Goal: Contribute content: Contribute content

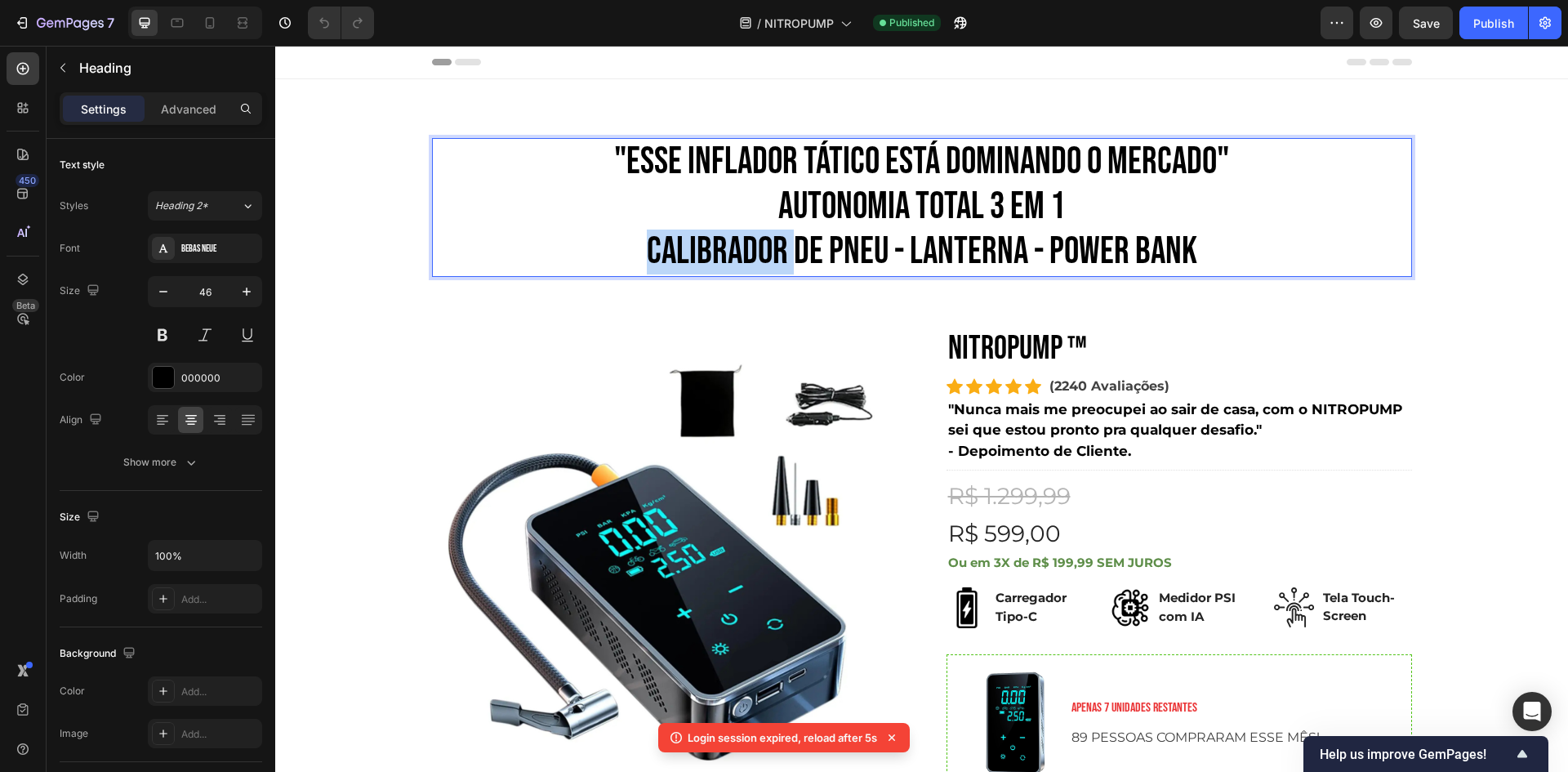
click at [753, 252] on p ""ESSE INFLADOR TÁTICO ESTÁ DOMINANDO O MERCADO" AUTONOMIA TOTAL 3 em 1 CALIBRAD…" at bounding box center [922, 208] width 977 height 135
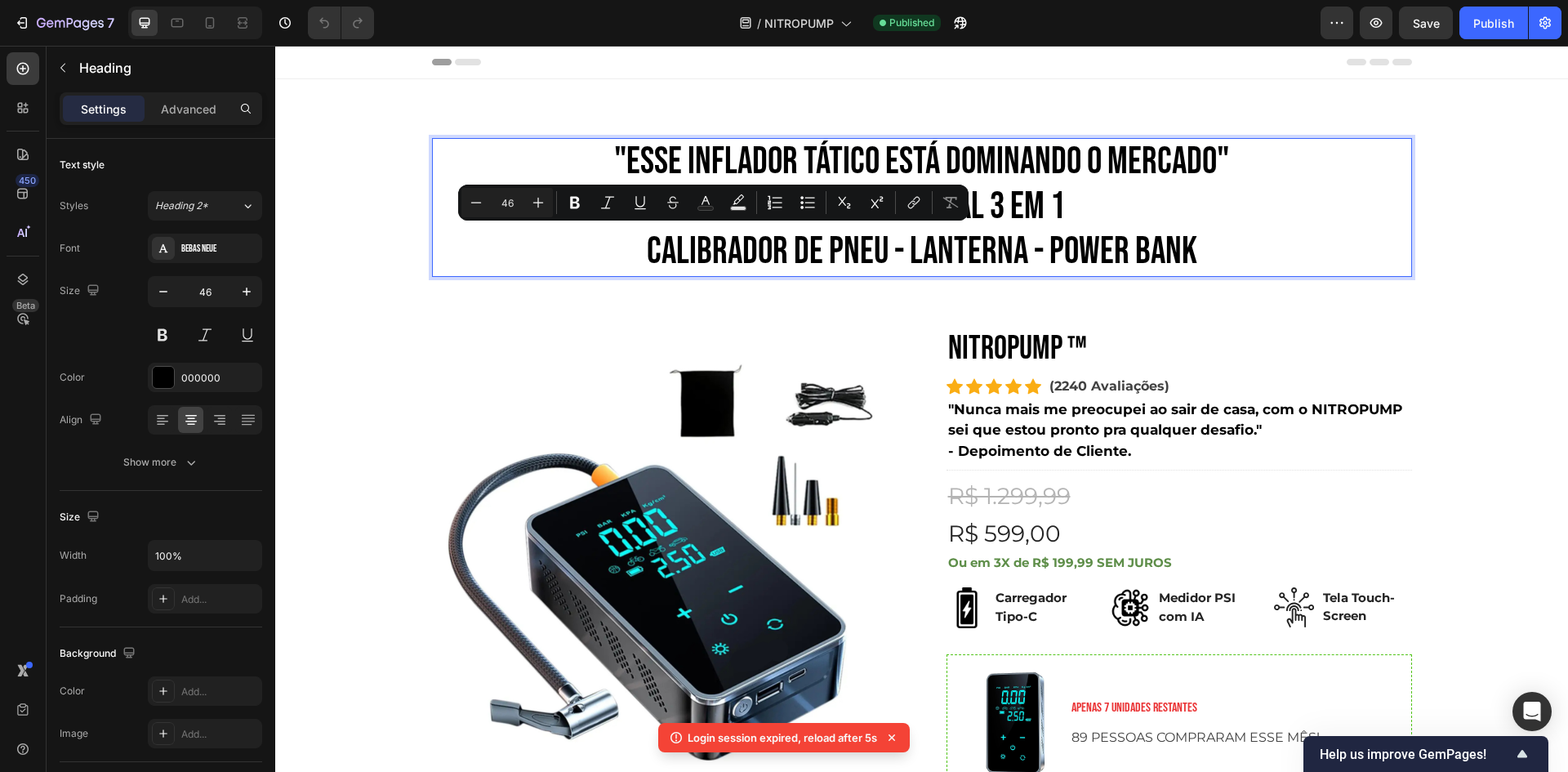
click at [867, 257] on p ""ESSE INFLADOR TÁTICO ESTÁ DOMINANDO O MERCADO" AUTONOMIA TOTAL 3 em 1 CALIBRAD…" at bounding box center [922, 208] width 977 height 135
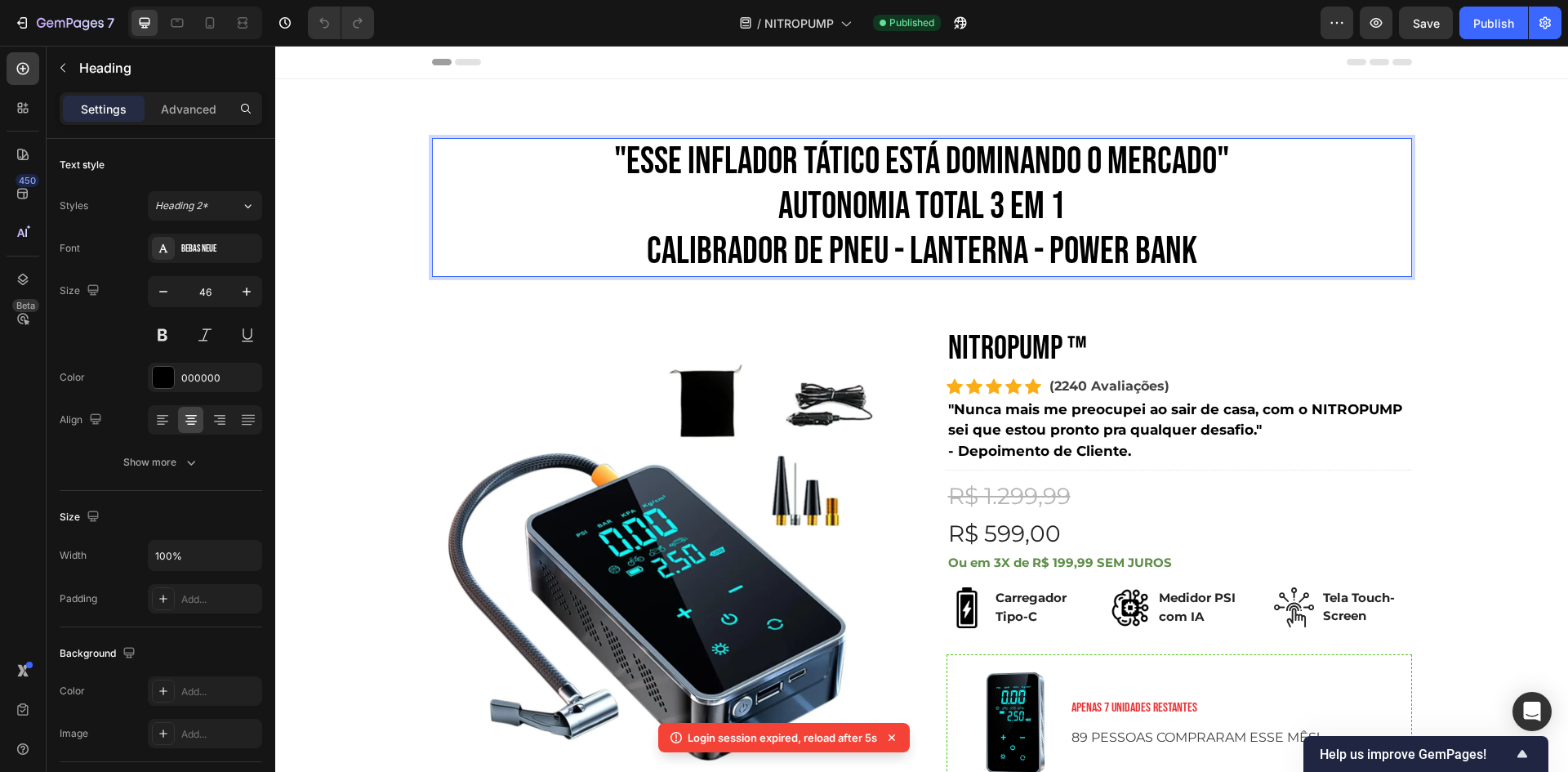
click at [785, 163] on p ""ESSE INFLADOR TÁTICO ESTÁ DOMINANDO O MERCADO" AUTONOMIA TOTAL 3 em 1 CALIBRAD…" at bounding box center [922, 208] width 977 height 135
click at [735, 161] on p ""ESSE INFLADOR TÁTICO ESTÁ DOMINANDO O MERCADO" AUTONOMIA TOTAL 3 em 1 CALIBRAD…" at bounding box center [922, 208] width 977 height 135
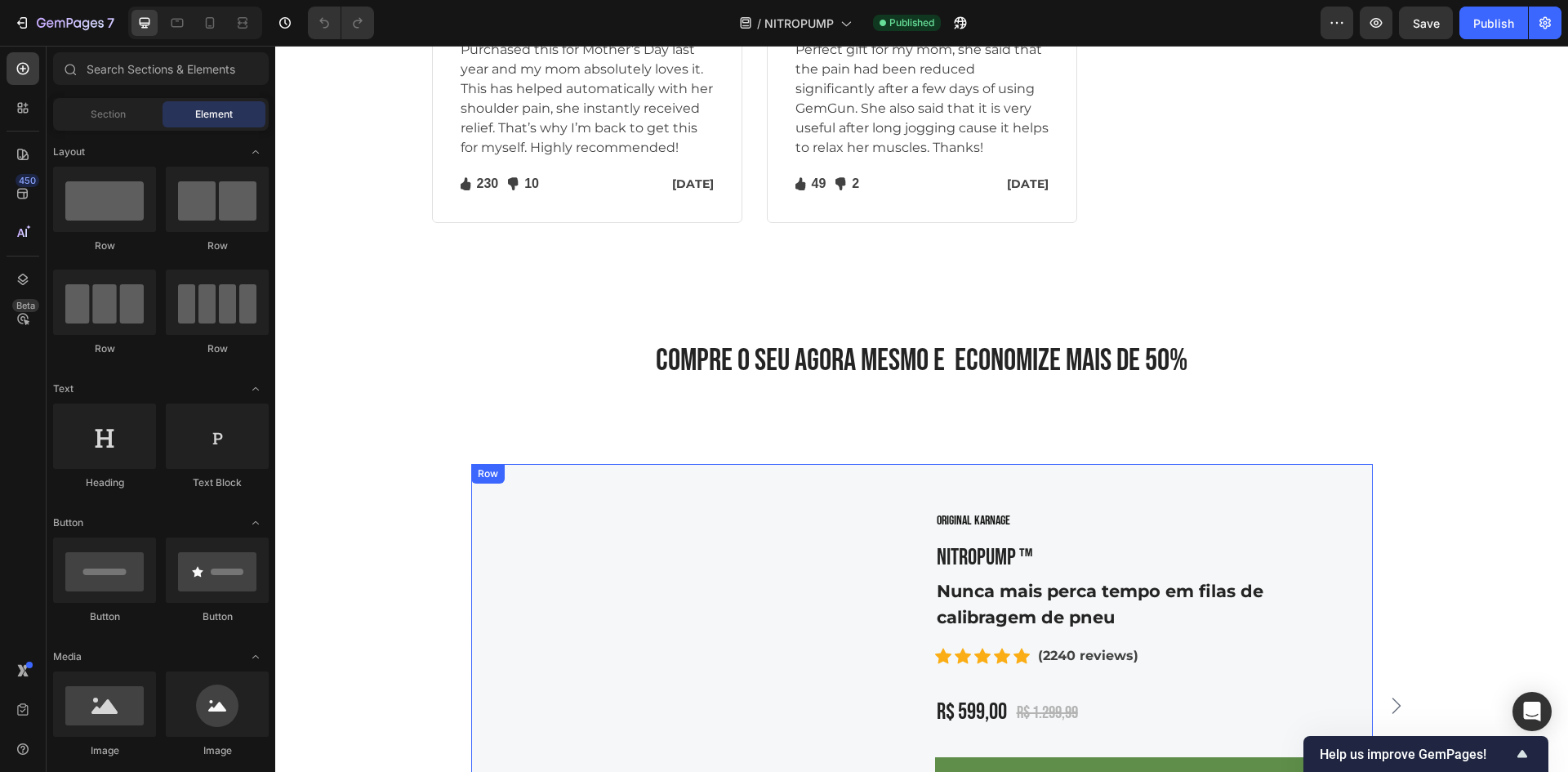
scroll to position [6453, 0]
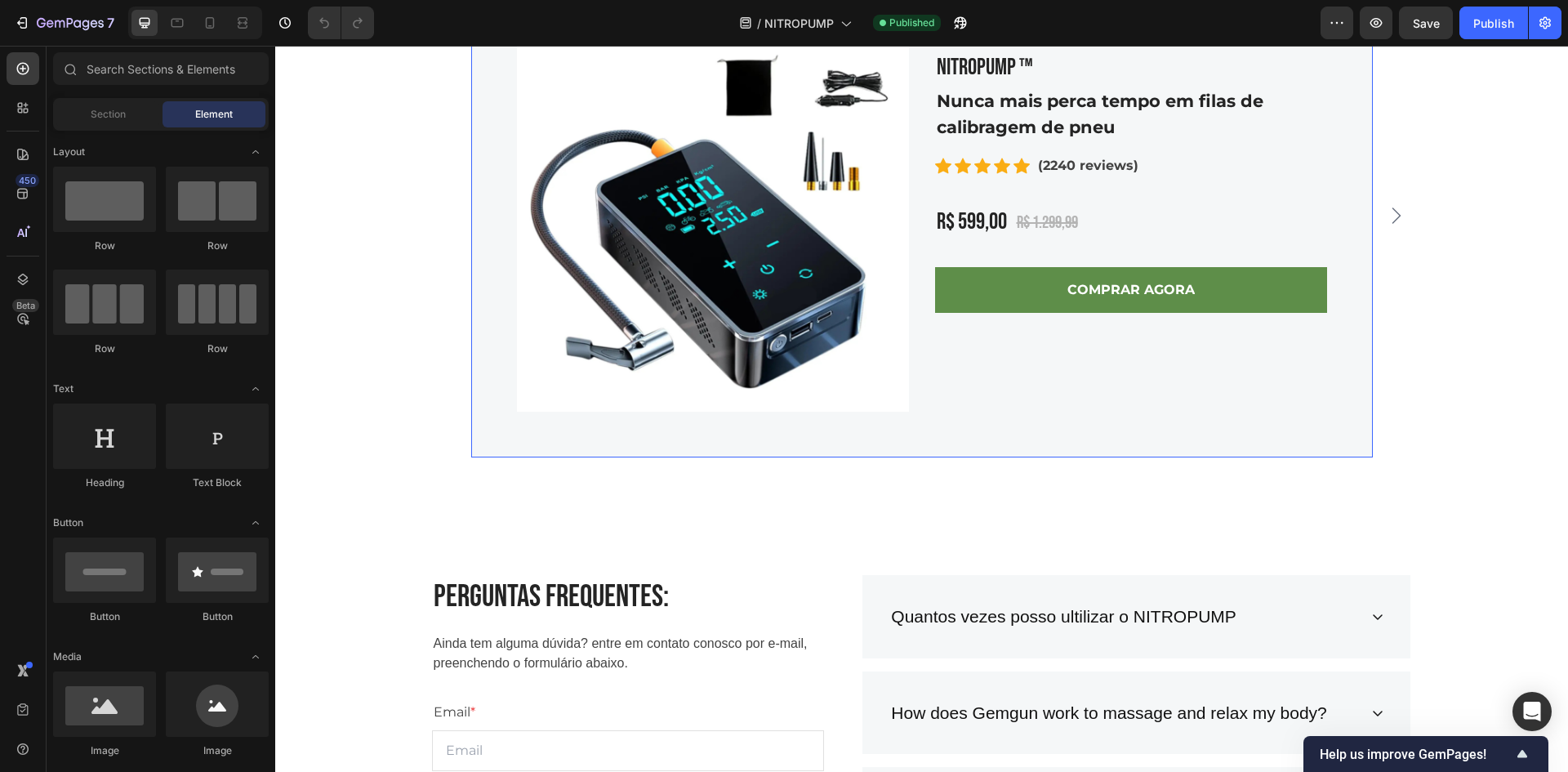
click at [1383, 220] on button "Carousel Next Arrow" at bounding box center [1396, 215] width 26 height 26
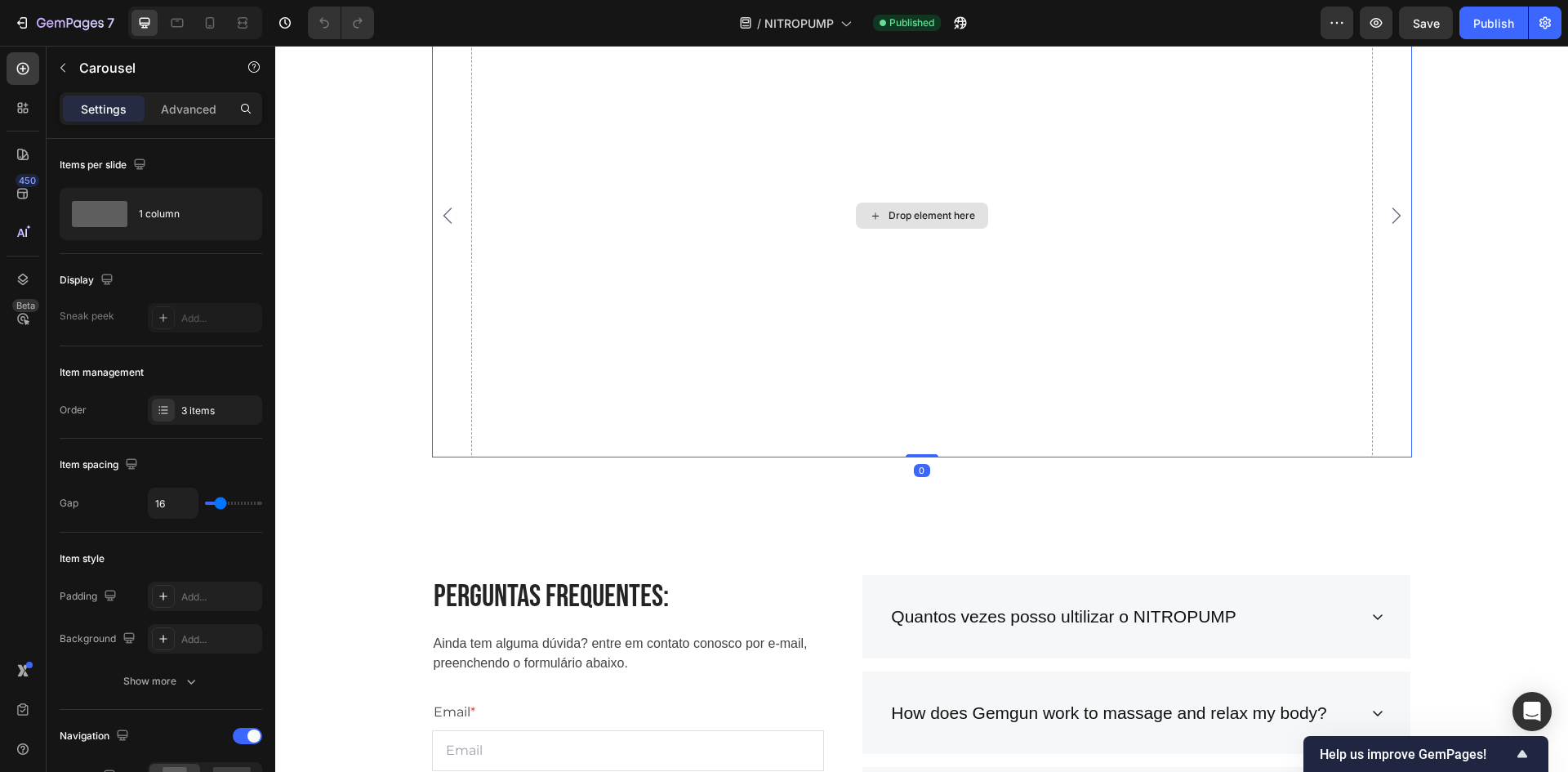
click at [682, 230] on div "Drop element here" at bounding box center [922, 216] width 902 height 484
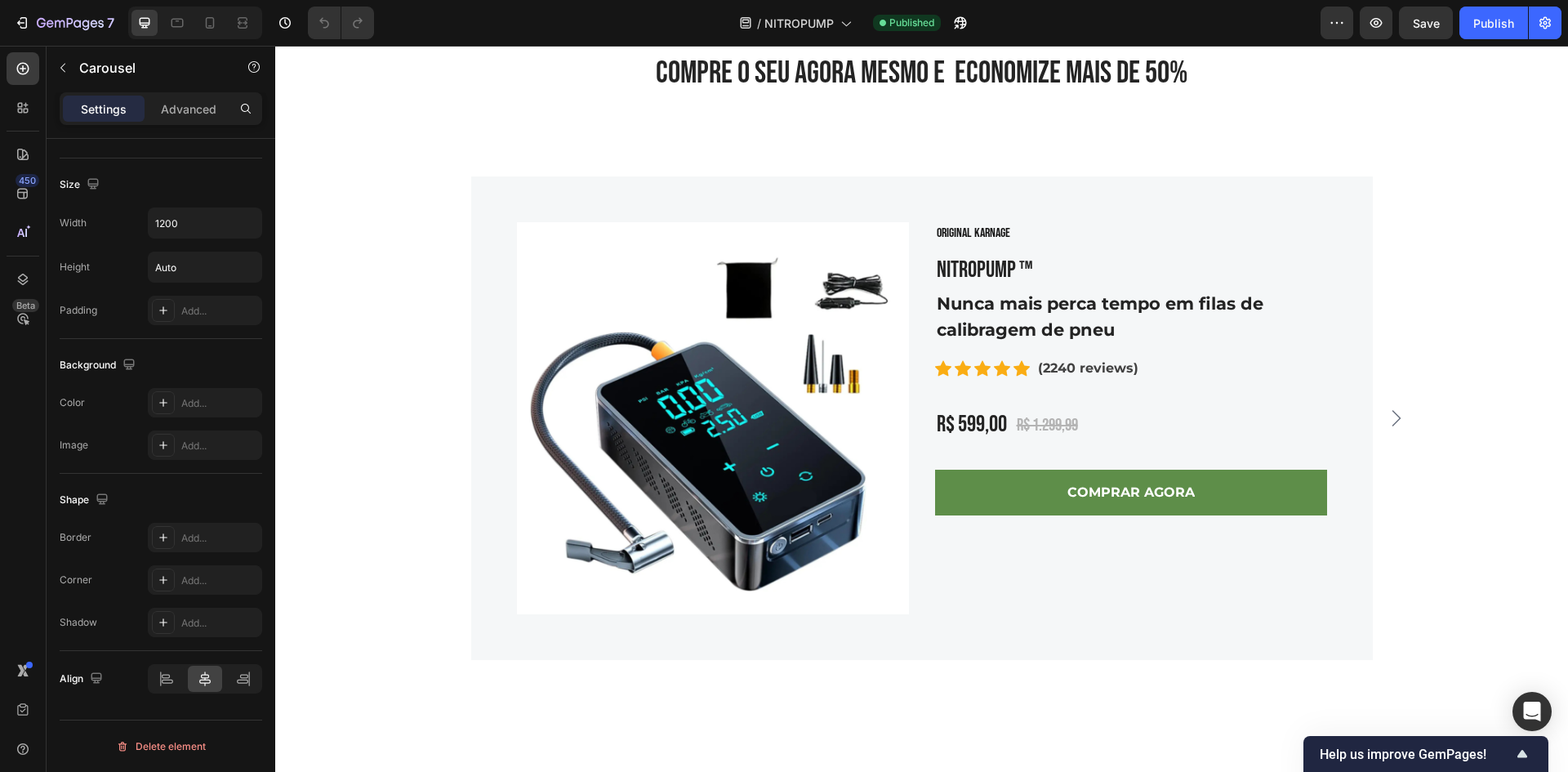
scroll to position [5984, 0]
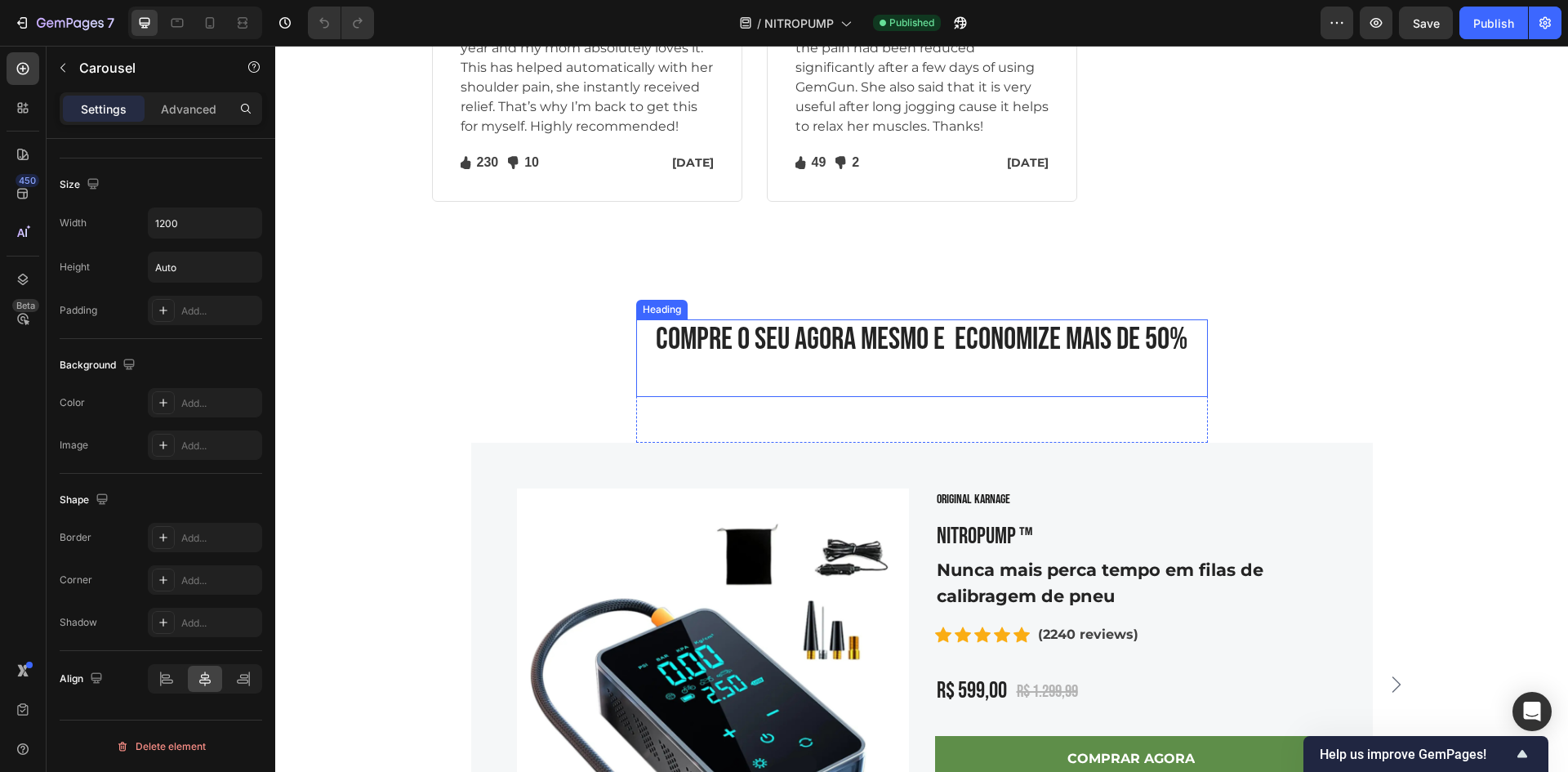
click at [961, 339] on h2 "COMPRE O SEU AGORA MESMO E ECONOMIZE MAIS DE 50%" at bounding box center [922, 358] width 571 height 78
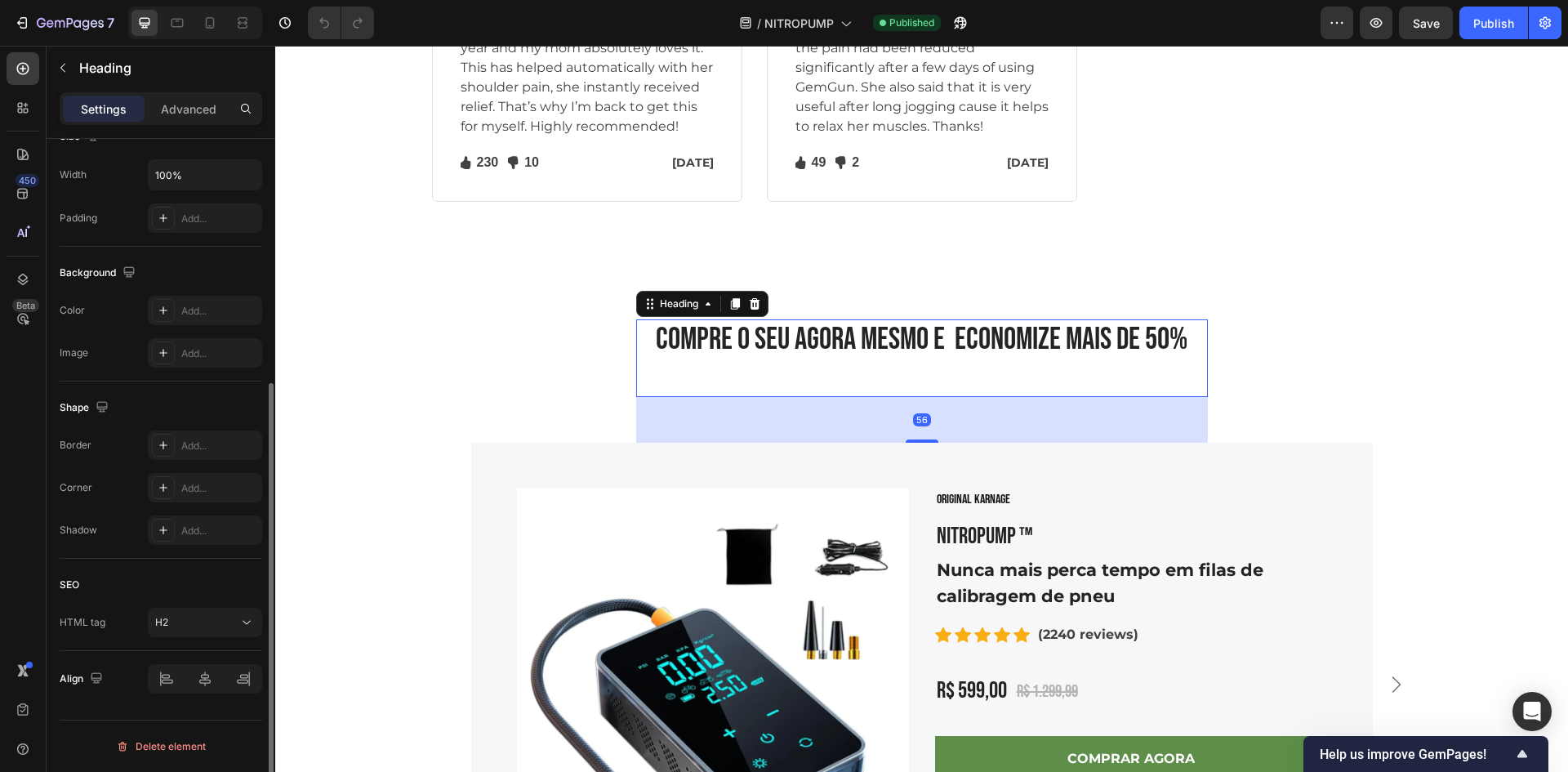
scroll to position [0, 0]
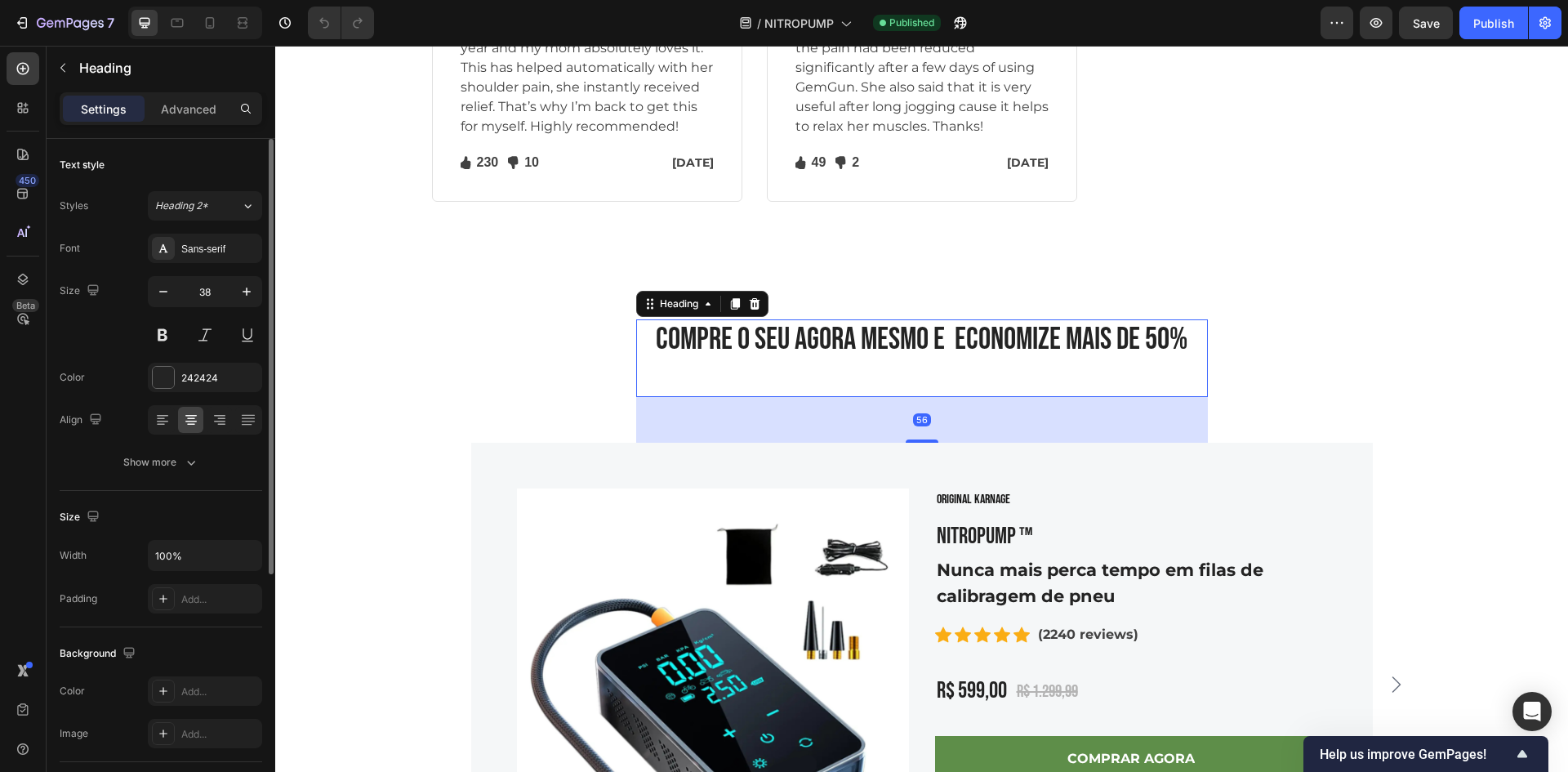
click at [946, 339] on h2 "COMPRE O SEU AGORA MESMO E ECONOMIZE MAIS DE 50%" at bounding box center [922, 358] width 571 height 78
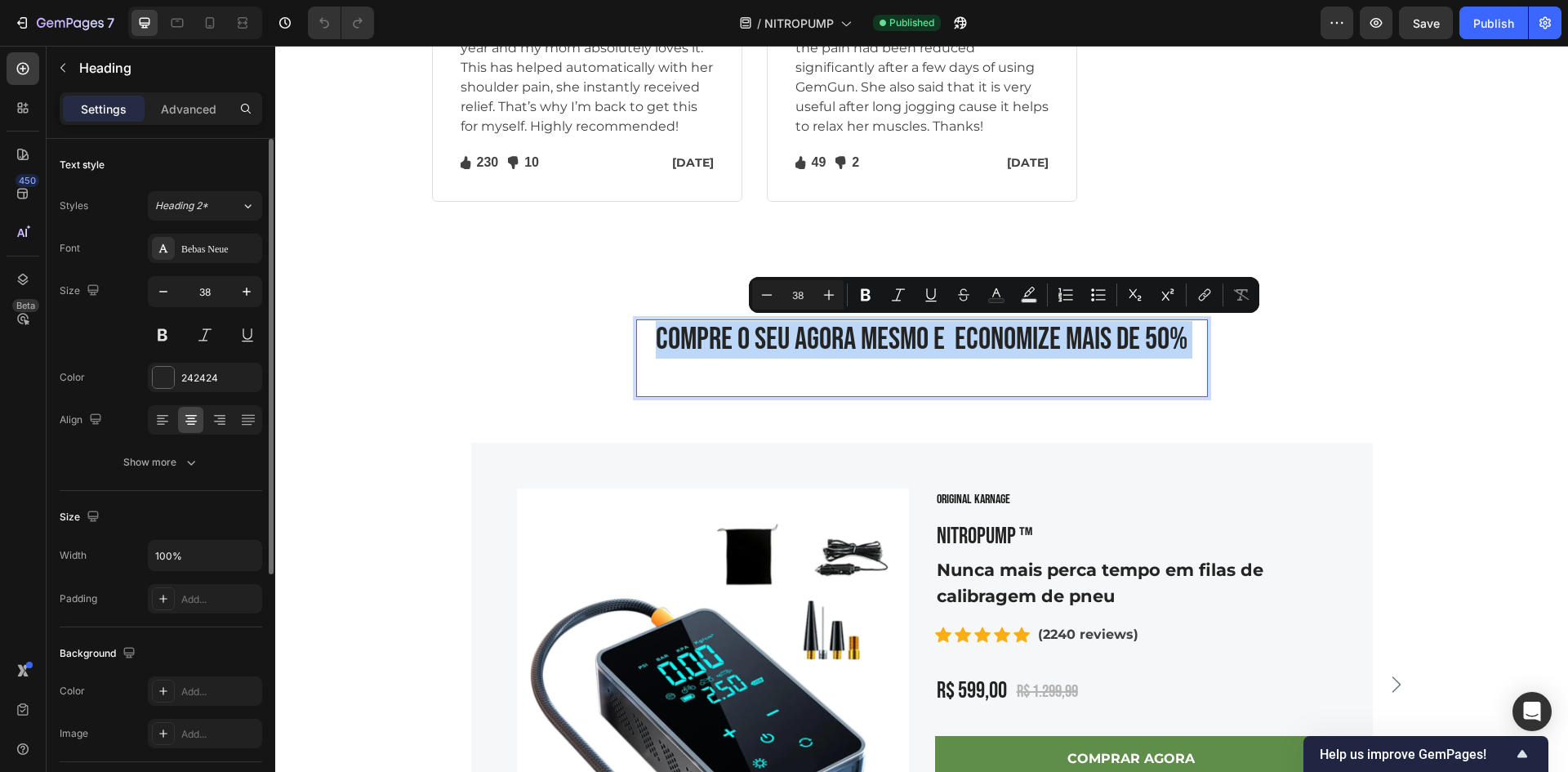
click at [946, 339] on p "COMPRE O SEU AGORA MESMO E ECONOMIZE MAIS DE 50%" at bounding box center [923, 358] width 569 height 74
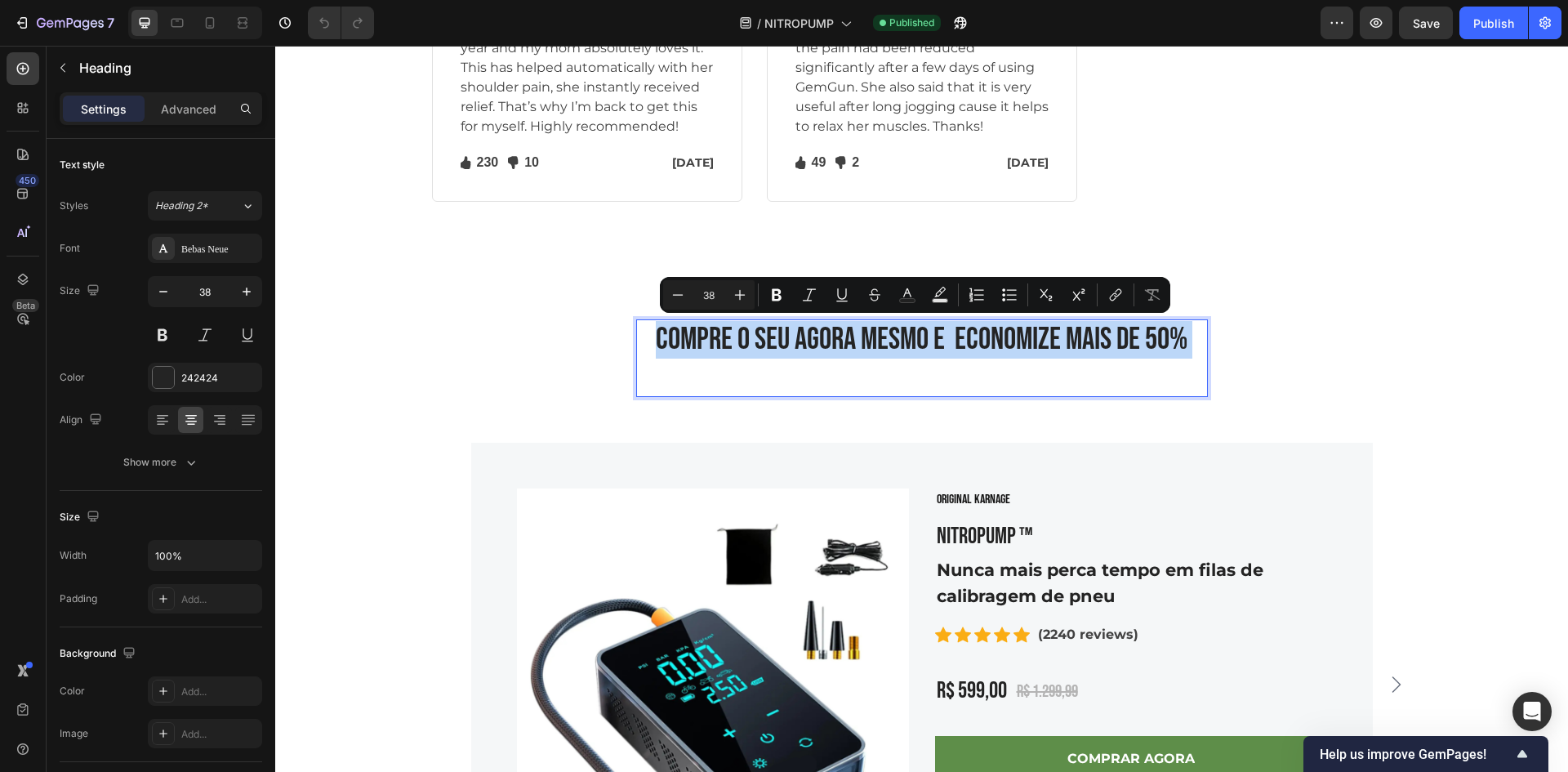
click at [961, 341] on p "COMPRE O SEU AGORA MESMO E ECONOMIZE MAIS DE 50%" at bounding box center [923, 358] width 569 height 74
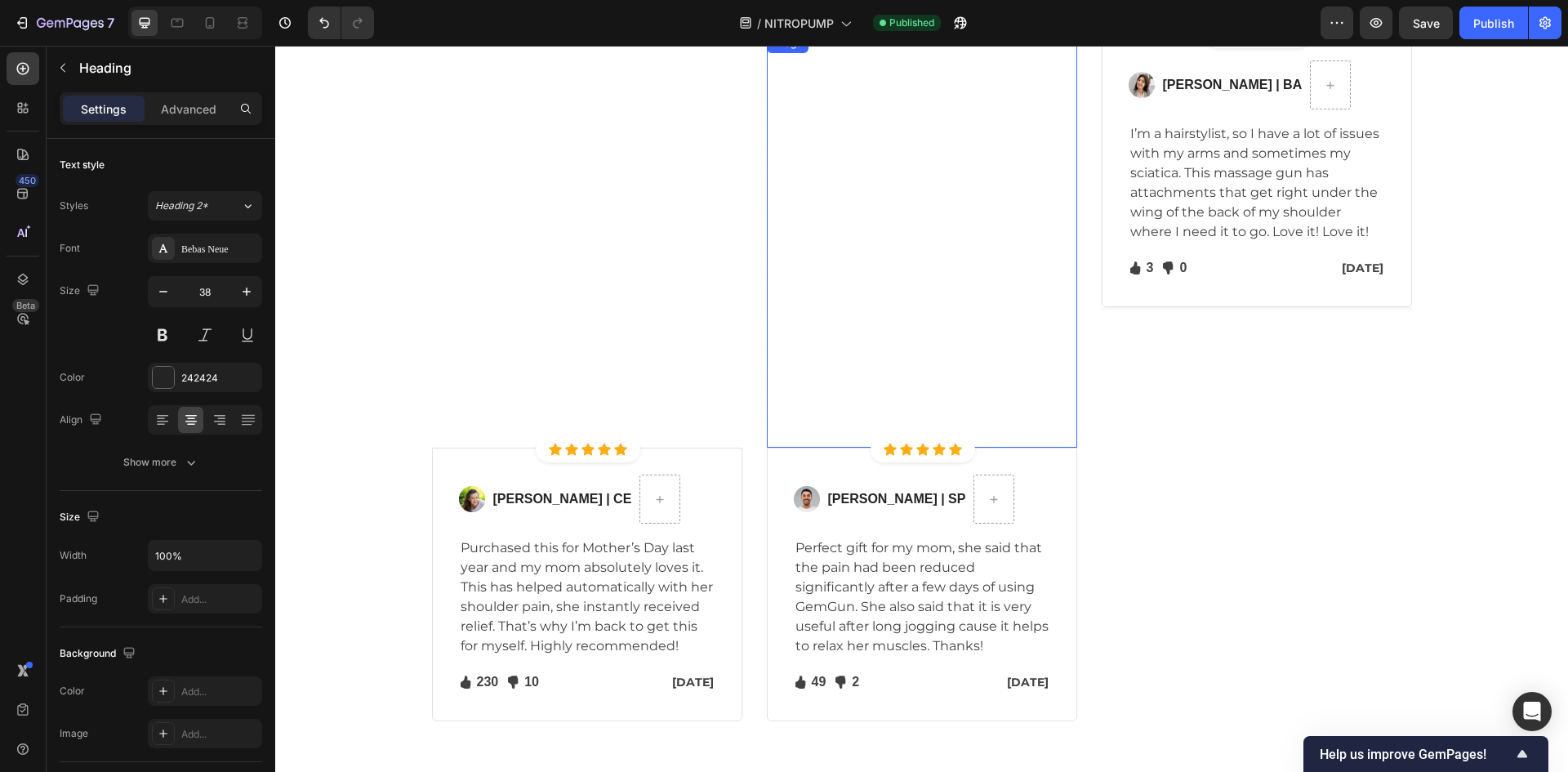
scroll to position [5331, 0]
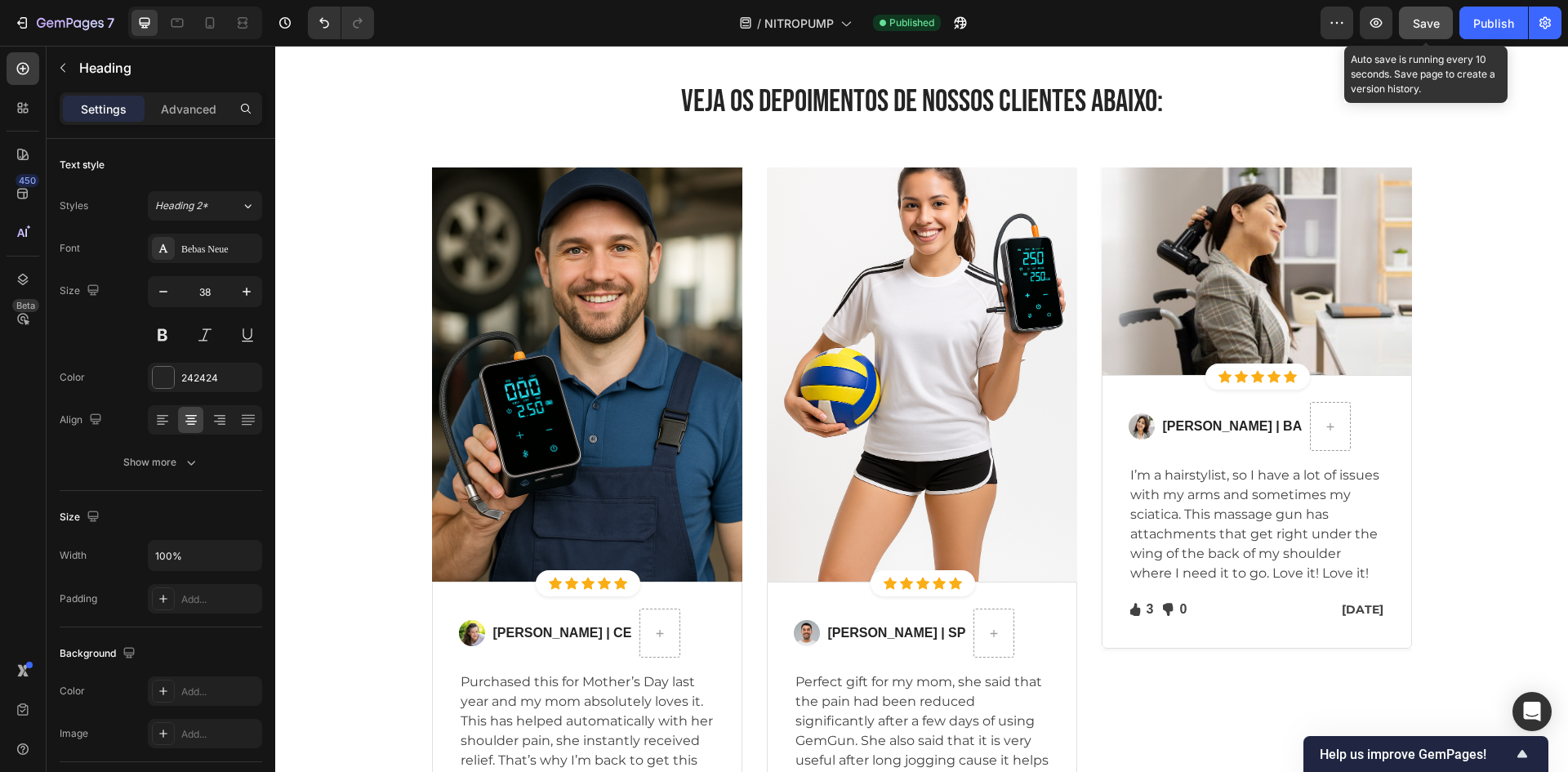
click at [1415, 30] on span "Save" at bounding box center [1426, 23] width 27 height 14
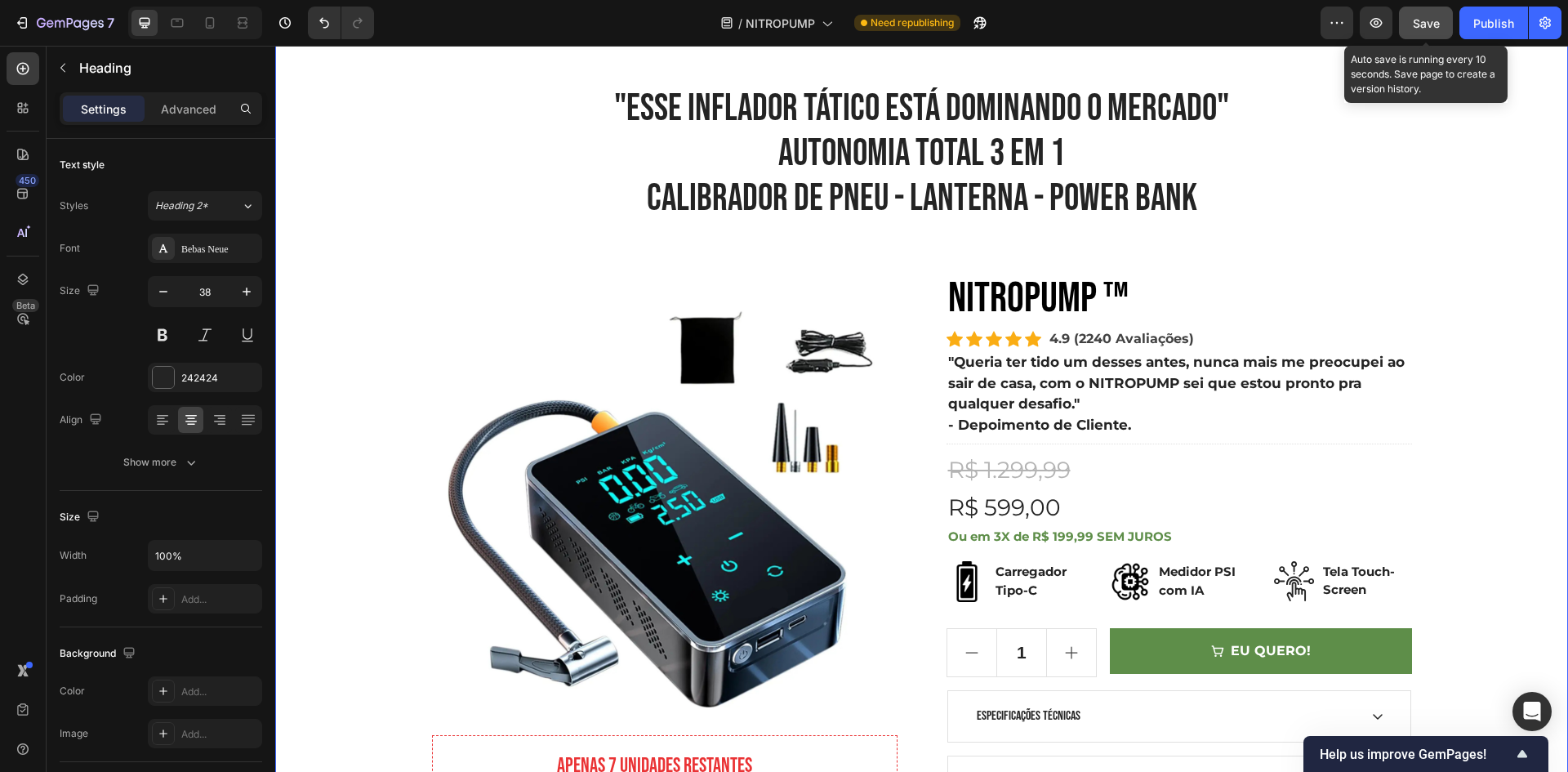
scroll to position [81, 0]
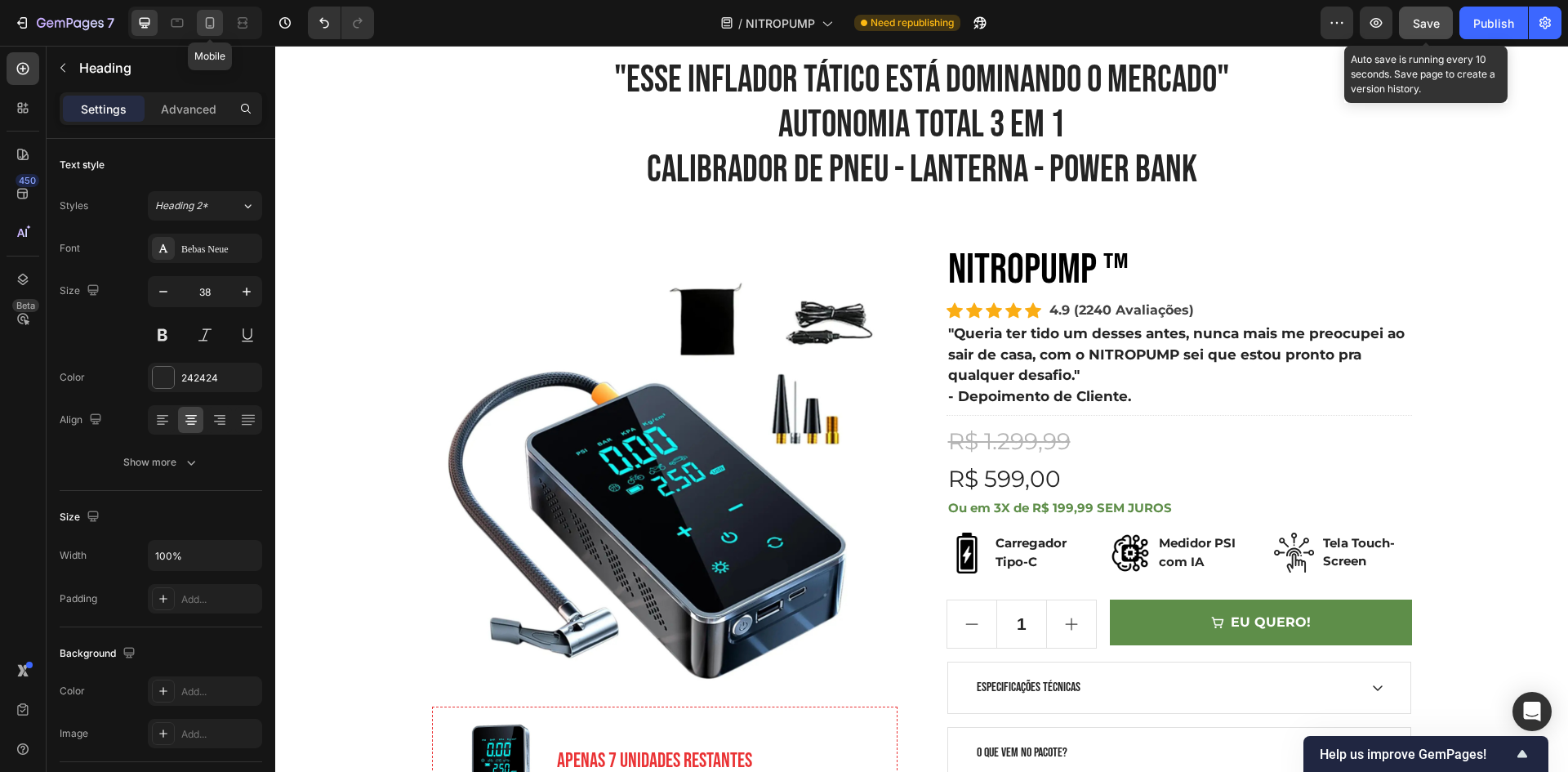
click at [199, 20] on div at bounding box center [209, 23] width 26 height 26
type input "33"
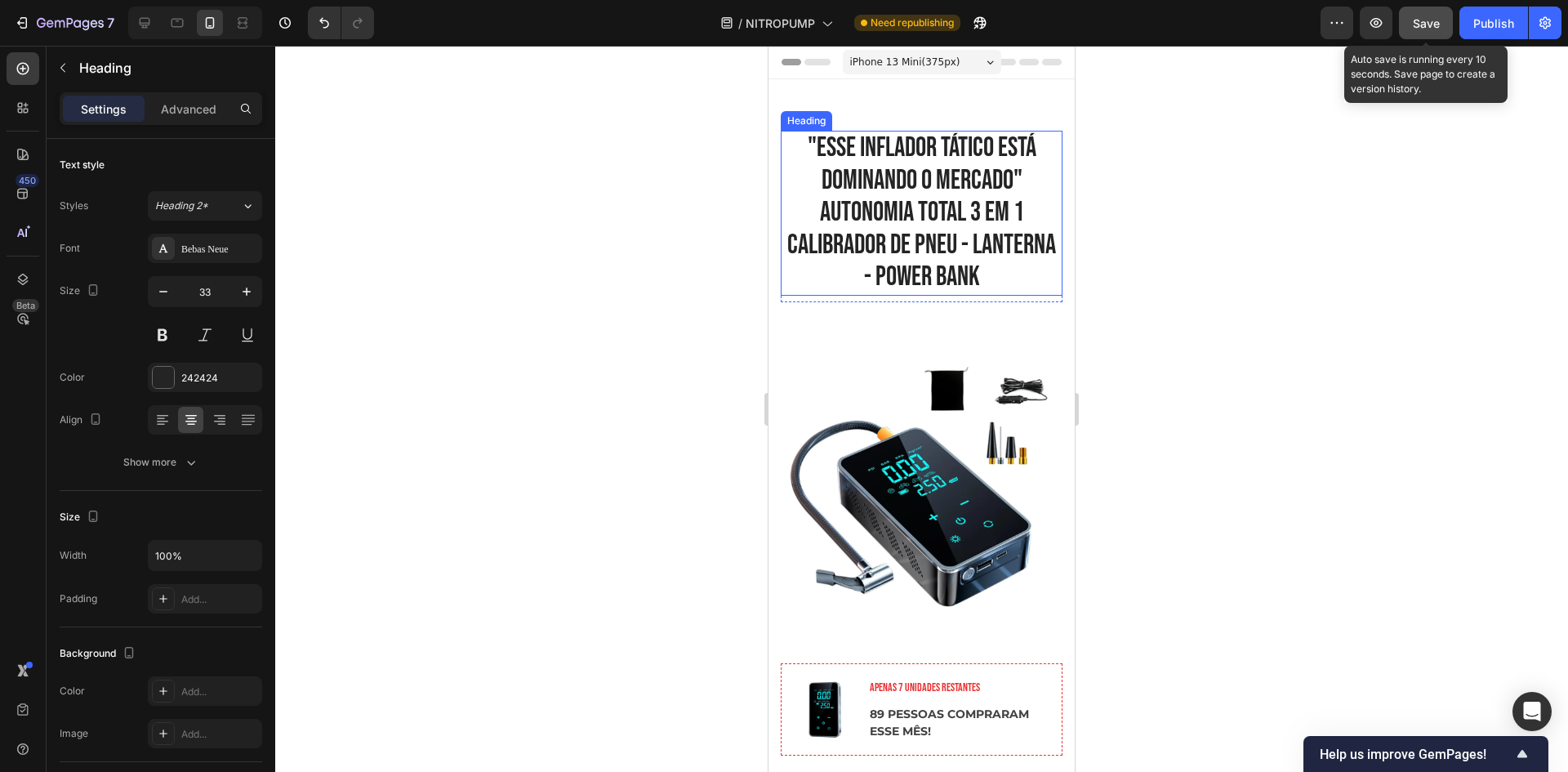
click at [904, 203] on h2 ""ESSE INFLADOR TÁTICO ESTÁ DOMINANDO O MERCADO" AUTONOMIA TOTAL 3 em 1 CALIBRAD…" at bounding box center [922, 213] width 282 height 165
click at [918, 202] on h2 ""ESSE INFLADOR TÁTICO ESTÁ DOMINANDO O MERCADO" AUTONOMIA TOTAL 3 em 1 CALIBRAD…" at bounding box center [922, 213] width 282 height 165
click at [918, 201] on p ""ESSE INFLADOR TÁTICO ESTÁ DOMINANDO O MERCADO" AUTONOMIA TOTAL 3 em 1 CALIBRAD…" at bounding box center [922, 213] width 278 height 162
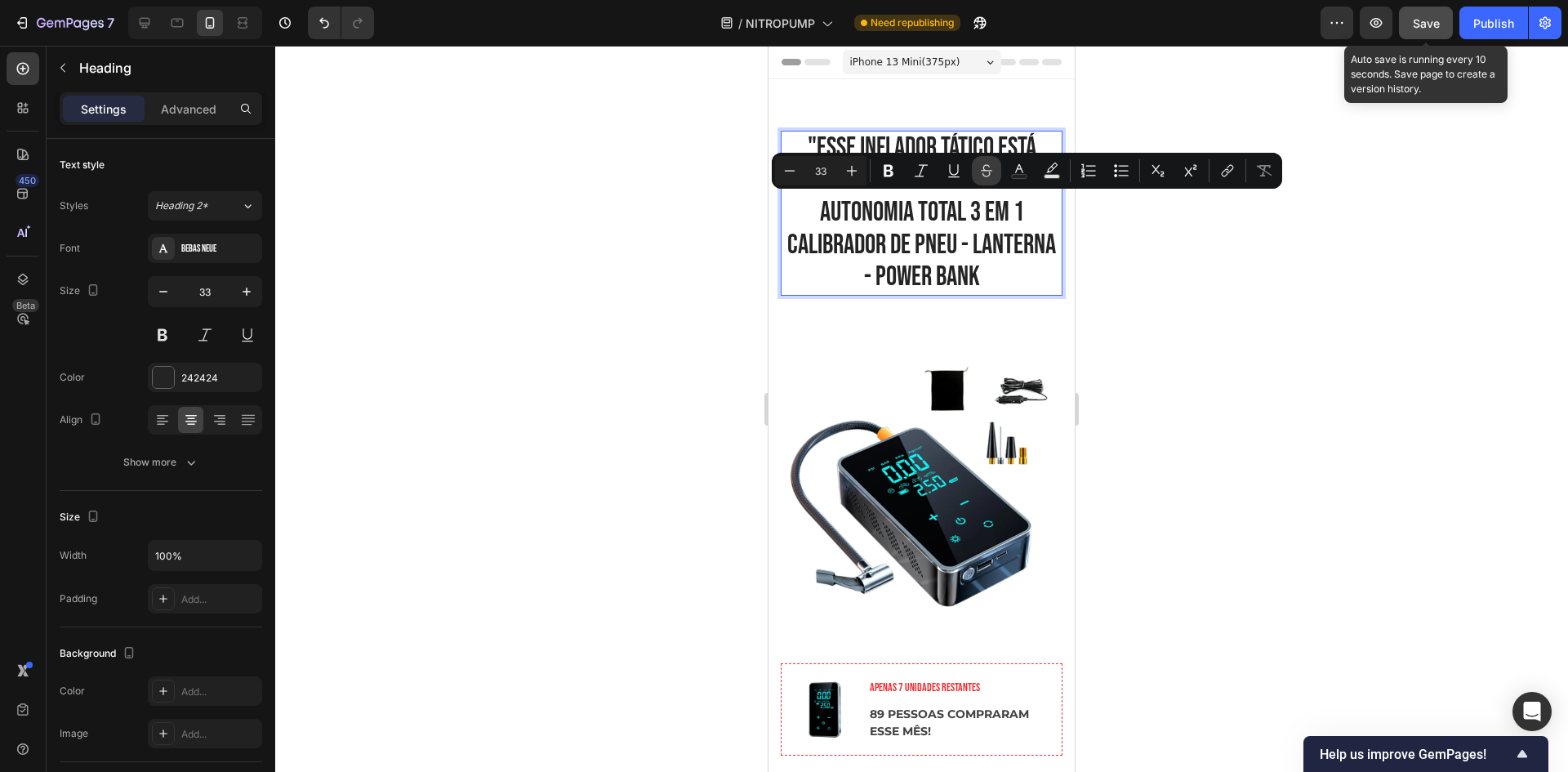
click at [985, 184] on button "Strikethrough" at bounding box center [986, 171] width 30 height 30
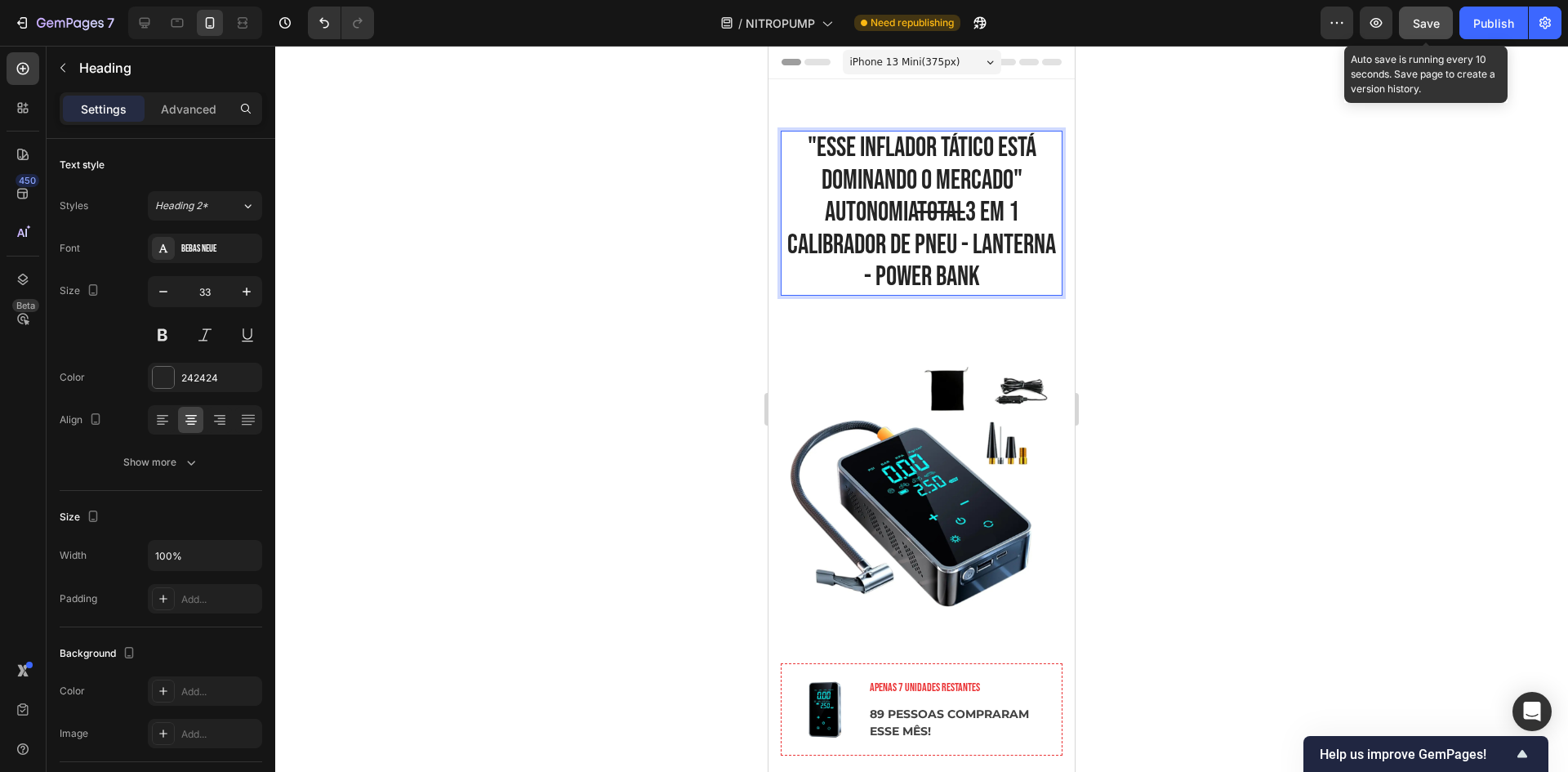
click at [995, 198] on p ""ESSE INFLADOR TÁTICO ESTÁ DOMINANDO O MERCADO" AUTONOMIA TOTAL 3 em 1 CALIBRAD…" at bounding box center [922, 213] width 278 height 162
click at [951, 206] on s "TOTAL" at bounding box center [941, 212] width 48 height 33
click at [944, 209] on s "TOTAL" at bounding box center [941, 212] width 48 height 33
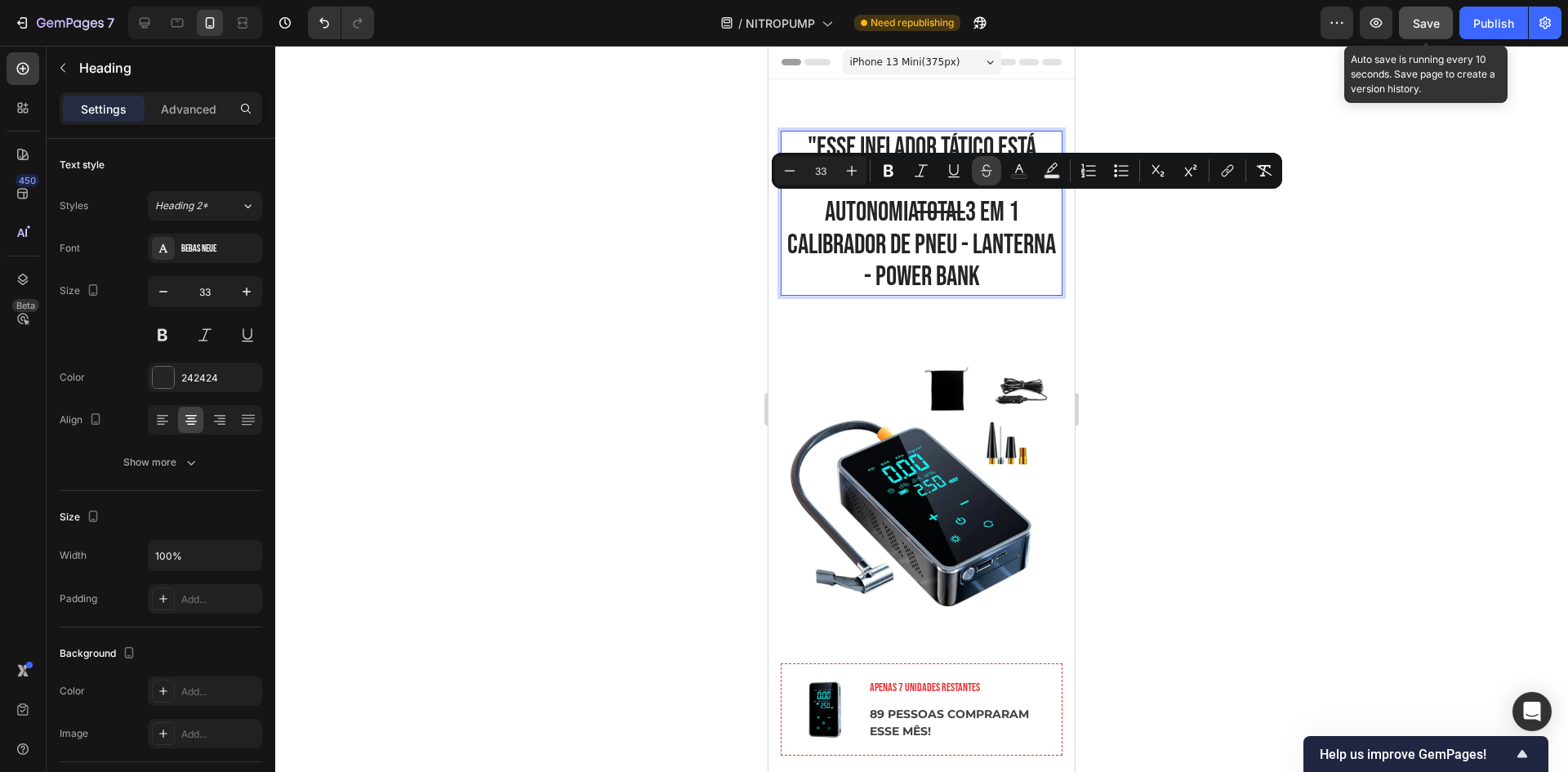
click at [980, 172] on icon "Editor contextual toolbar" at bounding box center [987, 171] width 16 height 16
click at [993, 238] on p ""ESSE INFLADOR TÁTICO ESTÁ DOMINANDO O MERCADO" AUTONOMIA TOTAL 3 em 1 CALIBRAD…" at bounding box center [922, 213] width 278 height 162
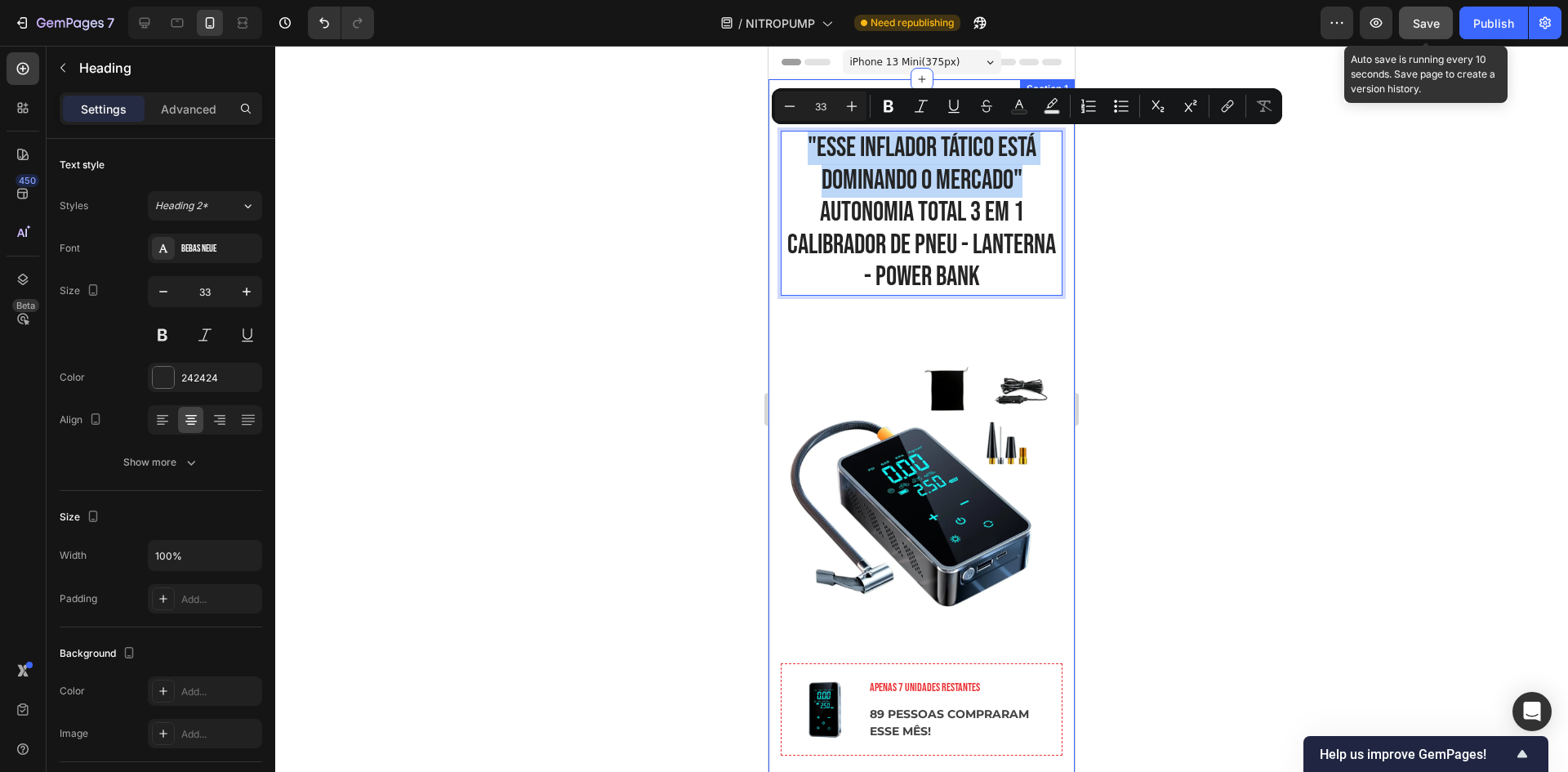
drag, startPoint x: 1026, startPoint y: 183, endPoint x: 762, endPoint y: 135, distance: 268.3
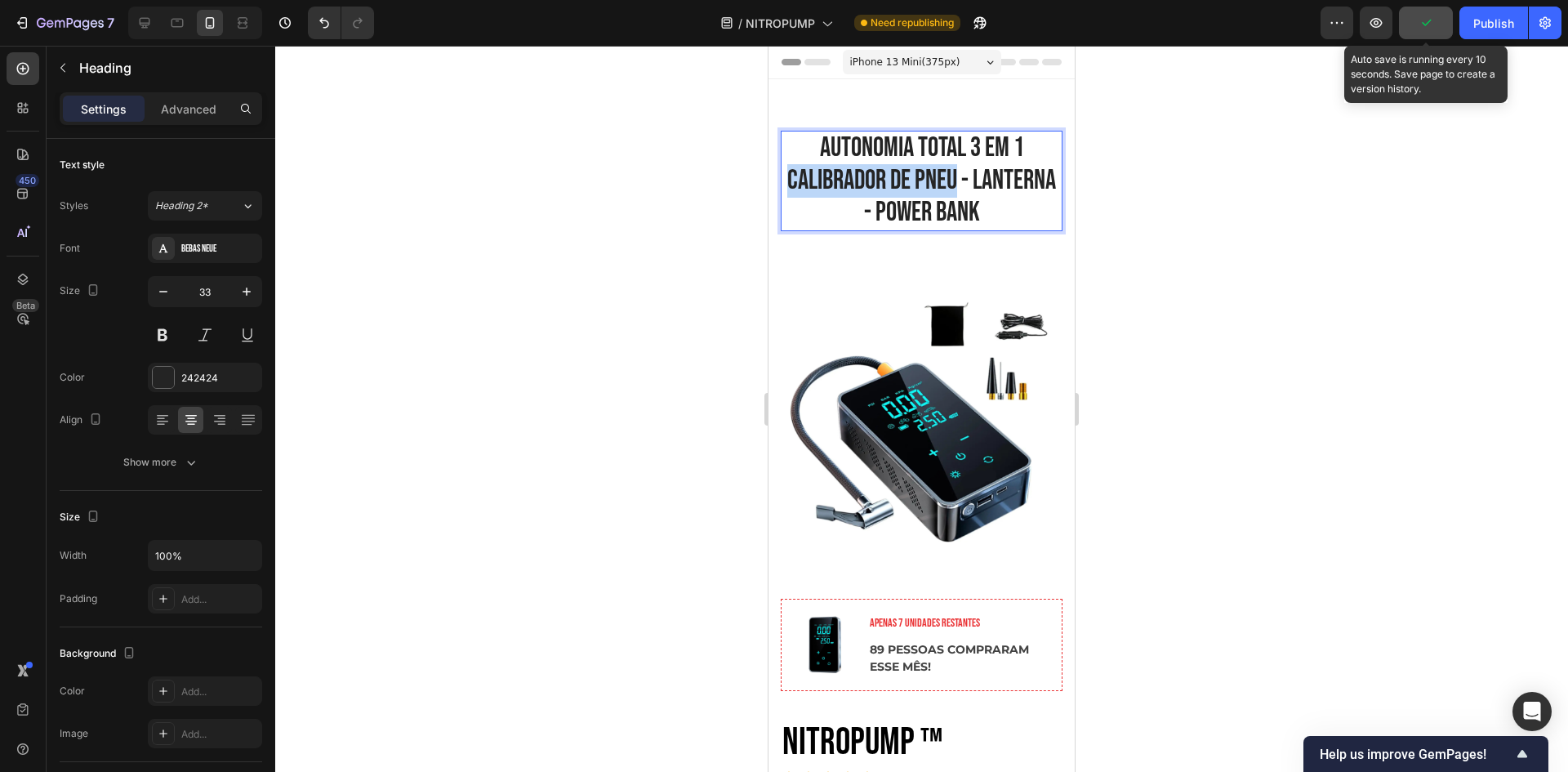
drag, startPoint x: 996, startPoint y: 183, endPoint x: 828, endPoint y: 183, distance: 168.0
click at [828, 183] on p "AUTONOMIA TOTAL 3 em 1 CALIBRADOR DE PNEU - LANTERNA - POWER BANK" at bounding box center [922, 181] width 278 height 98
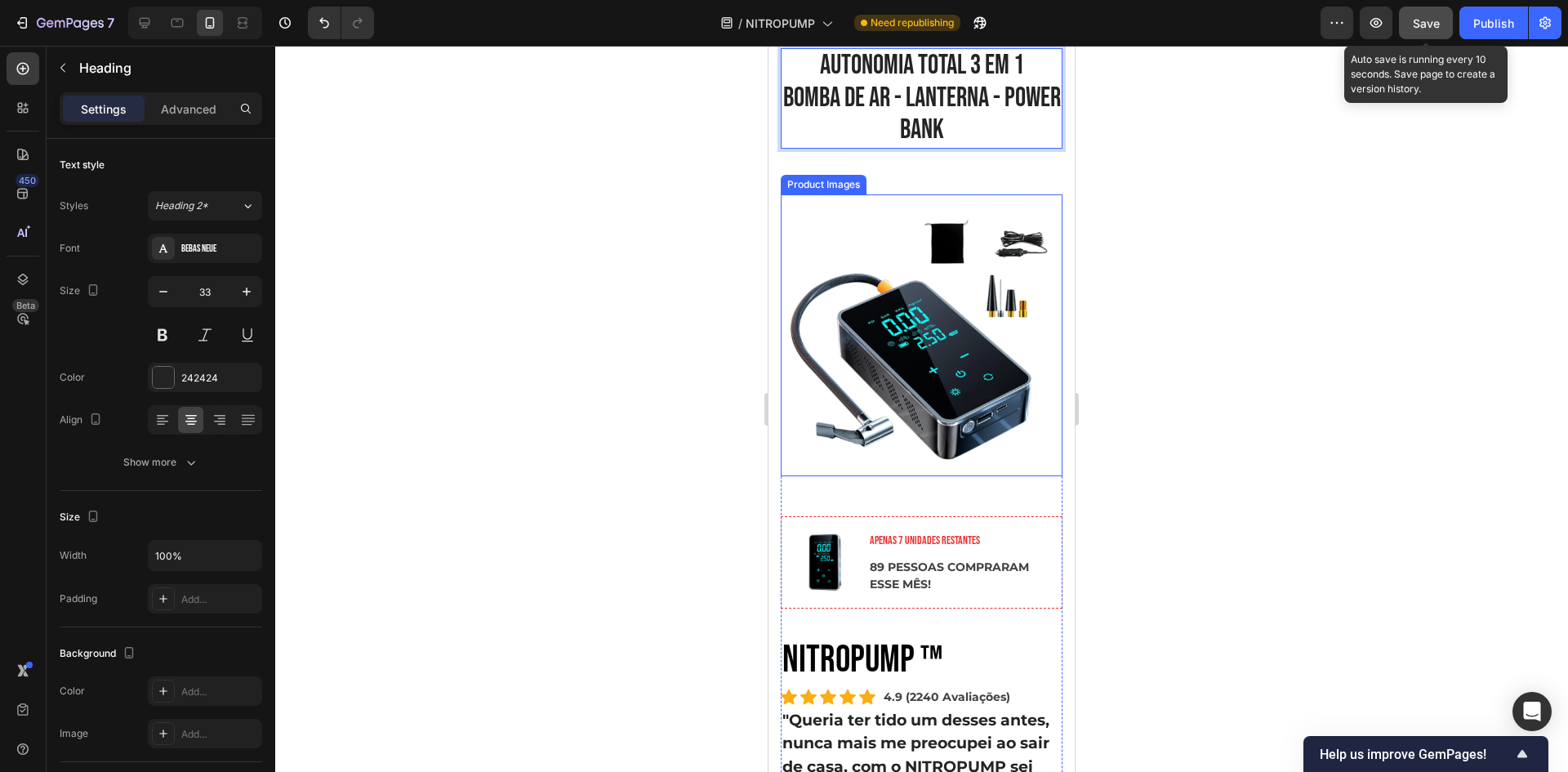
scroll to position [81, 0]
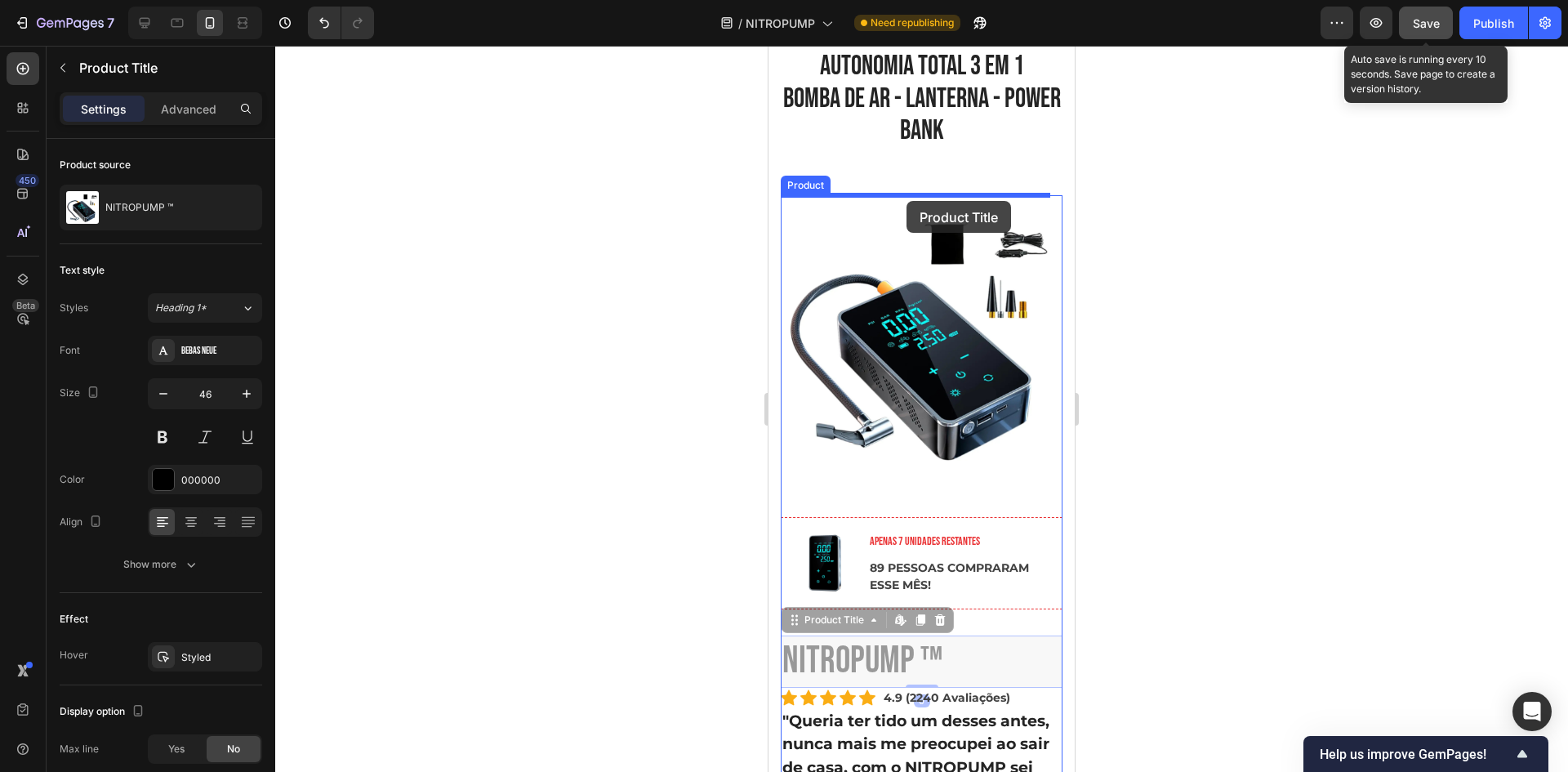
drag, startPoint x: 895, startPoint y: 648, endPoint x: 906, endPoint y: 201, distance: 447.1
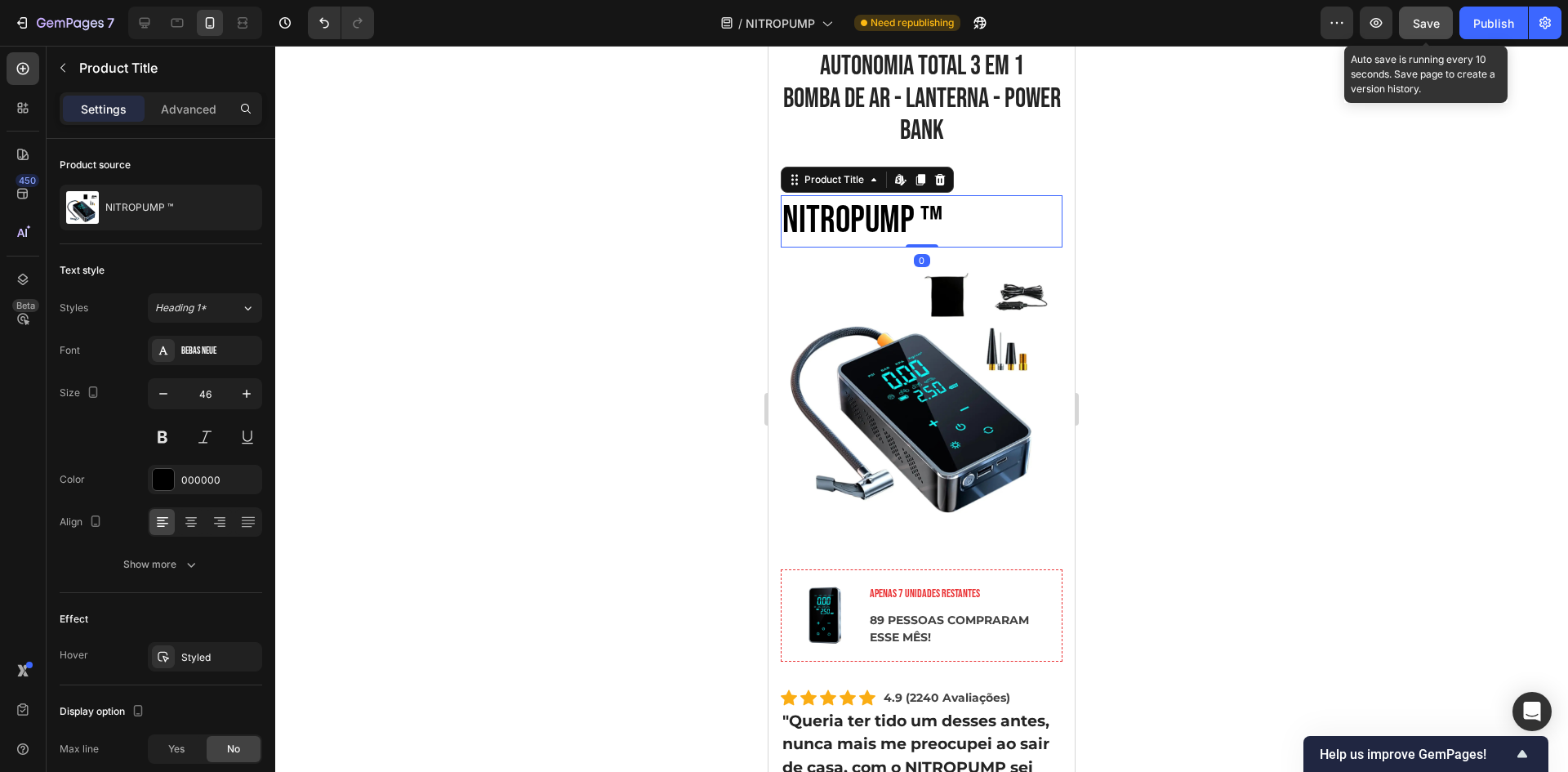
click at [1208, 264] on div at bounding box center [922, 409] width 1293 height 726
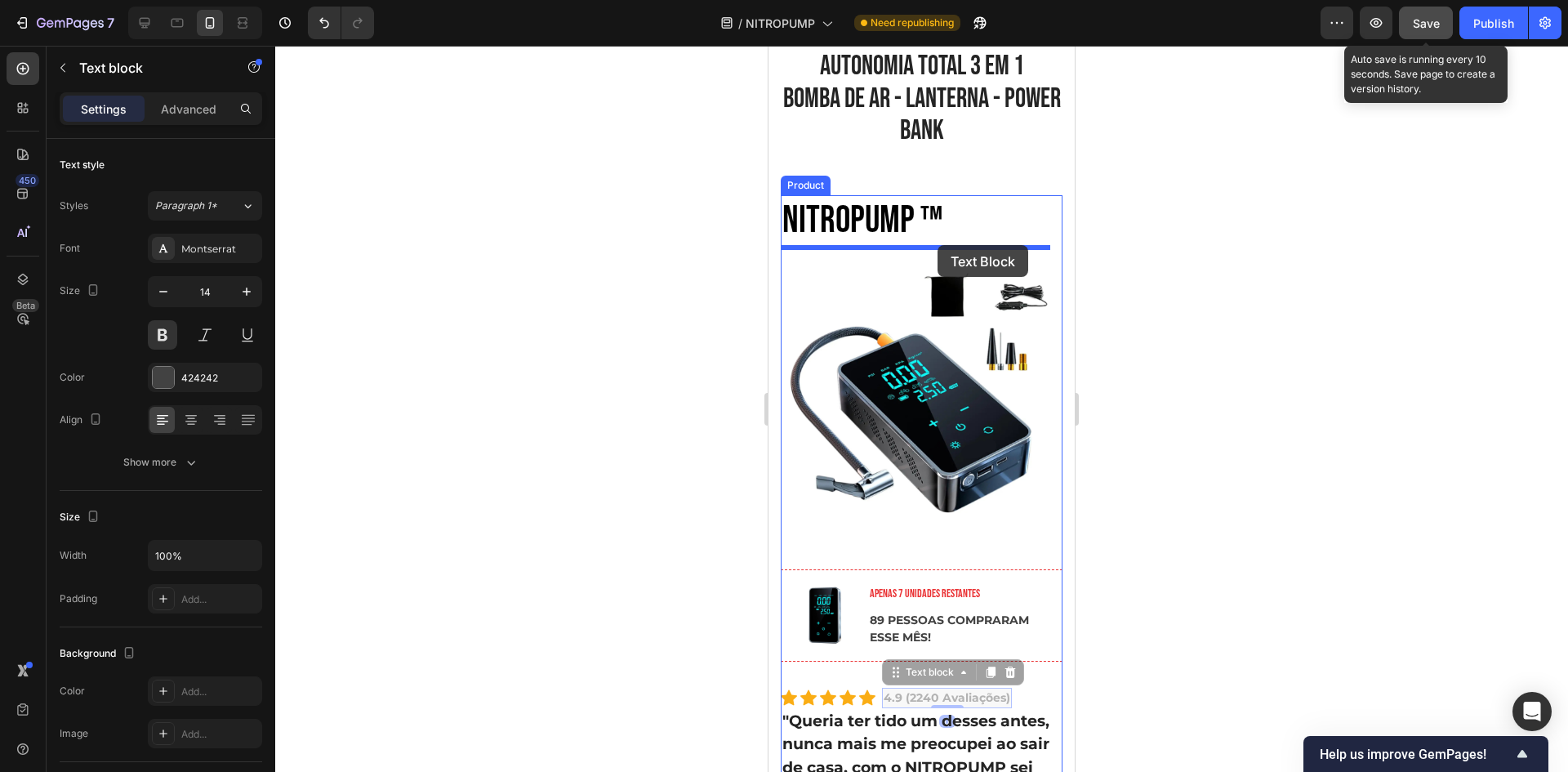
drag, startPoint x: 960, startPoint y: 689, endPoint x: 938, endPoint y: 244, distance: 445.5
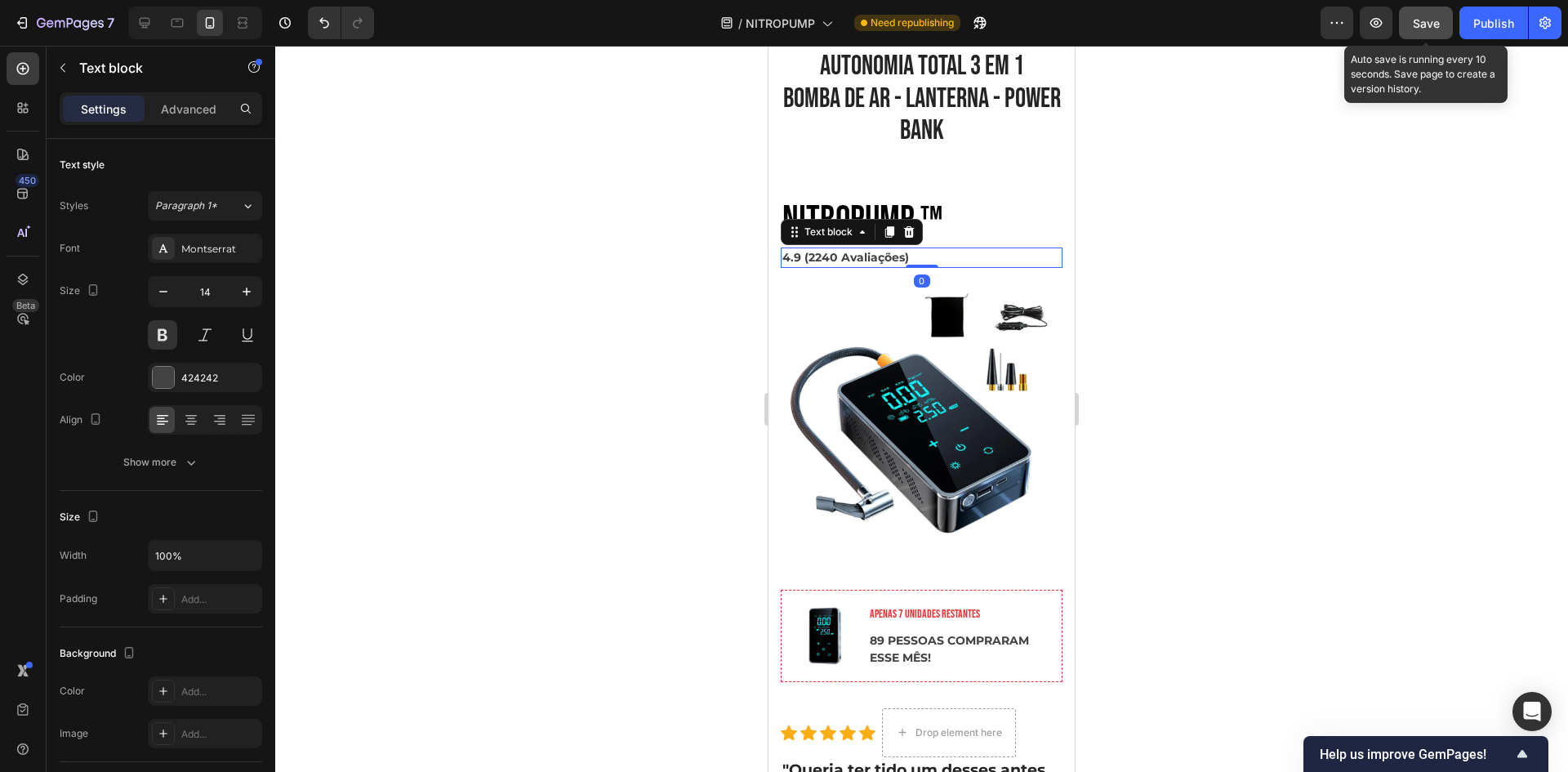
click at [1226, 379] on div at bounding box center [922, 409] width 1293 height 726
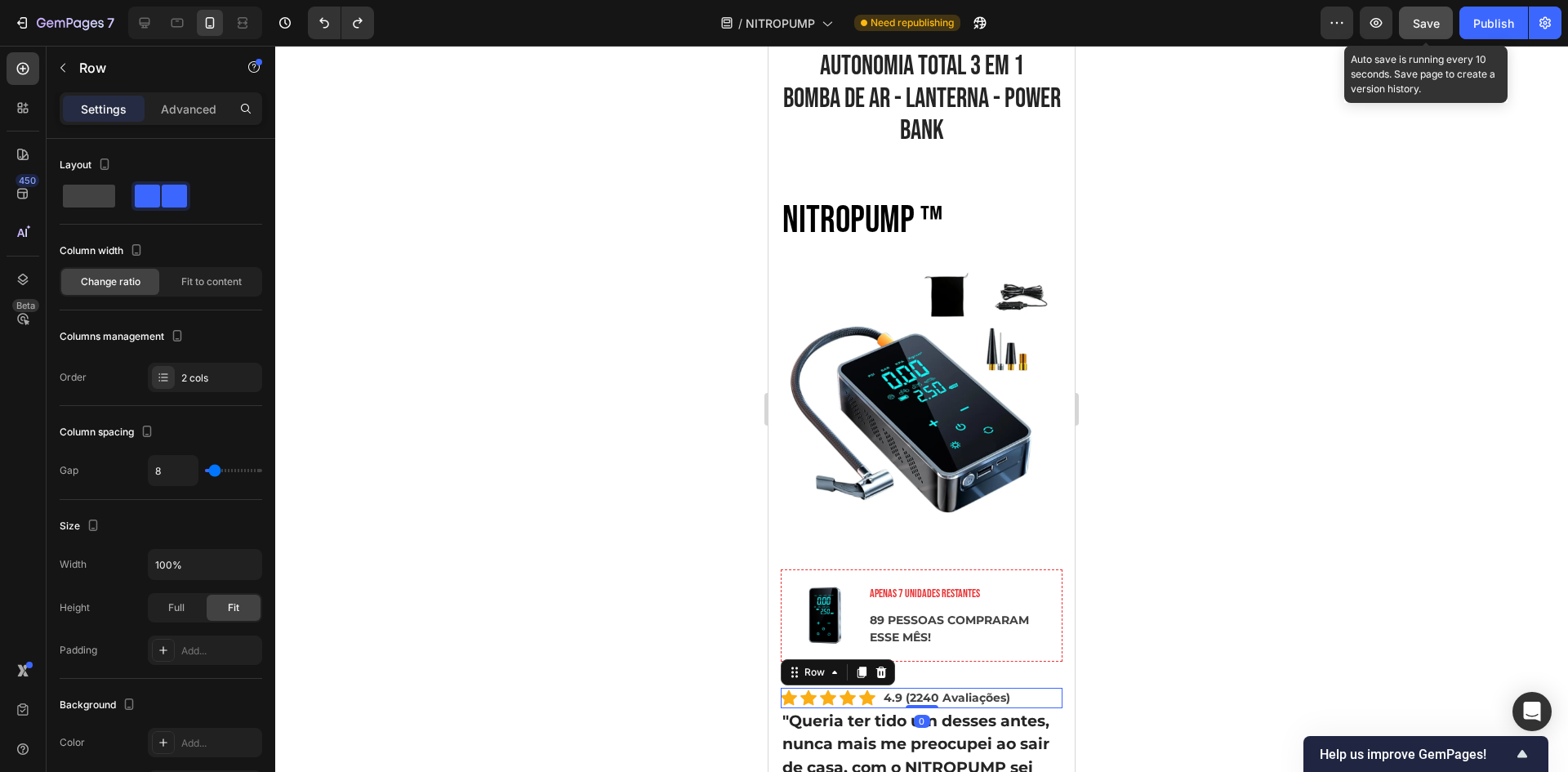
click at [1022, 688] on div "Icon Icon Icon Icon Icon Icon List Hoz 4.9 (2240 Avaliações) Text block Row 0" at bounding box center [922, 698] width 282 height 21
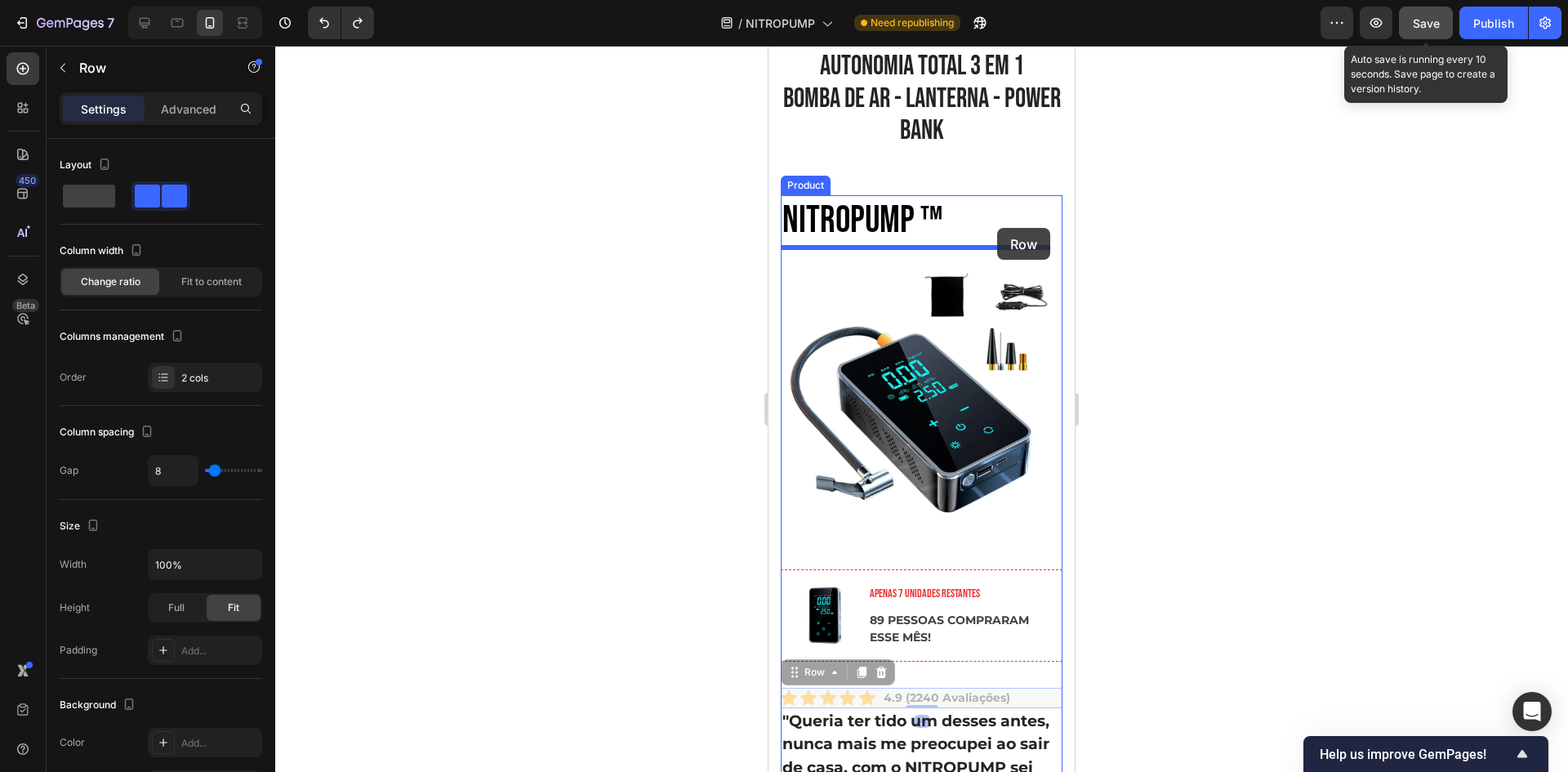
drag, startPoint x: 1028, startPoint y: 686, endPoint x: 997, endPoint y: 228, distance: 459.0
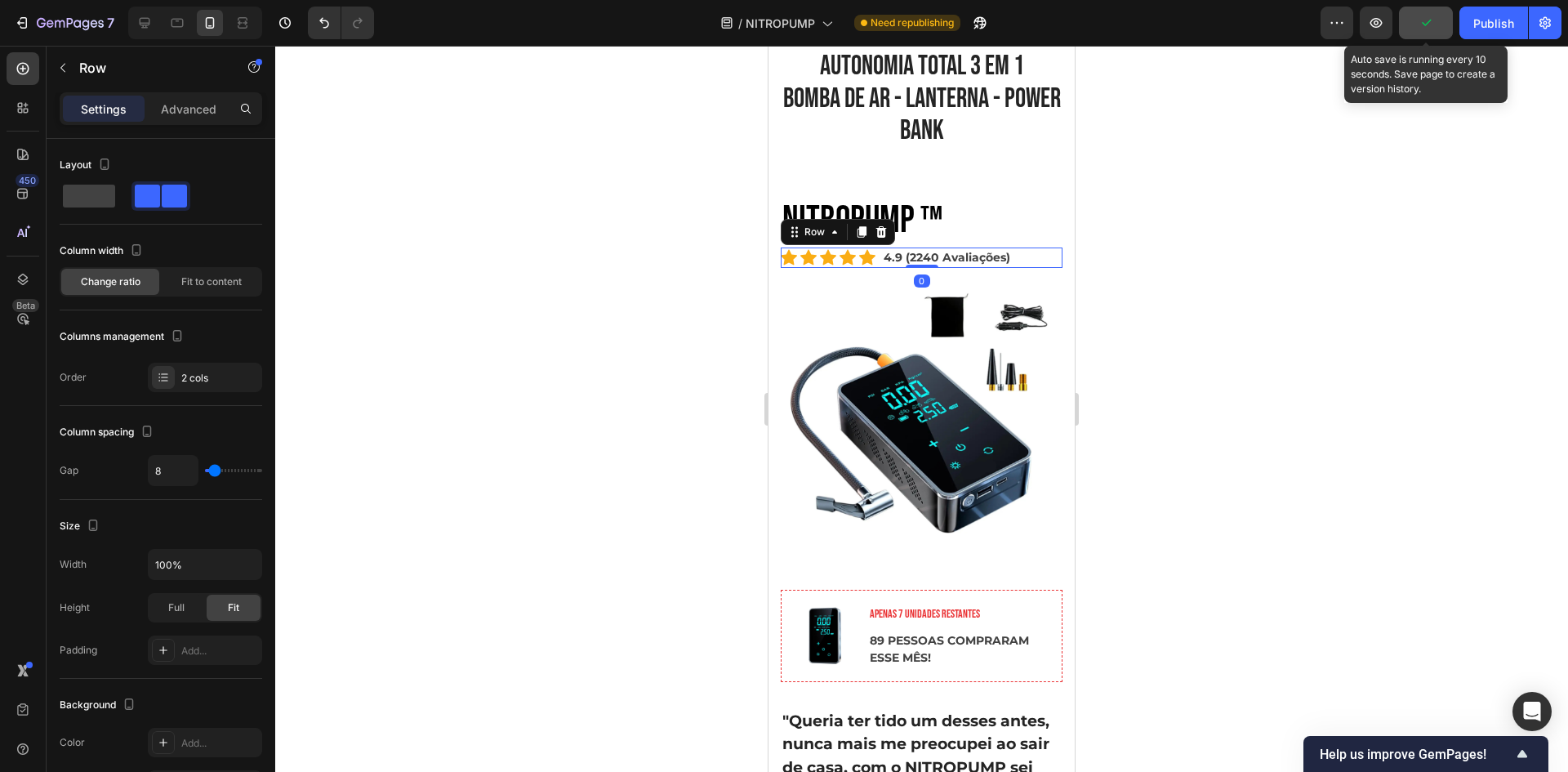
click at [1235, 364] on div at bounding box center [922, 409] width 1293 height 726
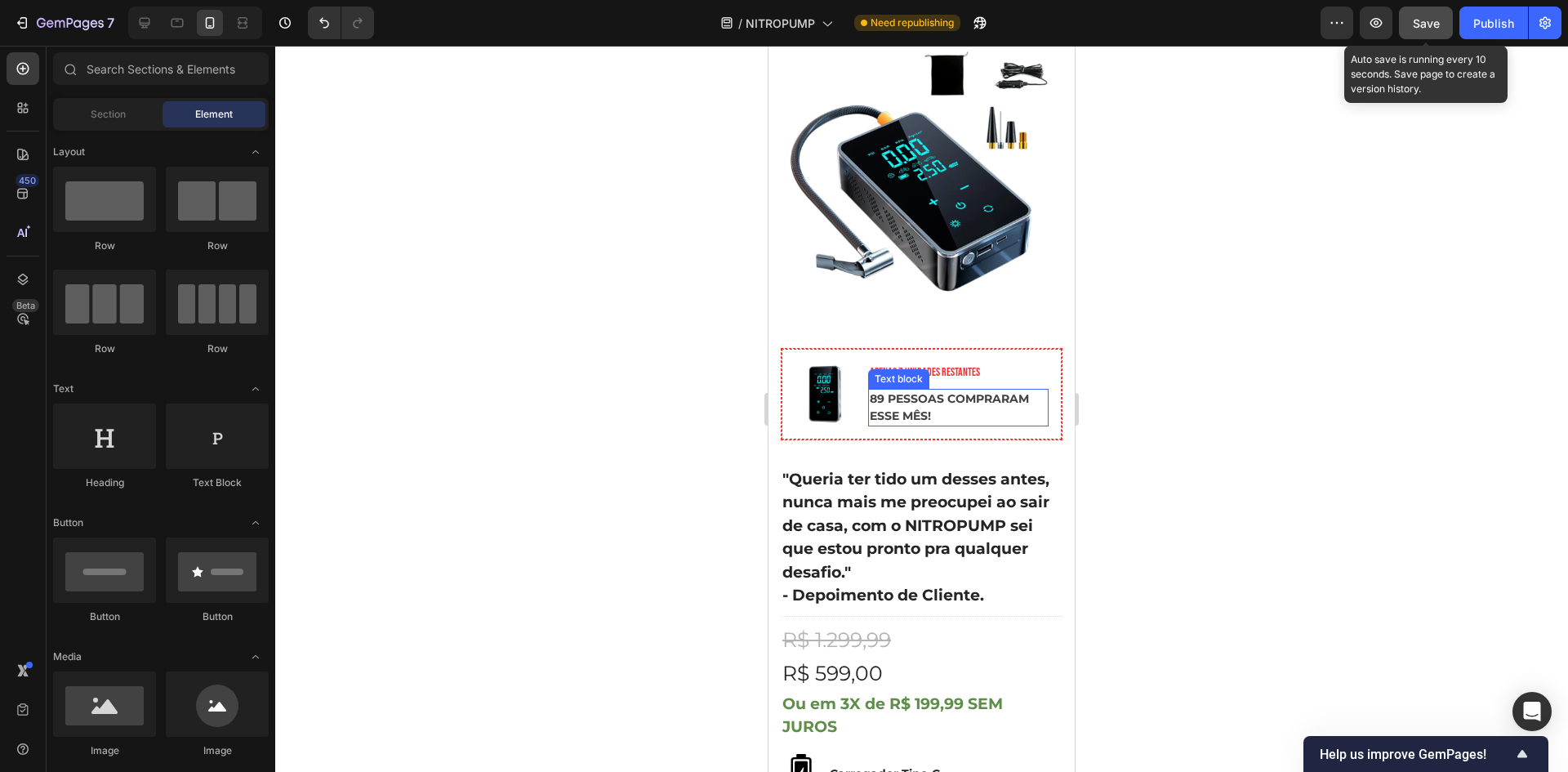
scroll to position [327, 0]
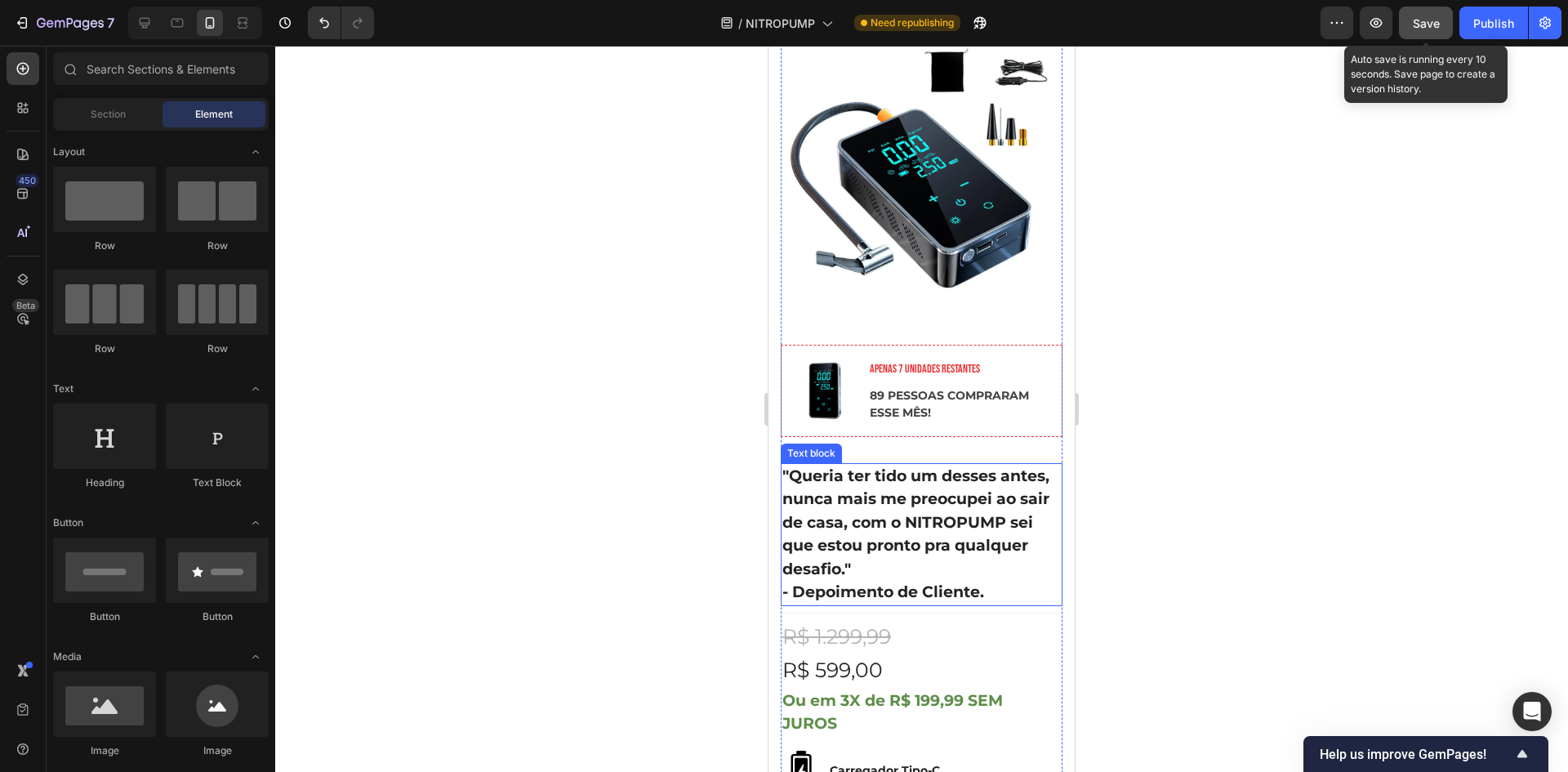
click at [930, 525] on p ""Queria ter tido um desses antes, nunca mais me preocupei ao sair de casa, com …" at bounding box center [922, 523] width 278 height 116
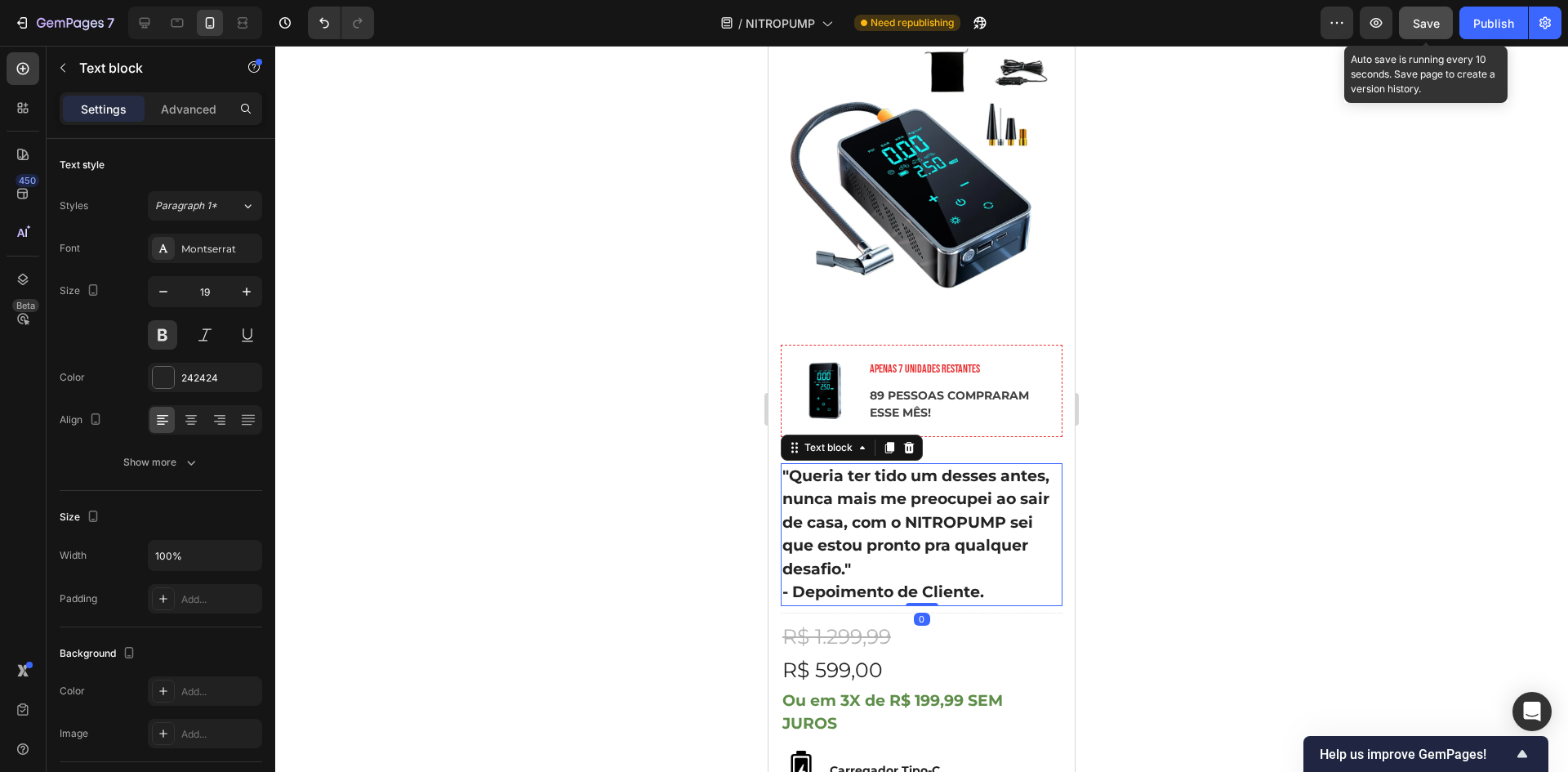
click at [873, 523] on p ""Queria ter tido um desses antes, nunca mais me preocupei ao sair de casa, com …" at bounding box center [922, 523] width 278 height 116
click at [858, 531] on p ""Queria ter tido um desses antes, nunca mais me preocupei ao sair de casa, com …" at bounding box center [922, 523] width 278 height 116
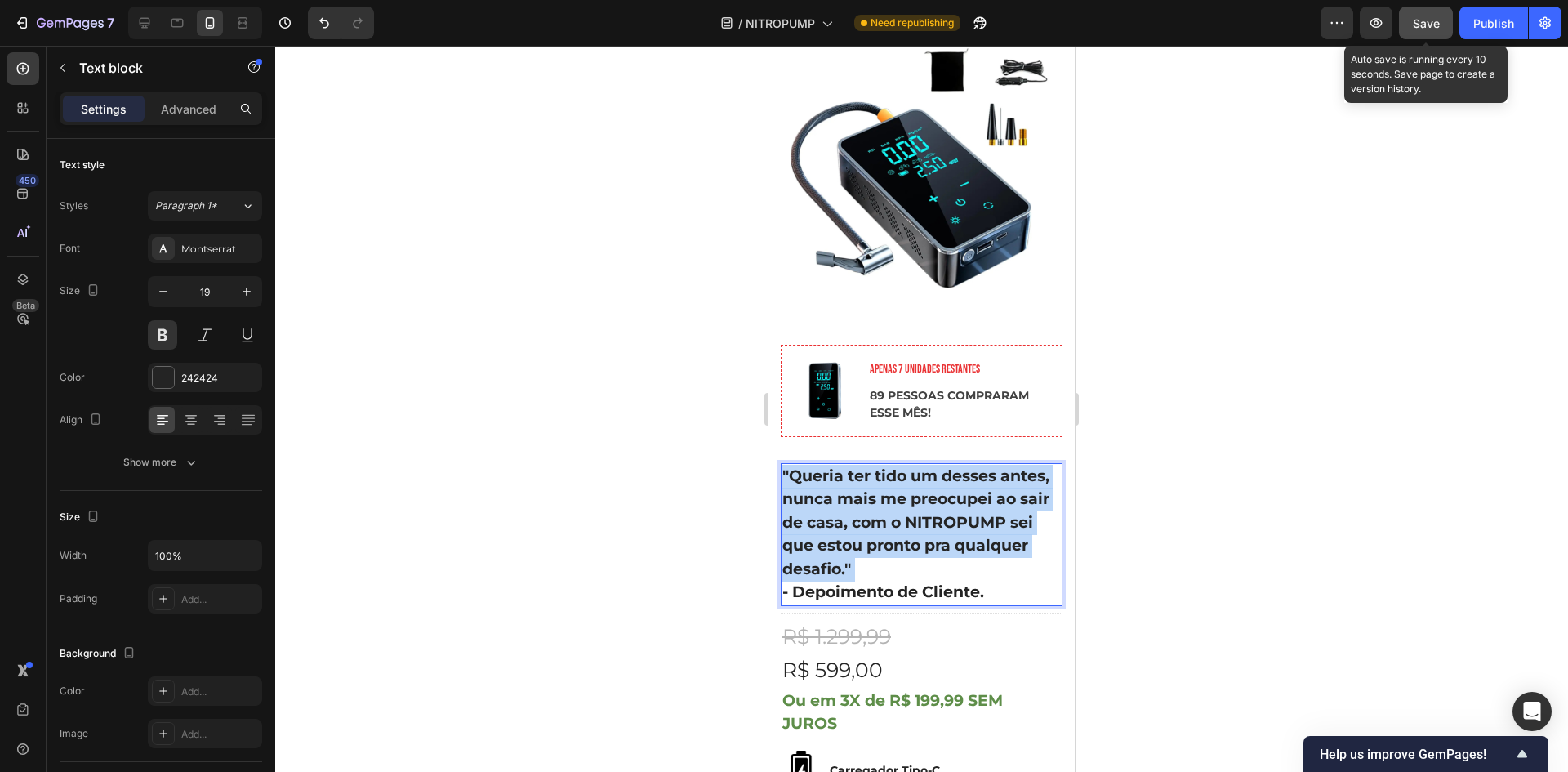
click at [858, 531] on p ""Queria ter tido um desses antes, nunca mais me preocupei ao sair de casa, com …" at bounding box center [922, 523] width 278 height 116
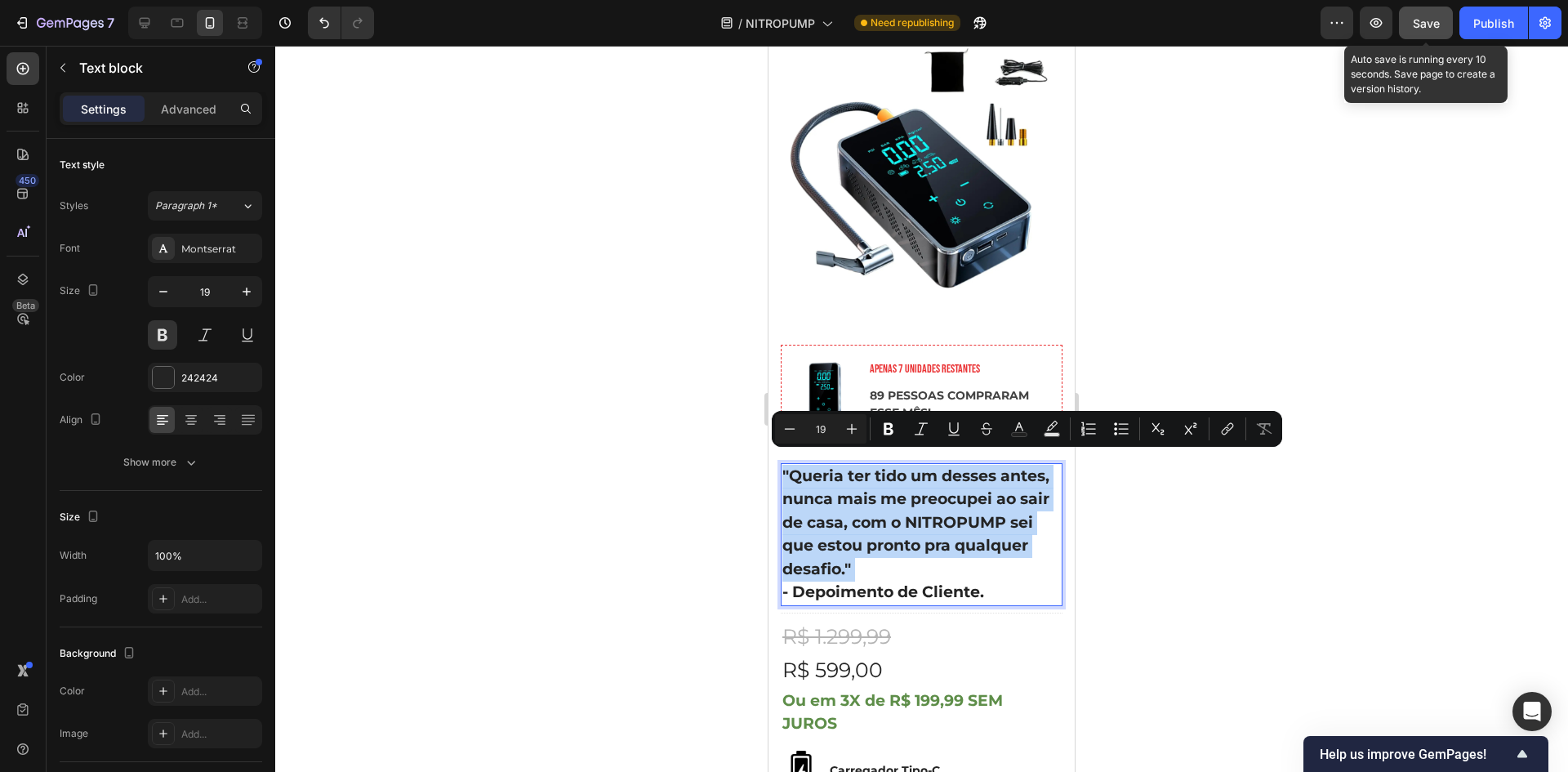
click at [895, 537] on p ""Queria ter tido um desses antes, nunca mais me preocupei ao sair de casa, com …" at bounding box center [922, 523] width 278 height 116
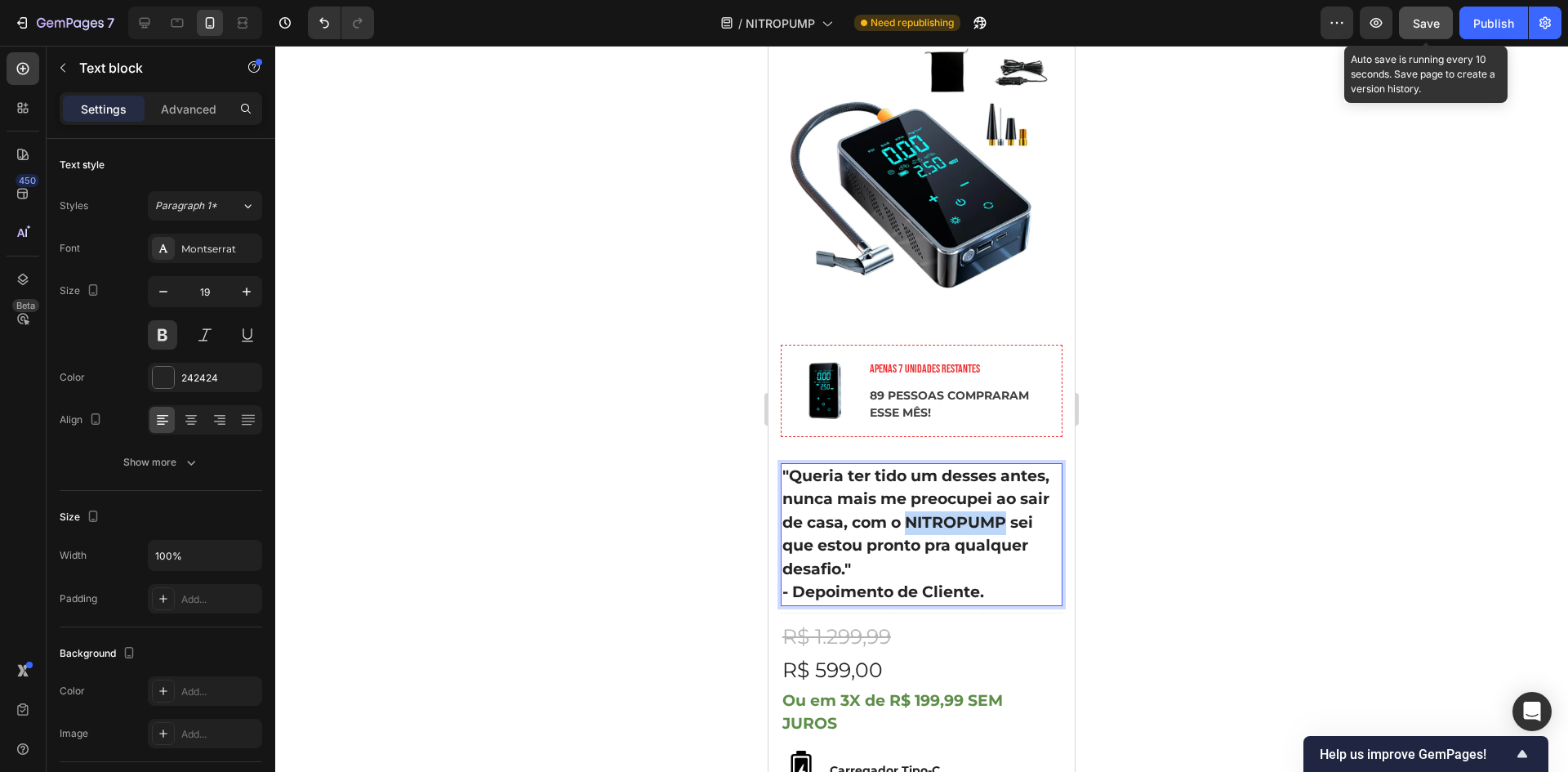
drag, startPoint x: 881, startPoint y: 531, endPoint x: 759, endPoint y: 528, distance: 122.0
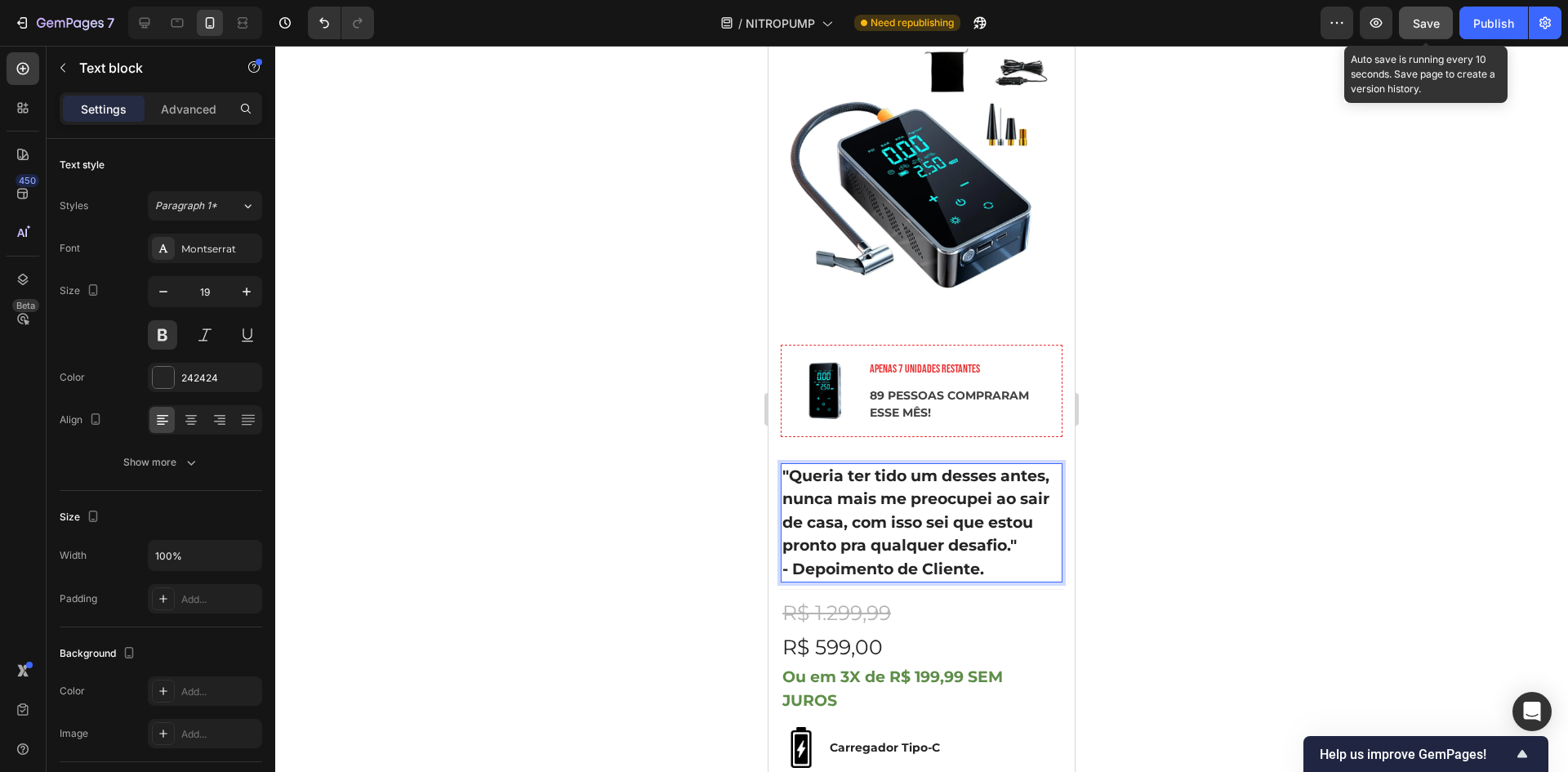
click at [833, 555] on p ""Queria ter tido um desses antes, nunca mais me preocupei ao sair de casa, com …" at bounding box center [922, 511] width 278 height 93
click at [942, 525] on p ""Queria ter tido um desses antes, nunca mais me preocupei ao sair de casa, com …" at bounding box center [922, 511] width 278 height 93
click at [1114, 536] on div at bounding box center [922, 409] width 1293 height 726
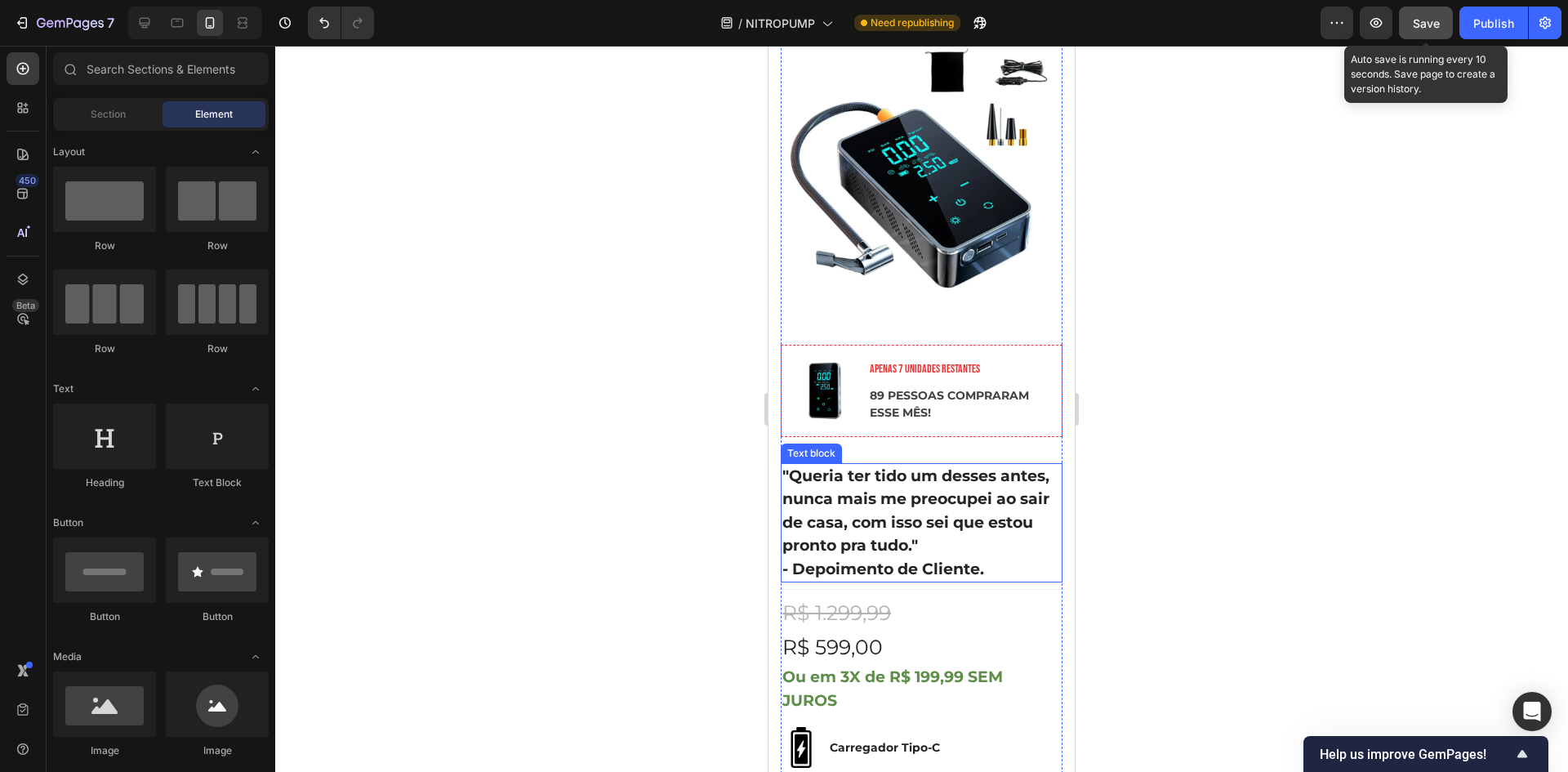
click at [976, 514] on p ""Queria ter tido um desses antes, nunca mais me preocupei ao sair de casa, com …" at bounding box center [922, 511] width 278 height 93
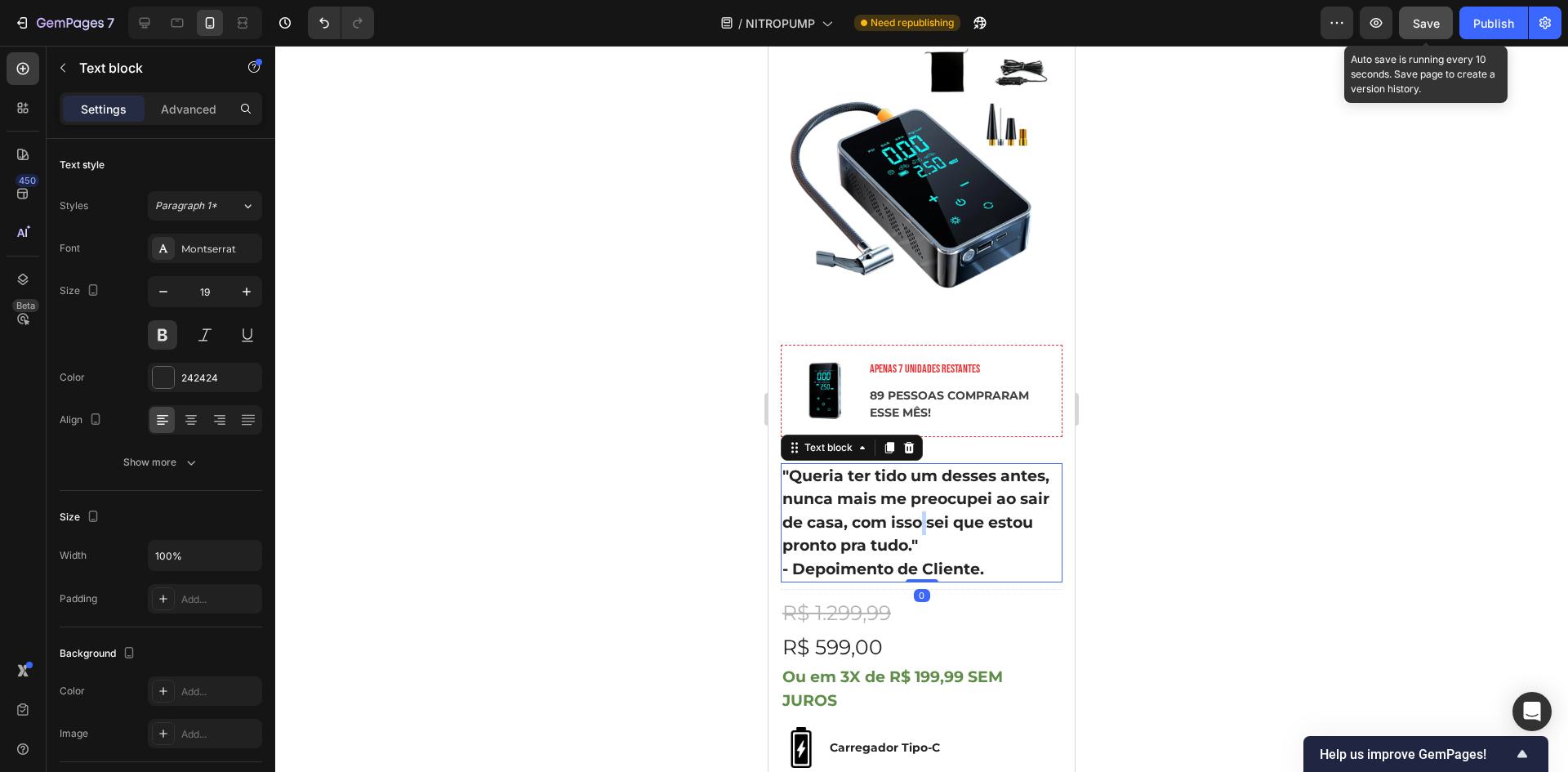
click at [977, 514] on p ""Queria ter tido um desses antes, nunca mais me preocupei ao sair de casa, com …" at bounding box center [922, 511] width 278 height 93
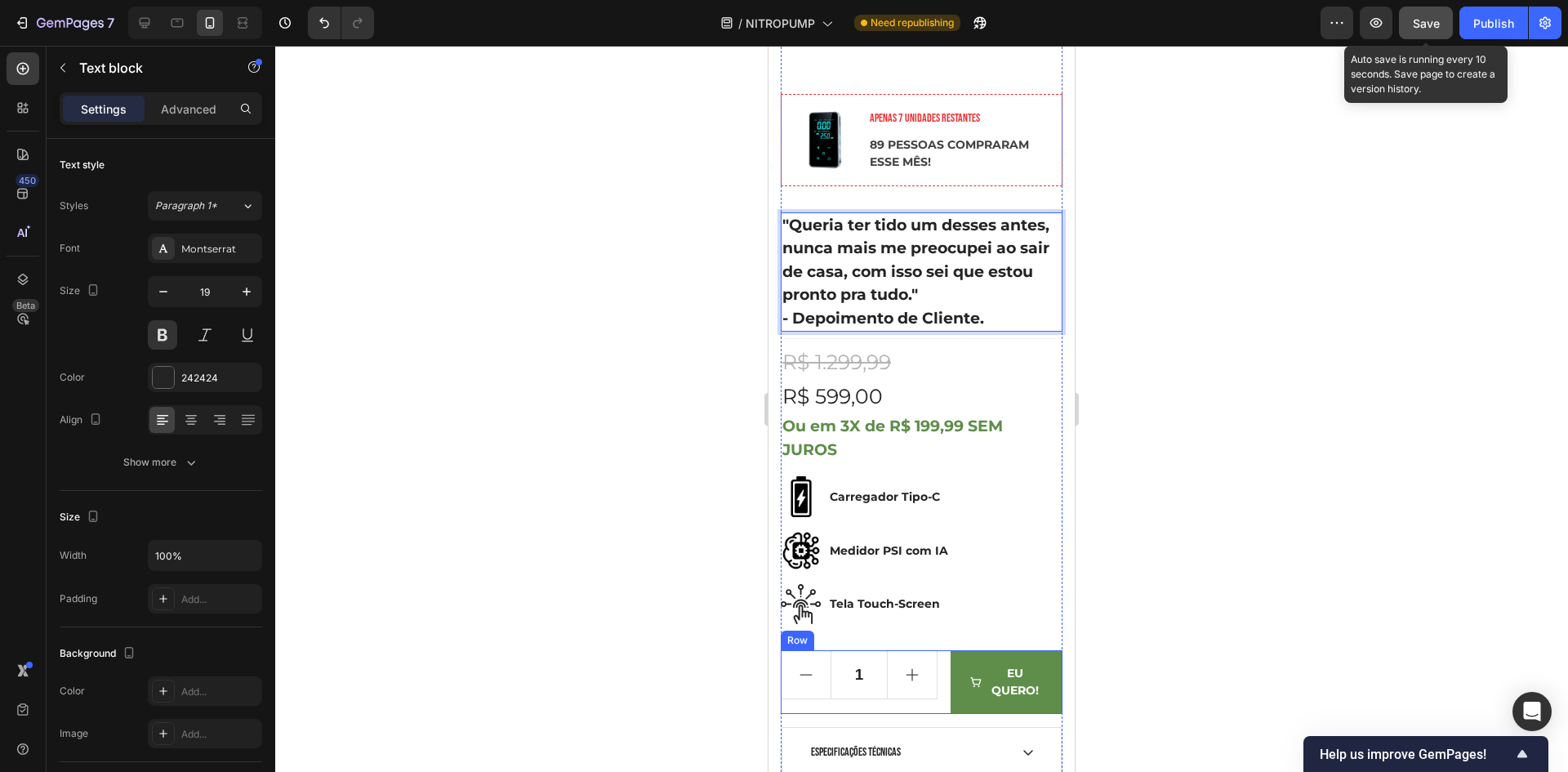
scroll to position [735, 0]
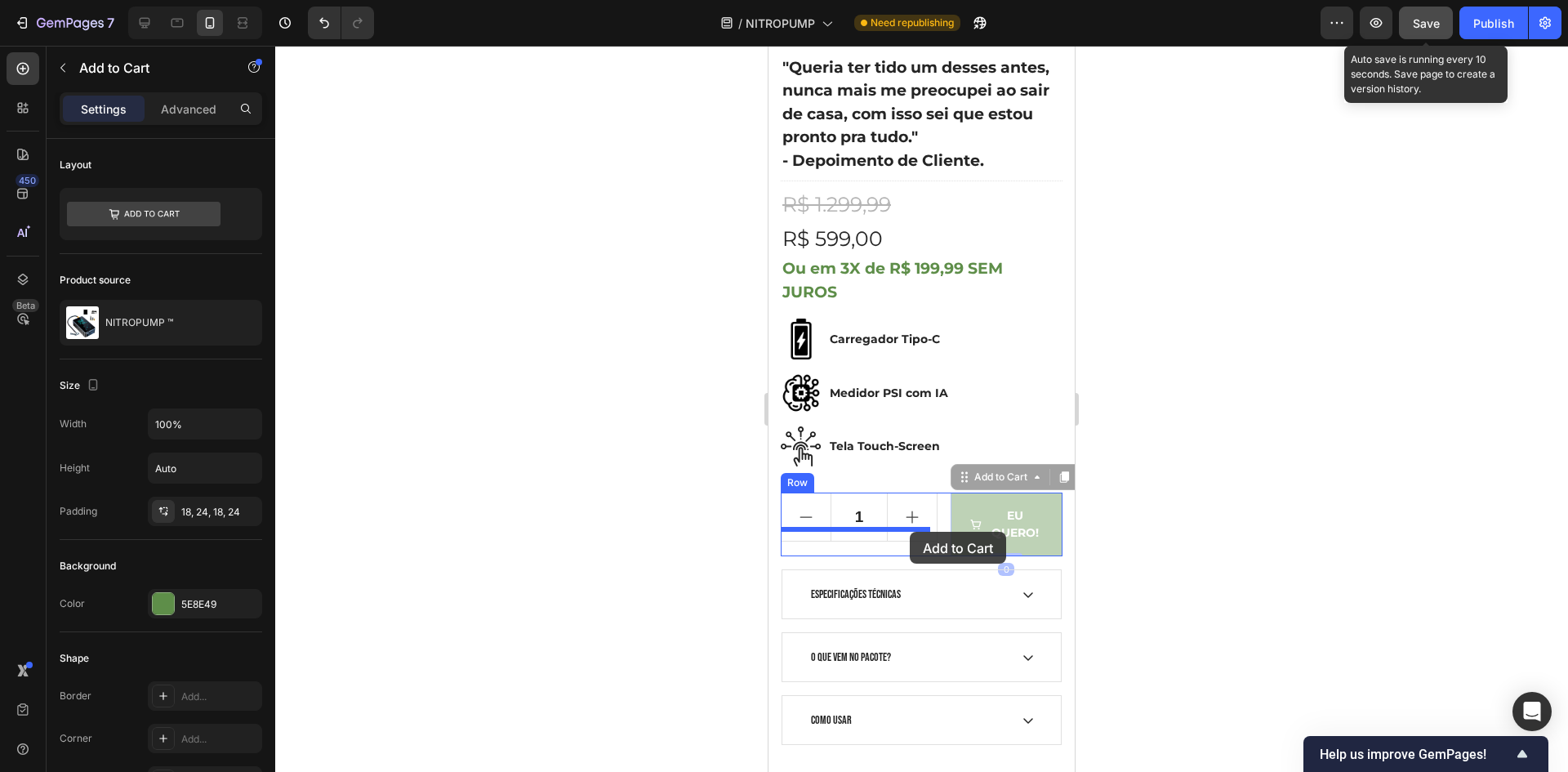
drag, startPoint x: 952, startPoint y: 523, endPoint x: 910, endPoint y: 532, distance: 43.0
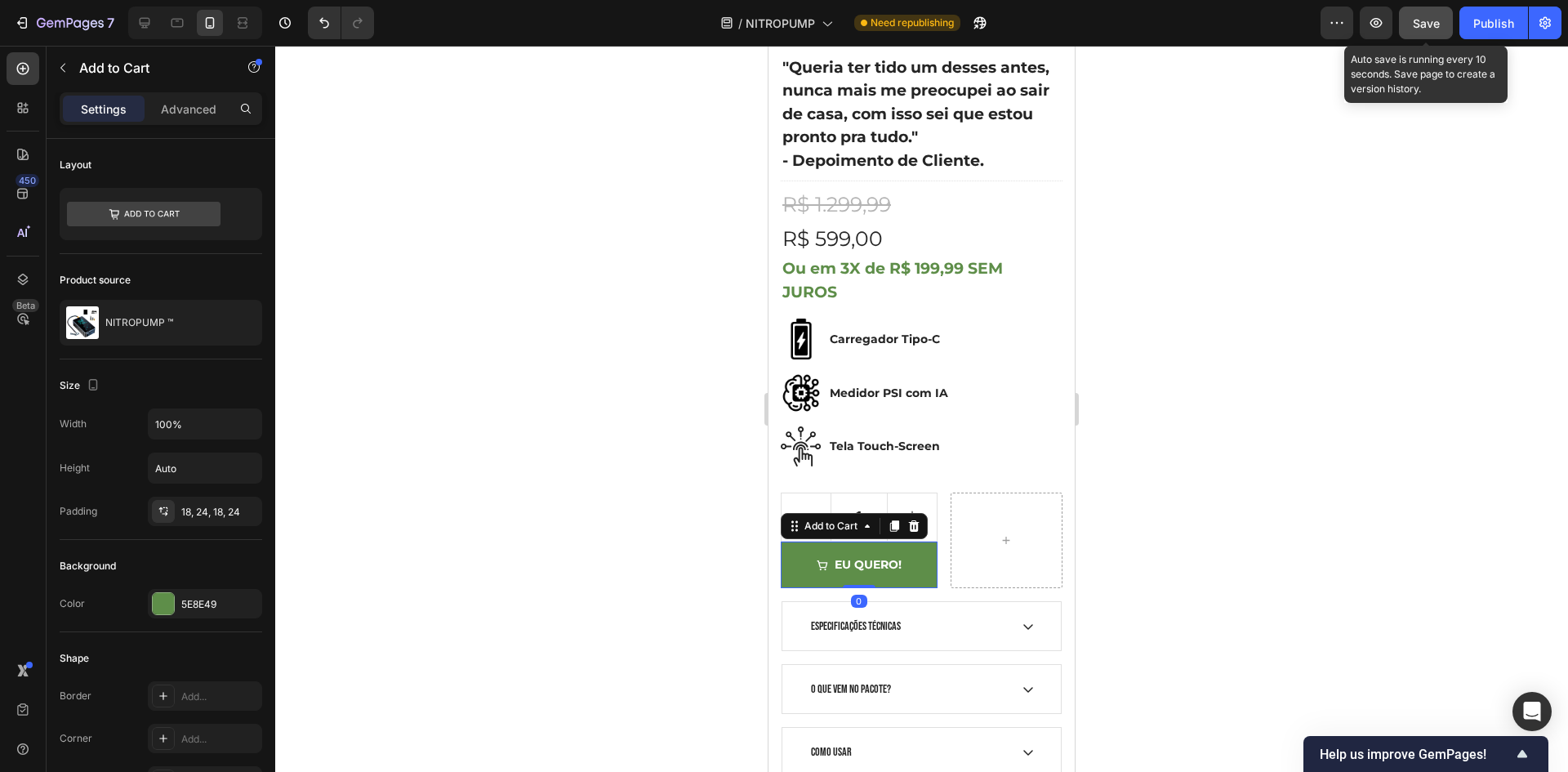
click at [1141, 485] on div at bounding box center [922, 409] width 1293 height 726
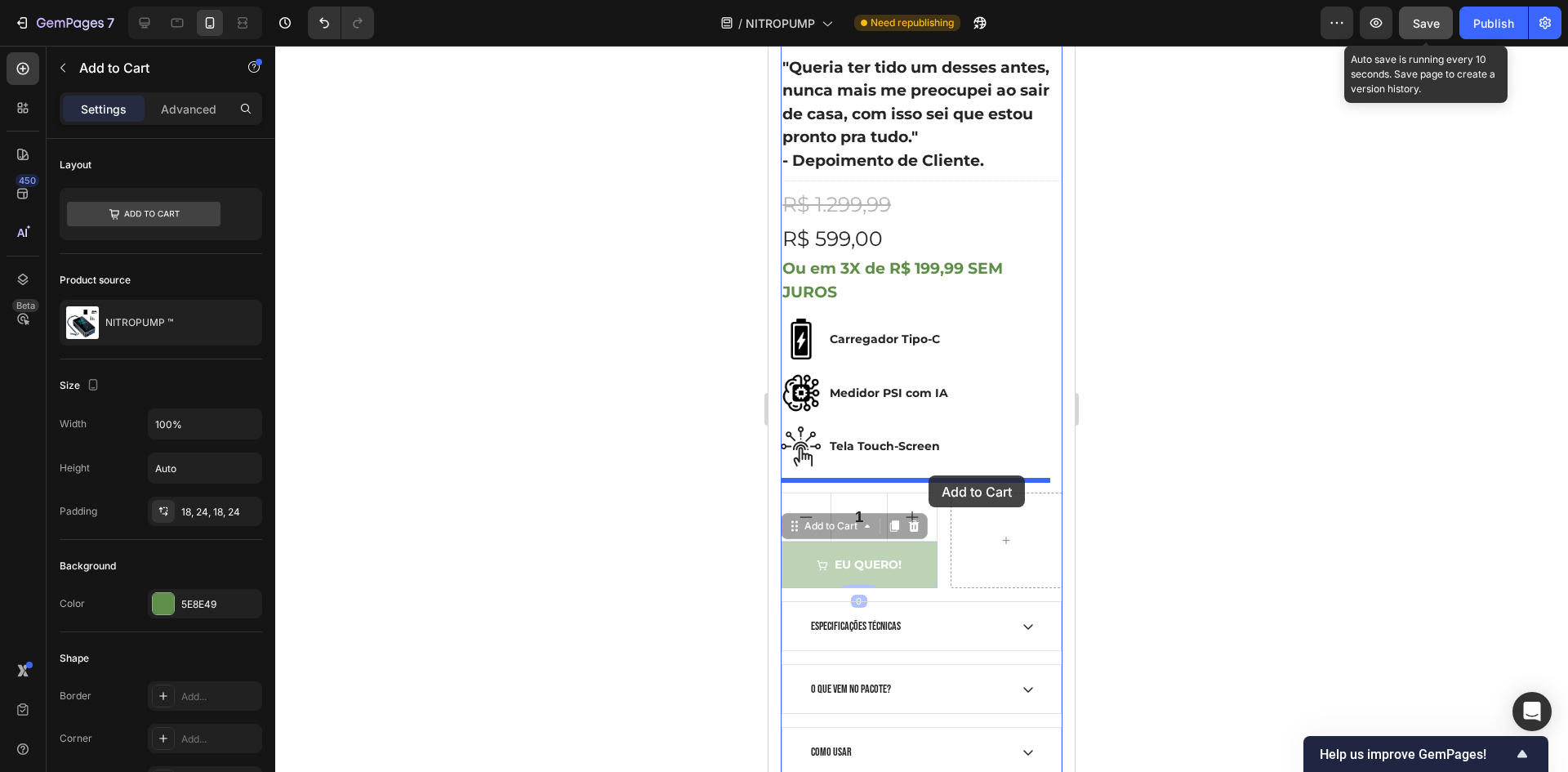
drag, startPoint x: 876, startPoint y: 553, endPoint x: 929, endPoint y: 475, distance: 94.3
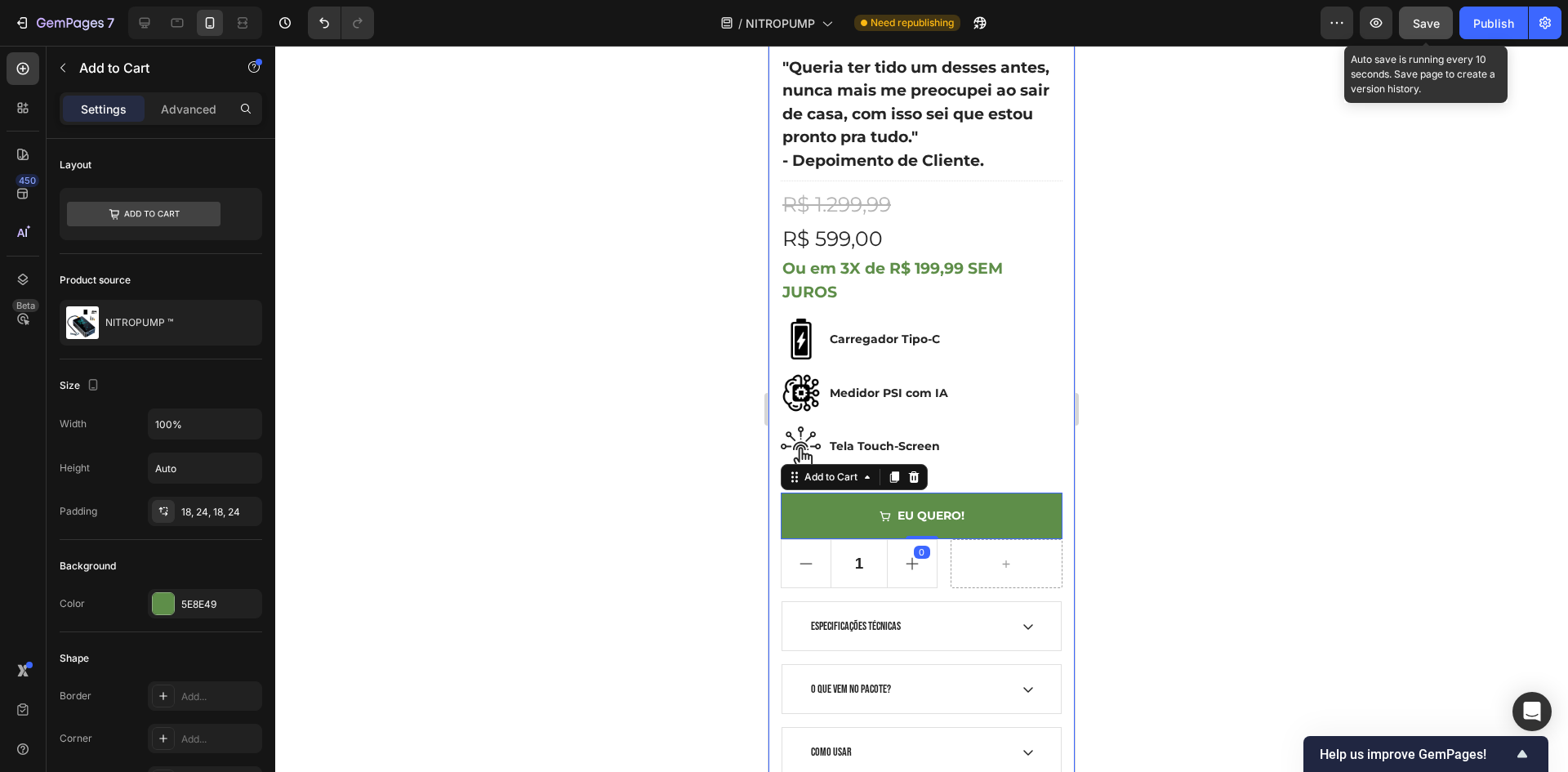
click at [1225, 430] on div at bounding box center [922, 409] width 1293 height 726
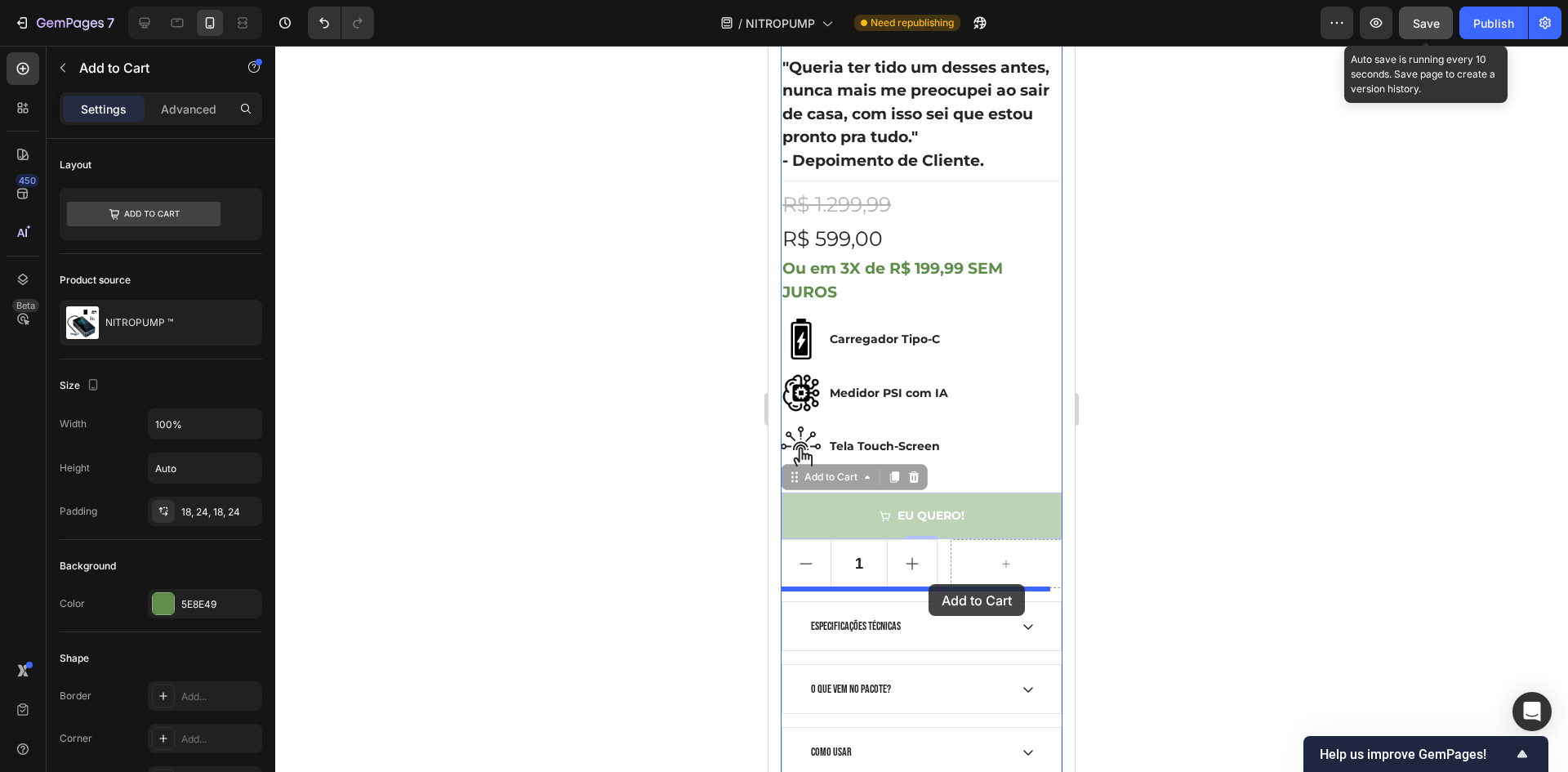
drag, startPoint x: 927, startPoint y: 547, endPoint x: 929, endPoint y: 584, distance: 37.1
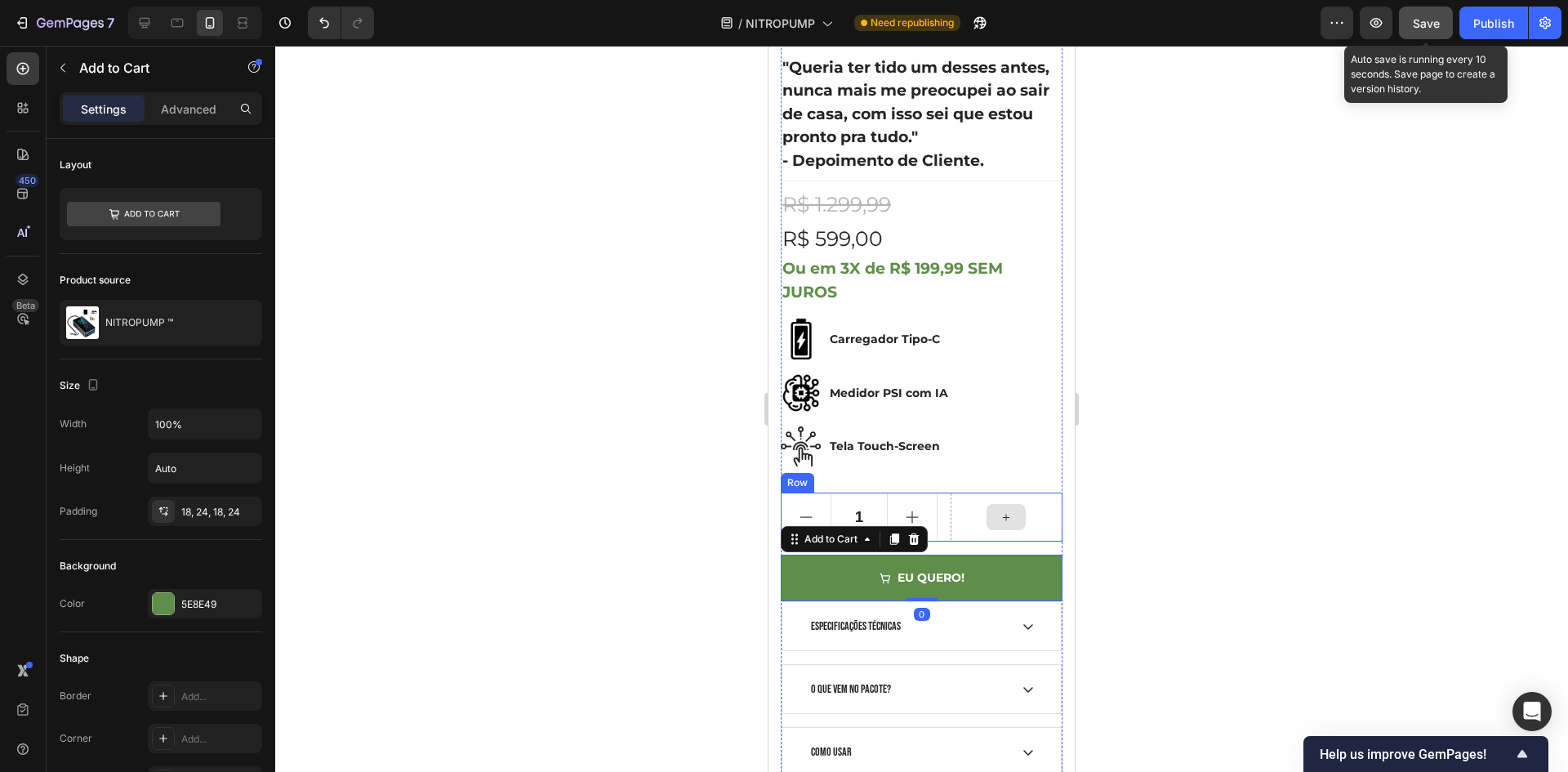
click at [1233, 450] on div at bounding box center [922, 409] width 1293 height 726
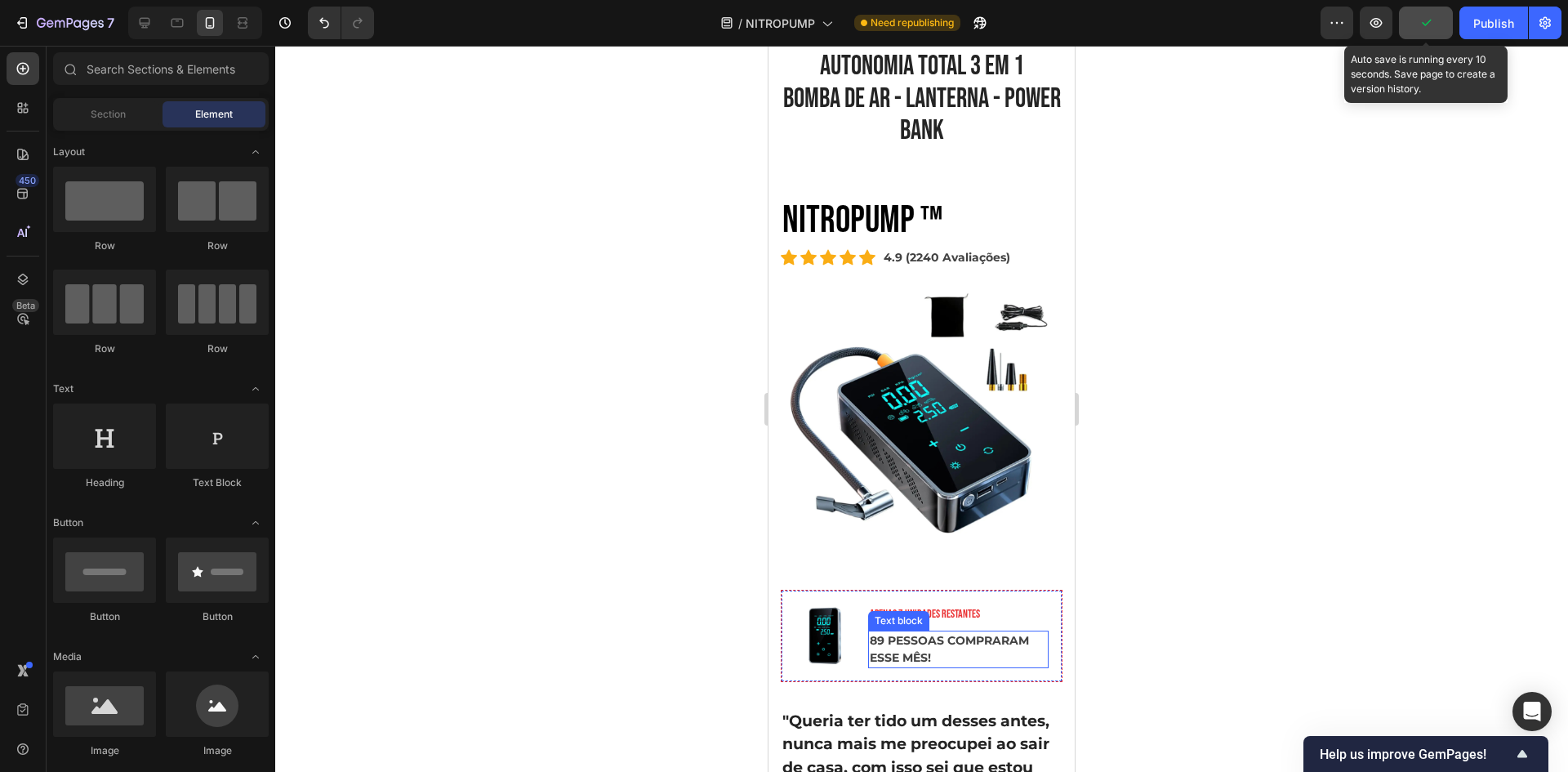
scroll to position [408, 0]
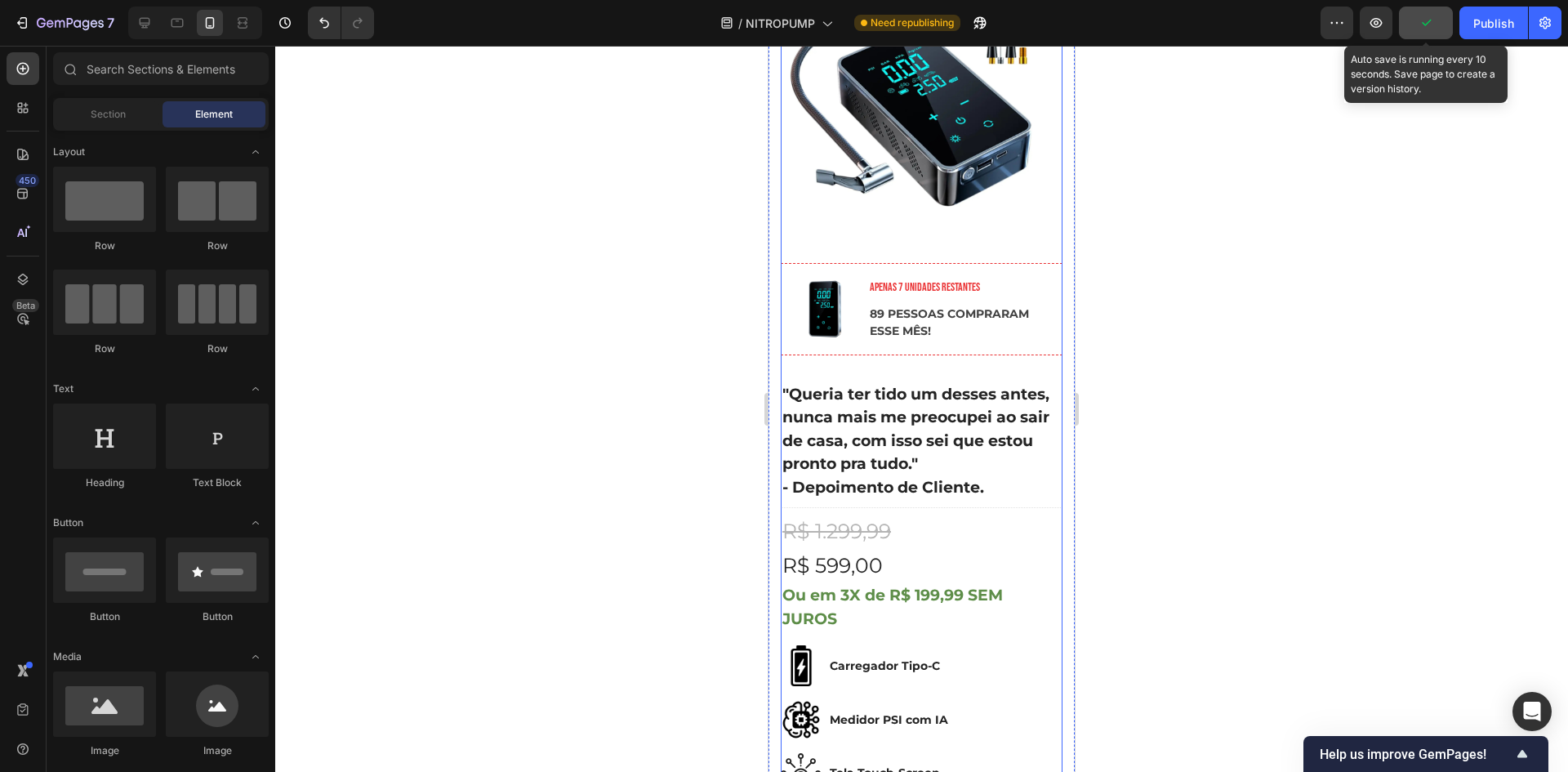
click at [974, 263] on div "Image APENAS 7 UNIDADES RESTANTES Text block 89 PESSOAS COMPRARAM ESSE MÊS! Tex…" at bounding box center [922, 309] width 282 height 92
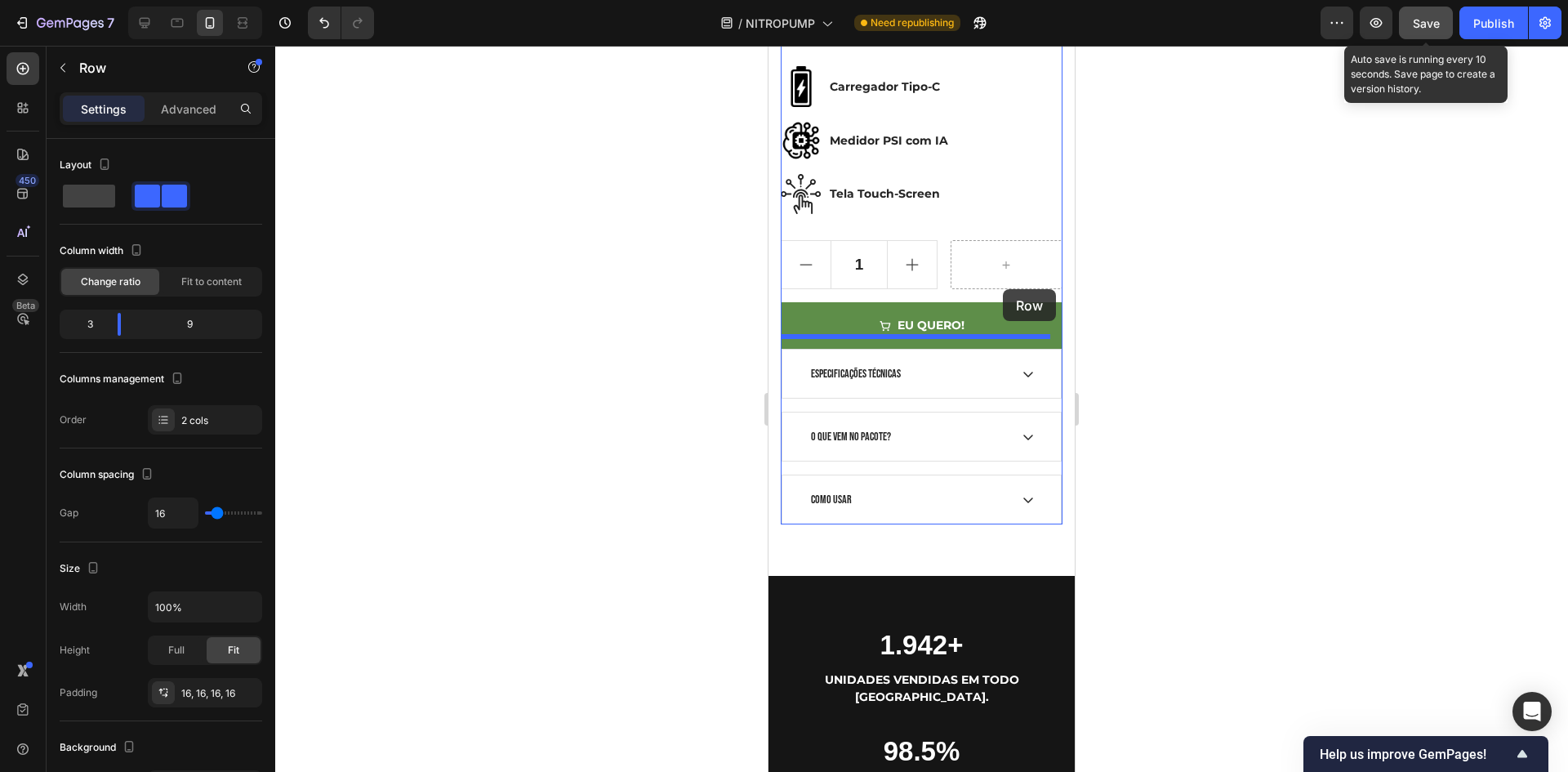
scroll to position [1053, 0]
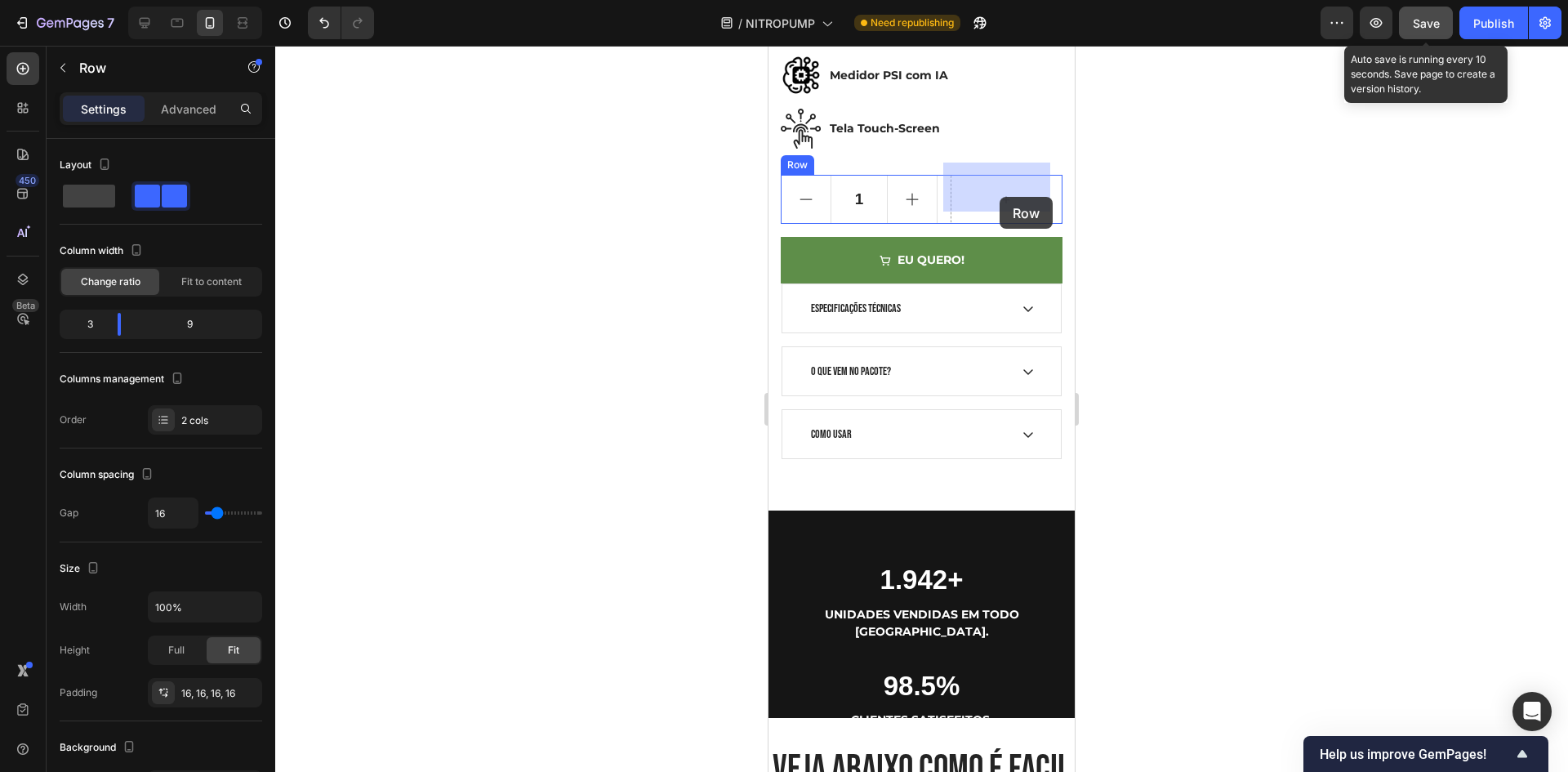
drag, startPoint x: 977, startPoint y: 256, endPoint x: 999, endPoint y: 197, distance: 63.0
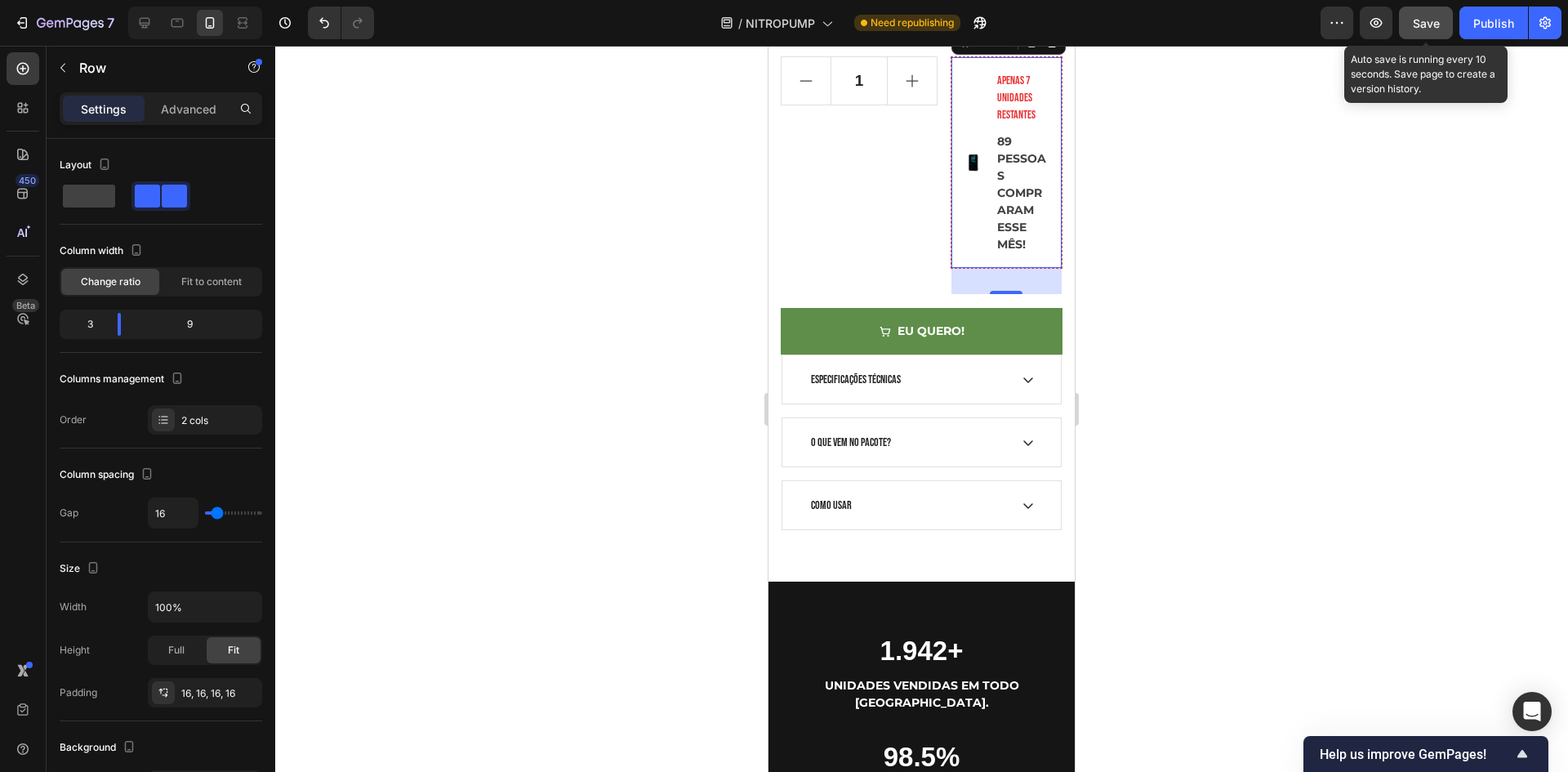
scroll to position [935, 0]
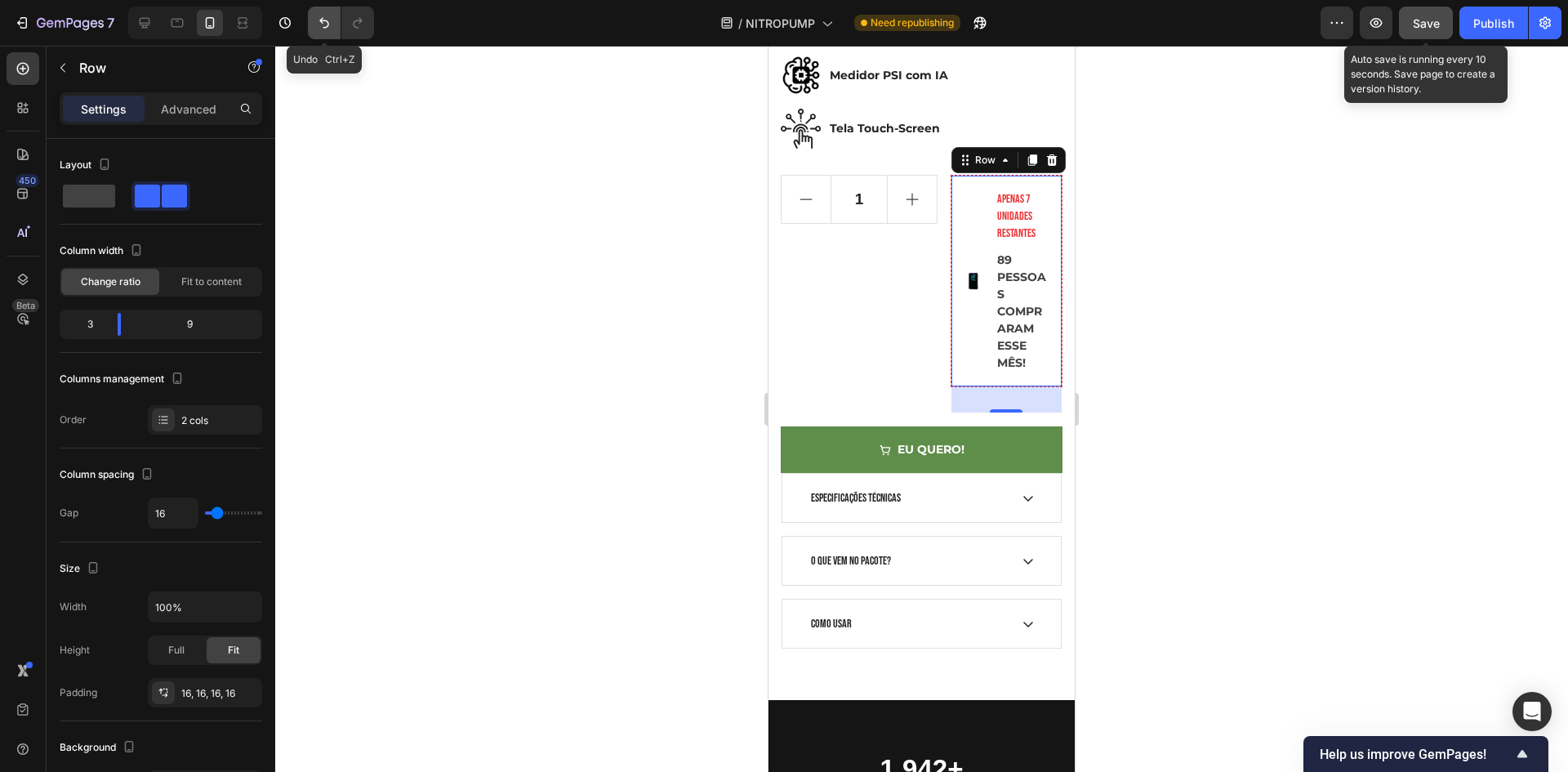
click at [316, 22] on icon "Undo/Redo" at bounding box center [324, 23] width 16 height 16
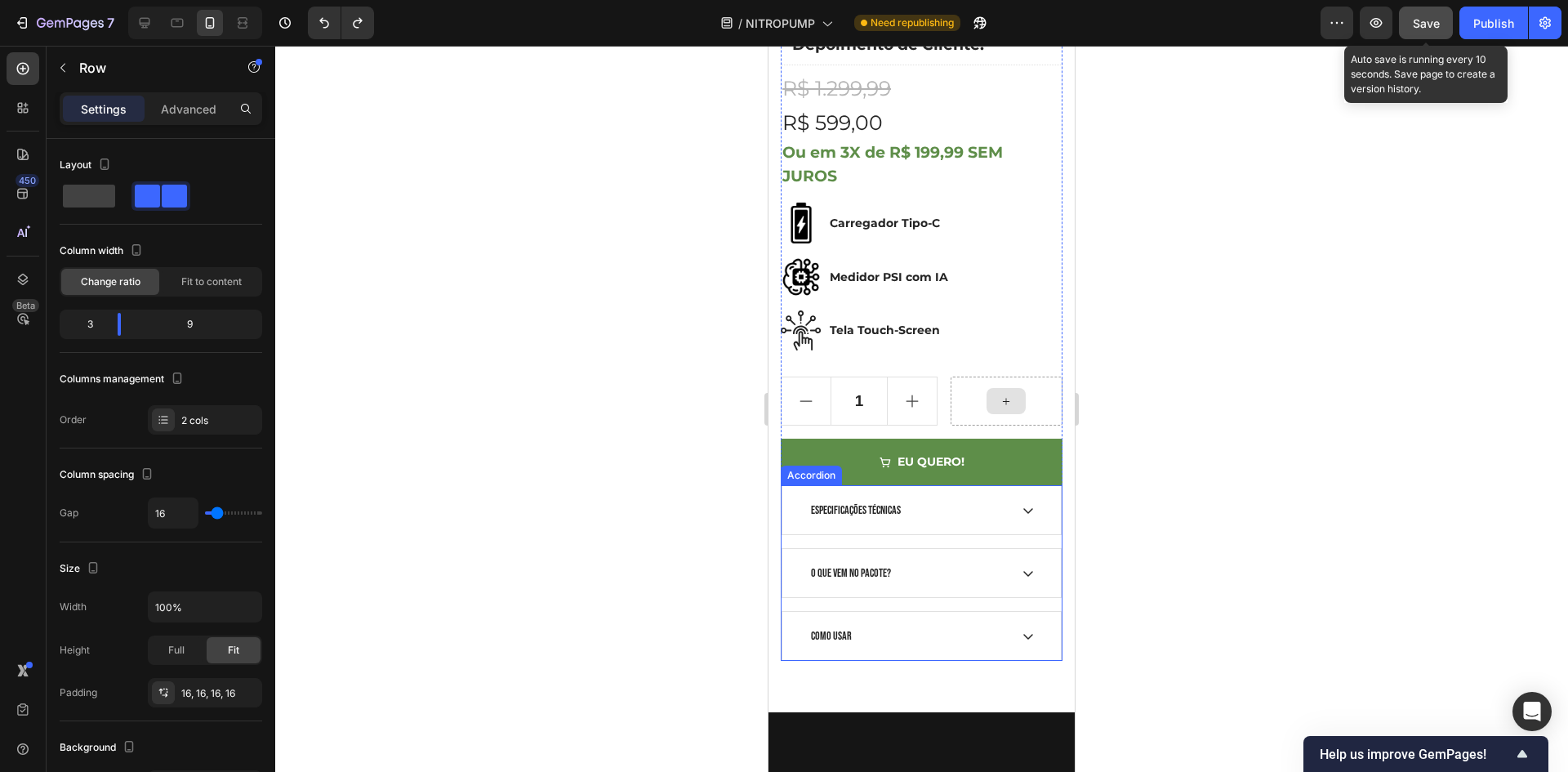
scroll to position [726, 0]
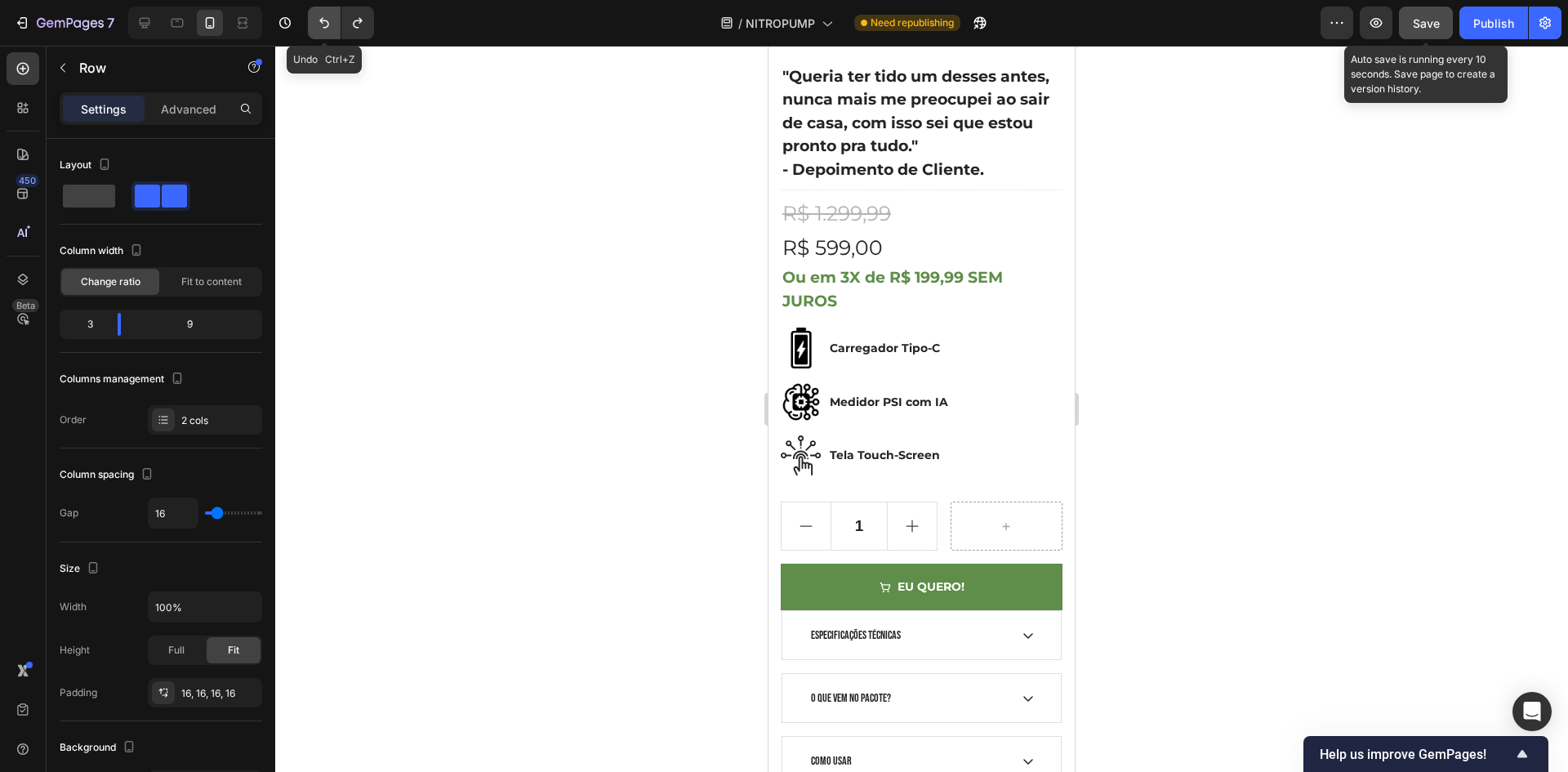
click at [318, 22] on button "Undo/Redo" at bounding box center [324, 23] width 32 height 33
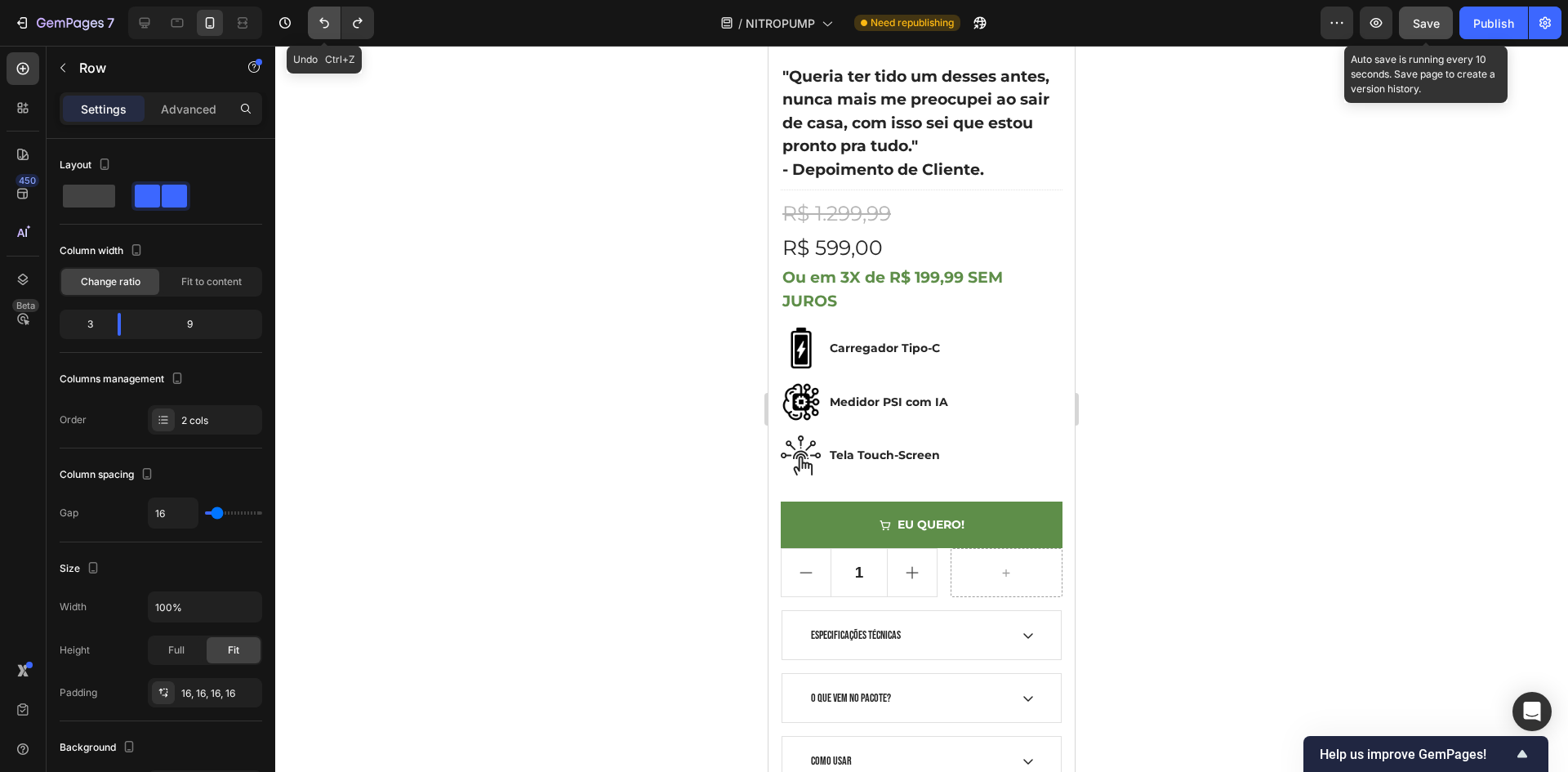
click at [326, 31] on button "Undo/Redo" at bounding box center [324, 23] width 32 height 33
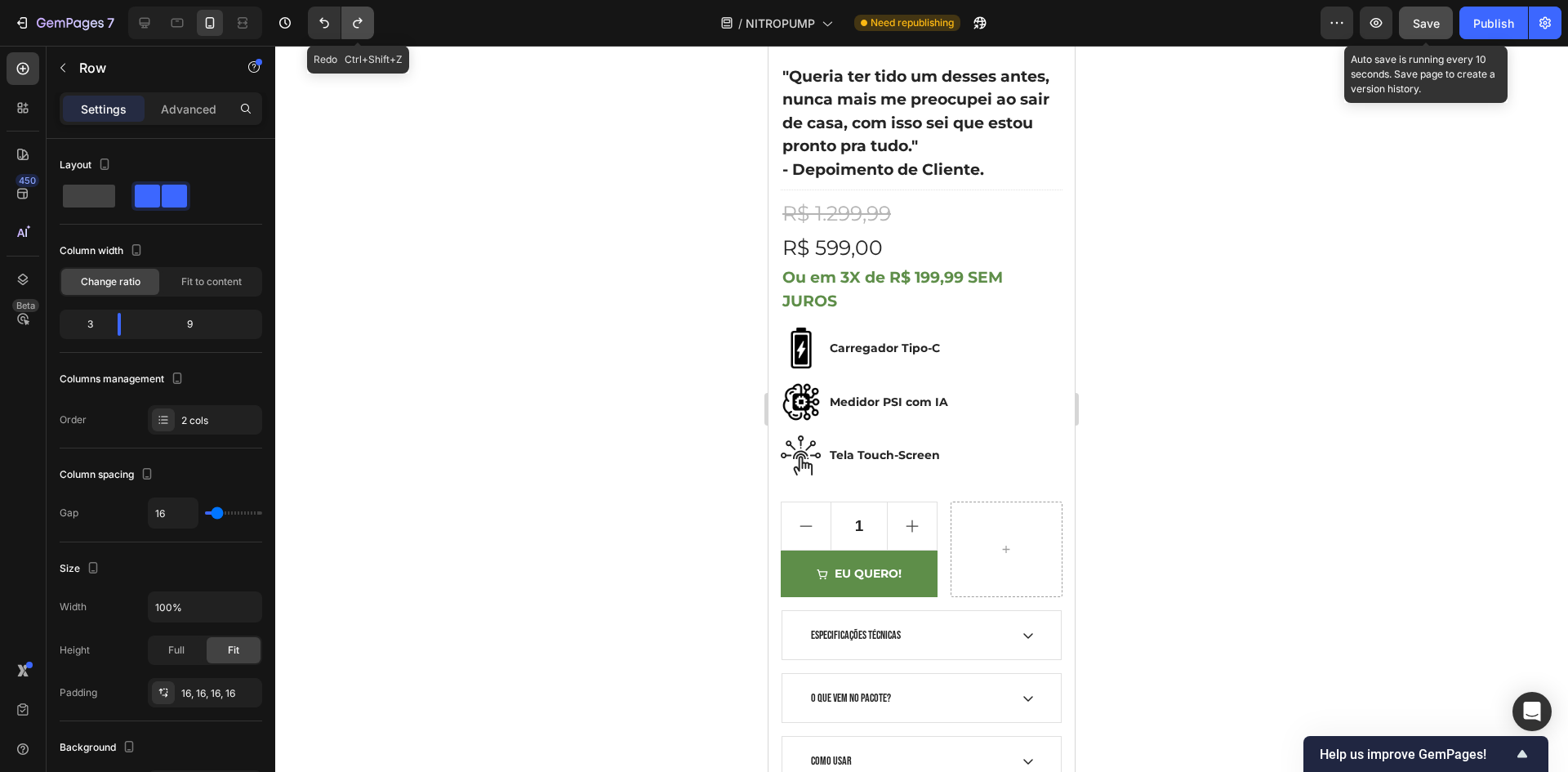
click at [368, 28] on button "Undo/Redo" at bounding box center [357, 23] width 32 height 33
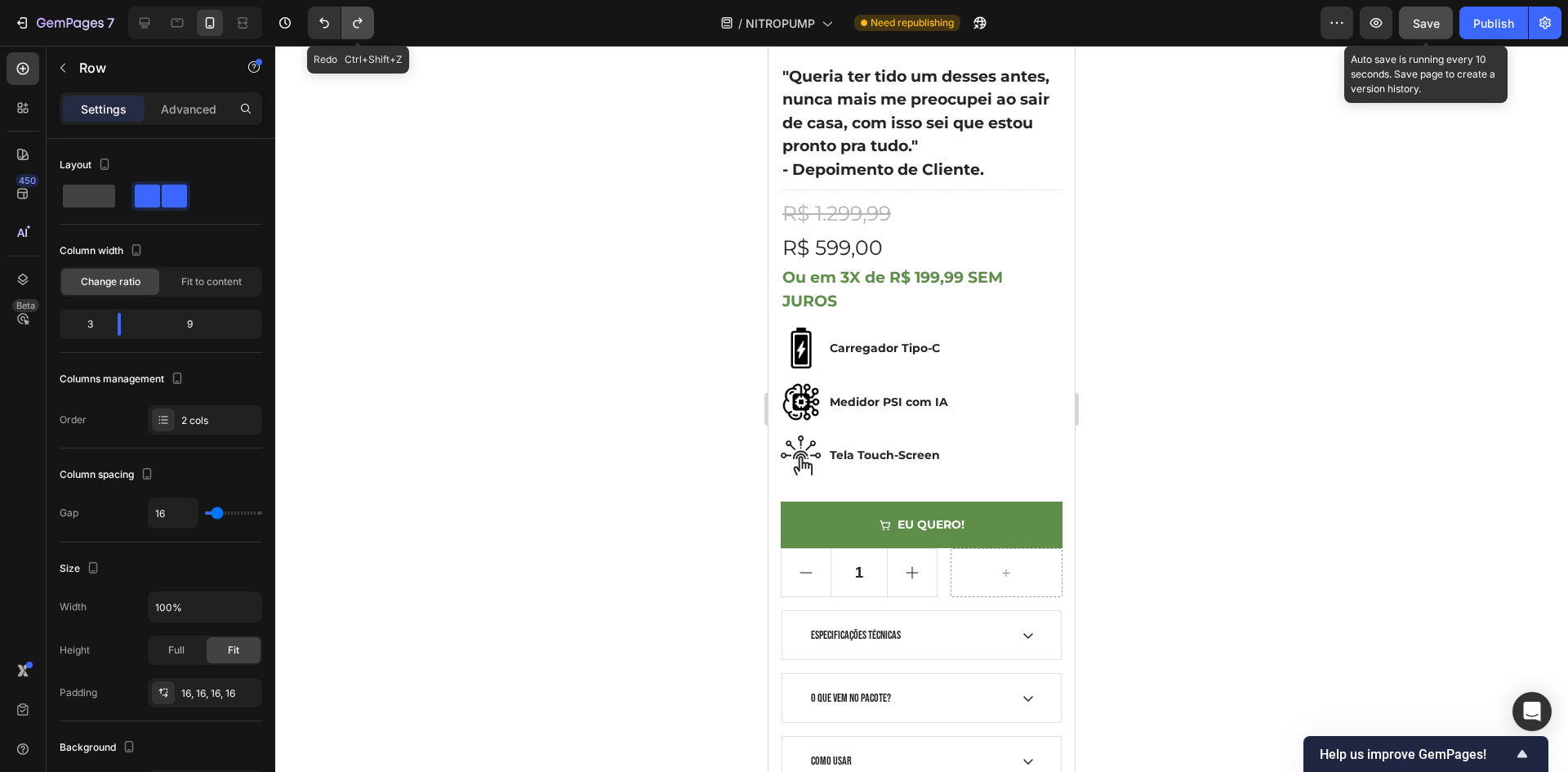
click at [368, 28] on button "Undo/Redo" at bounding box center [357, 23] width 32 height 33
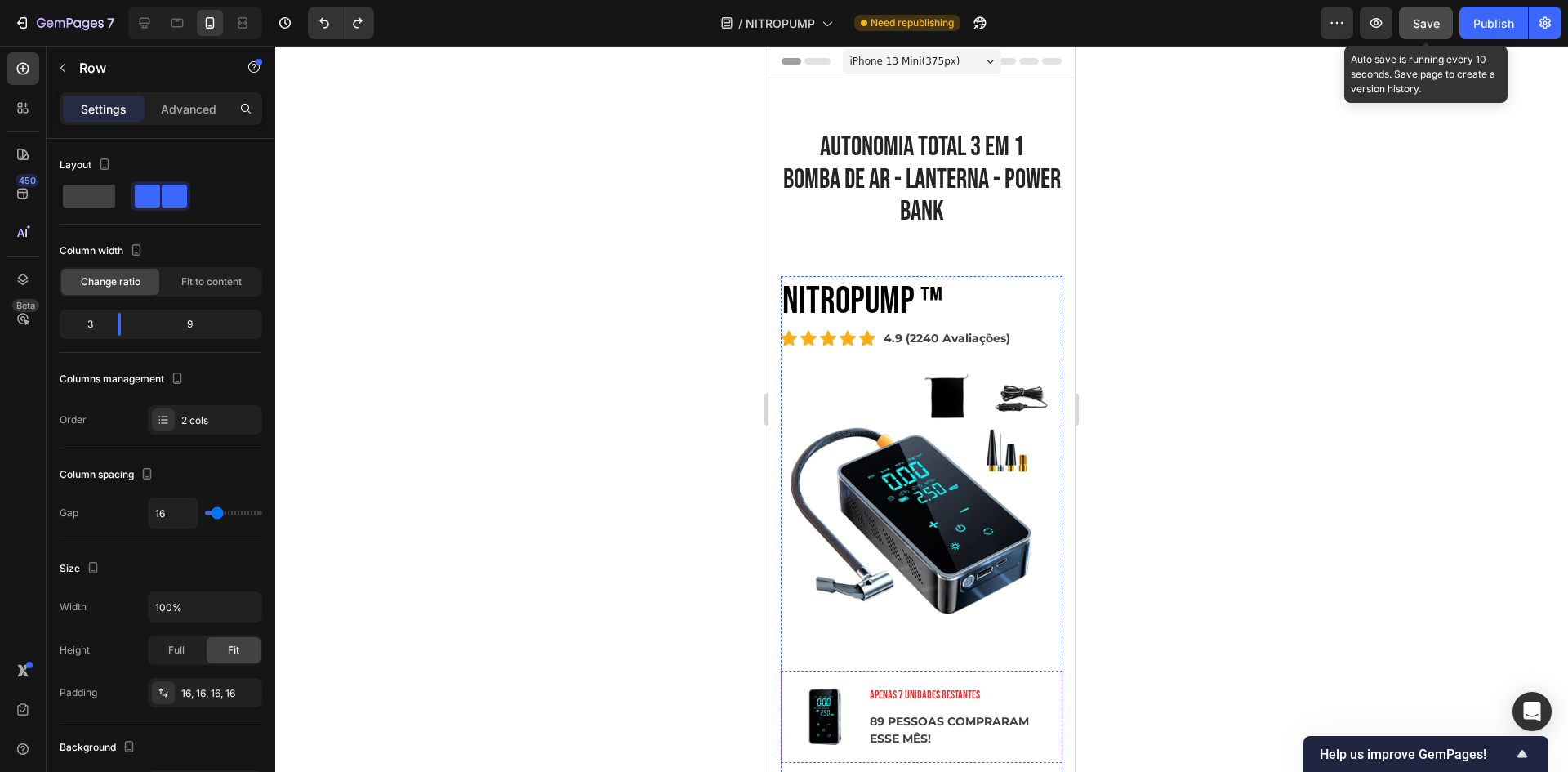
scroll to position [0, 0]
click at [135, 21] on div at bounding box center [144, 23] width 26 height 26
type input "0"
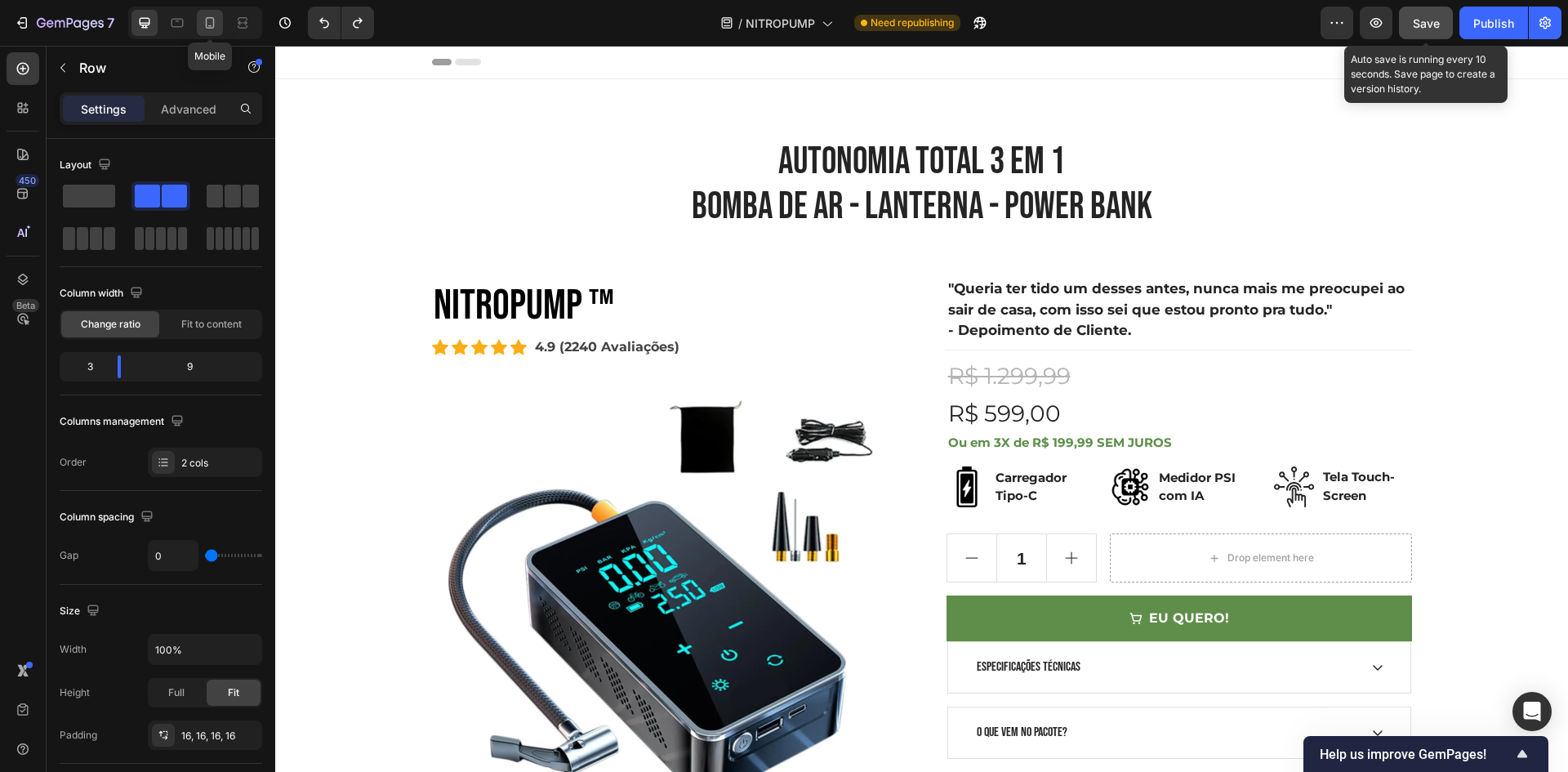
click at [214, 23] on icon at bounding box center [210, 23] width 9 height 12
type input "16"
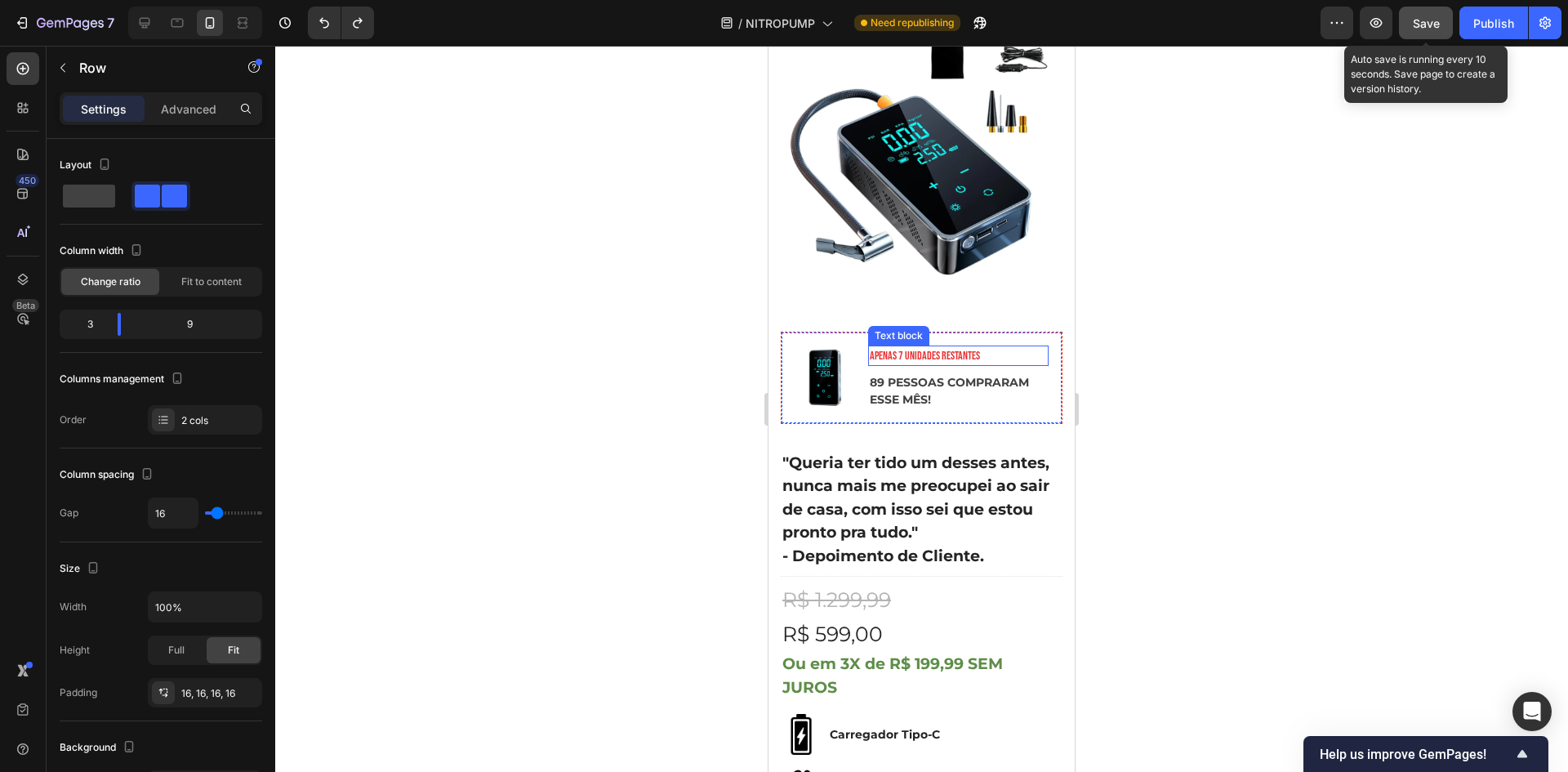
scroll to position [412, 0]
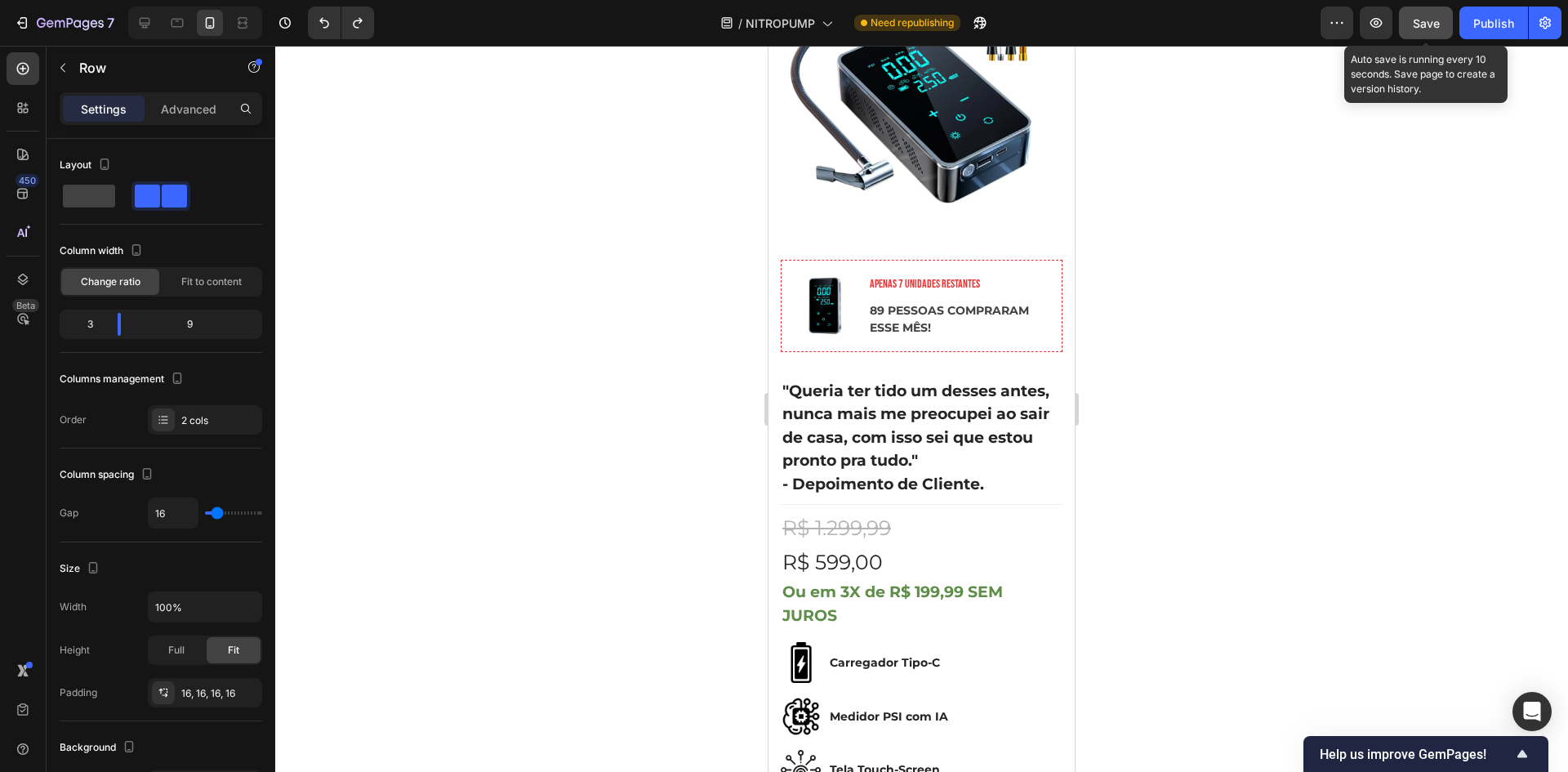
click at [851, 275] on img at bounding box center [824, 305] width 60 height 60
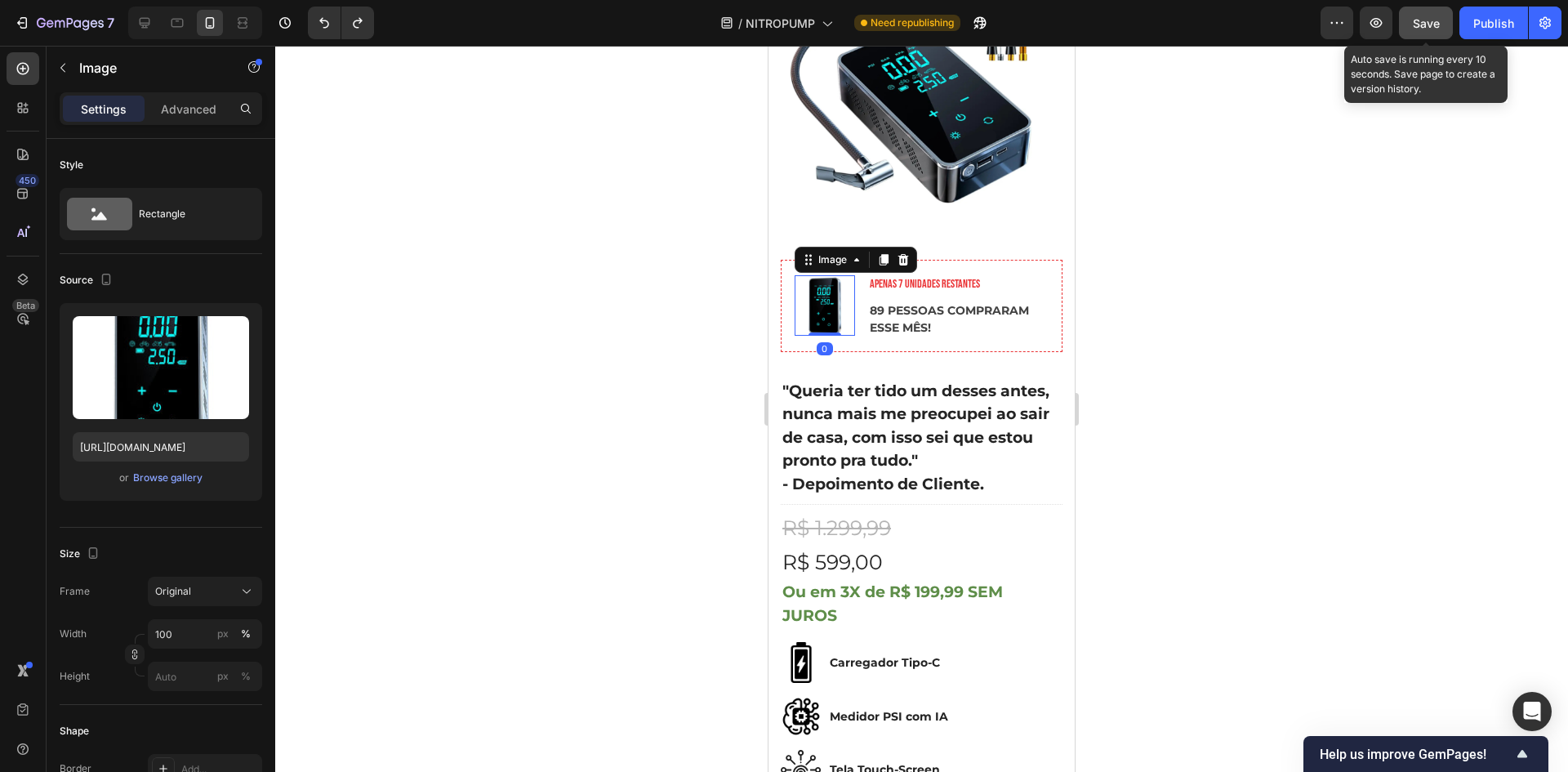
click at [972, 260] on div "Image 0 APENAS 7 UNIDADES RESTANTES Text block 89 PESSOAS COMPRARAM ESSE MÊS! T…" at bounding box center [922, 306] width 282 height 92
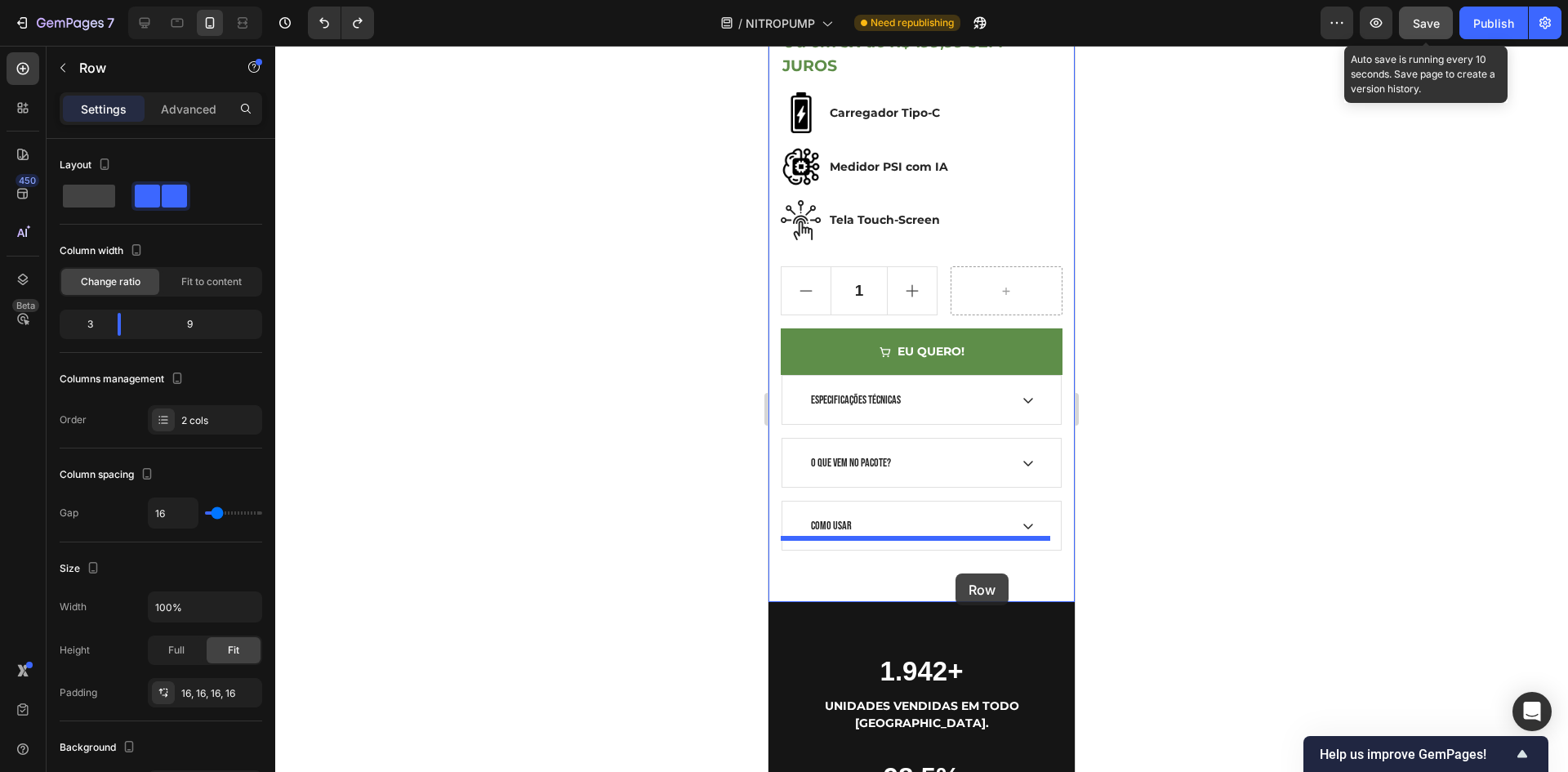
drag, startPoint x: 988, startPoint y: 251, endPoint x: 955, endPoint y: 573, distance: 323.7
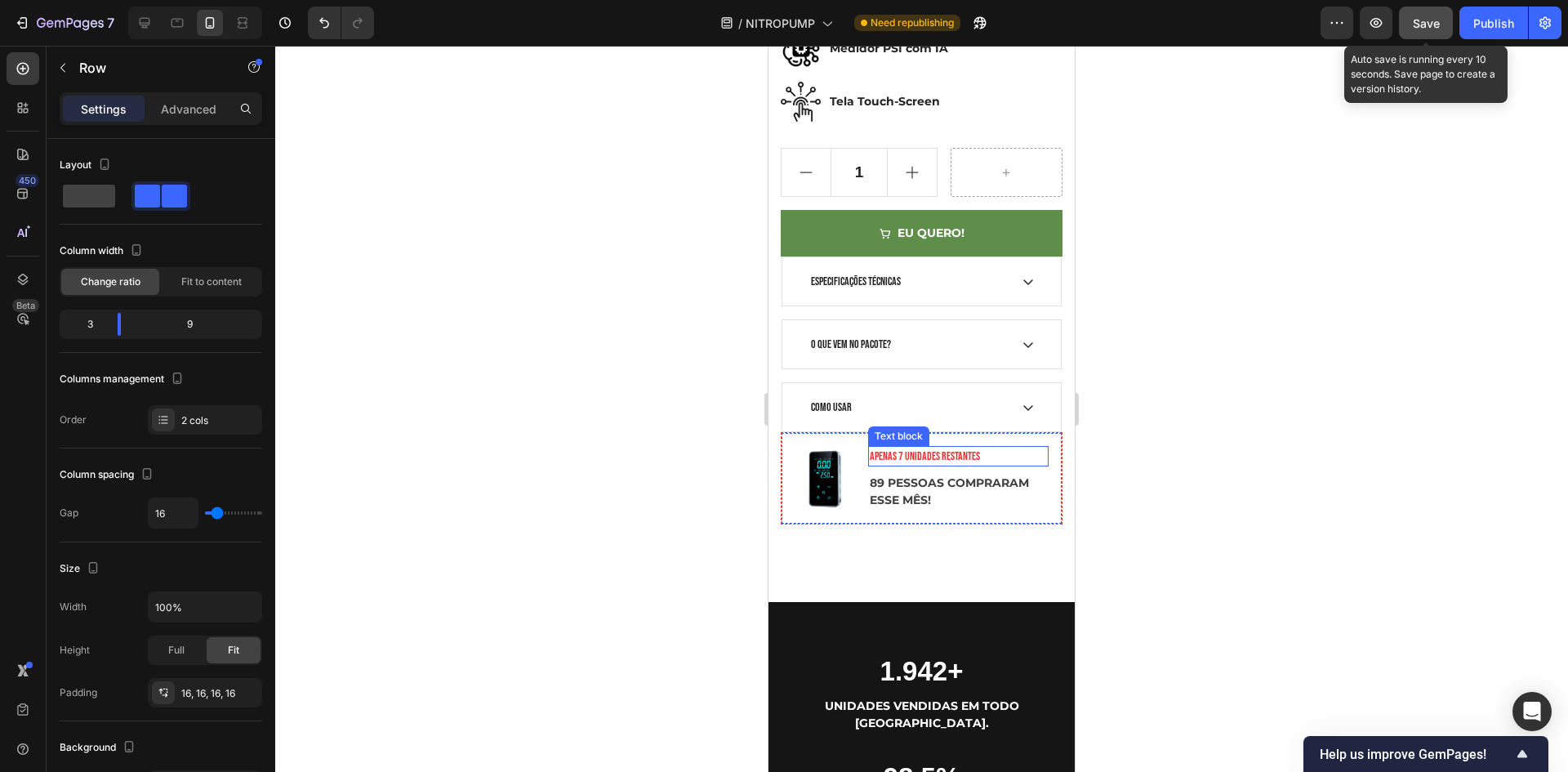
scroll to position [843, 0]
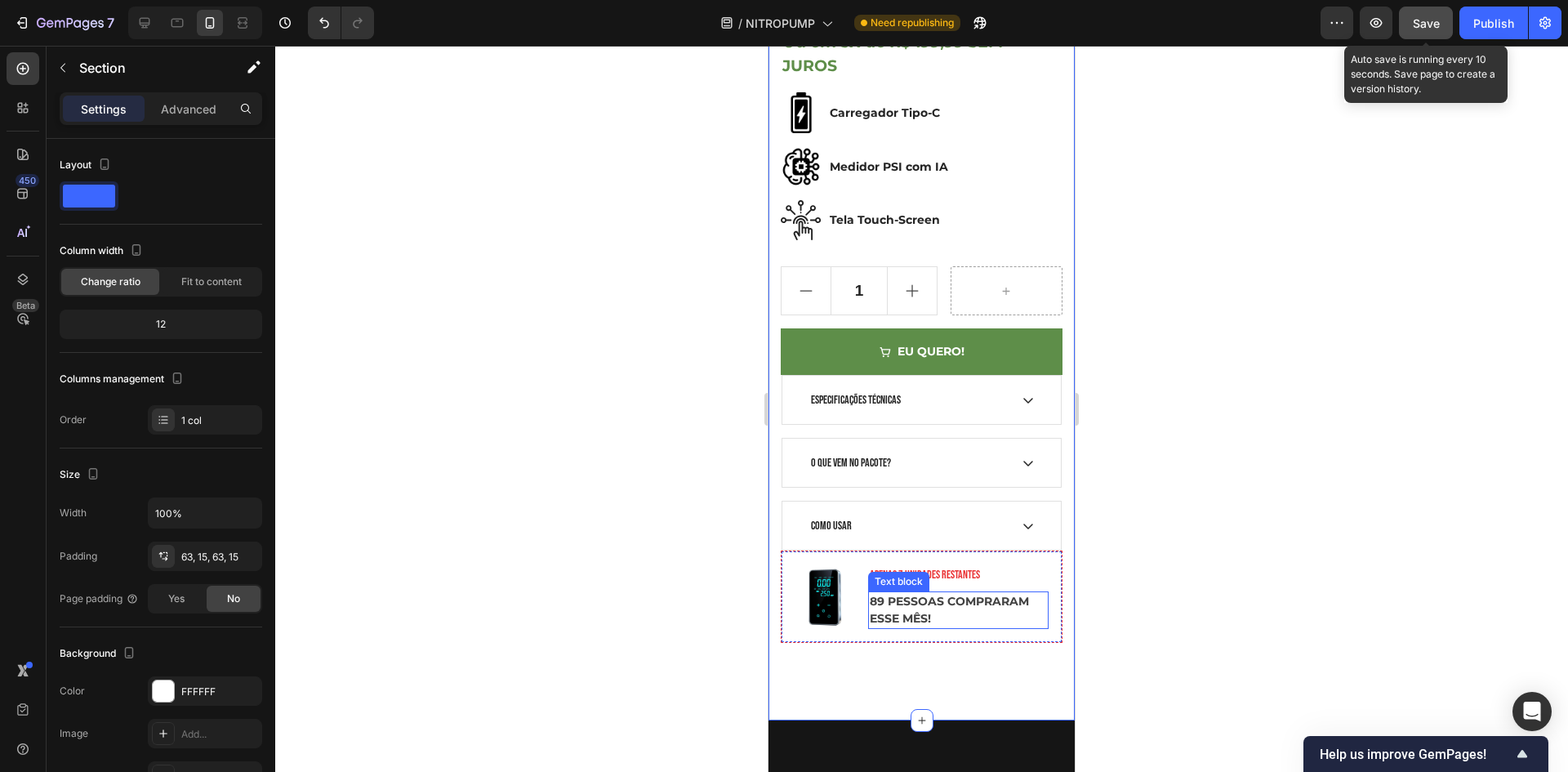
click at [913, 574] on div "Text block" at bounding box center [898, 581] width 55 height 14
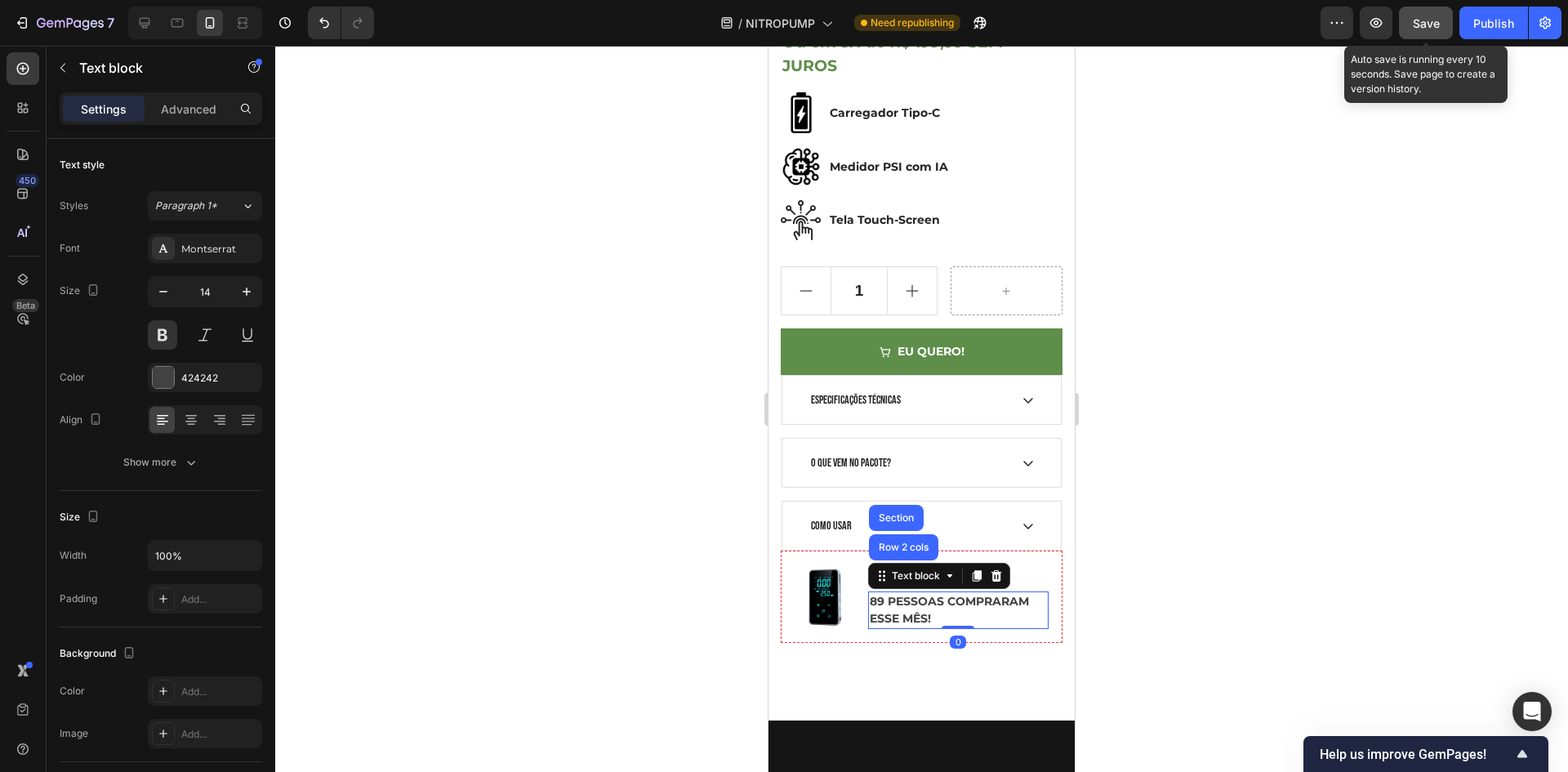
click at [1006, 563] on div "Text block Row 2 cols Section" at bounding box center [939, 575] width 142 height 26
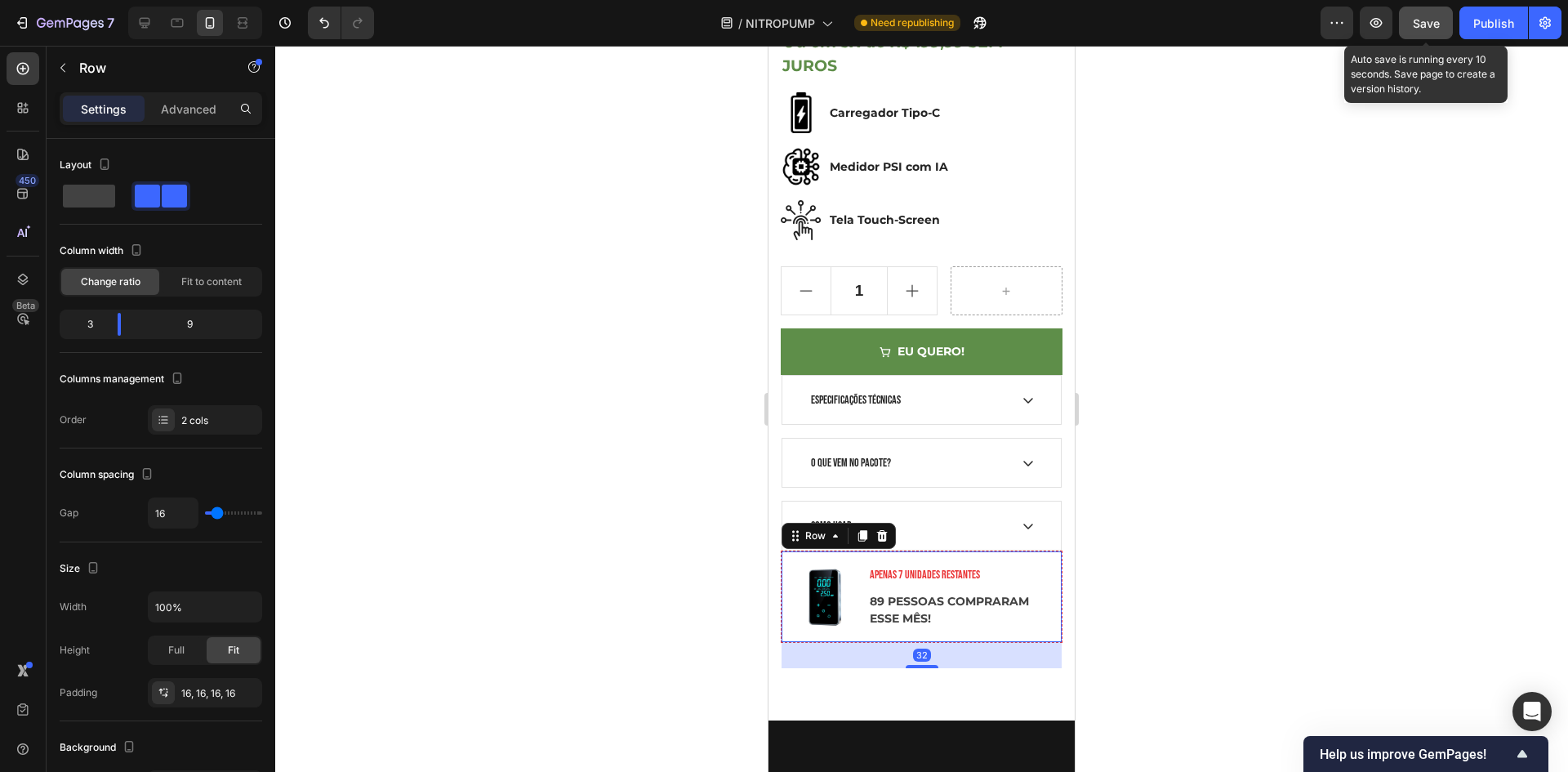
click at [1025, 551] on div "Image APENAS 7 UNIDADES RESTANTES Text block 89 PESSOAS COMPRARAM ESSE MÊS! Tex…" at bounding box center [922, 597] width 282 height 92
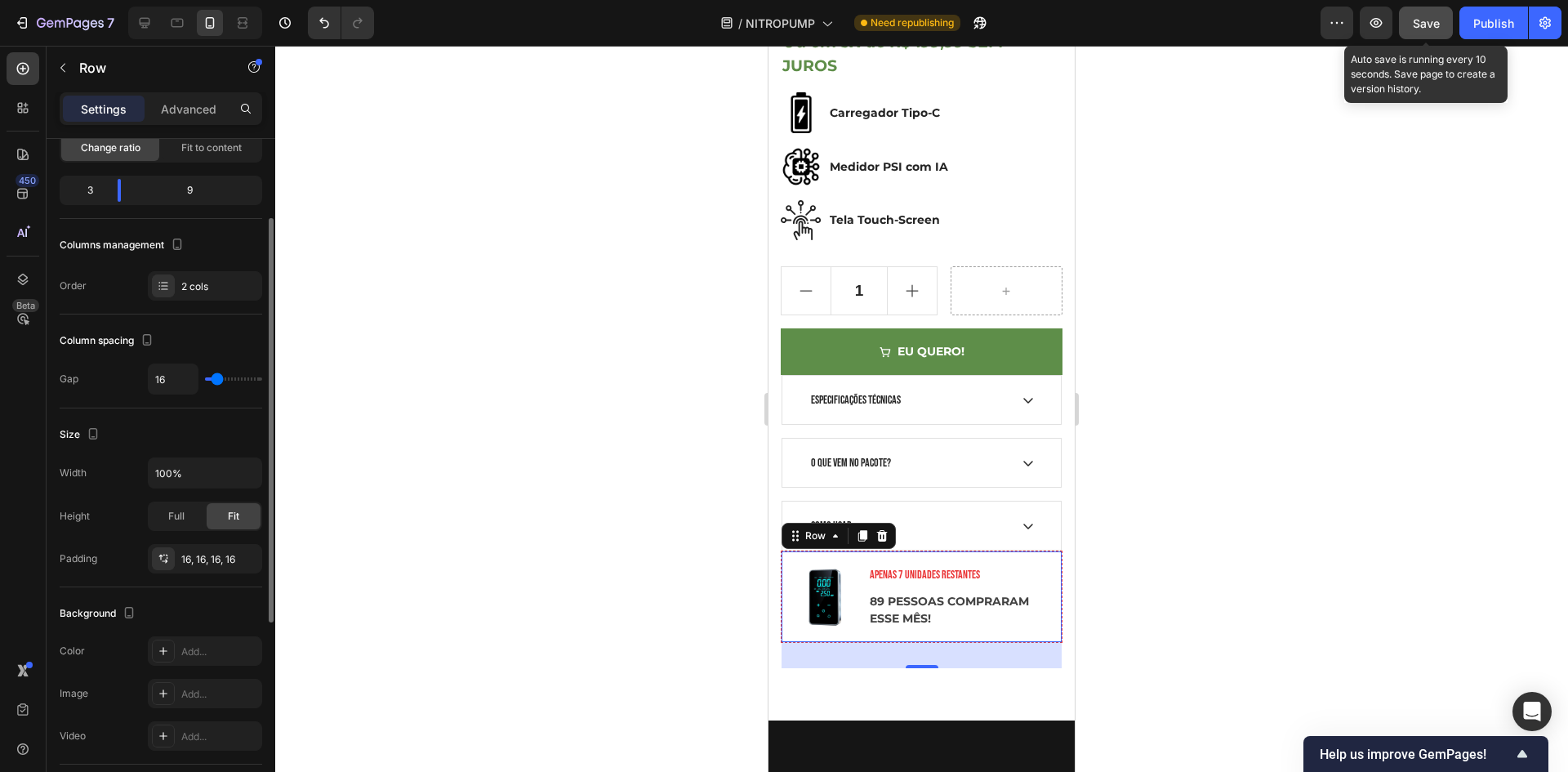
scroll to position [0, 0]
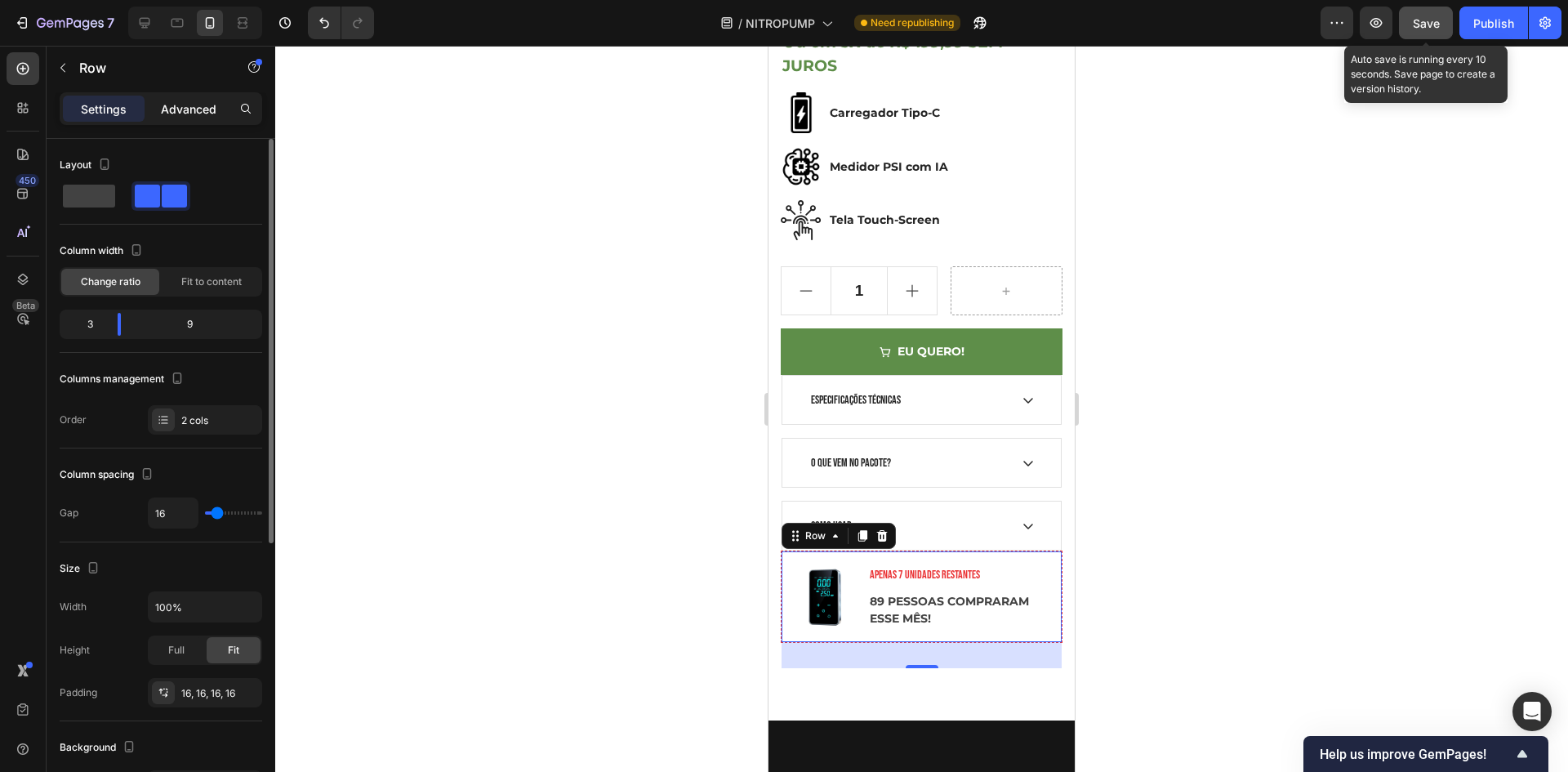
click at [195, 118] on div "Advanced" at bounding box center [189, 108] width 81 height 26
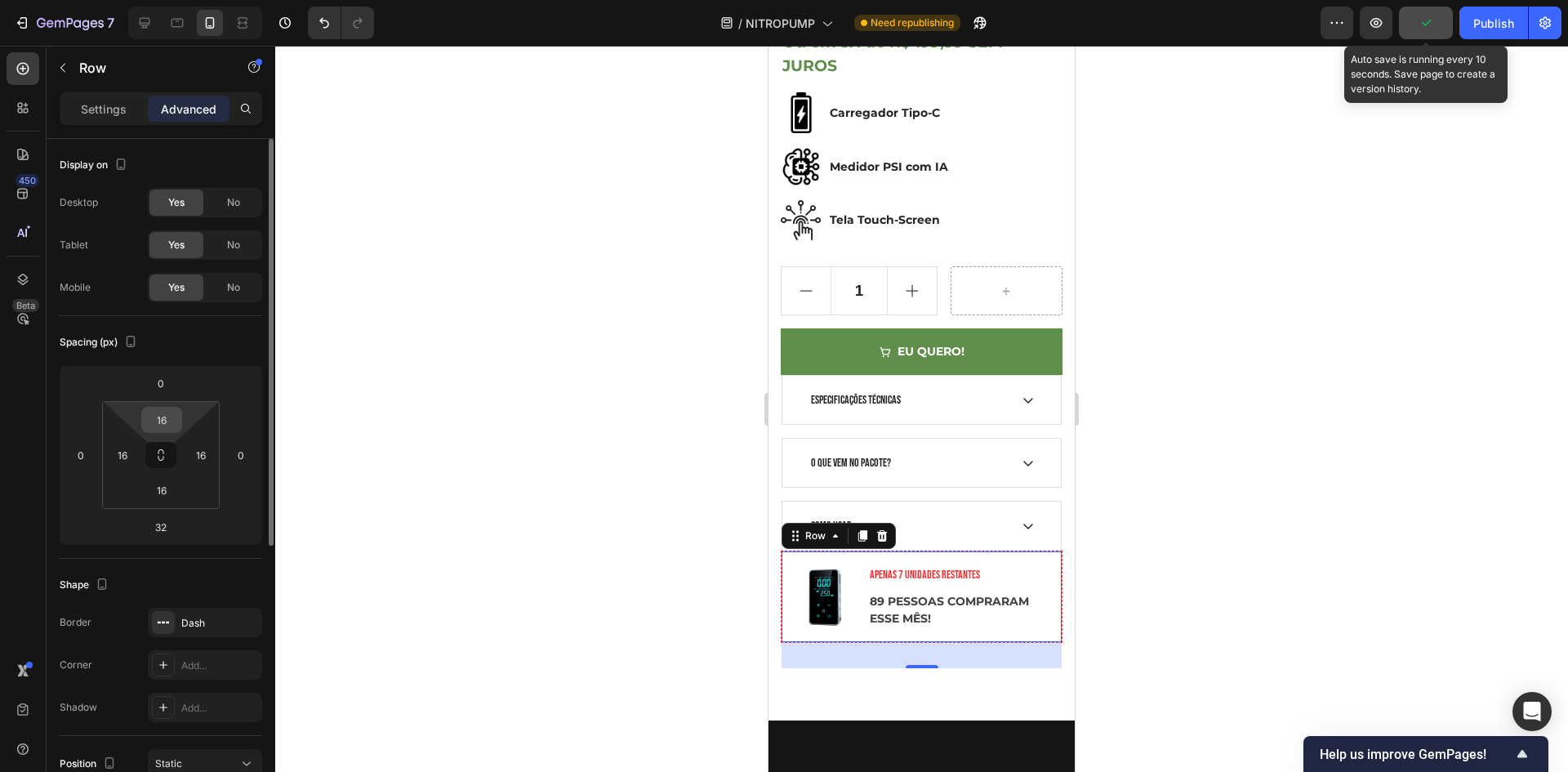
click at [162, 412] on input "16" at bounding box center [162, 419] width 32 height 24
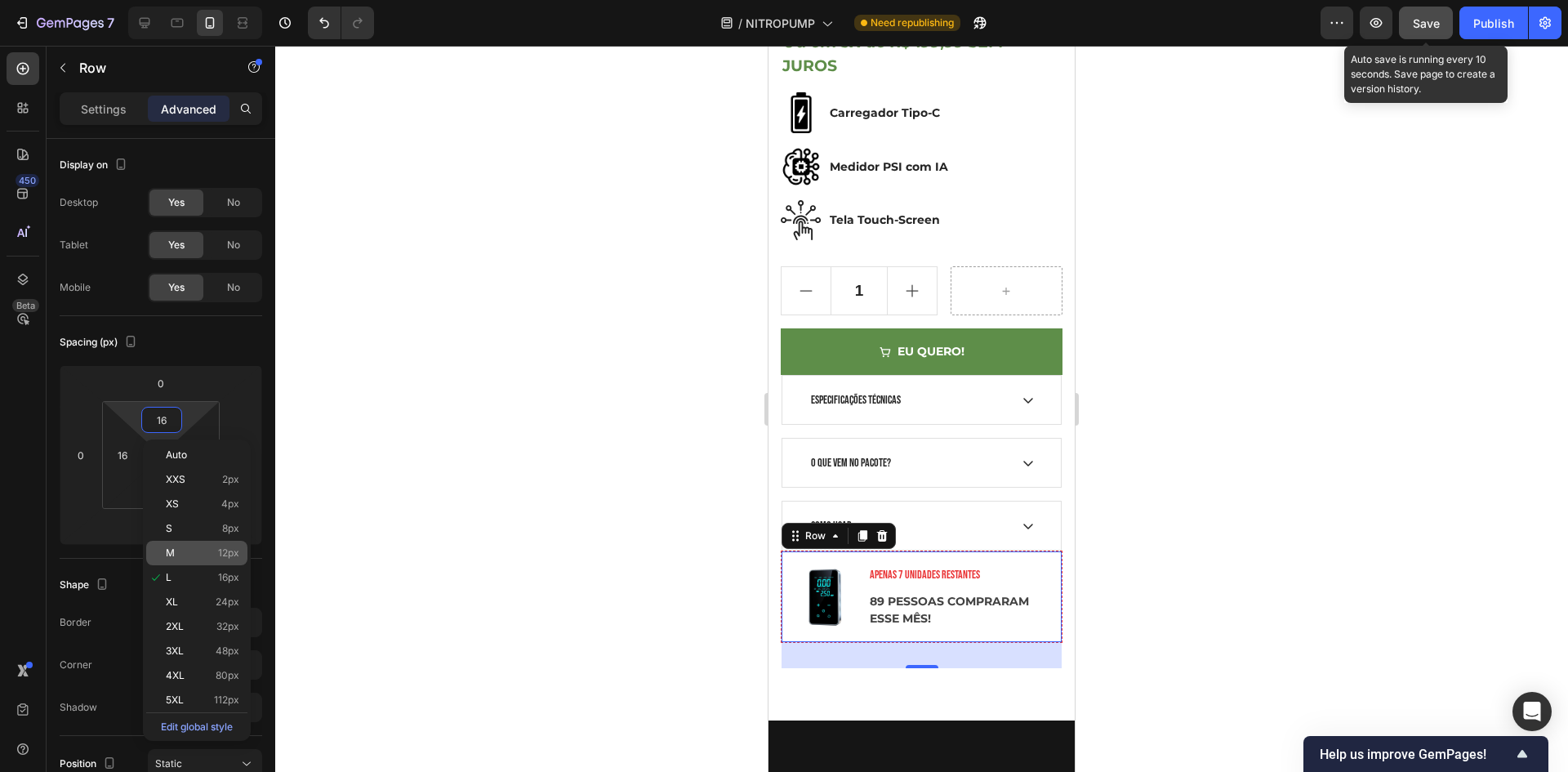
click at [183, 544] on div "M 12px" at bounding box center [197, 553] width 101 height 24
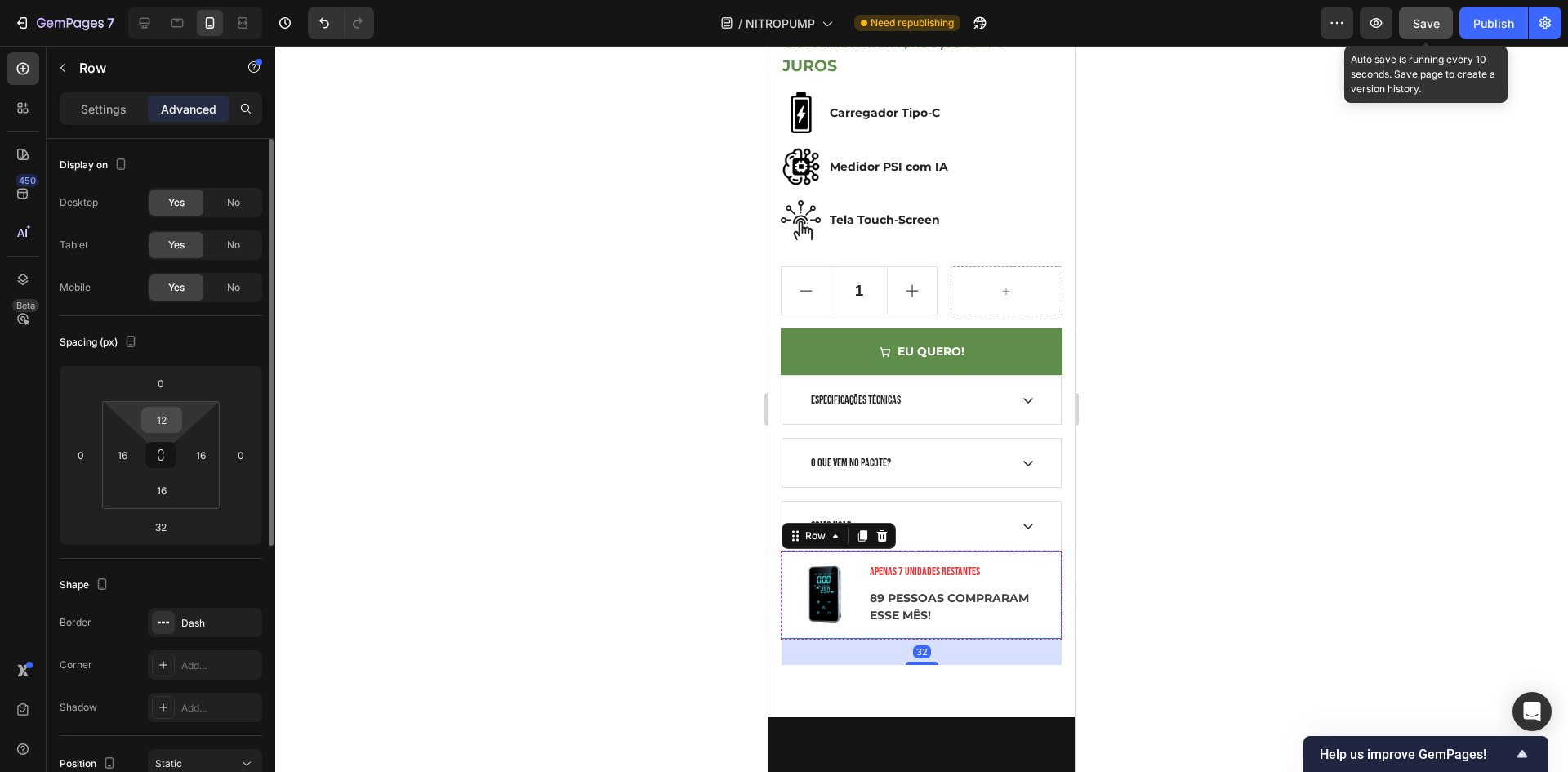
click at [158, 421] on input "12" at bounding box center [162, 419] width 32 height 24
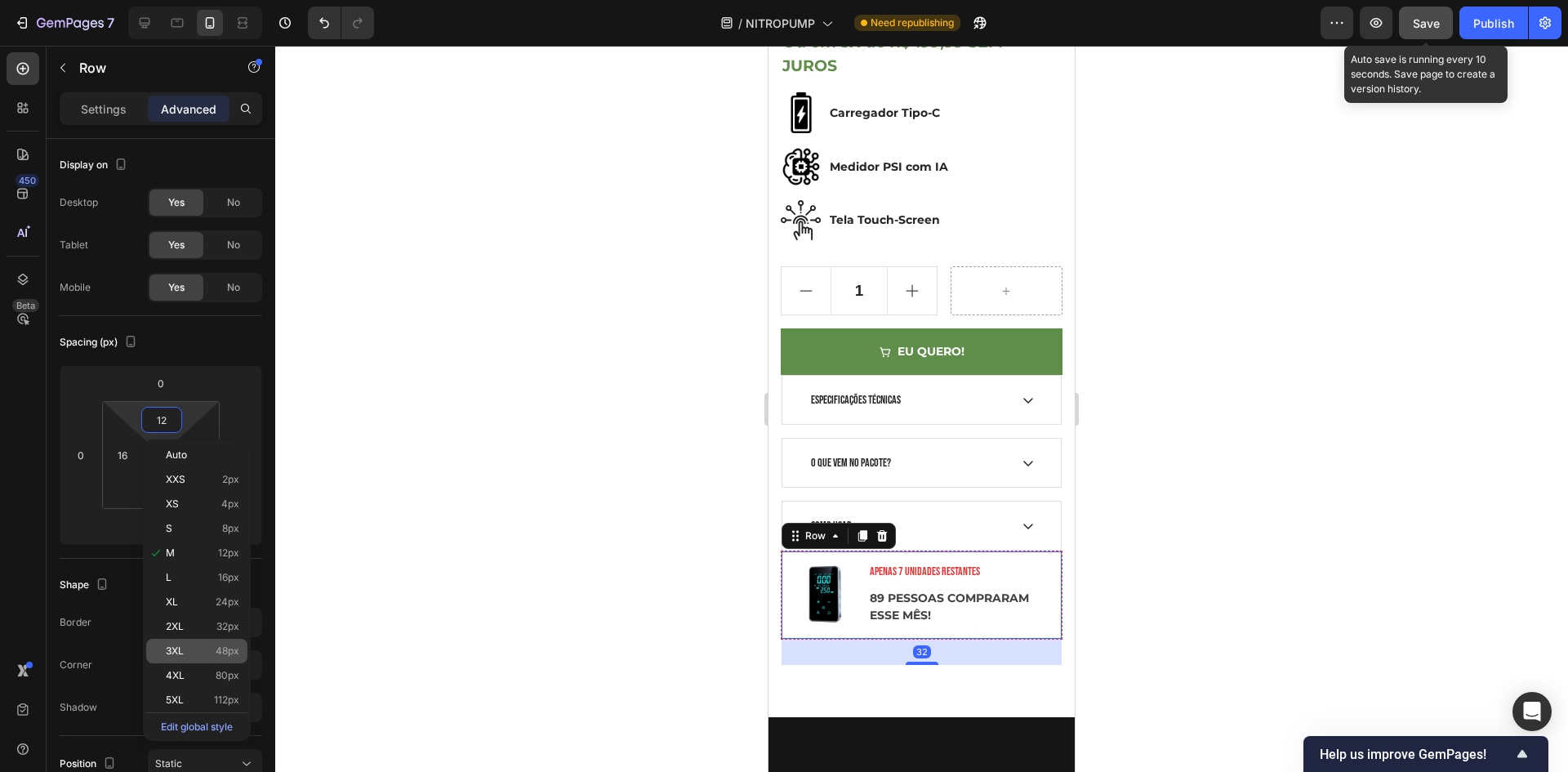
click at [185, 648] on p "3XL 48px" at bounding box center [202, 651] width 73 height 12
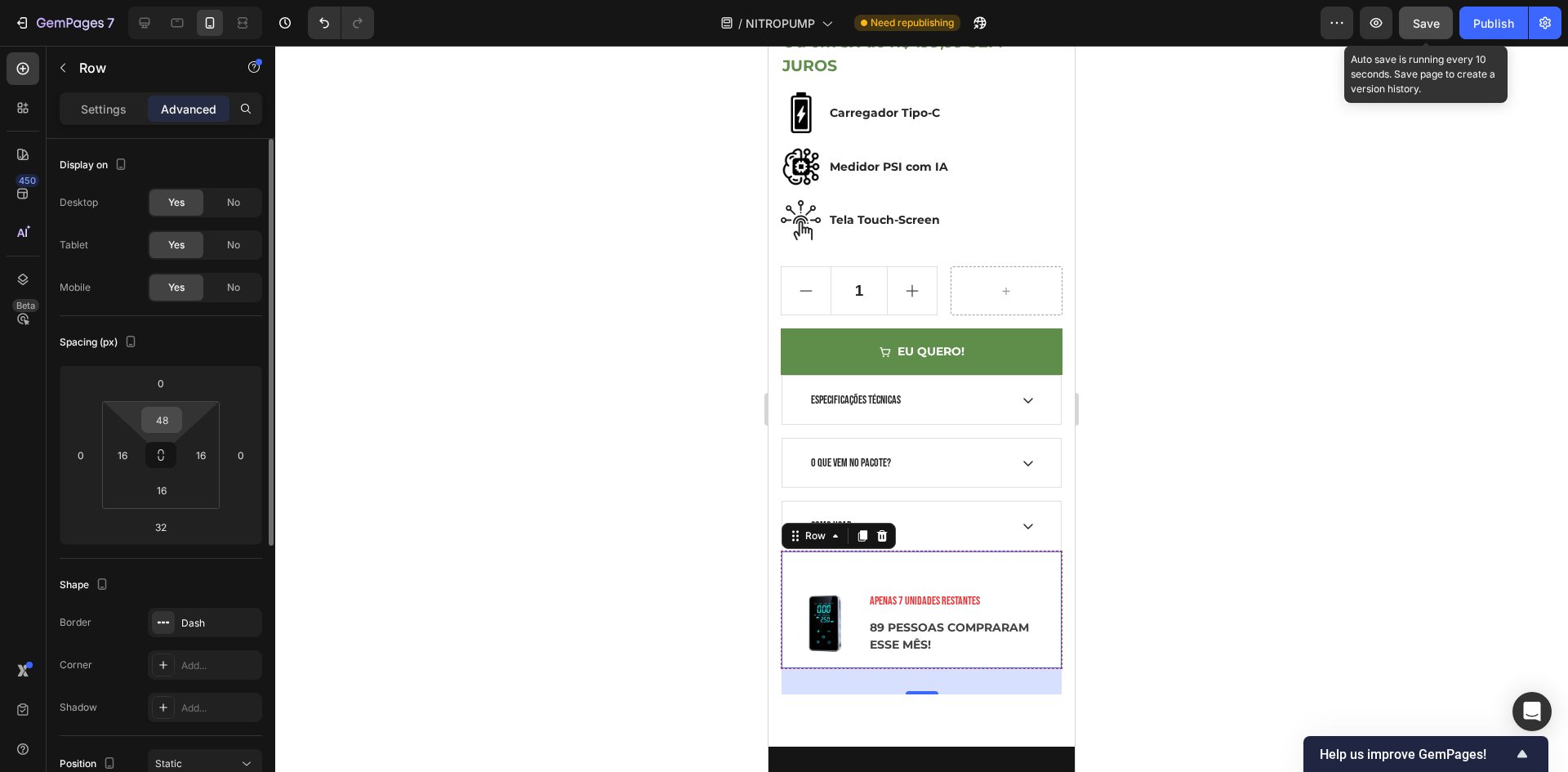
click at [146, 420] on input "48" at bounding box center [162, 419] width 32 height 24
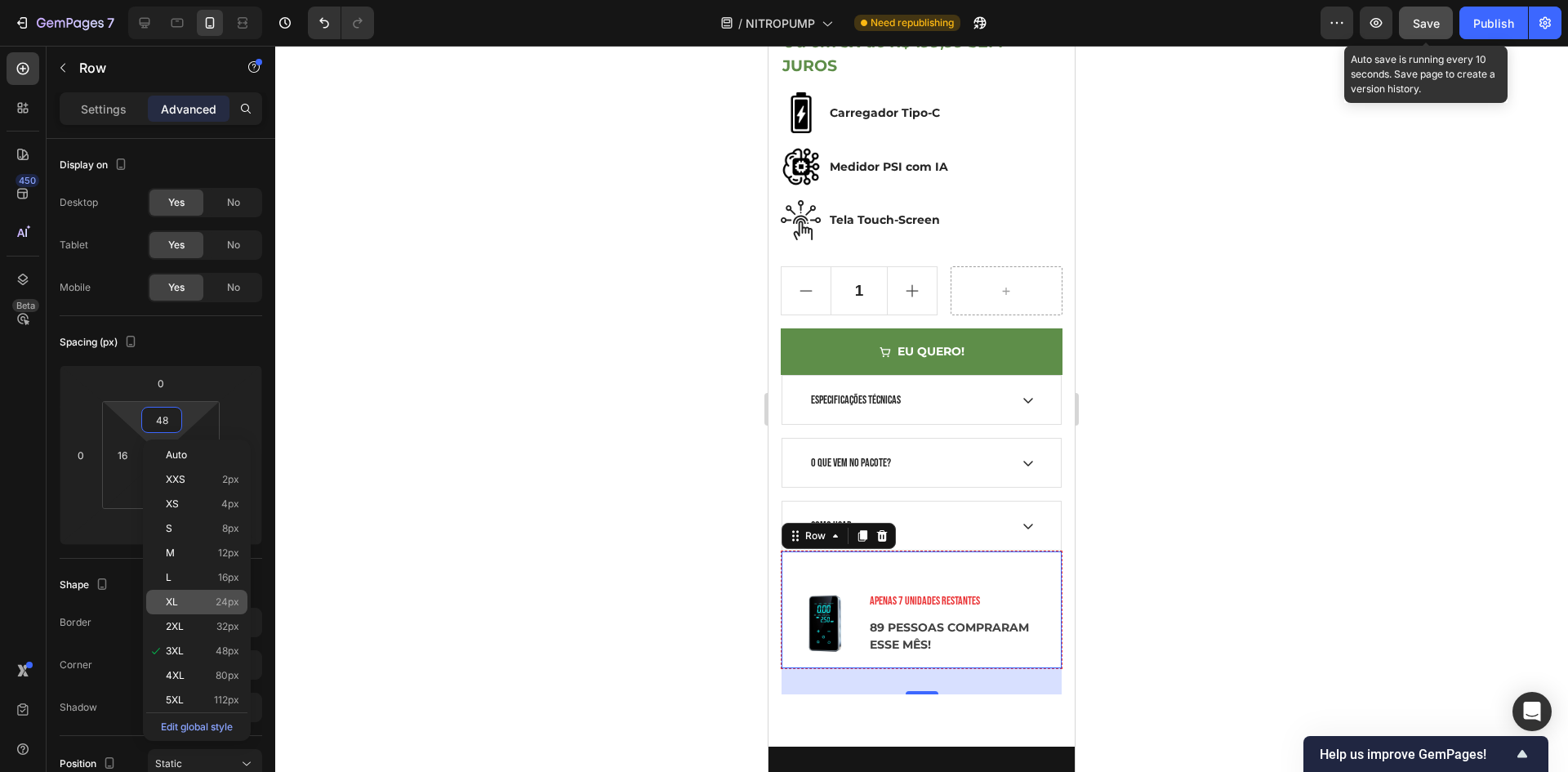
click at [196, 604] on p "XL 24px" at bounding box center [202, 601] width 73 height 12
type input "24"
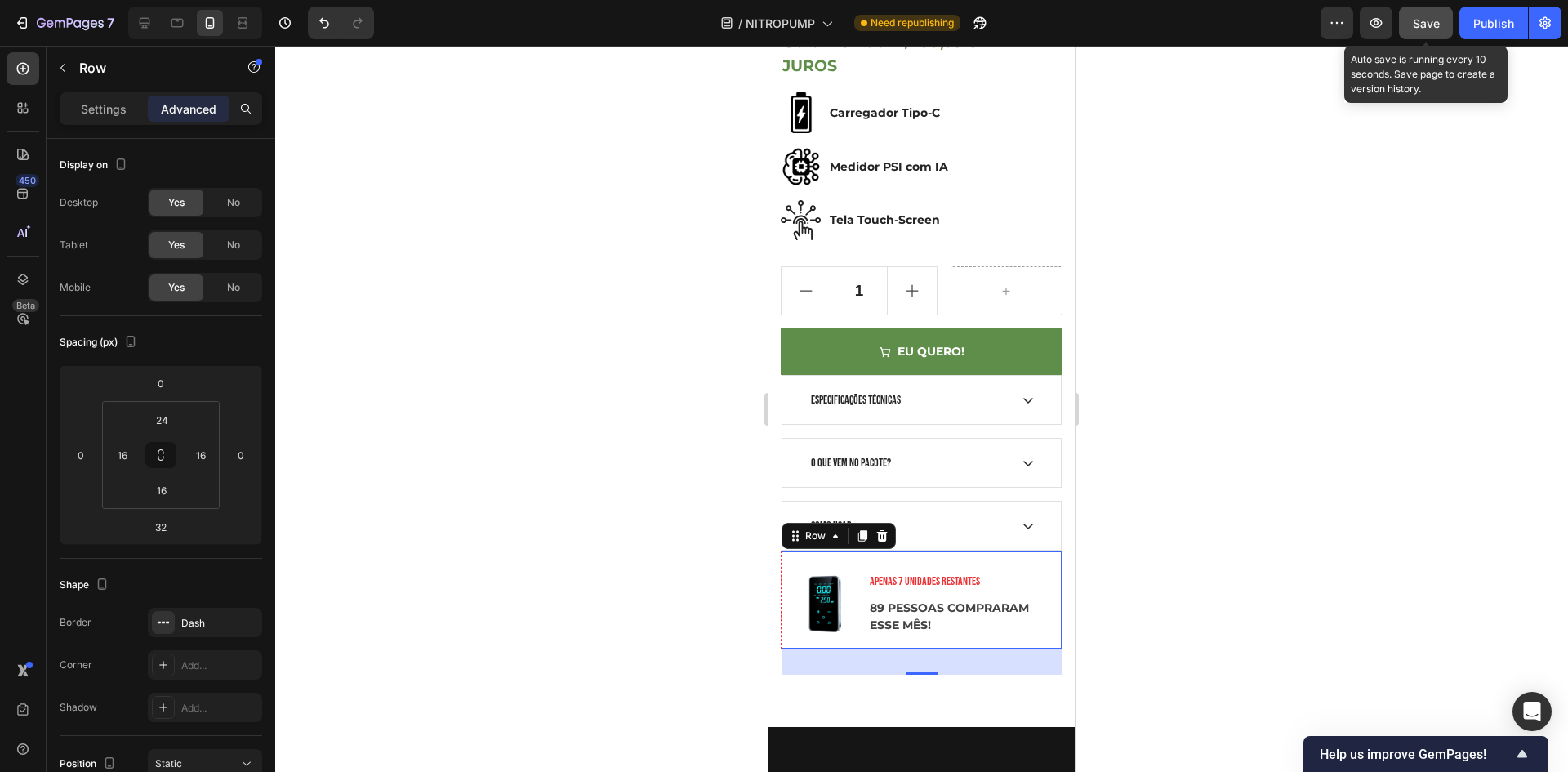
click at [1026, 408] on div "ESPECIFICAÇÕES TÉCNICAS" at bounding box center [922, 399] width 278 height 48
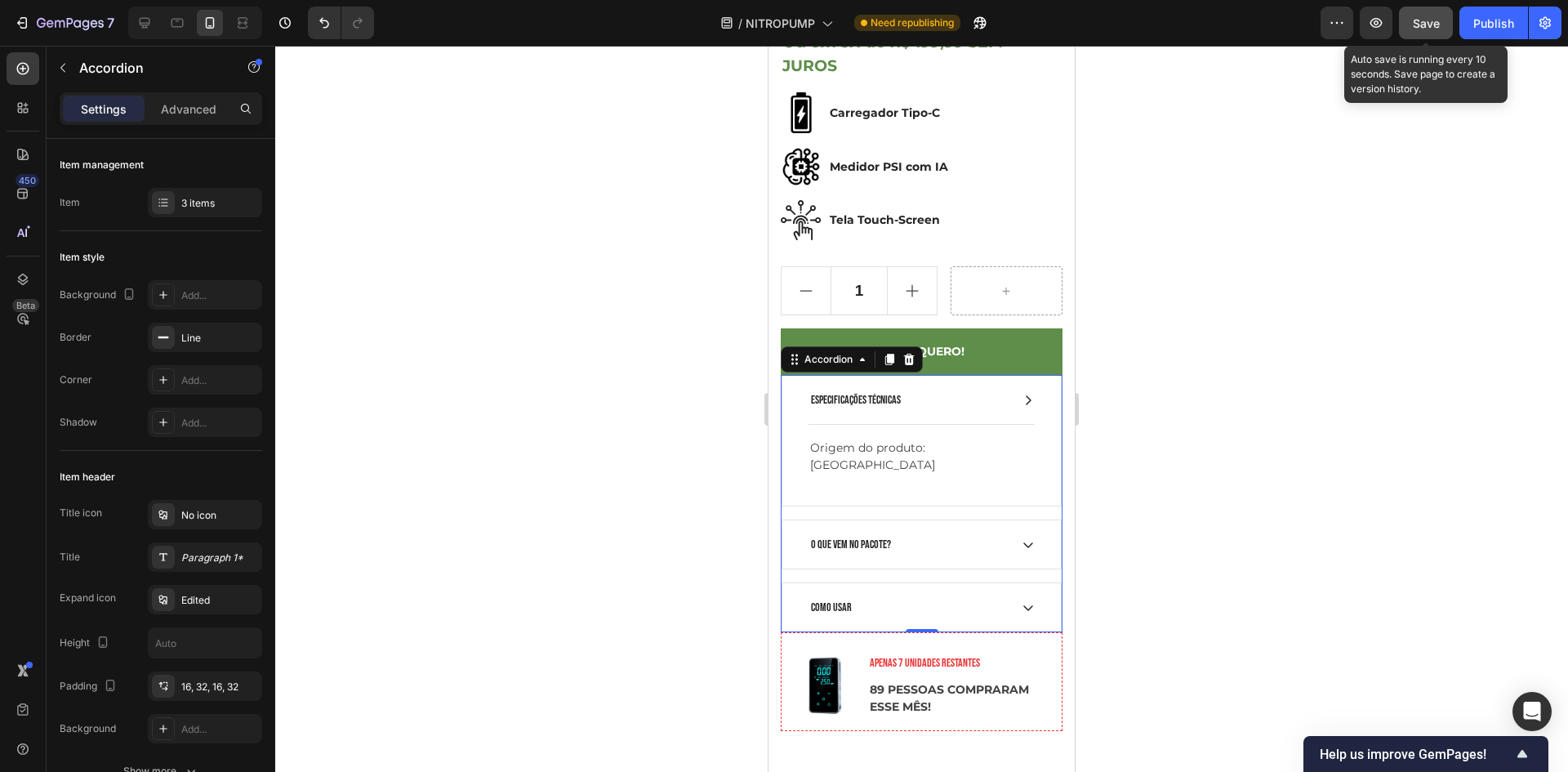
click at [1230, 428] on div at bounding box center [922, 409] width 1293 height 726
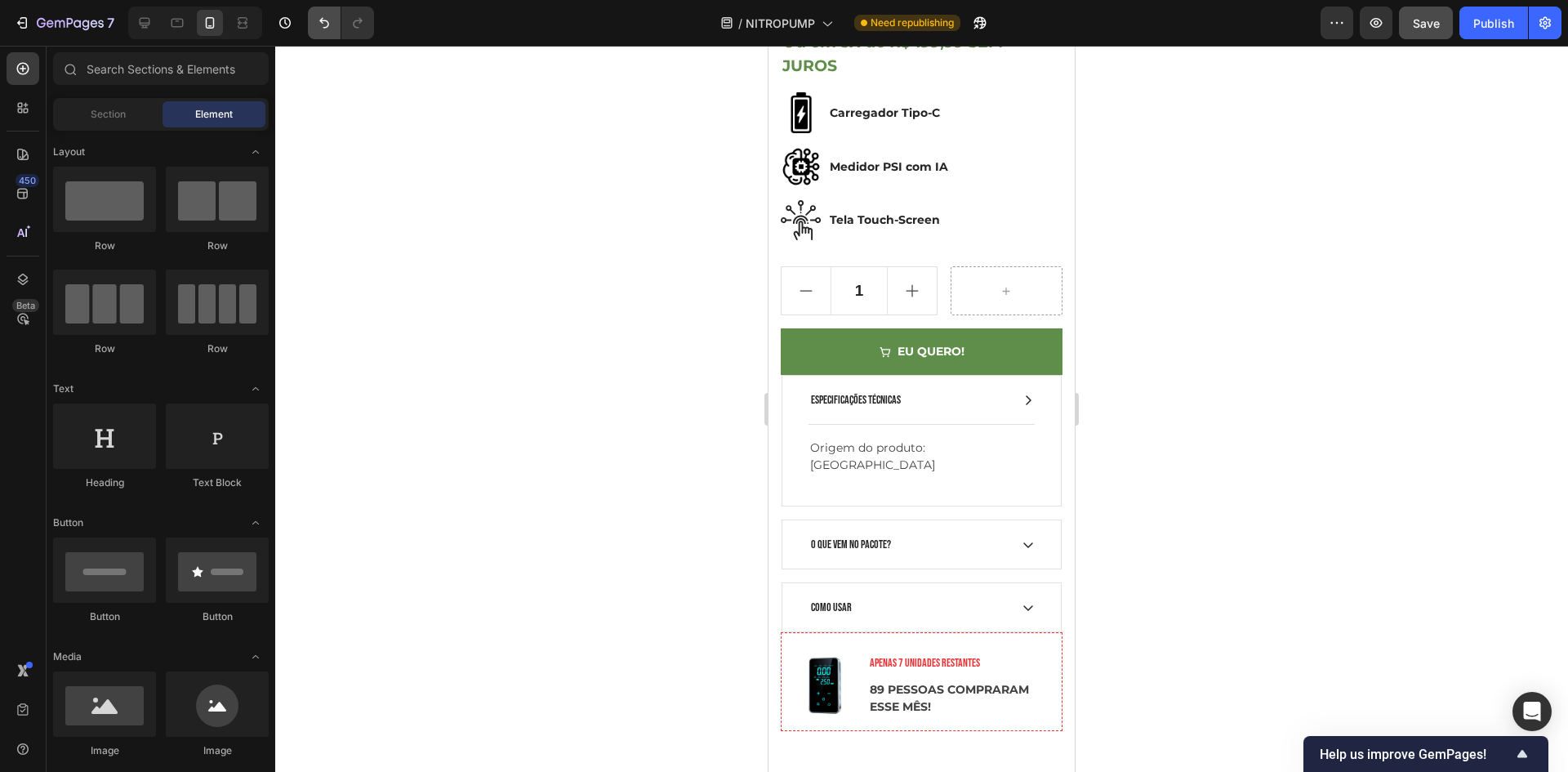
click at [317, 23] on icon "Undo/Redo" at bounding box center [324, 23] width 16 height 16
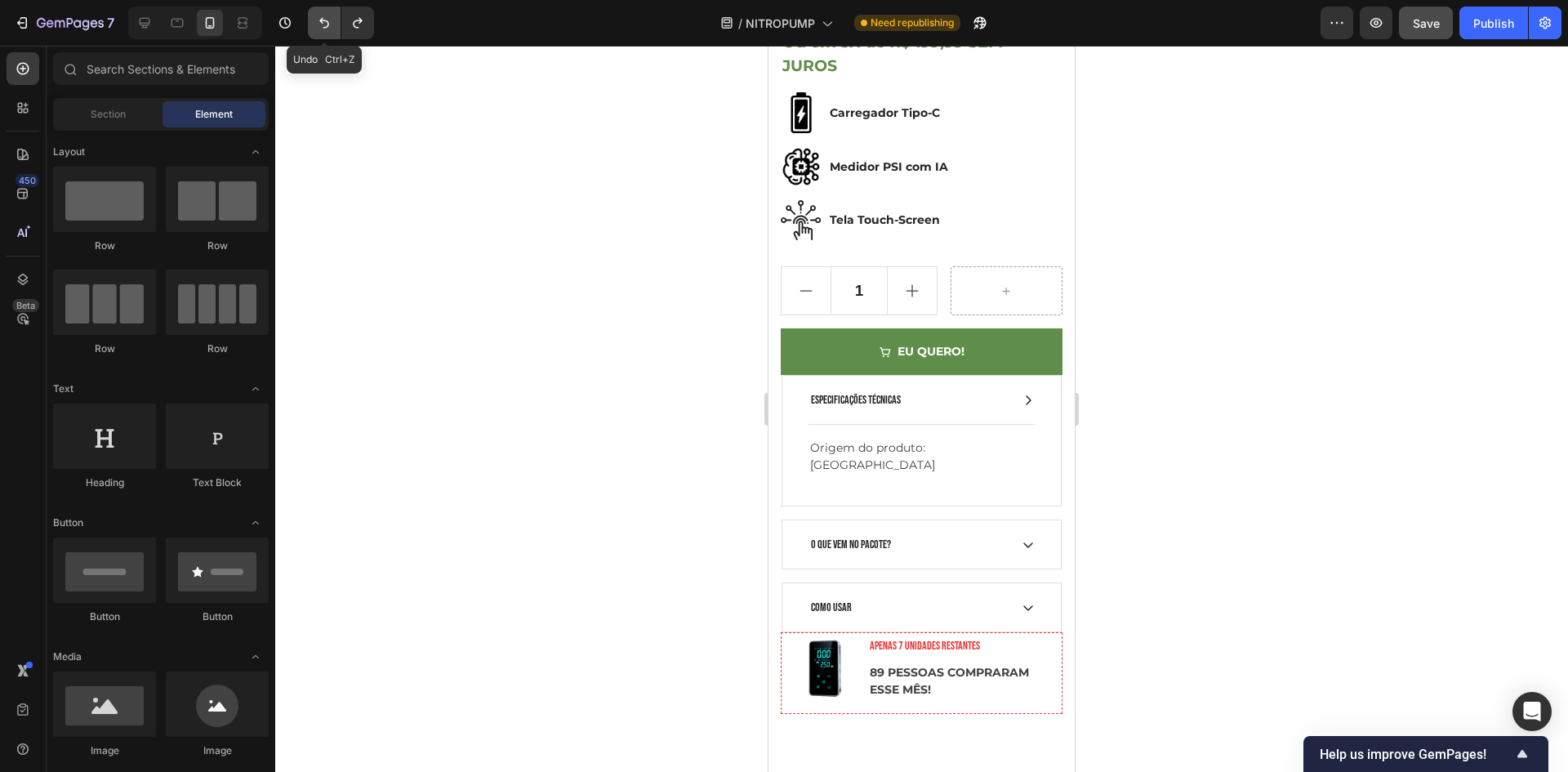
click at [317, 23] on icon "Undo/Redo" at bounding box center [324, 23] width 16 height 16
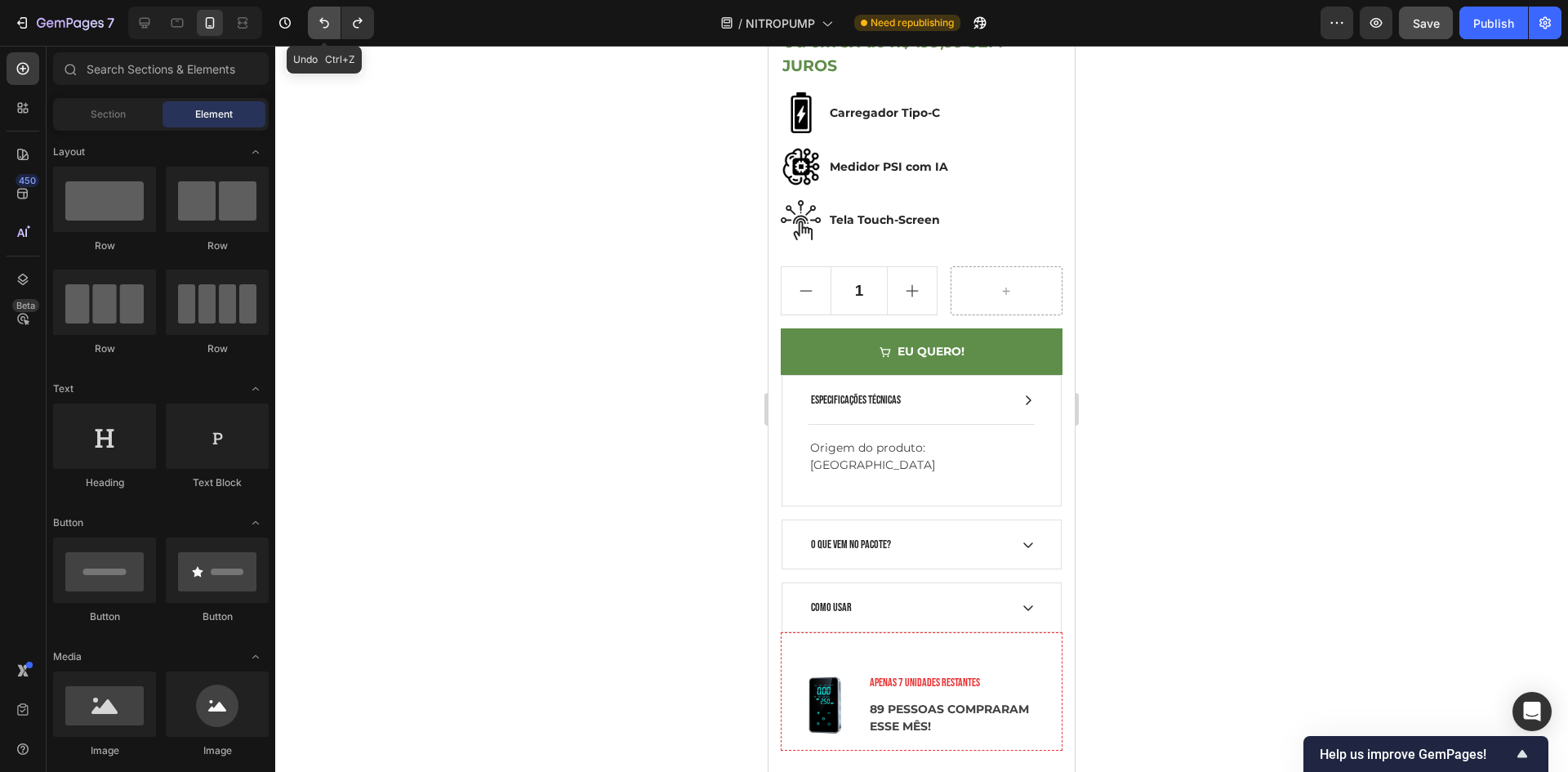
click at [317, 25] on icon "Undo/Redo" at bounding box center [324, 23] width 16 height 16
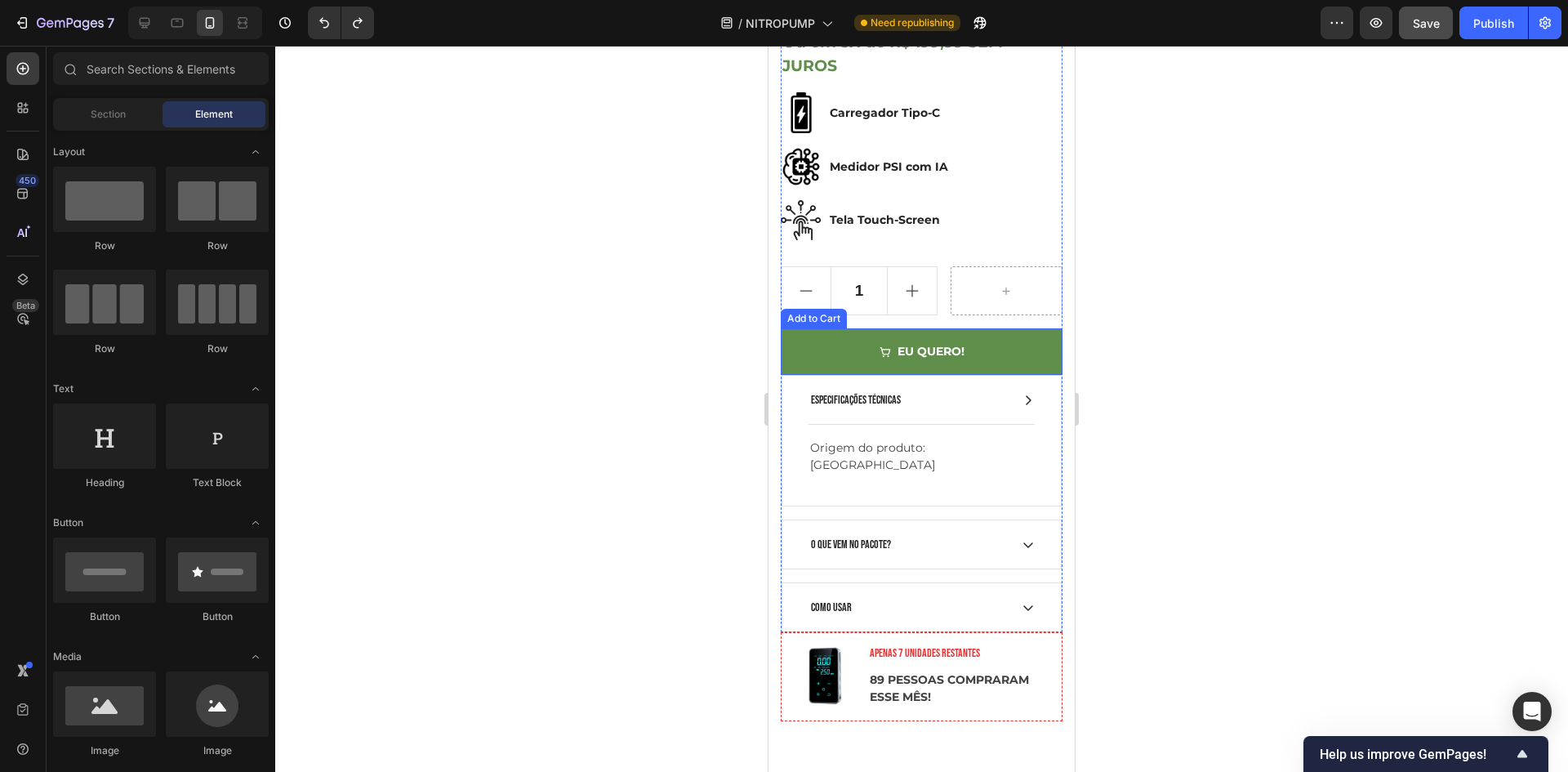
click at [1036, 363] on div ""Queria ter tido um desses antes, nunca mais me preocupei ao sair de casa, com …" at bounding box center [922, 230] width 282 height 805
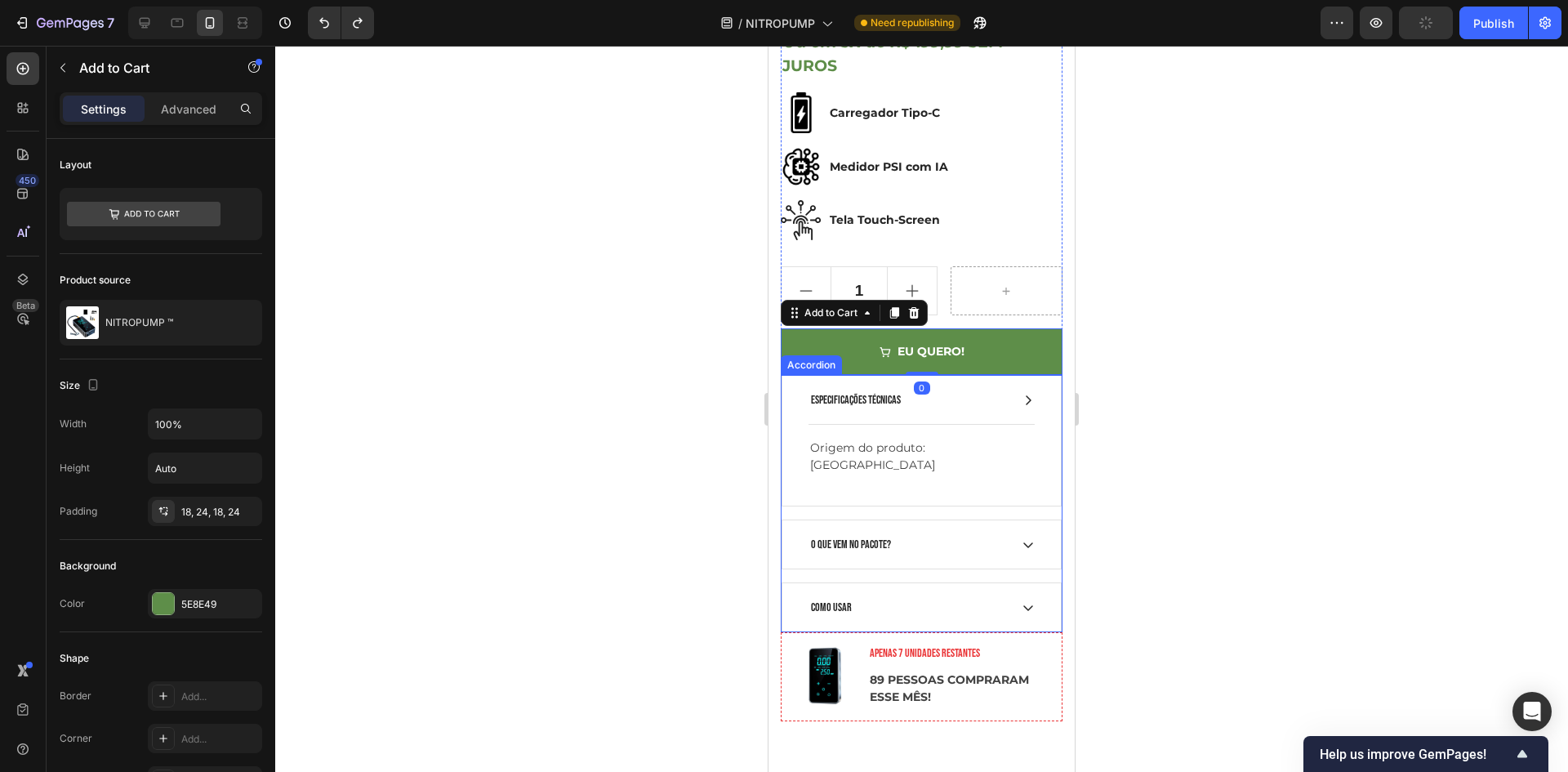
click at [879, 645] on p "APENAS 7 UNIDADES RESTANTES" at bounding box center [958, 653] width 177 height 17
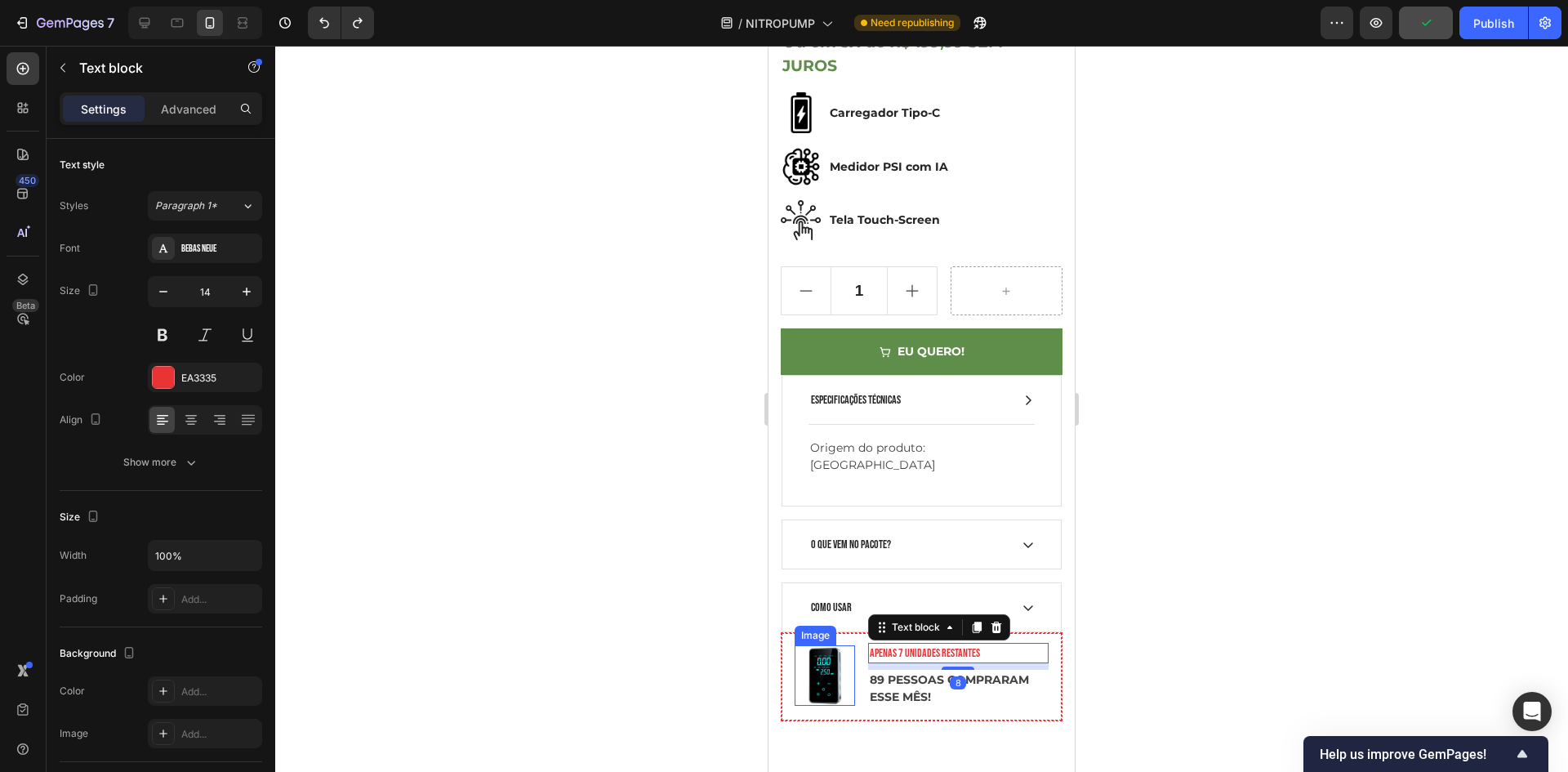
click at [850, 674] on img at bounding box center [824, 675] width 60 height 60
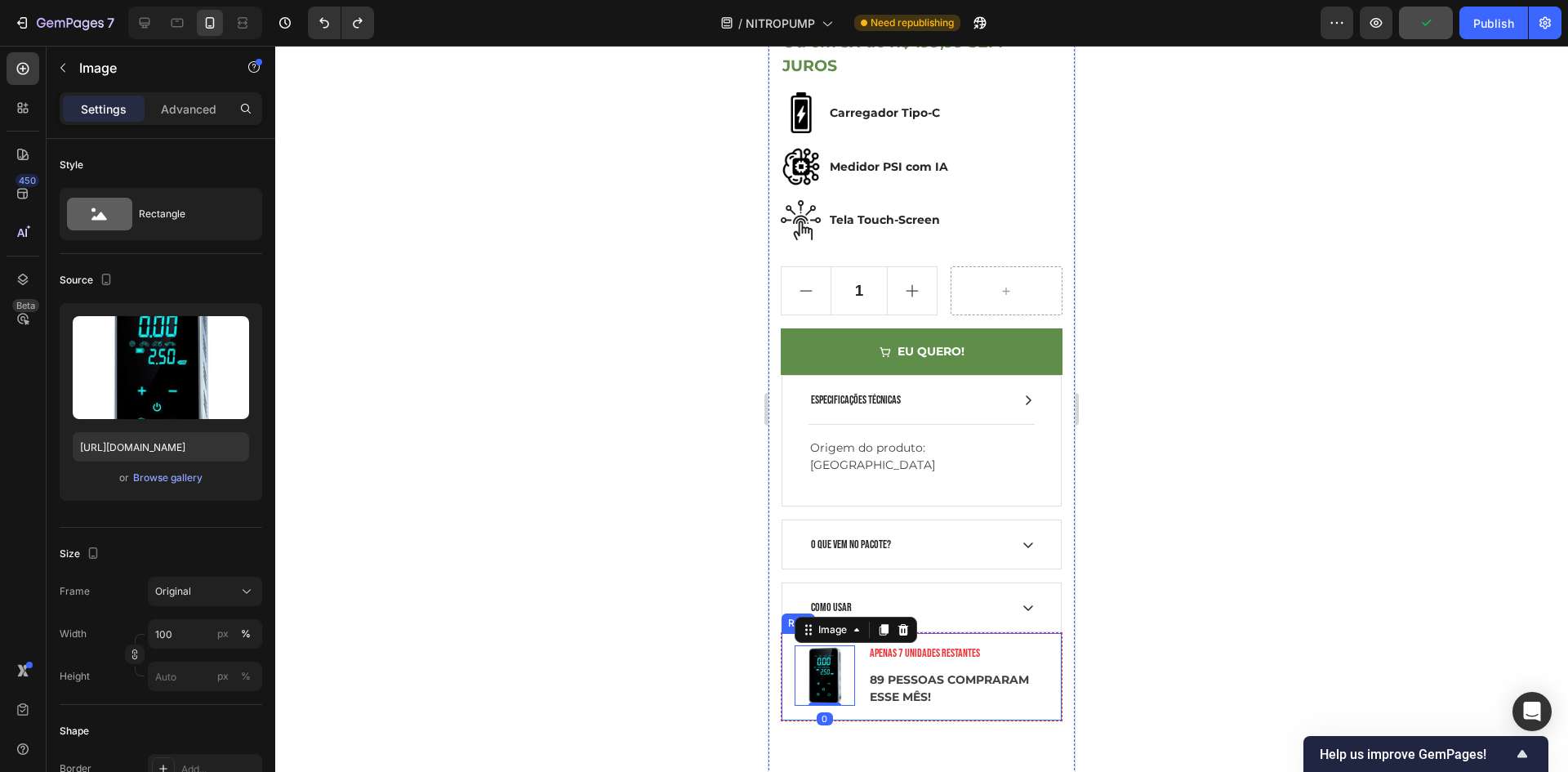
click at [879, 690] on div "Image 0 APENAS 7 UNIDADES RESTANTES Text block 89 PESSOAS COMPRARAM ESSE MÊS! T…" at bounding box center [922, 676] width 282 height 89
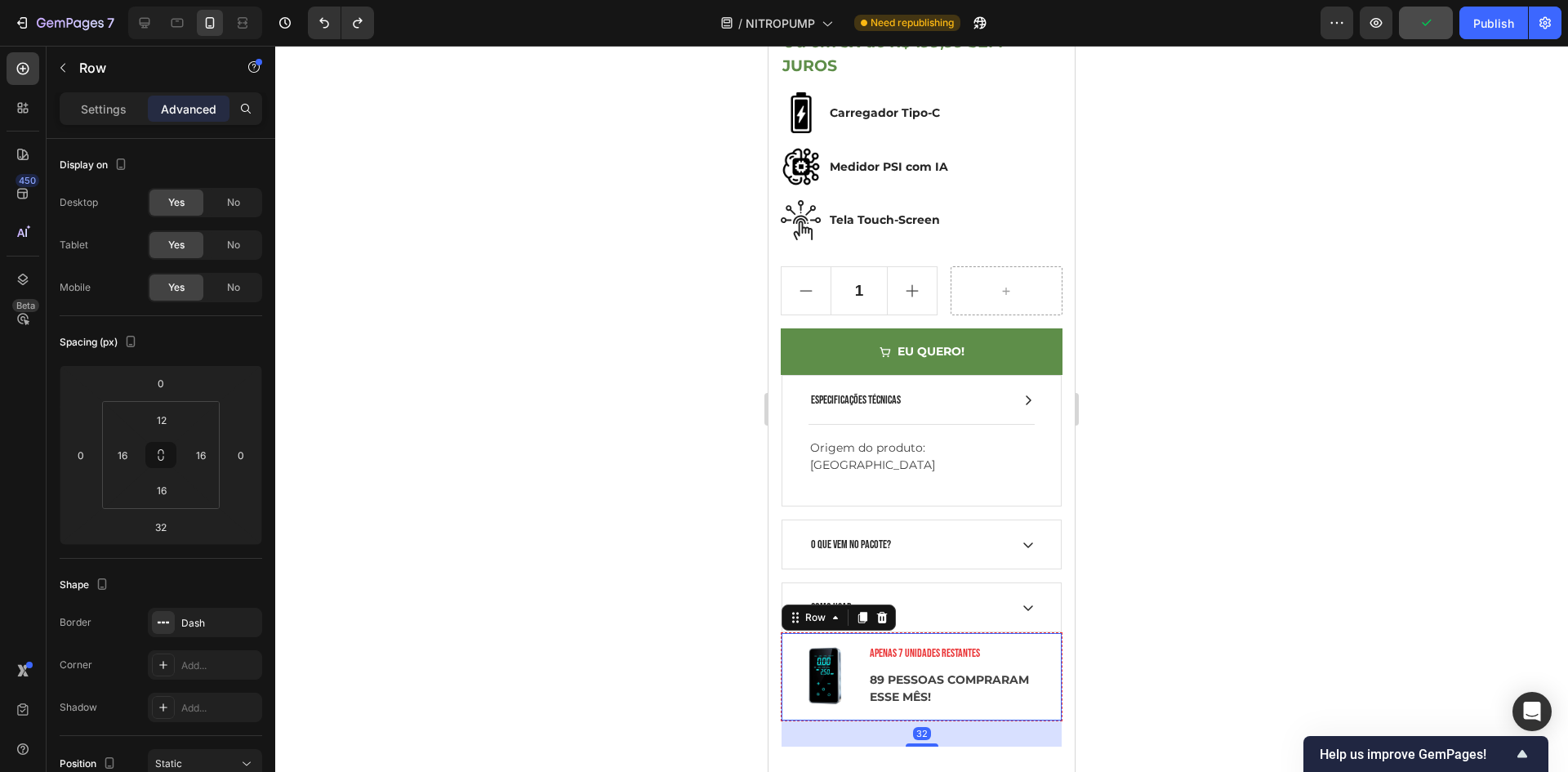
click at [869, 687] on div "Image APENAS 7 UNIDADES RESTANTES Text block 89 PESSOAS COMPRARAM ESSE MÊS! Tex…" at bounding box center [922, 676] width 282 height 89
click at [168, 393] on input "0" at bounding box center [161, 383] width 32 height 24
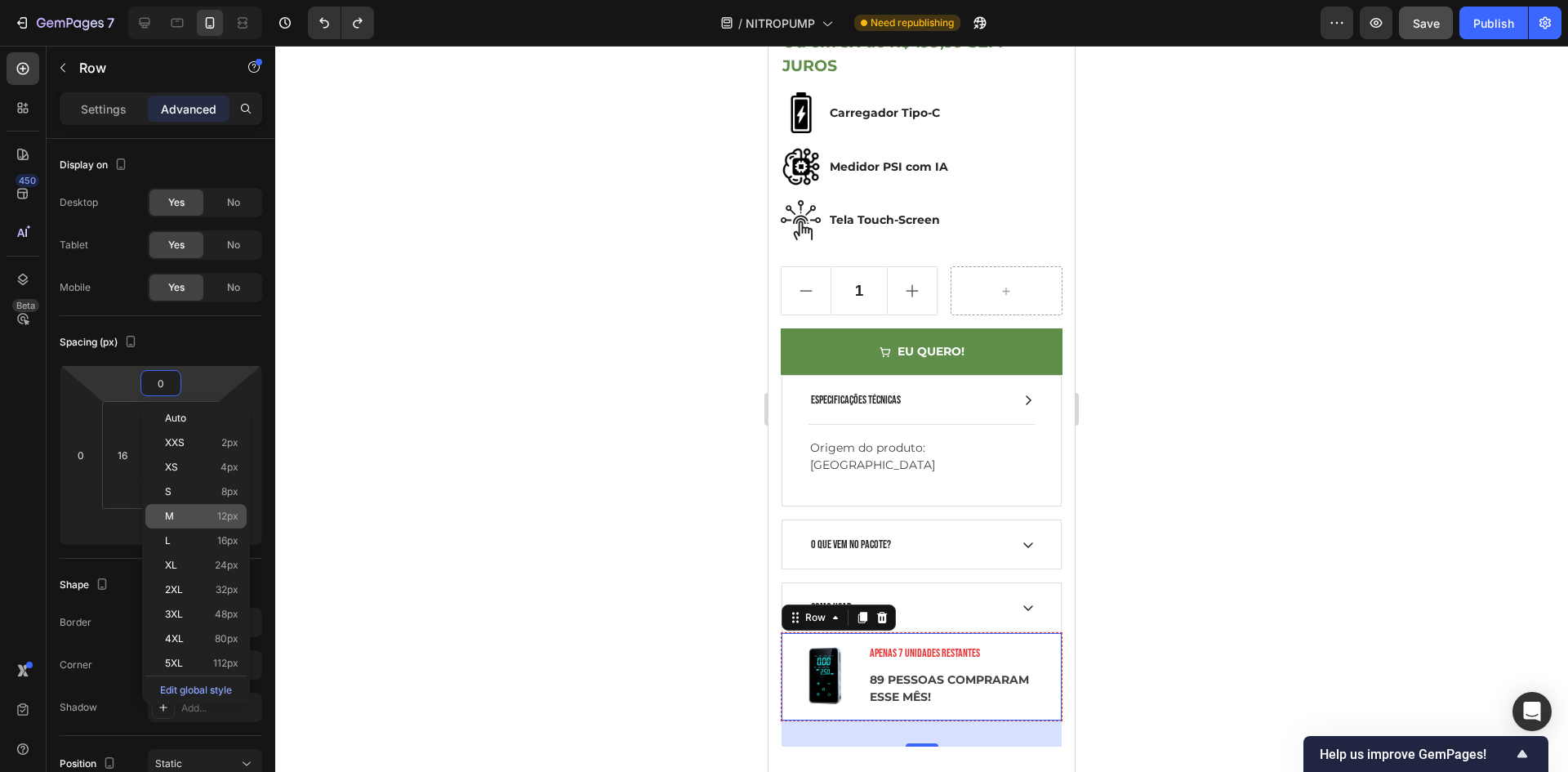
click at [185, 511] on p "M 12px" at bounding box center [201, 516] width 73 height 12
type input "12"
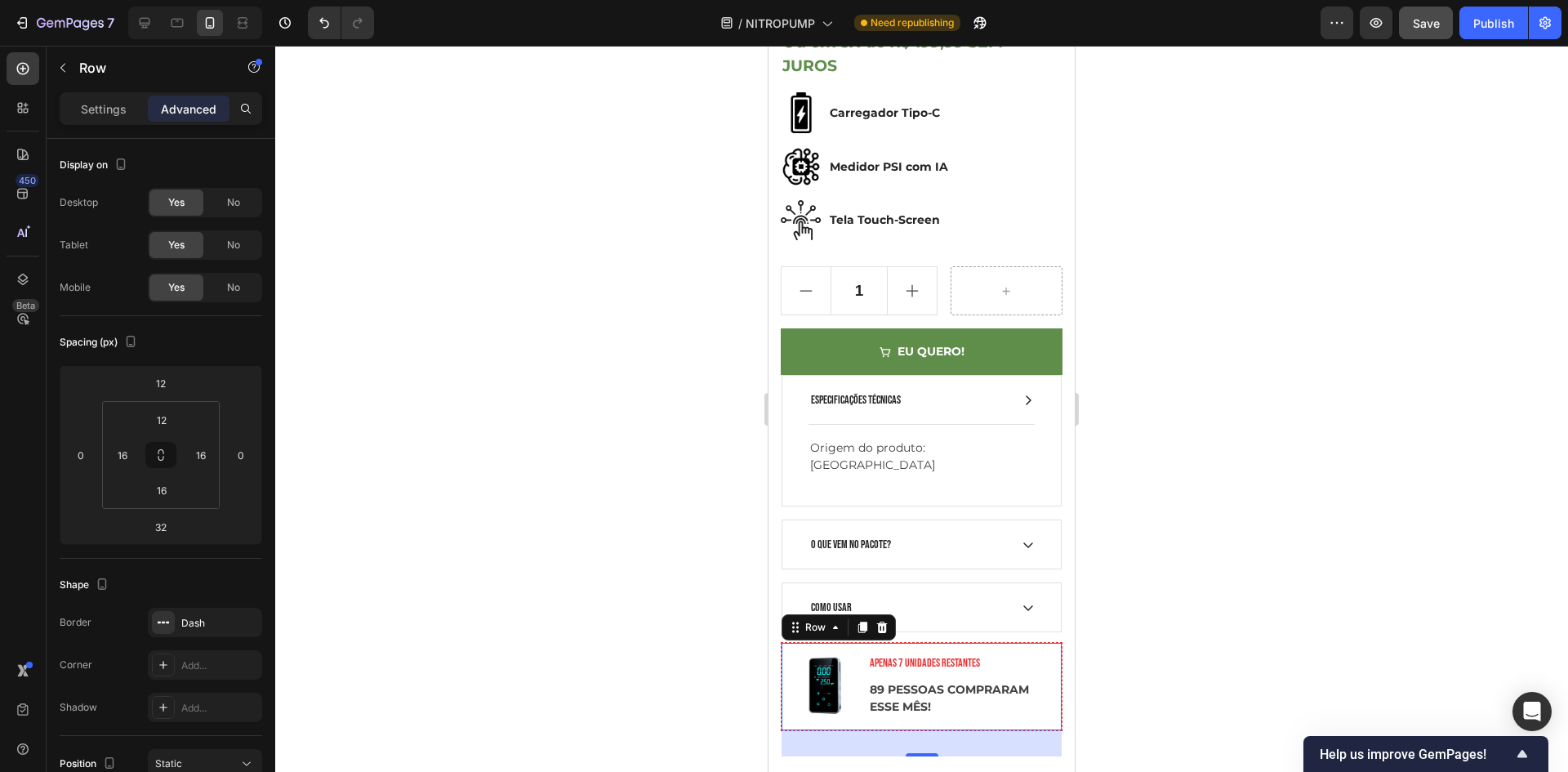
click at [1160, 501] on div at bounding box center [922, 409] width 1293 height 726
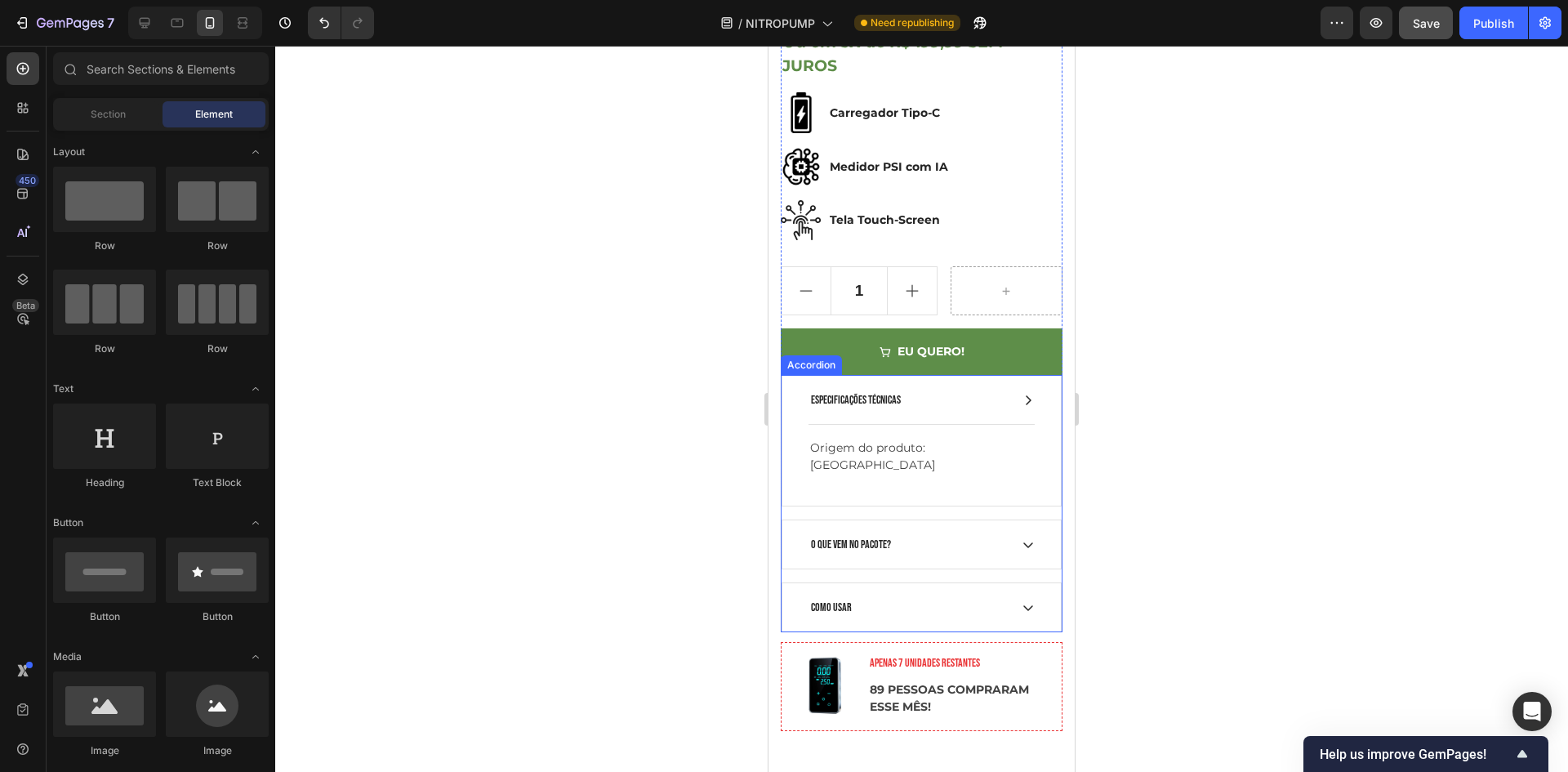
click at [926, 389] on div "ESPECIFICAÇÕES TÉCNICAS" at bounding box center [909, 400] width 200 height 22
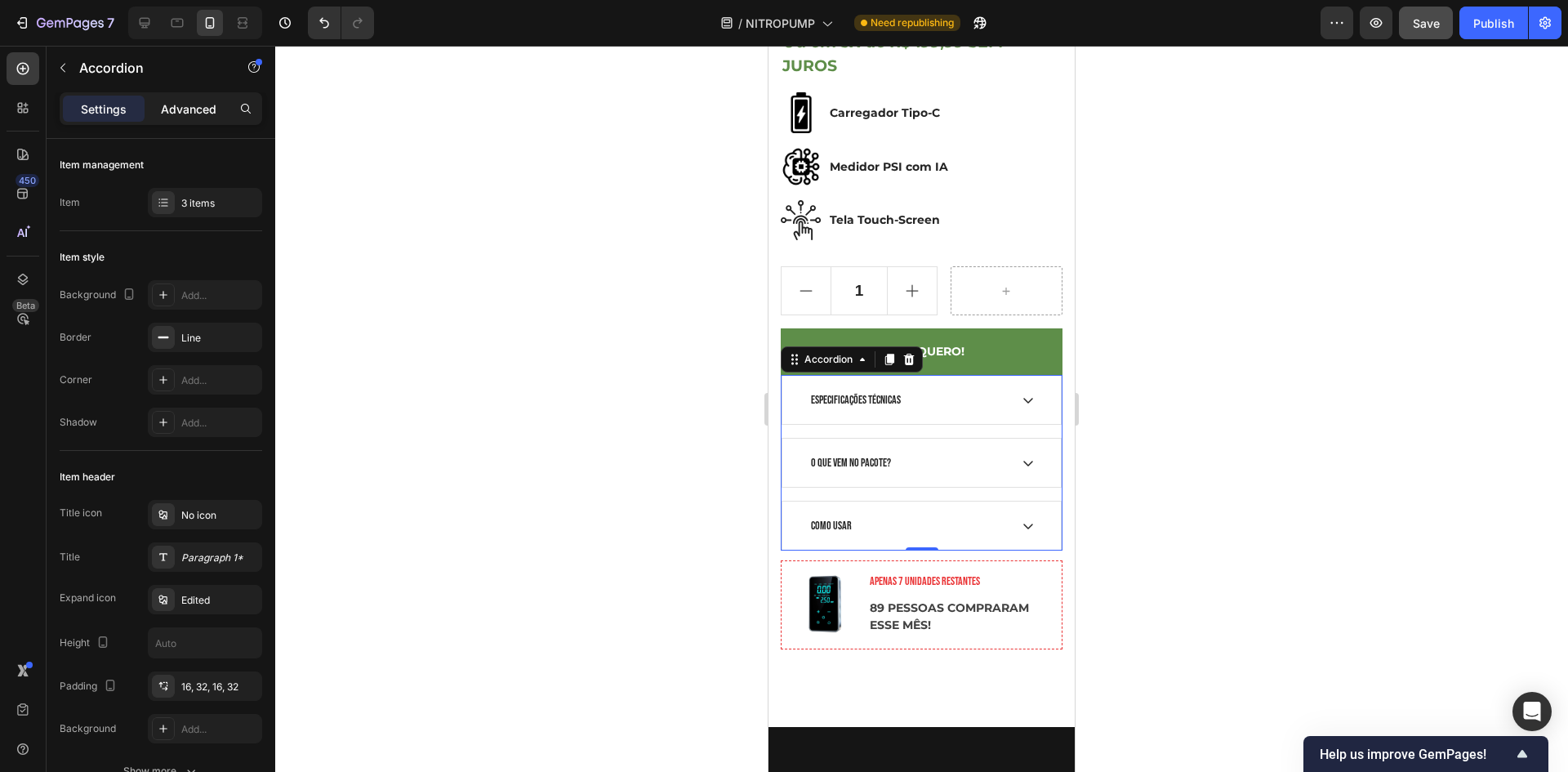
click at [173, 100] on p "Advanced" at bounding box center [189, 108] width 56 height 17
type input "100%"
type input "100"
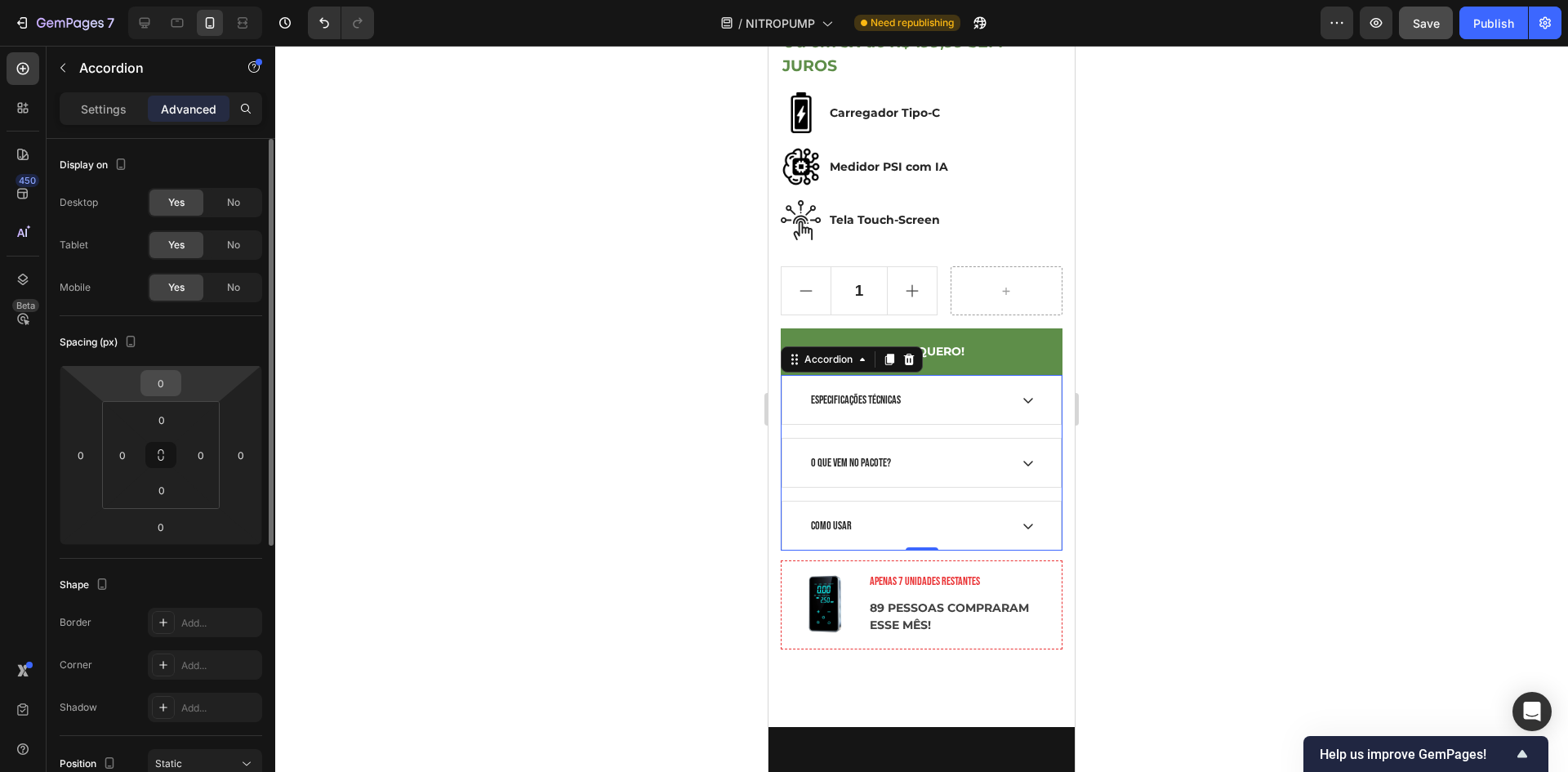
click at [162, 389] on input "0" at bounding box center [161, 383] width 32 height 24
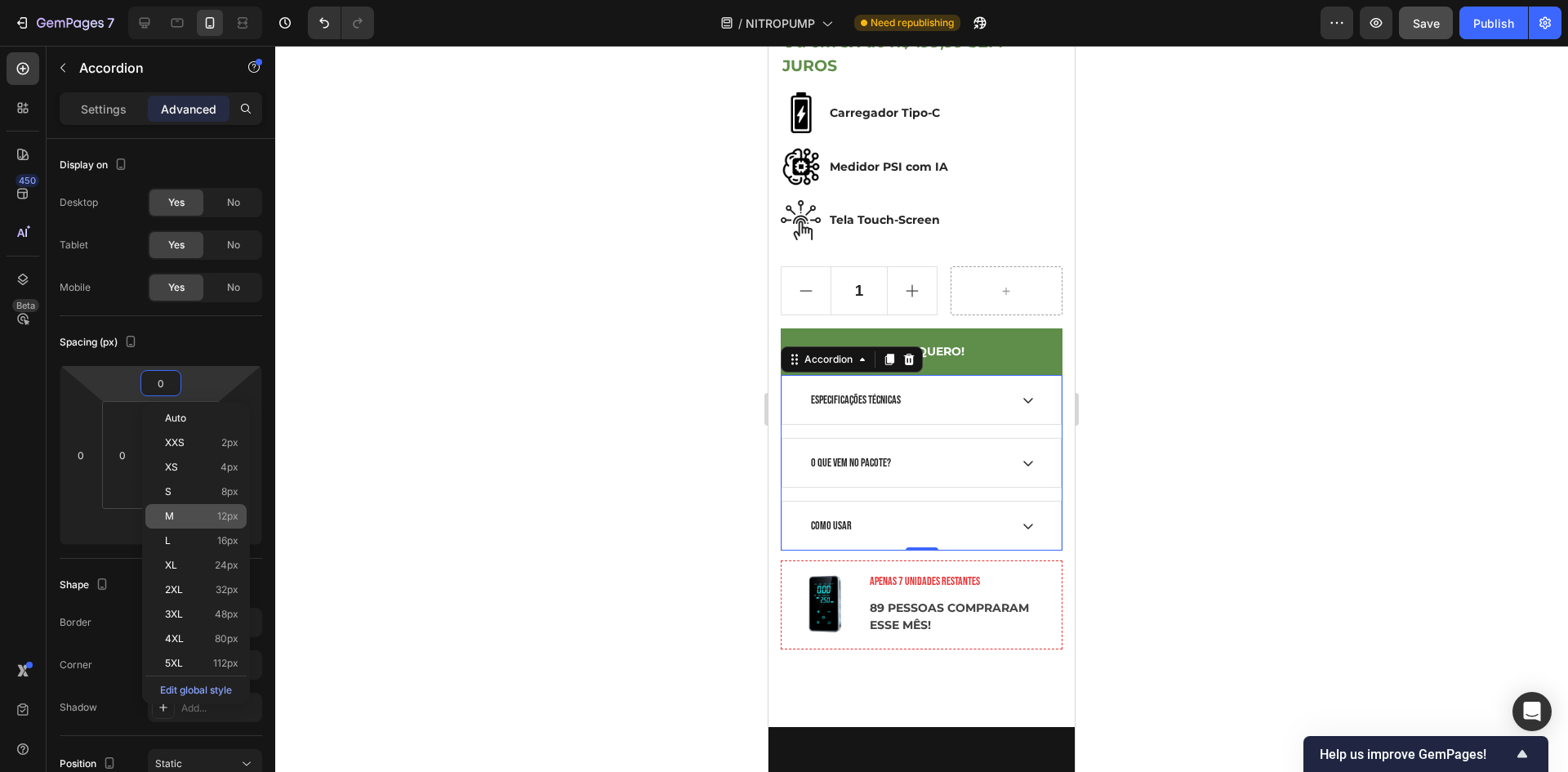
click at [207, 516] on p "M 12px" at bounding box center [201, 516] width 73 height 12
type input "12"
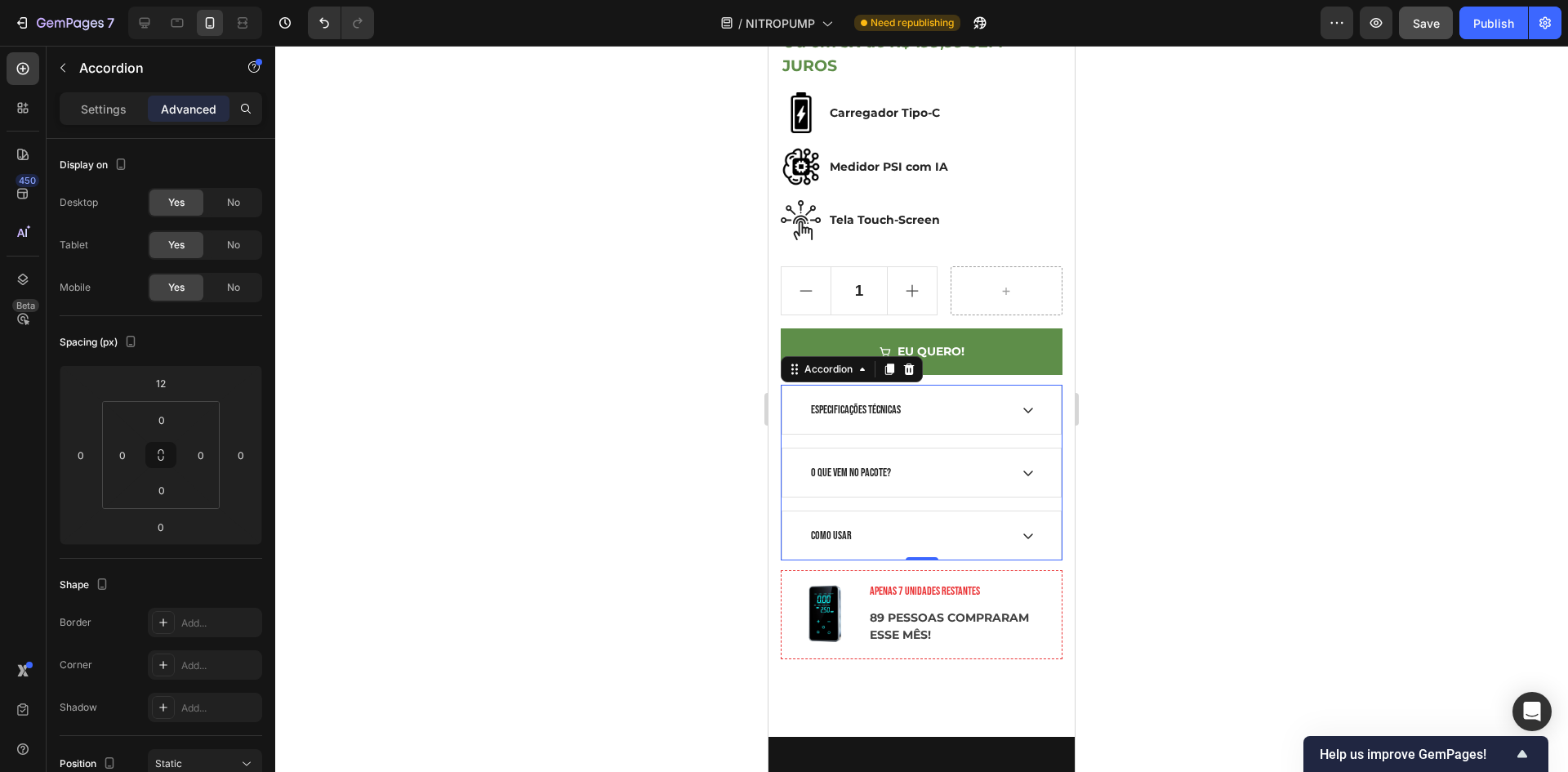
click at [1292, 328] on div at bounding box center [922, 409] width 1293 height 726
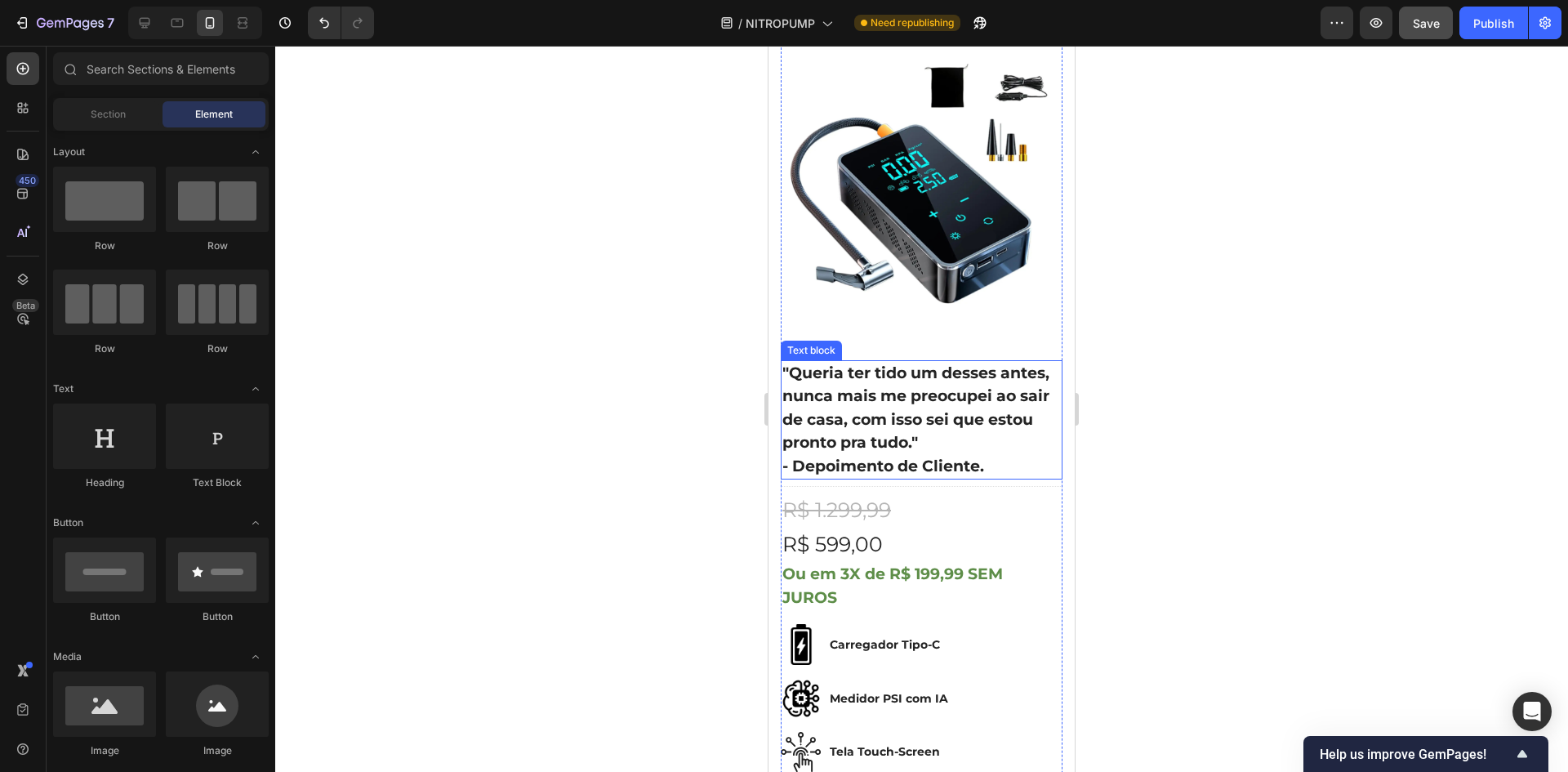
scroll to position [408, 0]
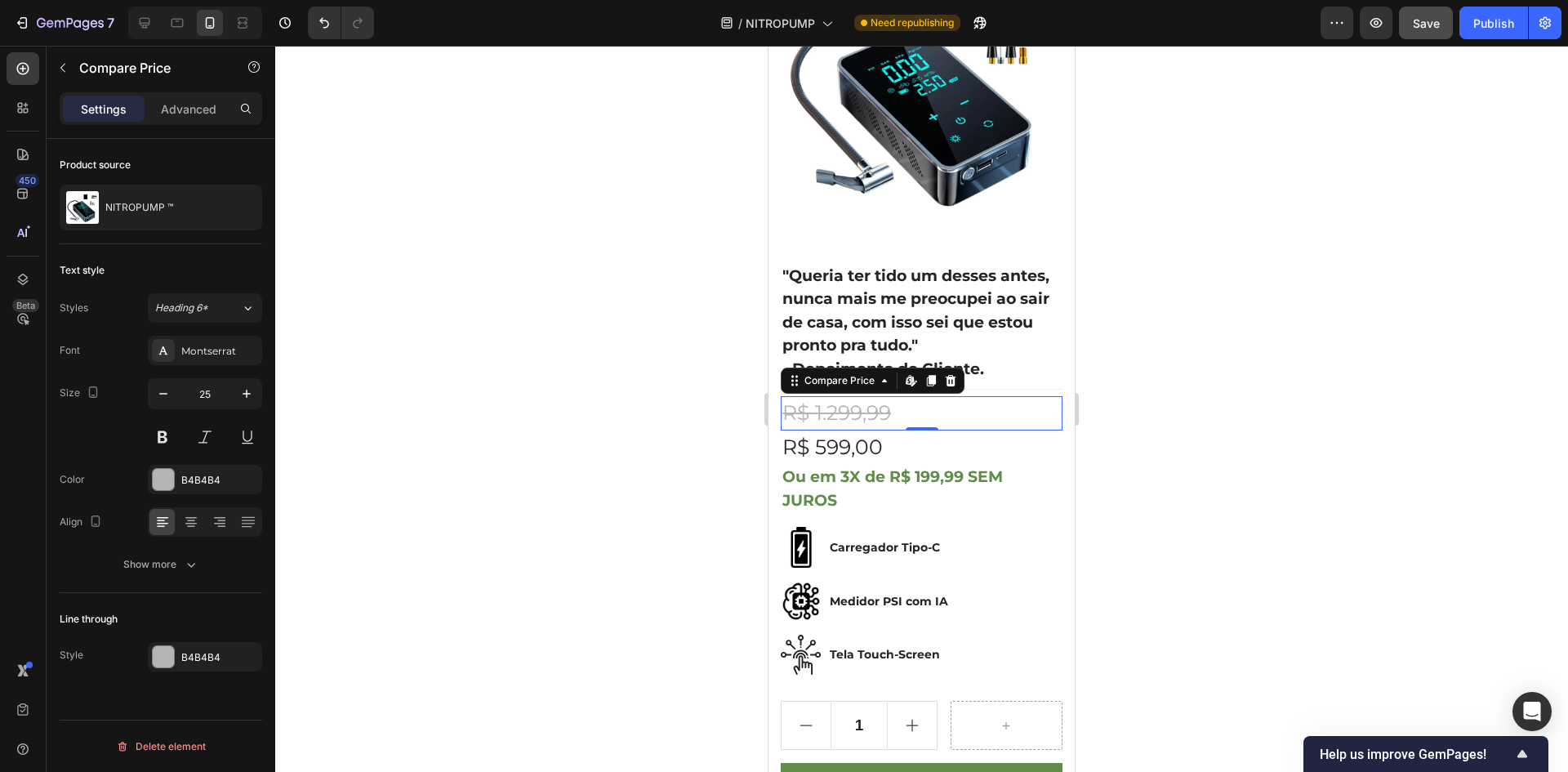
click at [932, 398] on div "R$ 1.299,99" at bounding box center [922, 414] width 282 height 34
click at [787, 405] on div "R$ 1.299,99" at bounding box center [922, 414] width 282 height 34
click at [956, 436] on div "R$ 599,00" at bounding box center [922, 448] width 282 height 34
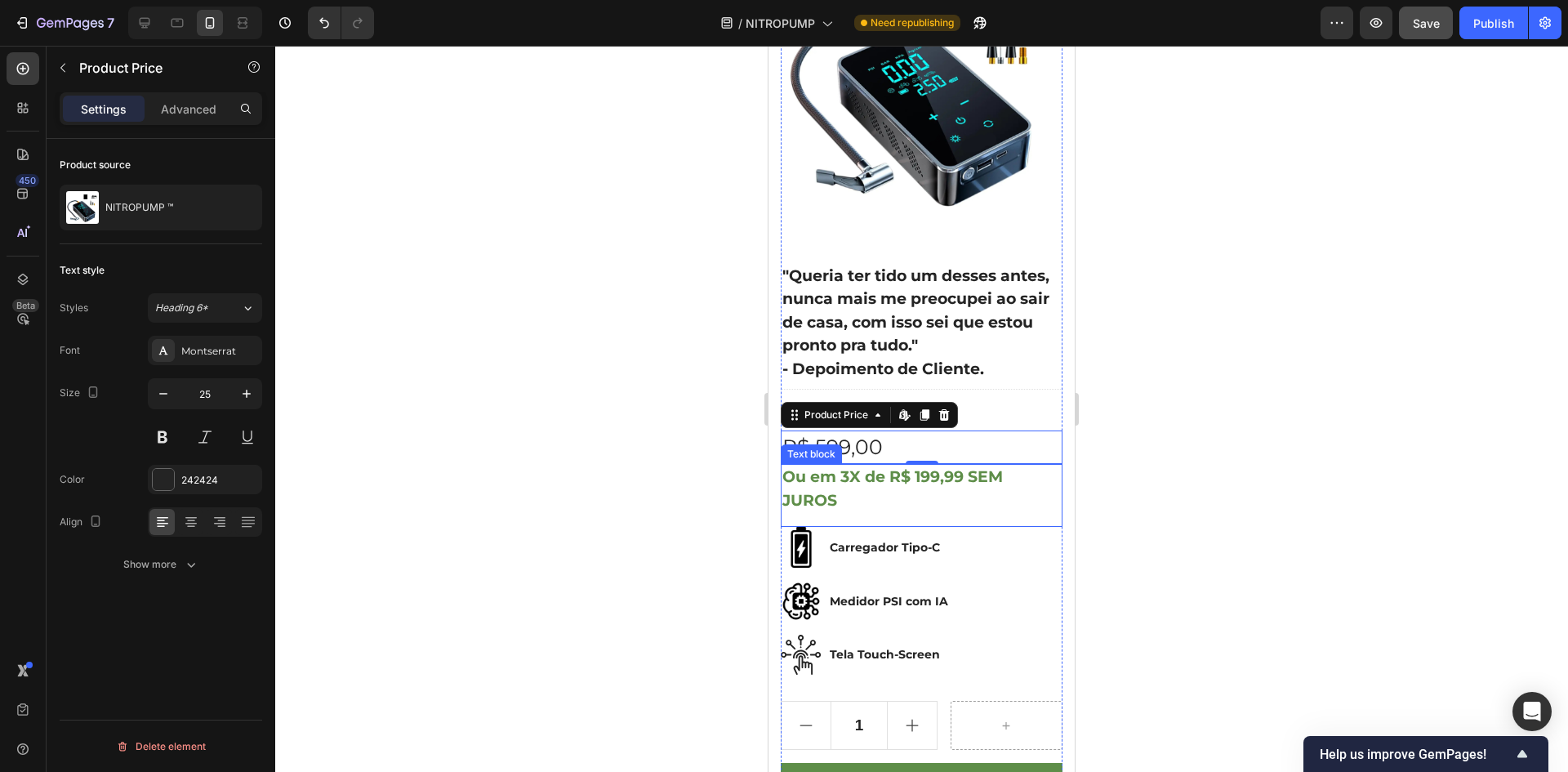
click at [888, 468] on p "Ou em 3X de R$ 199,99 SEM JUROS" at bounding box center [922, 489] width 278 height 47
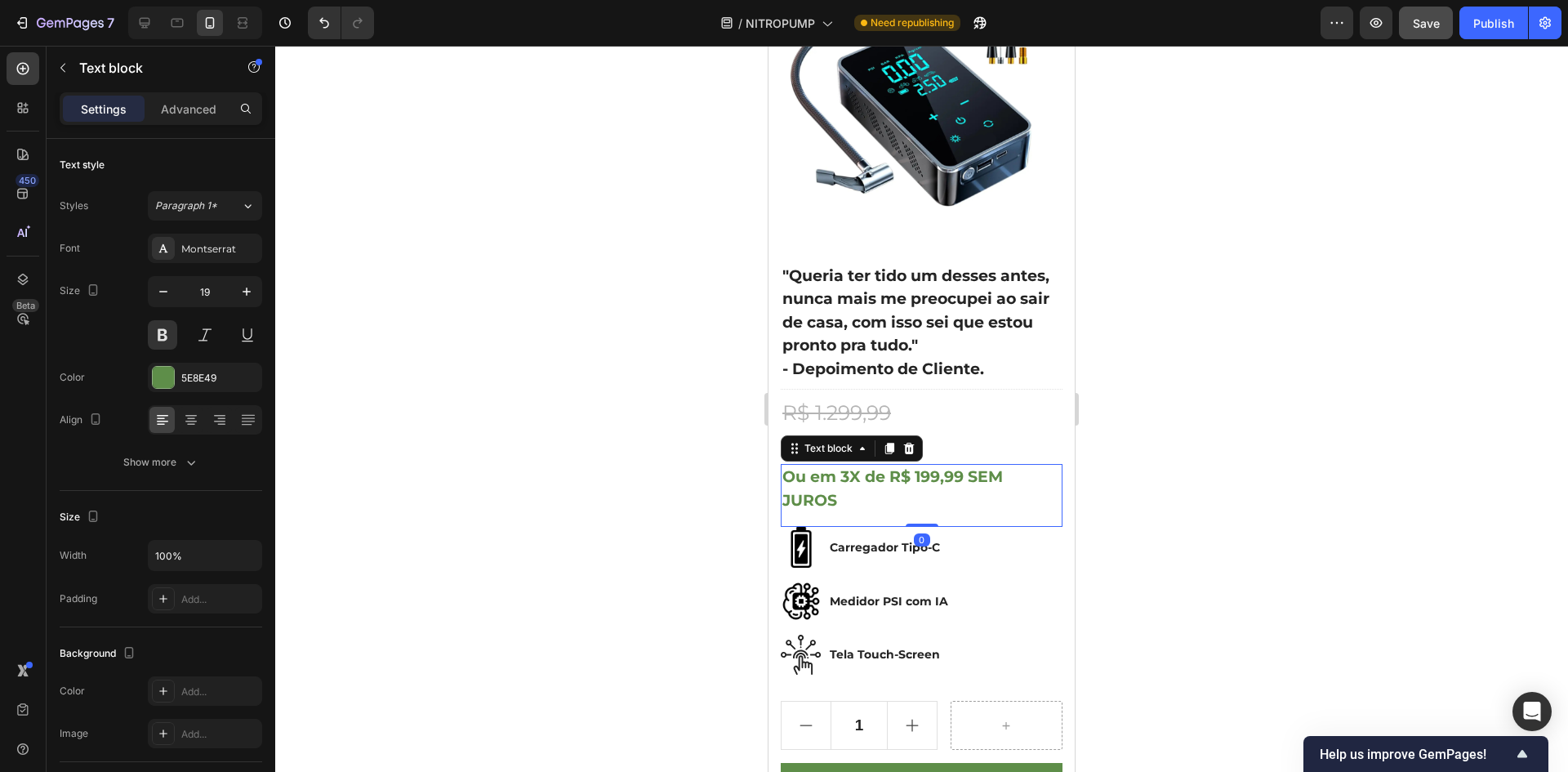
click at [803, 466] on p "Ou em 3X de R$ 199,99 SEM JUROS" at bounding box center [922, 489] width 278 height 47
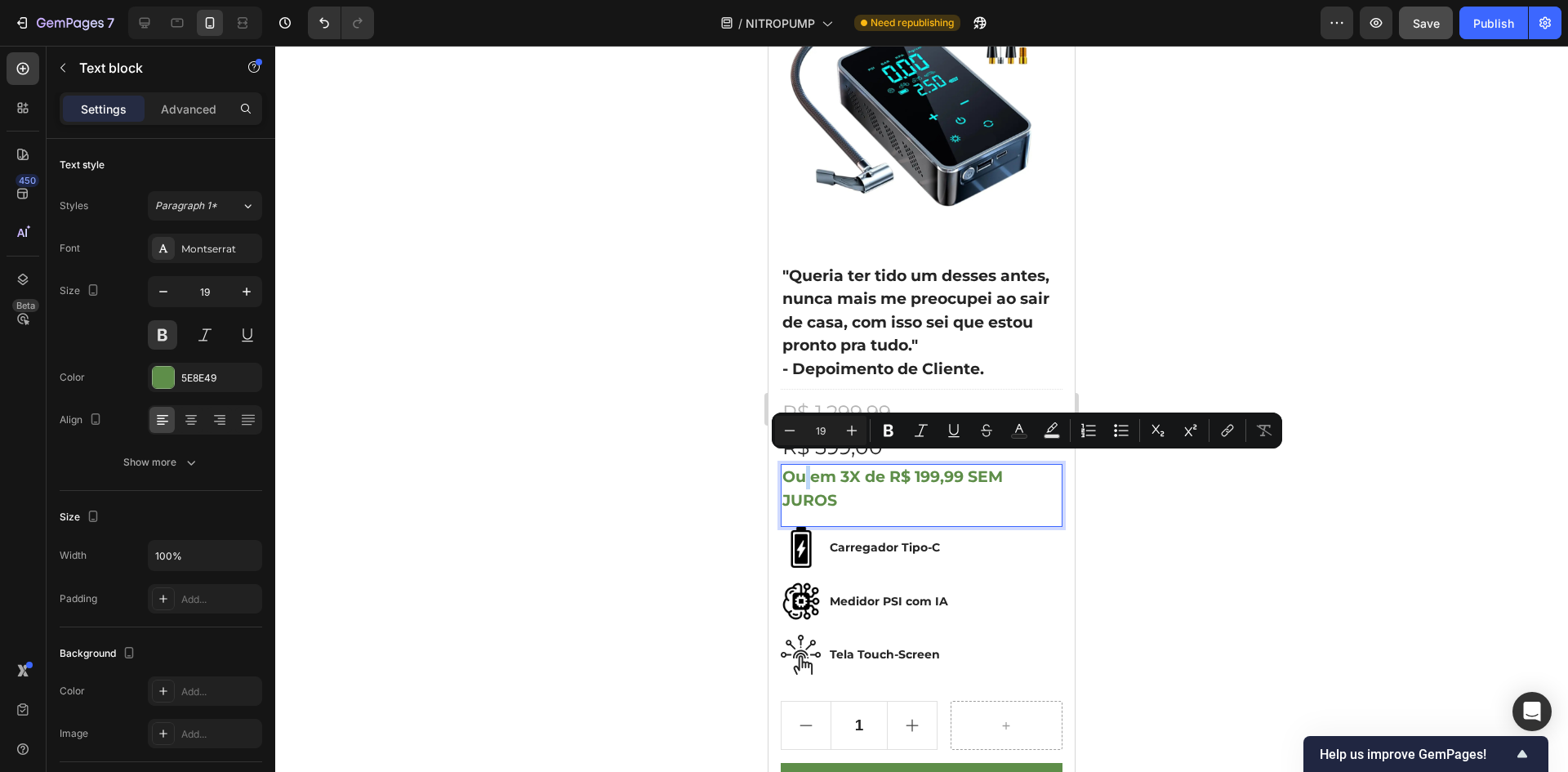
click at [812, 467] on p "Ou em 3X de R$ 199,99 SEM JUROS" at bounding box center [922, 489] width 278 height 47
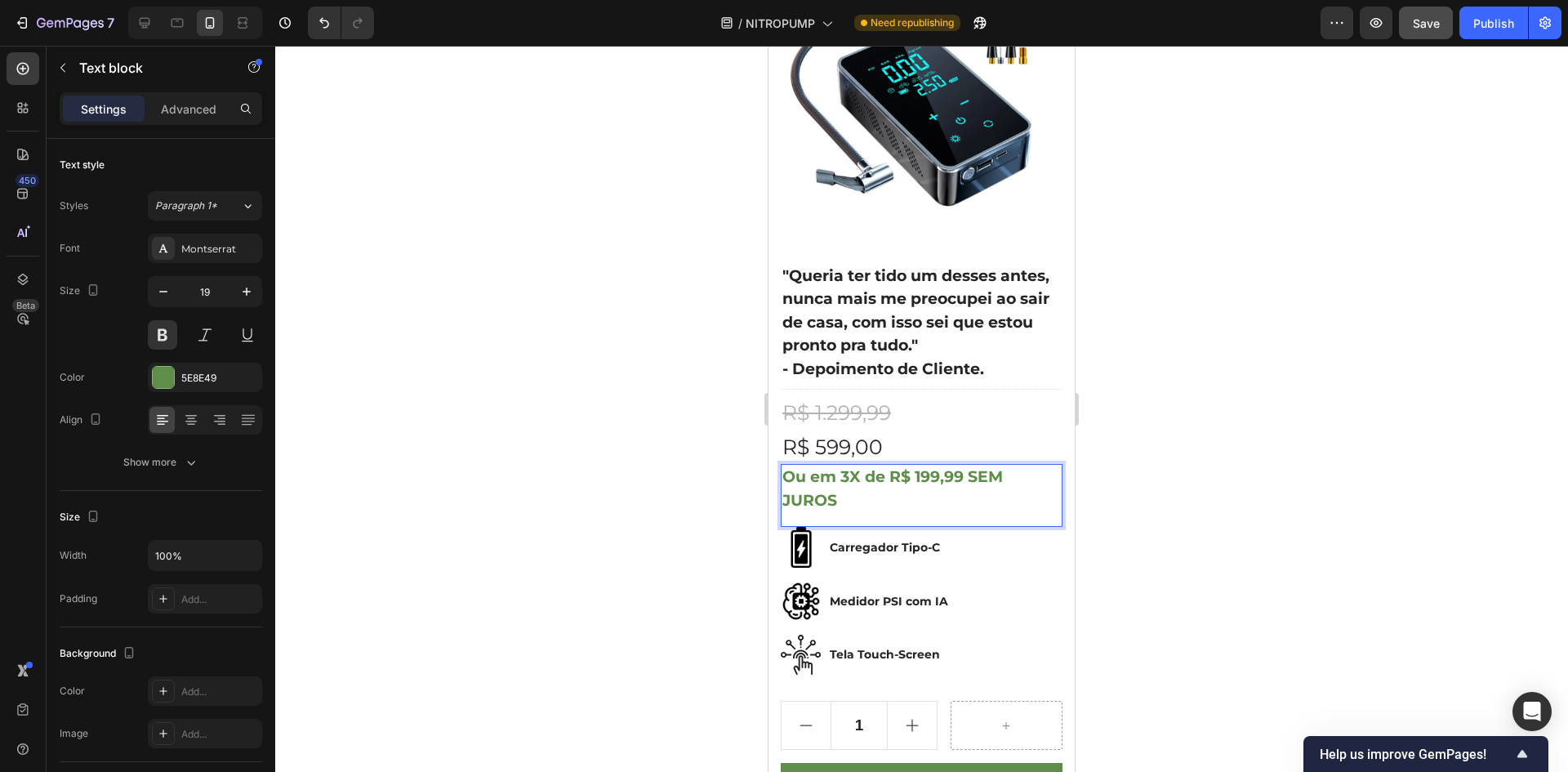
click at [797, 466] on p "Ou em 3X de R$ 199,99 SEM JUROS" at bounding box center [922, 489] width 278 height 47
click at [939, 489] on p "Ou em 3X de R$ 199,99 SEM JUROS" at bounding box center [922, 489] width 278 height 47
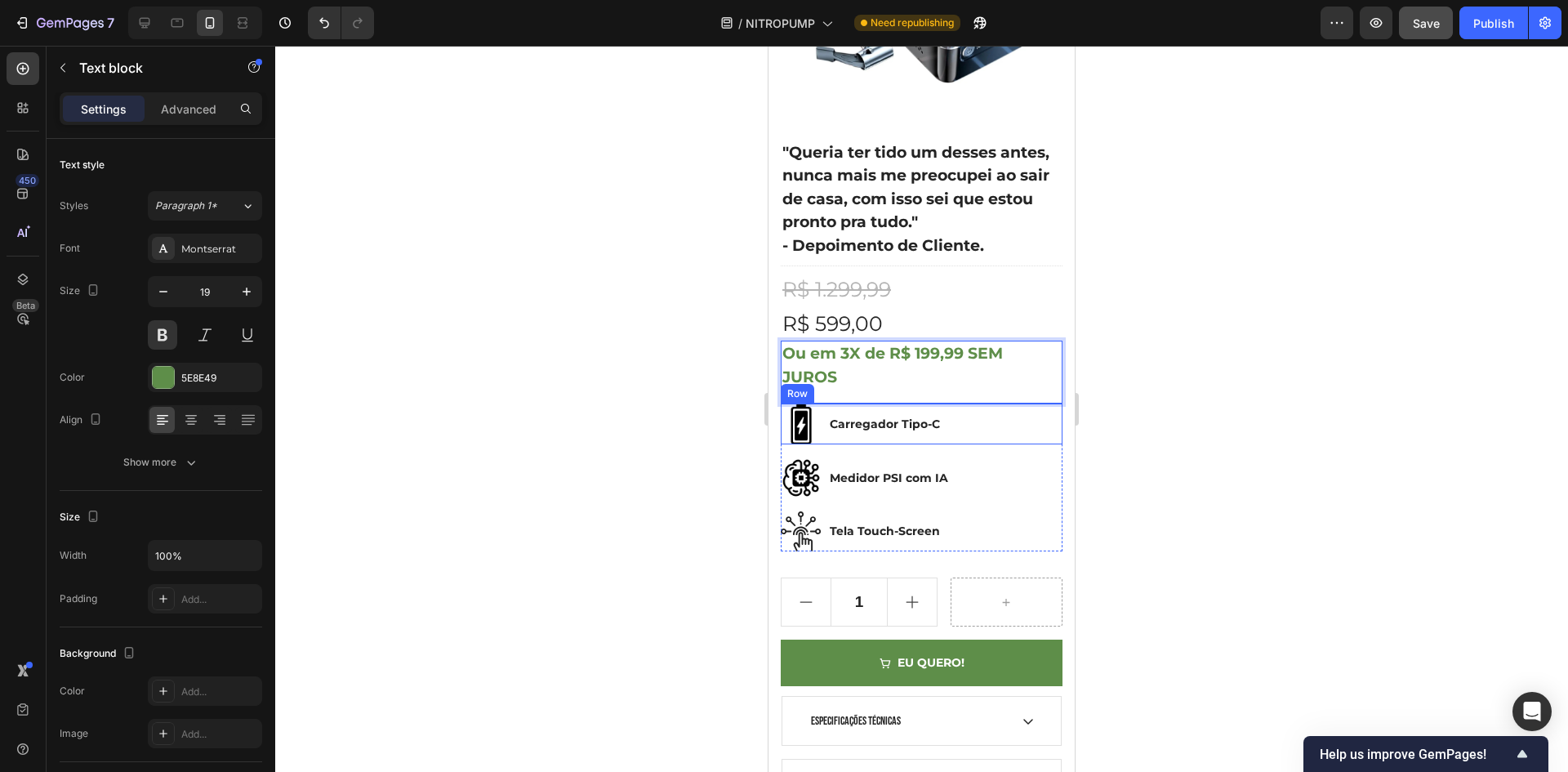
scroll to position [572, 0]
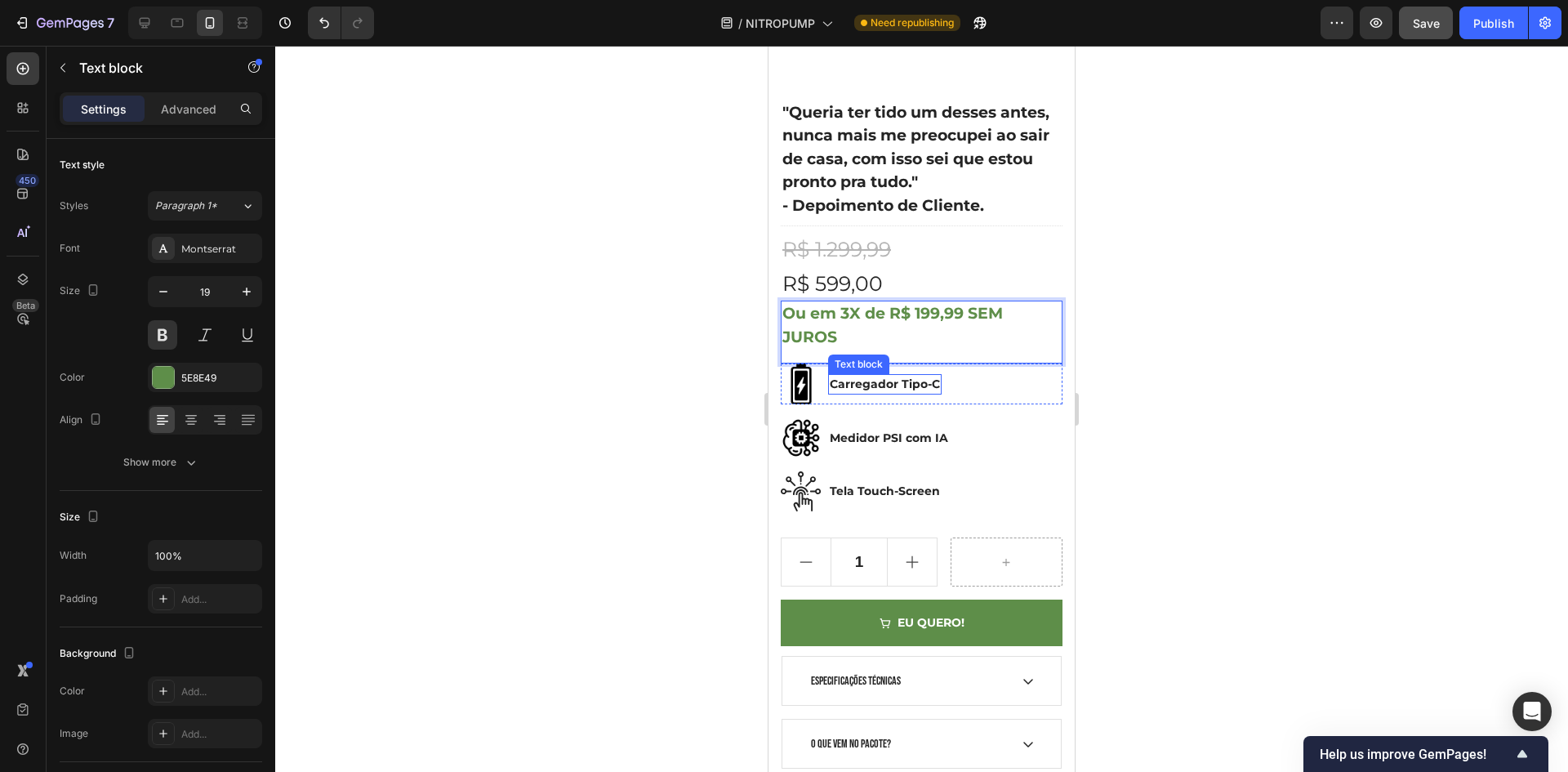
click at [938, 377] on p "Carregador Tipo-C" at bounding box center [885, 384] width 110 height 17
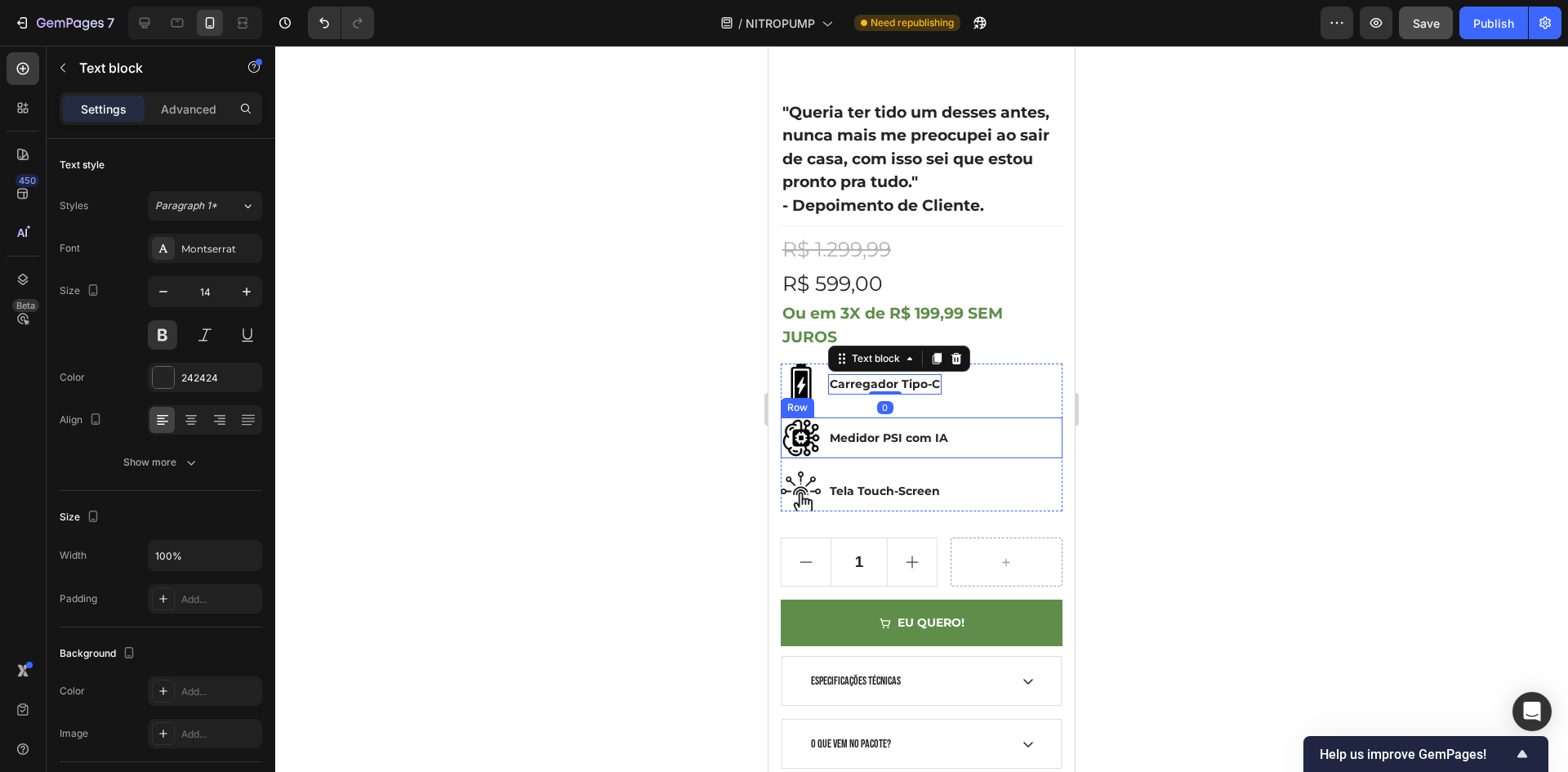
click at [971, 417] on div "Image Medidor PSI com IA Text block Row" at bounding box center [922, 437] width 282 height 41
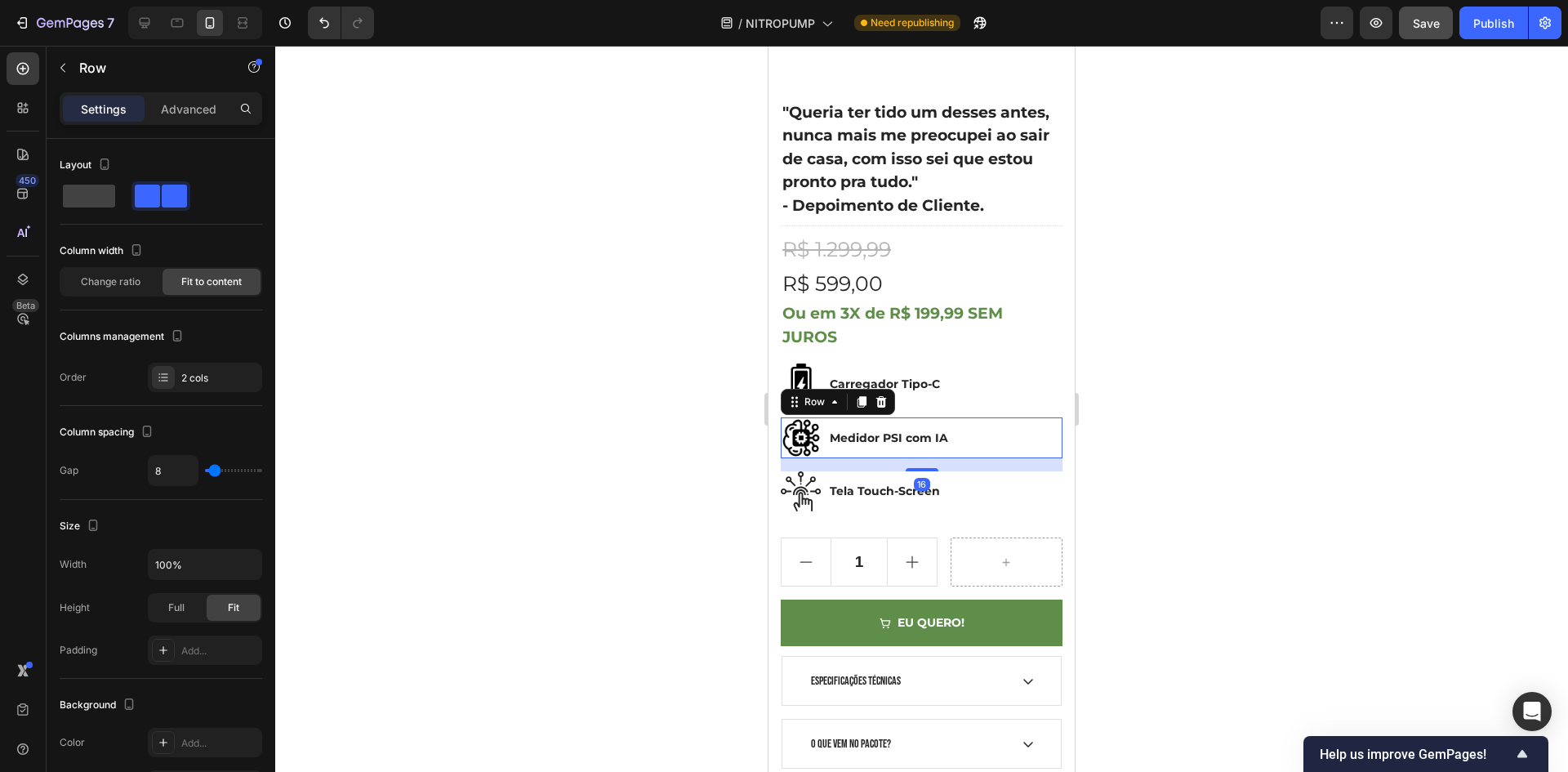
click at [979, 478] on div "Image Tela Touch-Screen Text block Row" at bounding box center [922, 491] width 282 height 40
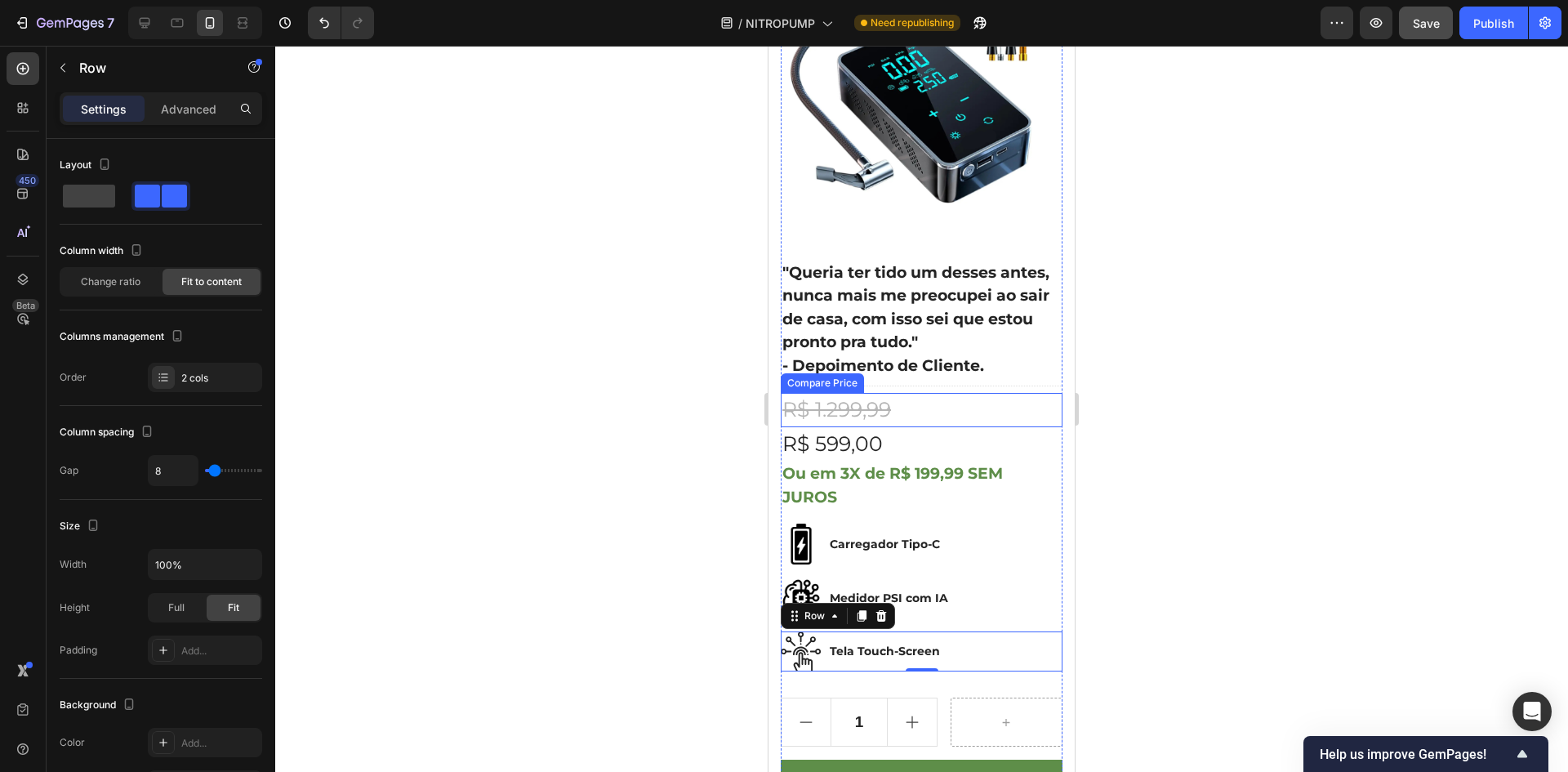
scroll to position [408, 0]
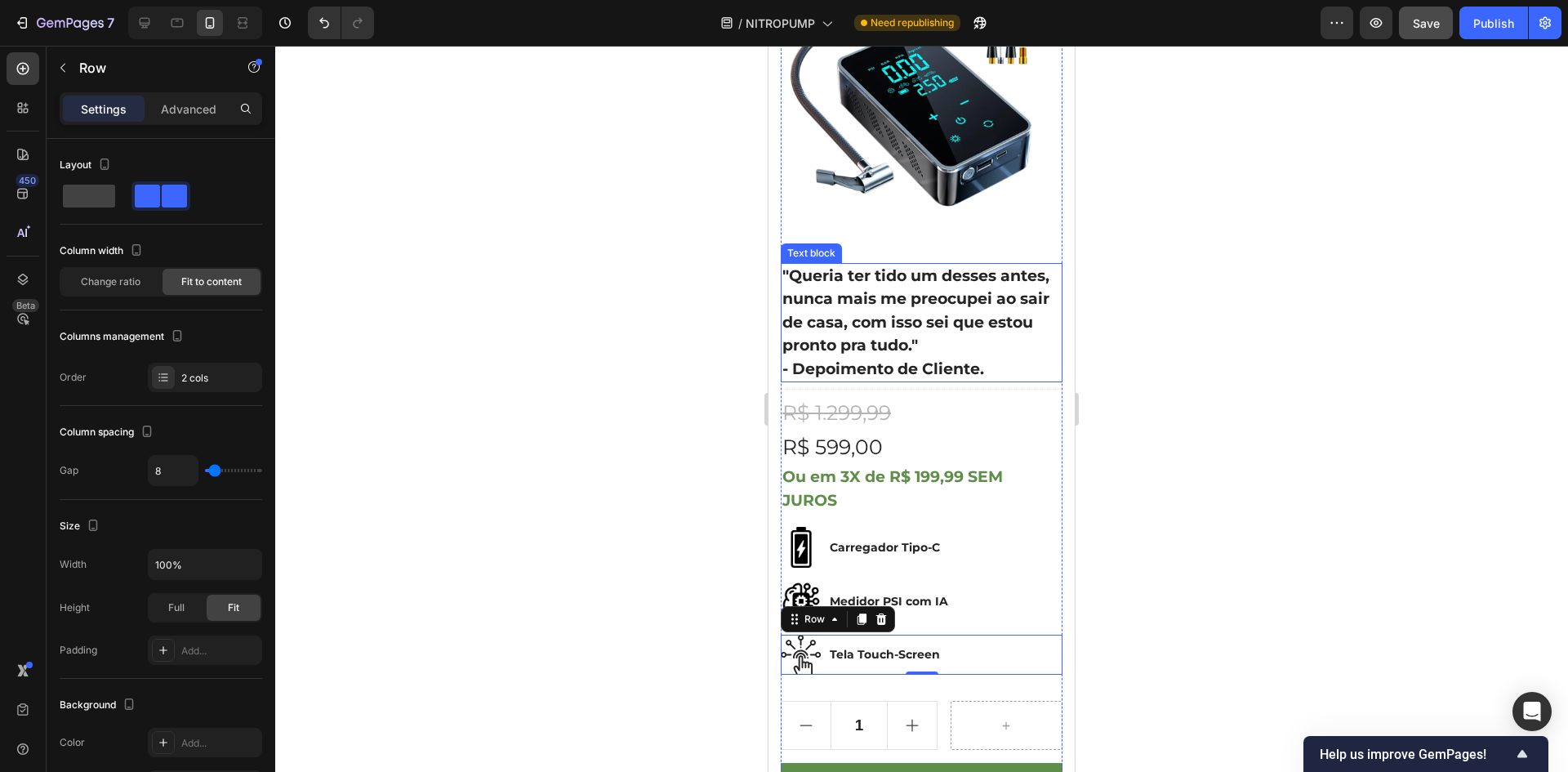
click at [994, 364] on p "- Depoimento de Cliente." at bounding box center [922, 369] width 278 height 23
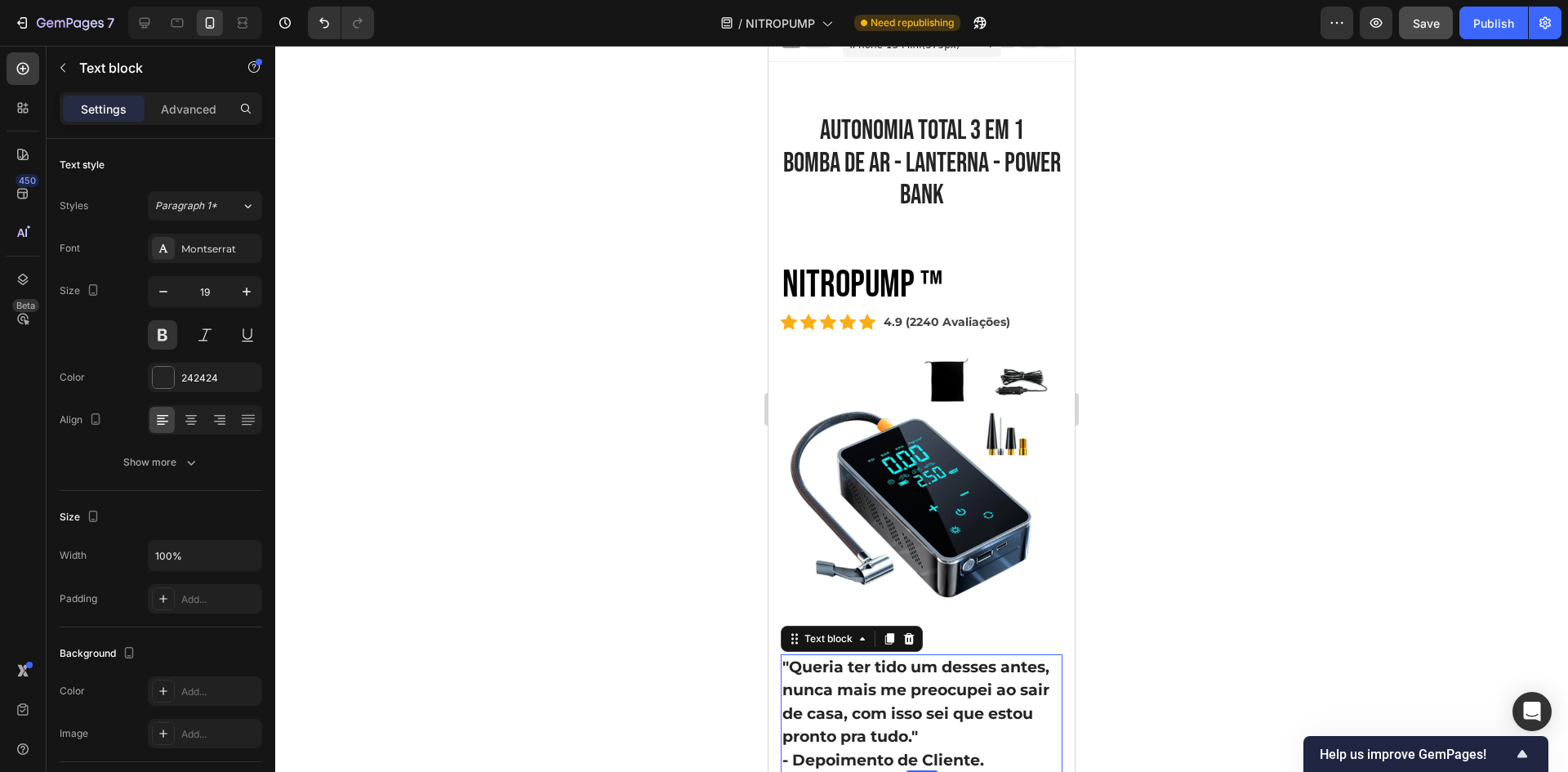
scroll to position [0, 0]
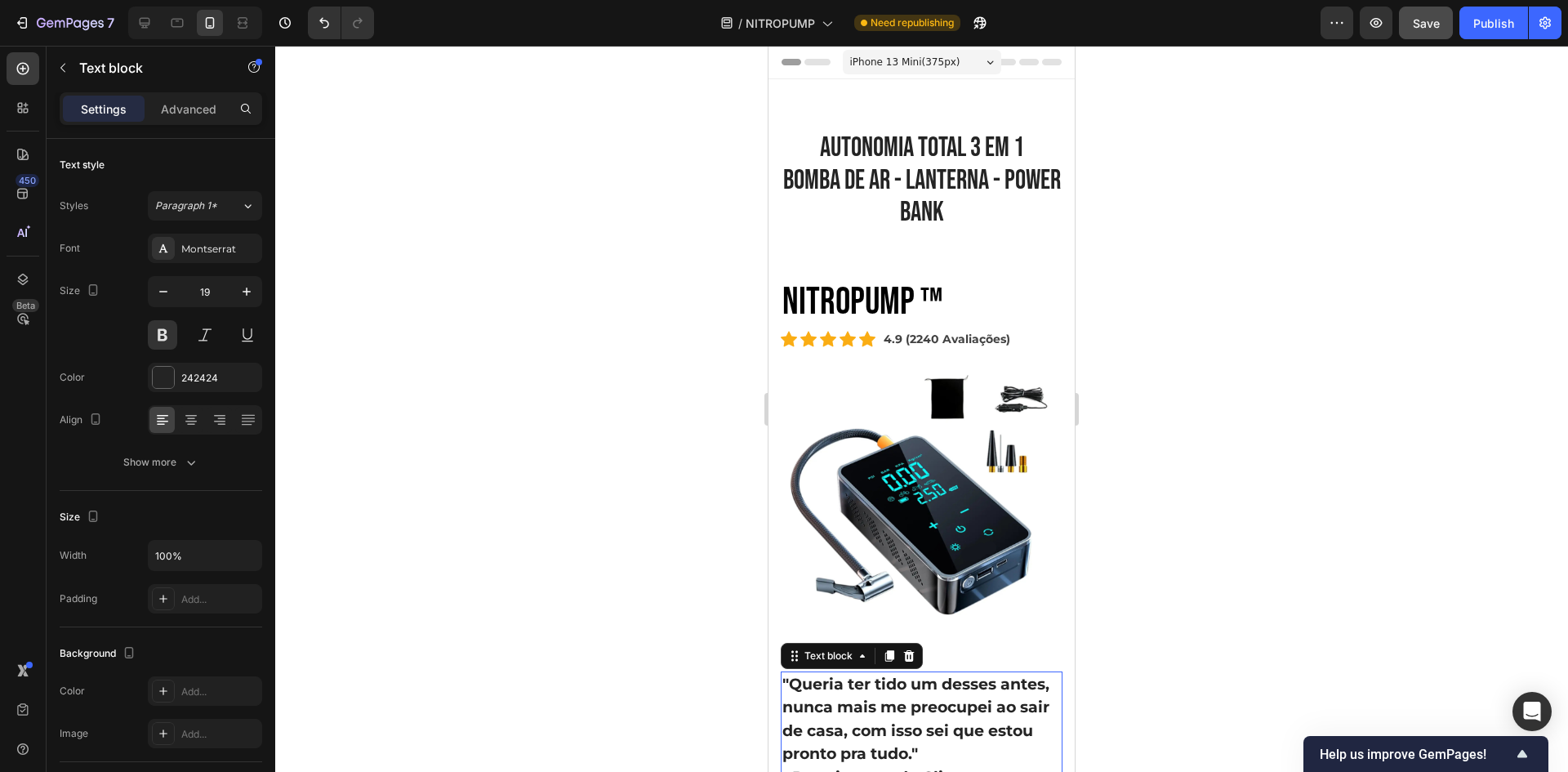
click at [1433, 32] on button "Save" at bounding box center [1426, 23] width 54 height 33
click at [1482, 24] on div "Publish" at bounding box center [1493, 23] width 41 height 17
click at [152, 16] on icon at bounding box center [144, 23] width 16 height 16
type input "17"
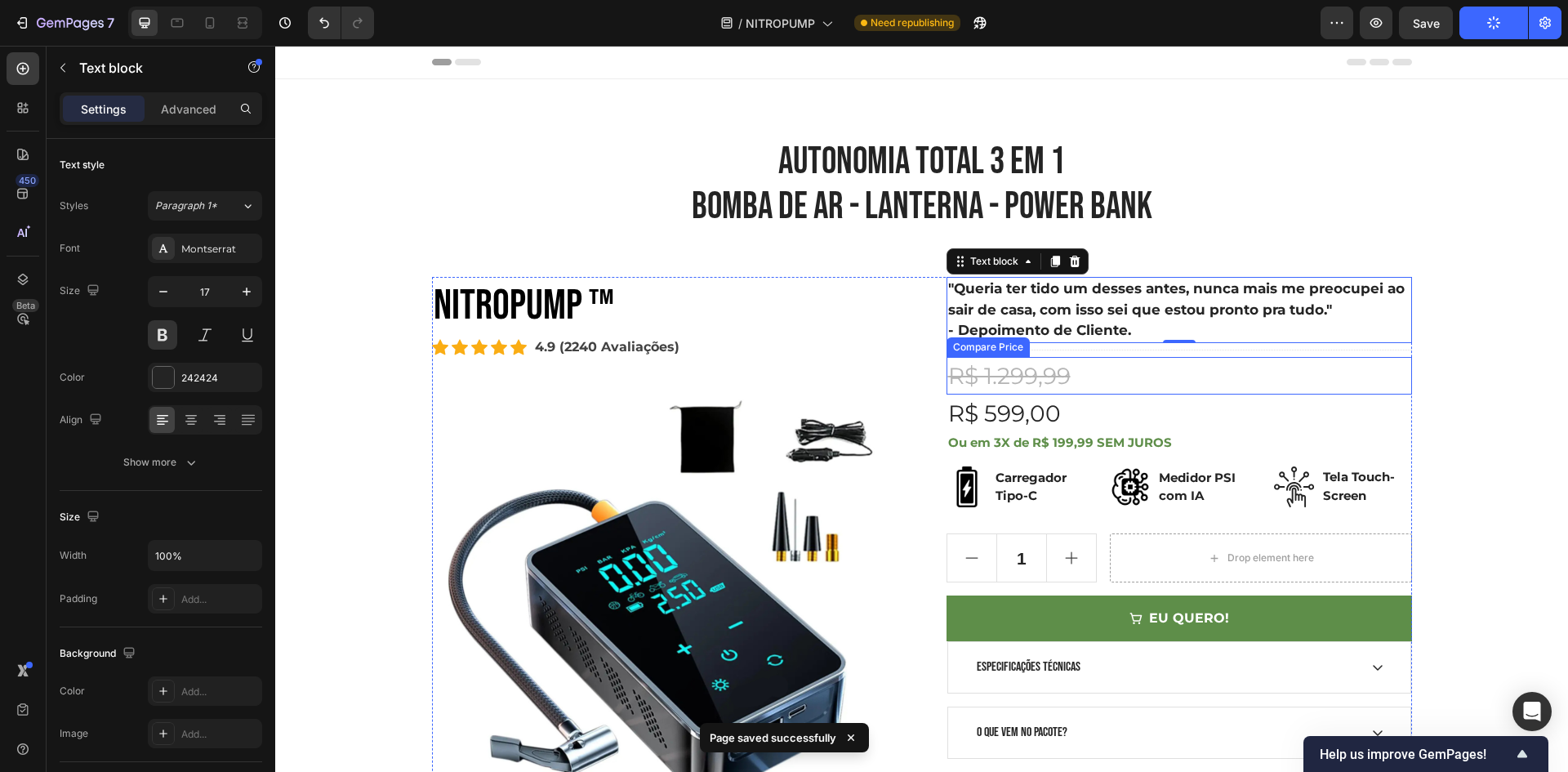
scroll to position [163, 0]
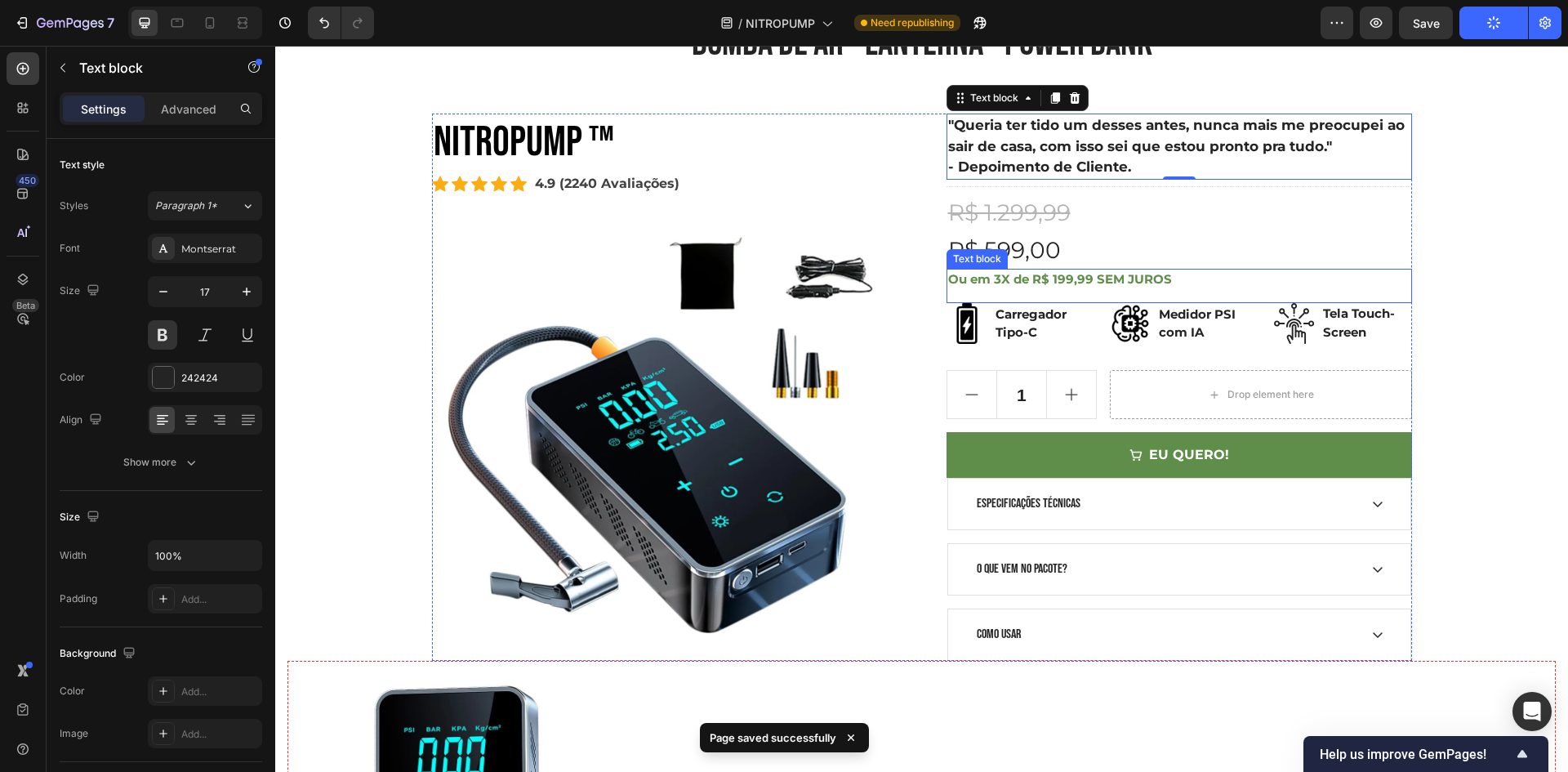
click at [1404, 299] on div "Ou em 3X de R$ 199,99 SEM JUROS Text block" at bounding box center [1179, 286] width 466 height 35
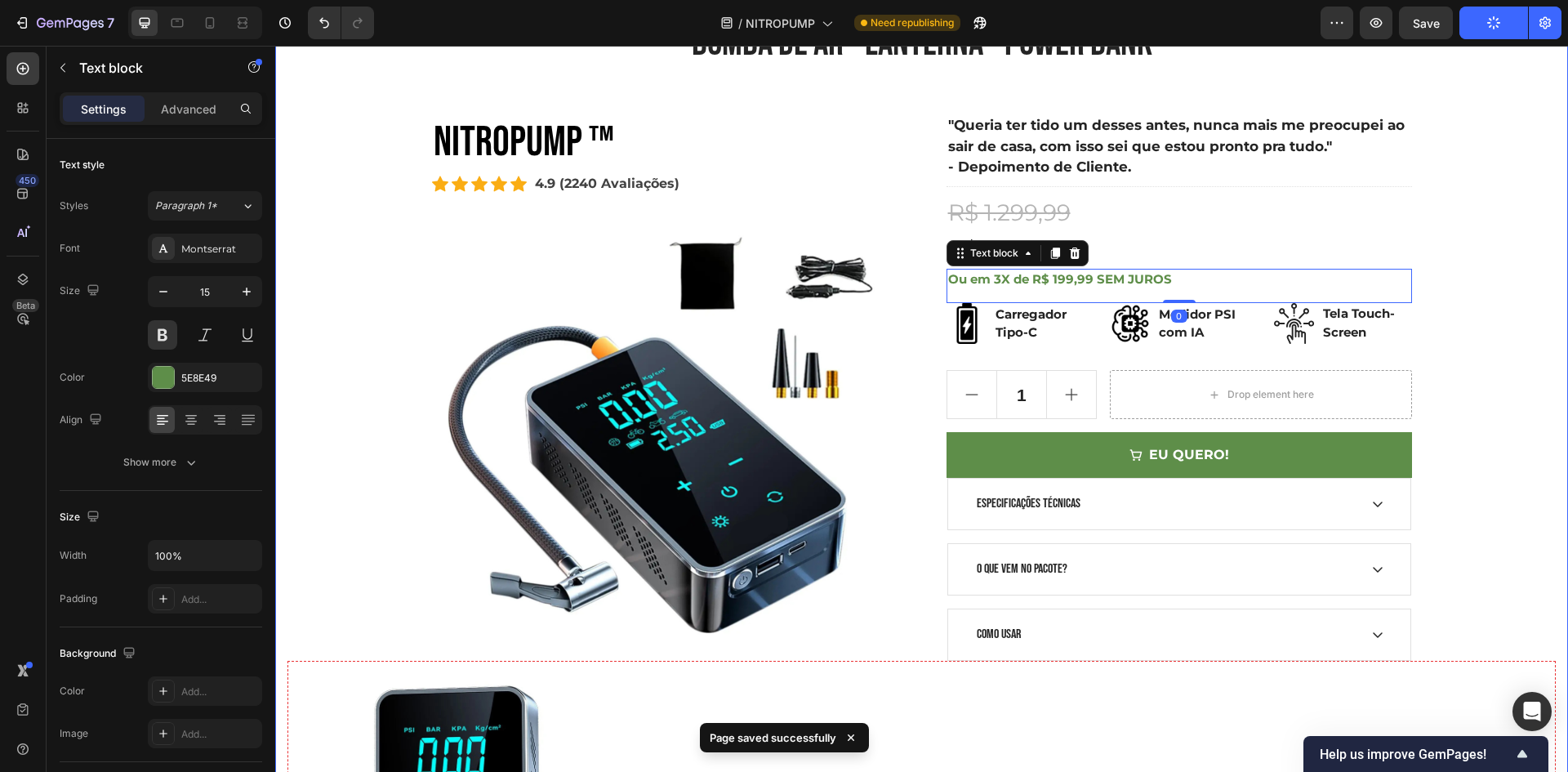
click at [1468, 290] on div "AUTONOMIA TOTAL 3 em 1 BOMBA DE AR - LANTERNA - POWER BANK Heading Row NITROPUM…" at bounding box center [921, 499] width 1268 height 1050
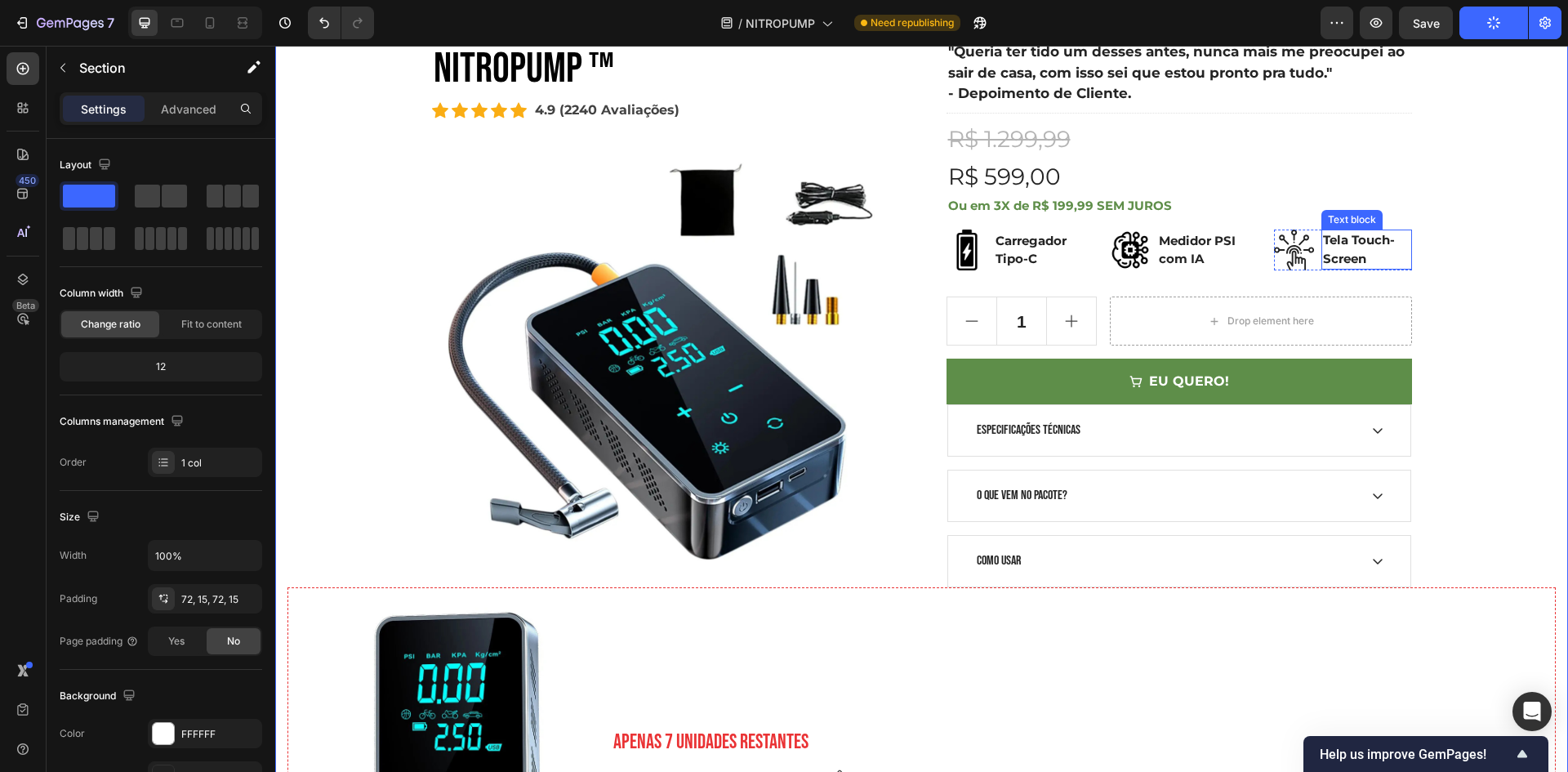
scroll to position [327, 0]
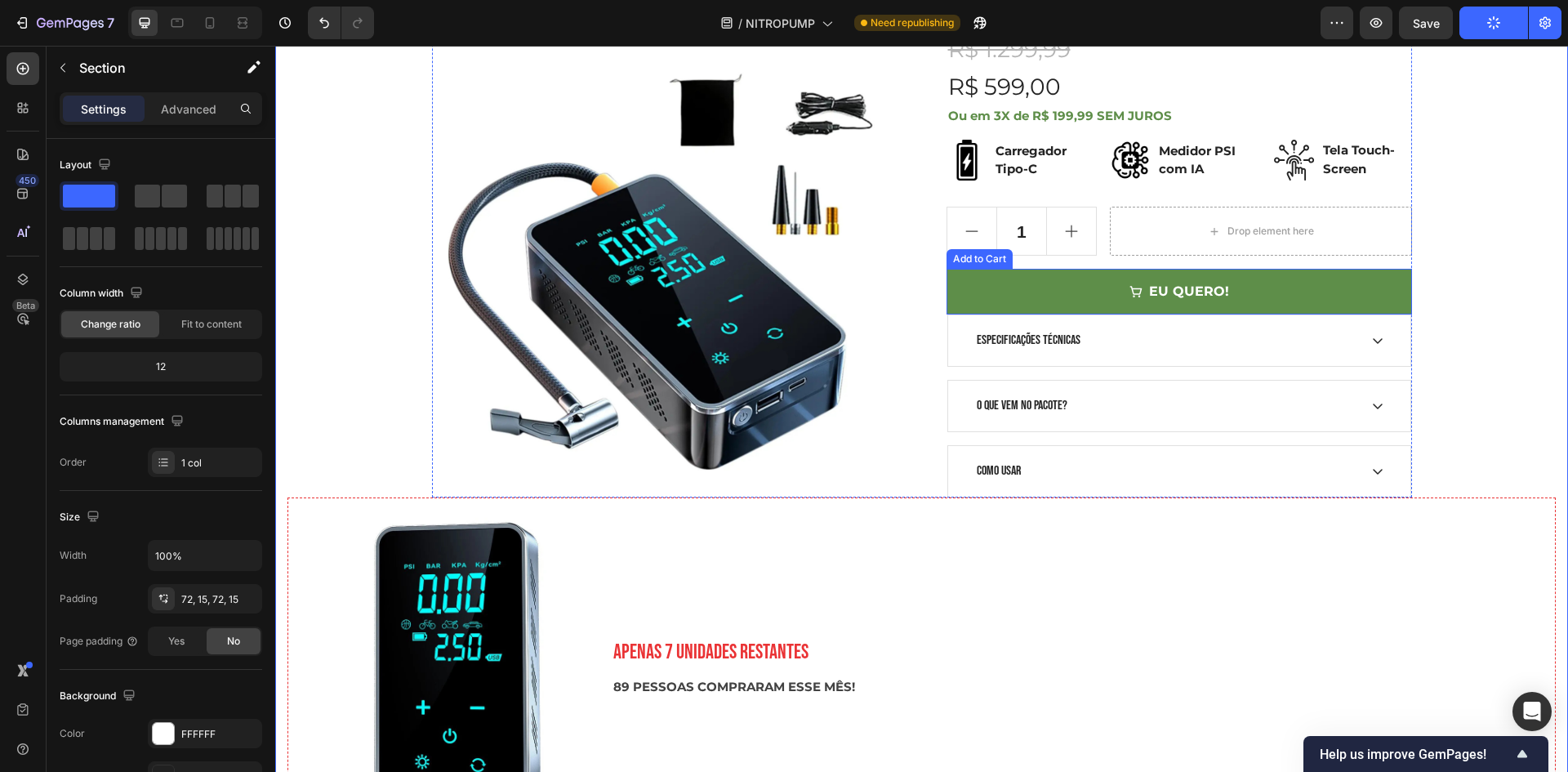
click at [1312, 339] on div "ESPECIFICAÇÕES TÉCNICAS" at bounding box center [1165, 340] width 384 height 24
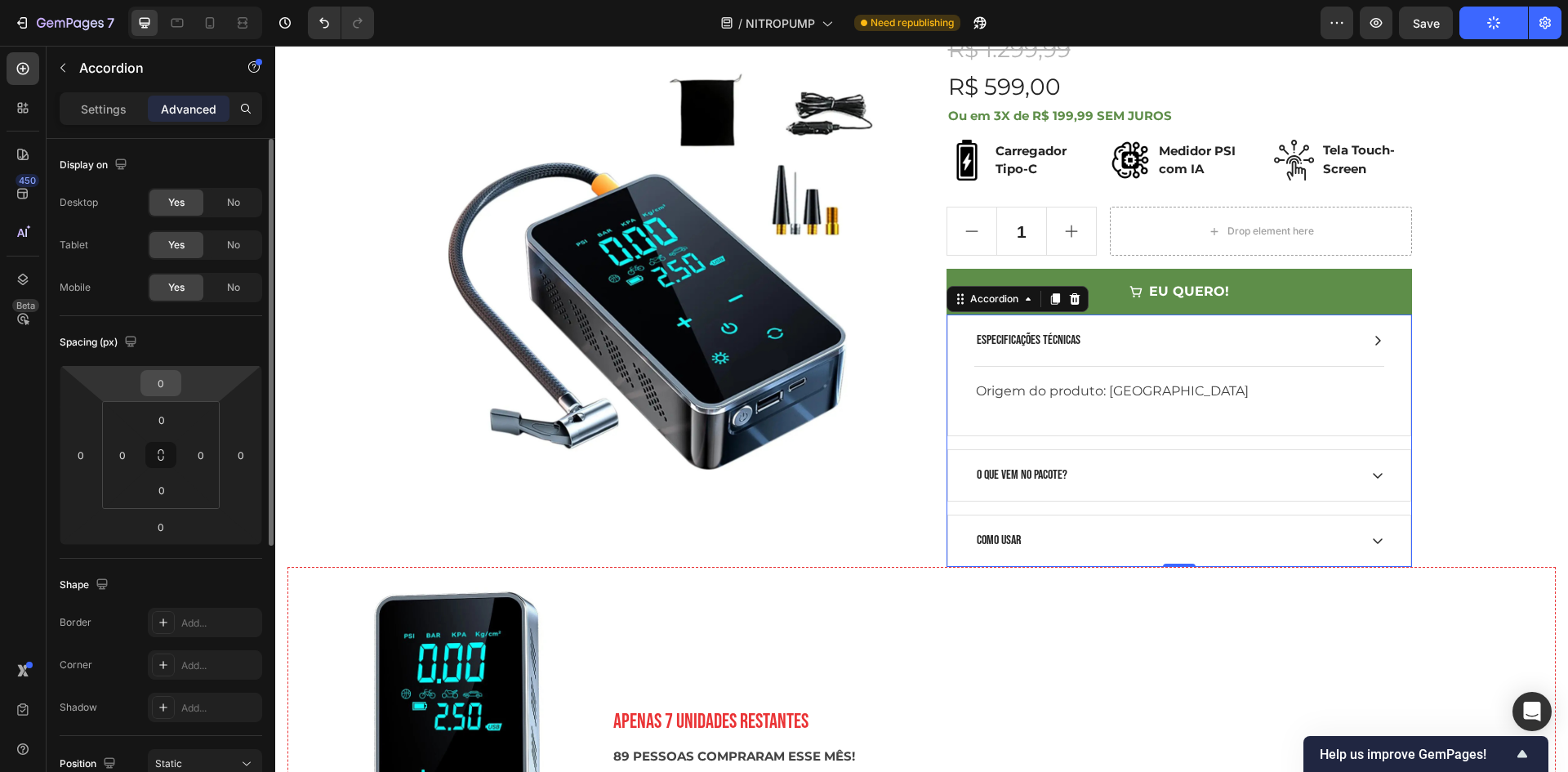
click at [162, 379] on input "0" at bounding box center [161, 383] width 32 height 24
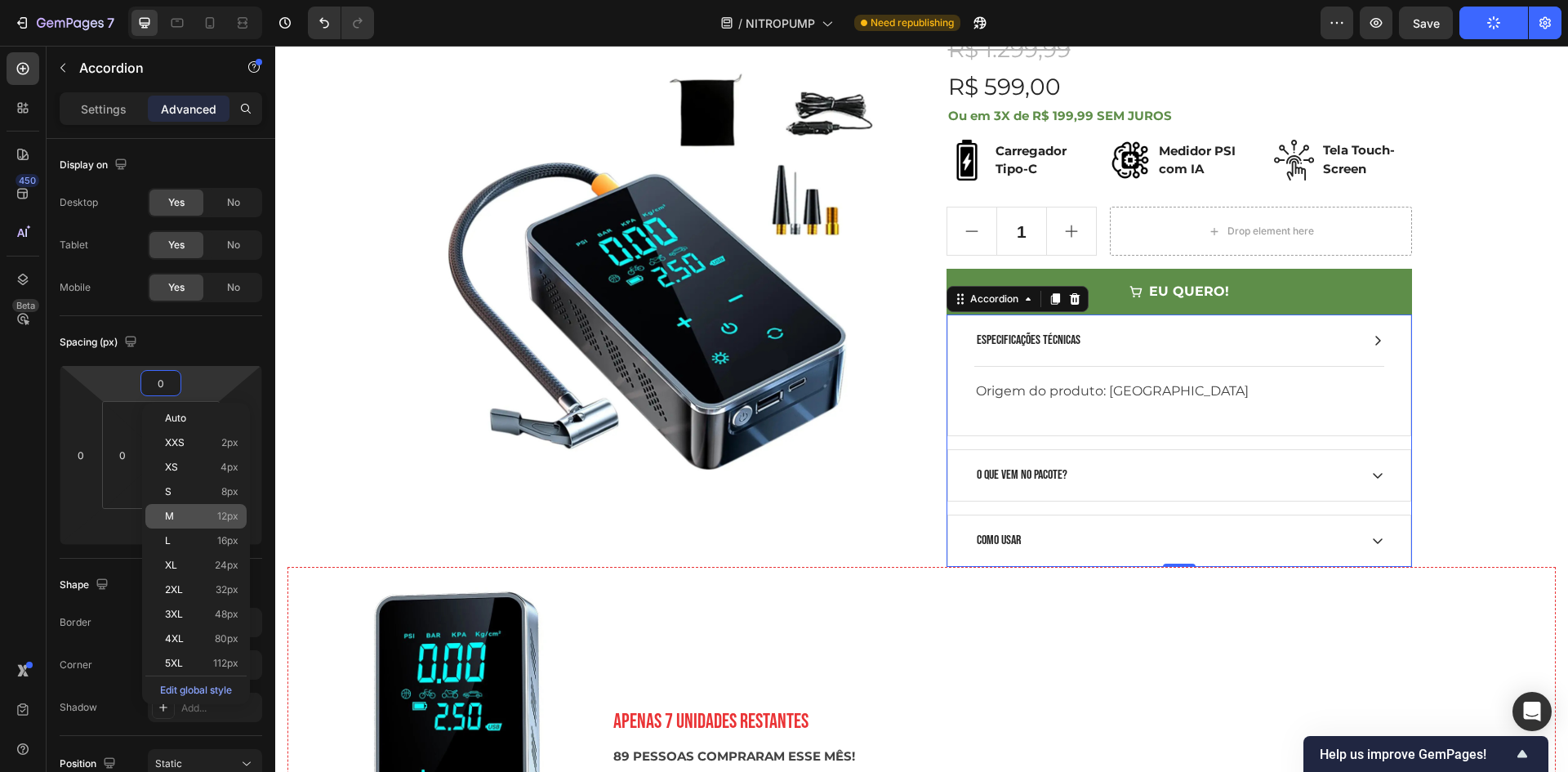
click at [187, 526] on div "M 12px" at bounding box center [196, 516] width 101 height 24
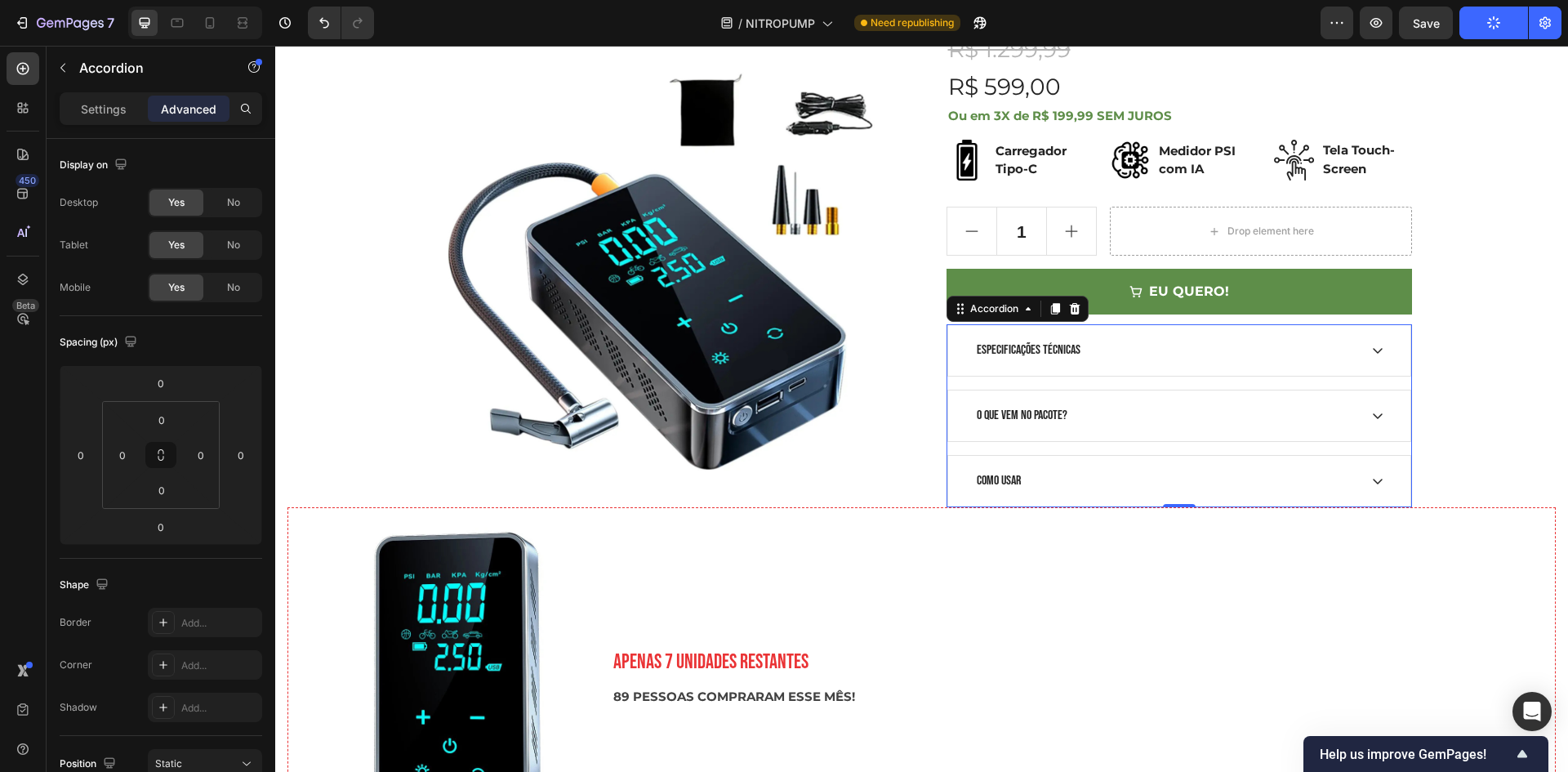
type input "12"
click at [1504, 433] on div "AUTONOMIA TOTAL 3 em 1 BOMBA DE AR - LANTERNA - POWER BANK Heading Row NITROPUM…" at bounding box center [921, 341] width 1268 height 1060
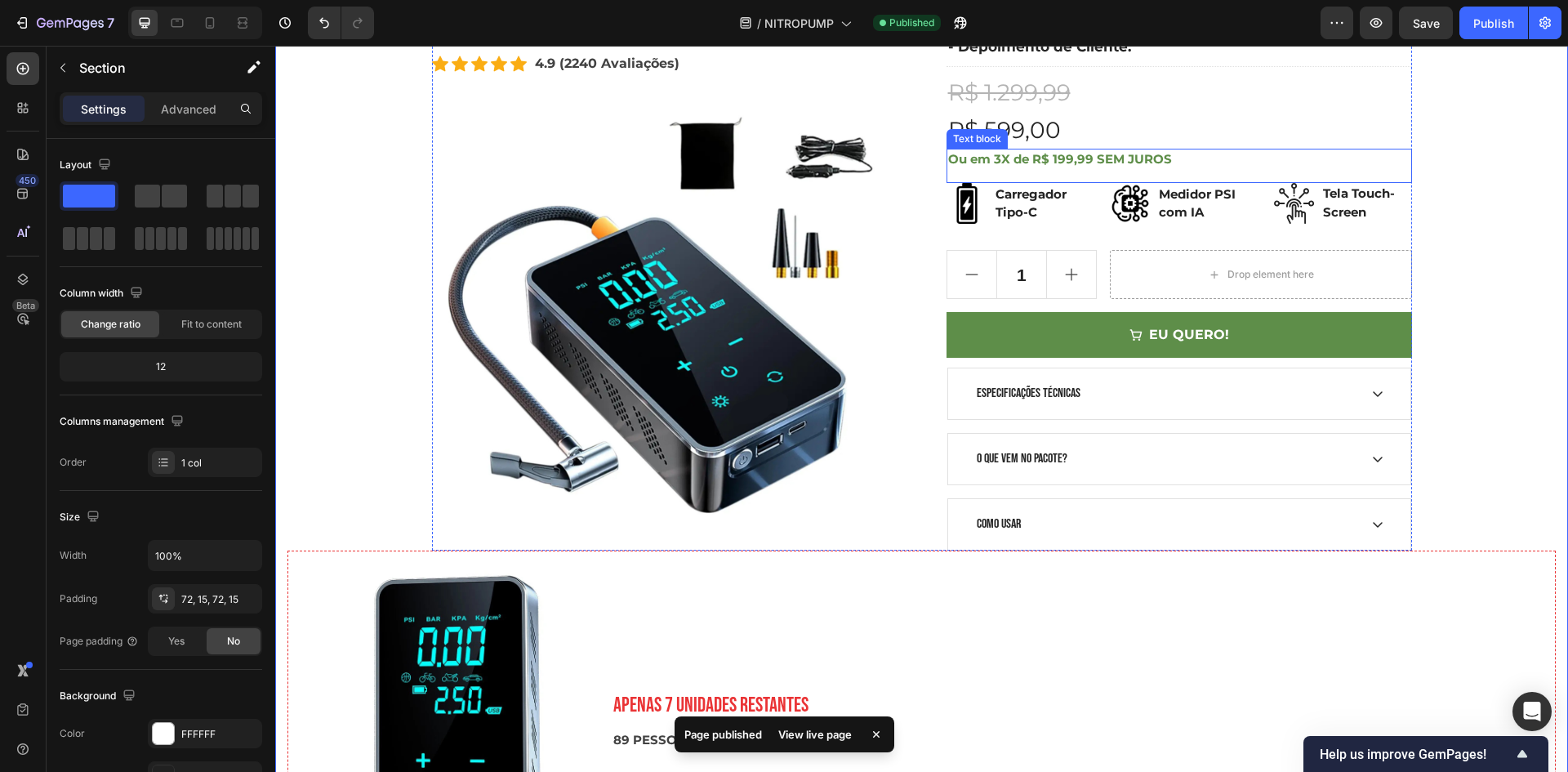
scroll to position [408, 0]
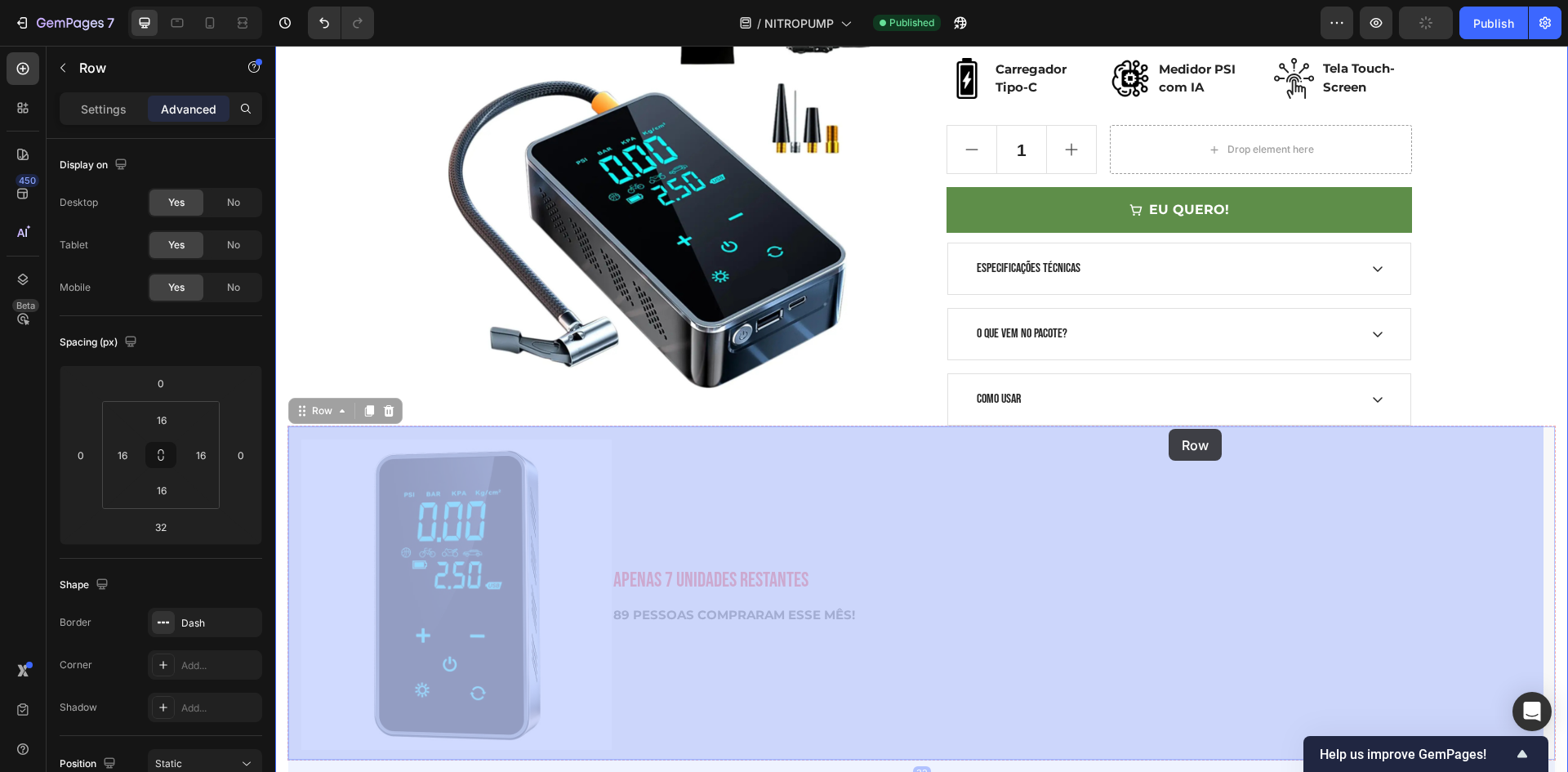
drag, startPoint x: 700, startPoint y: 477, endPoint x: 1169, endPoint y: 429, distance: 471.4
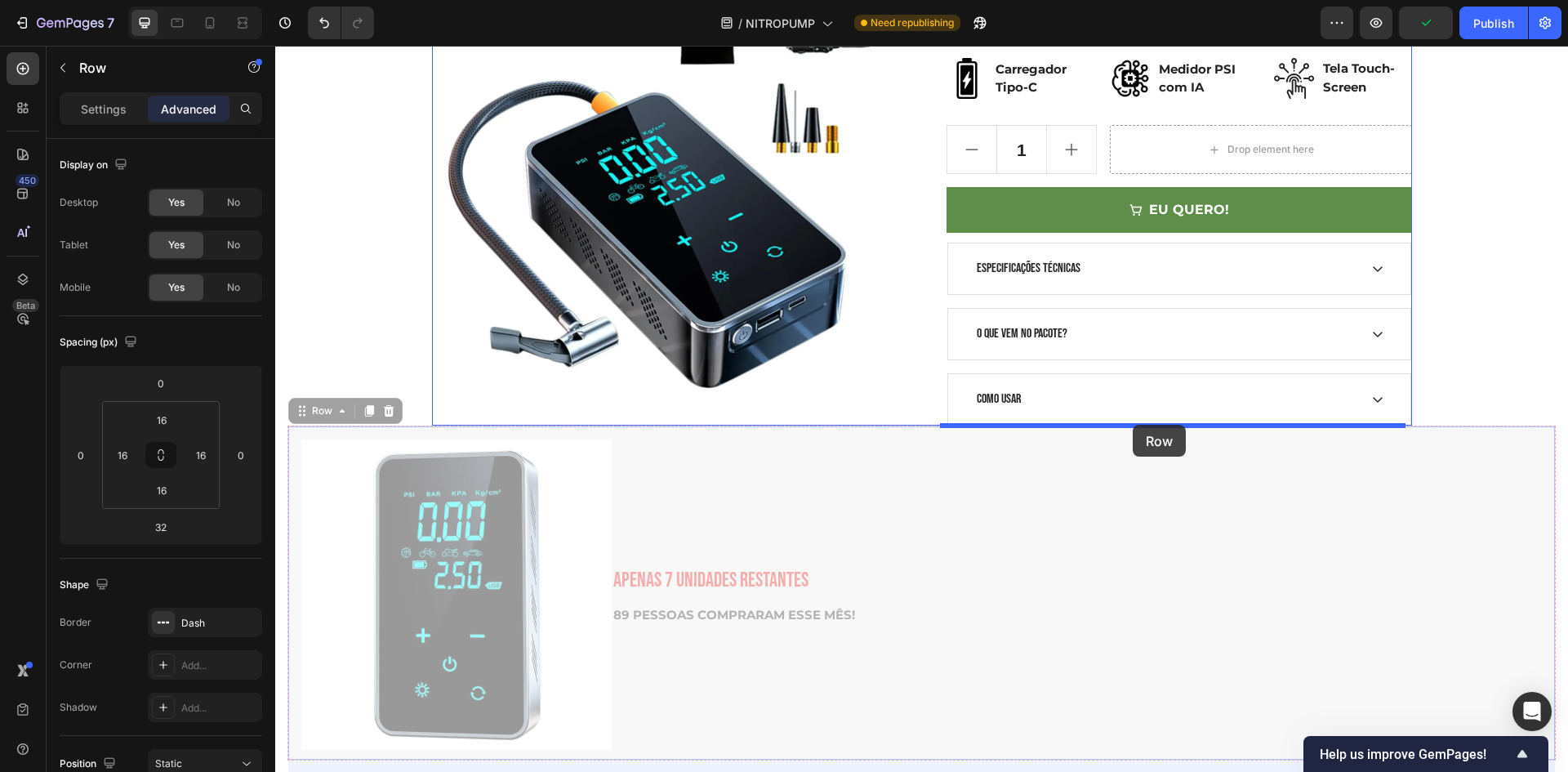
drag, startPoint x: 1071, startPoint y: 476, endPoint x: 1133, endPoint y: 424, distance: 80.9
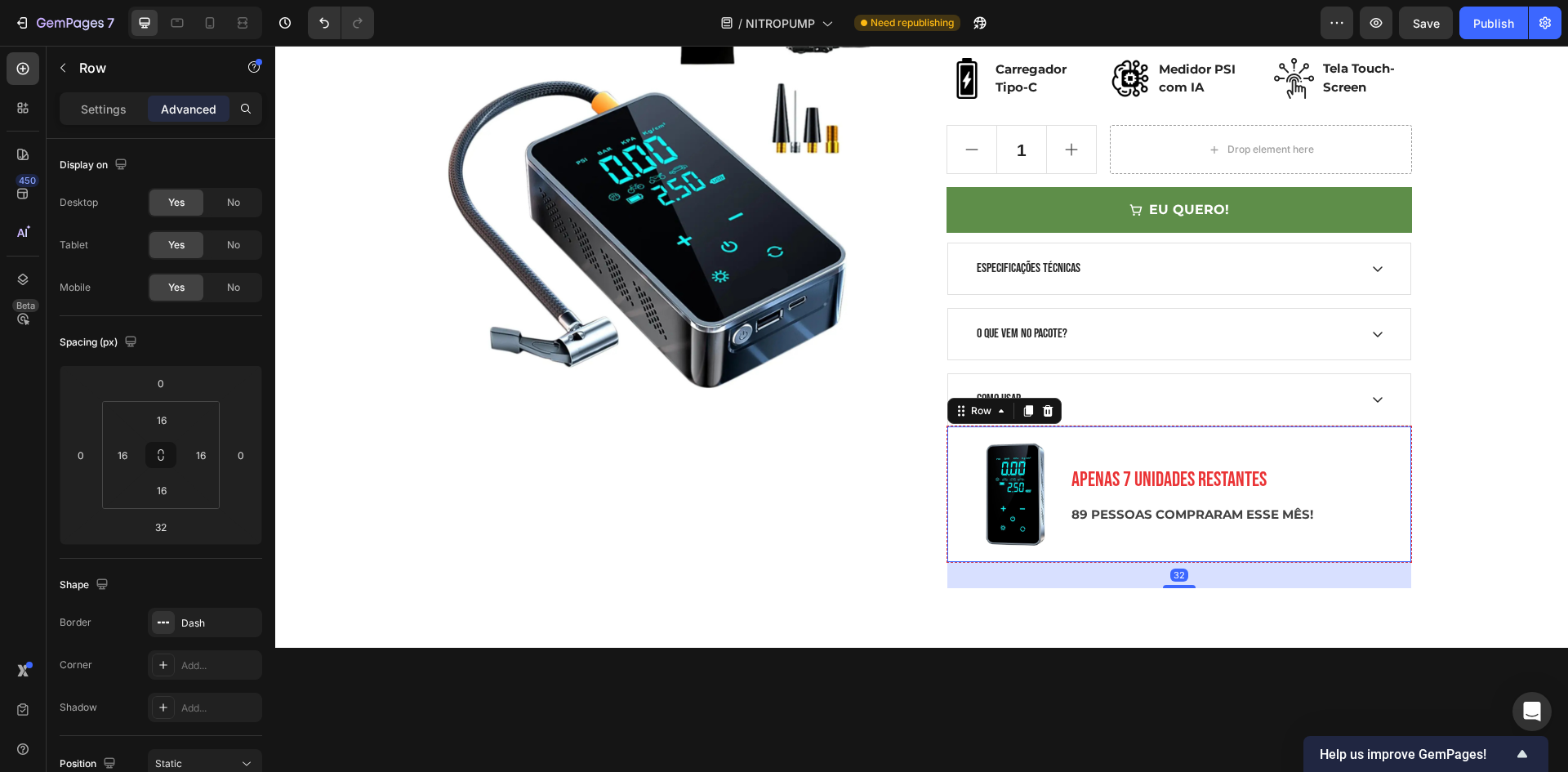
click at [1138, 438] on div "Image APENAS 7 UNIDADES RESTANTES Text block 89 PESSOAS COMPRARAM ESSE MÊS! Tex…" at bounding box center [1179, 494] width 466 height 137
click at [173, 382] on input "0" at bounding box center [161, 383] width 32 height 24
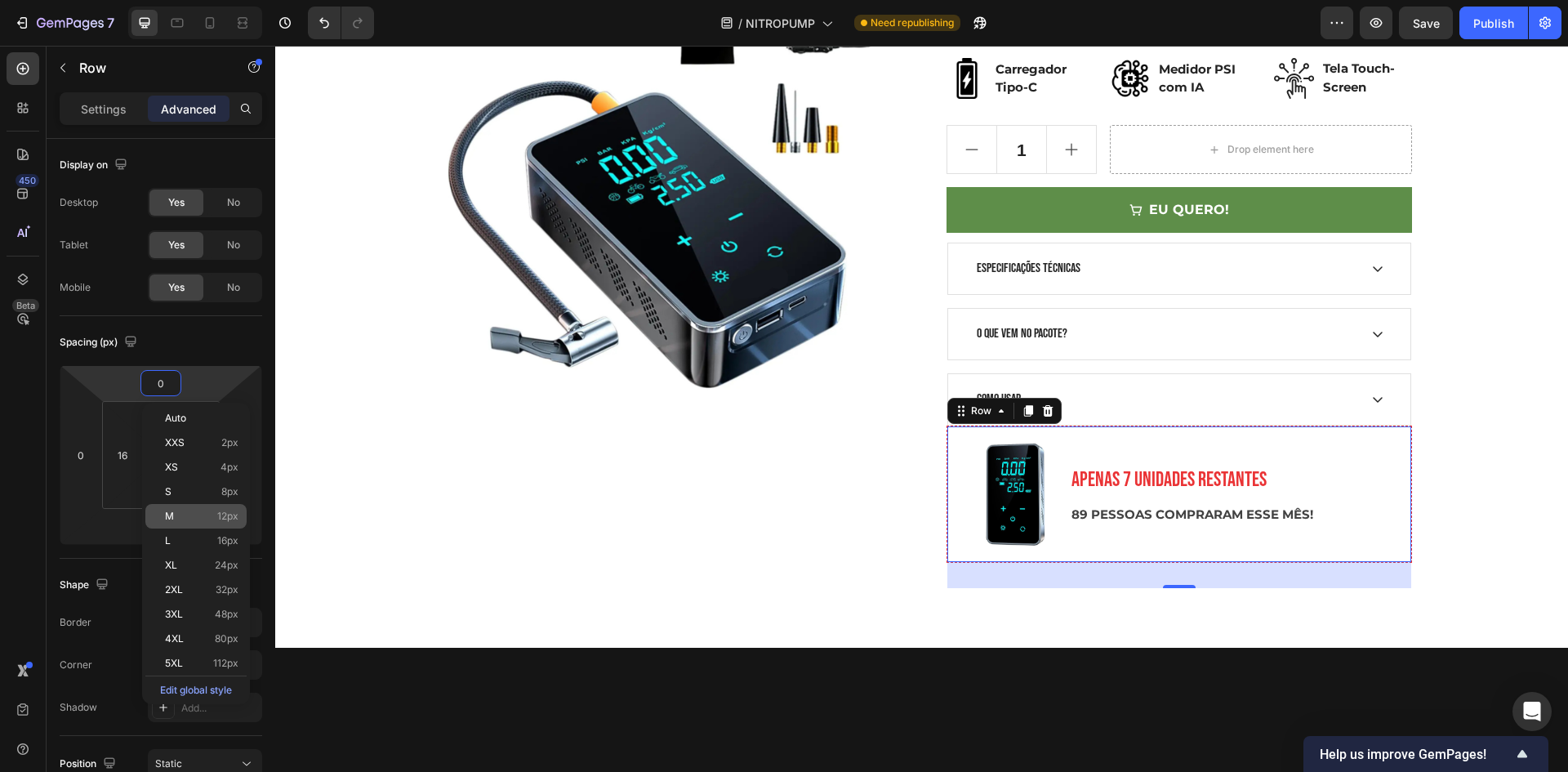
click at [189, 512] on p "M 12px" at bounding box center [201, 516] width 73 height 12
type input "12"
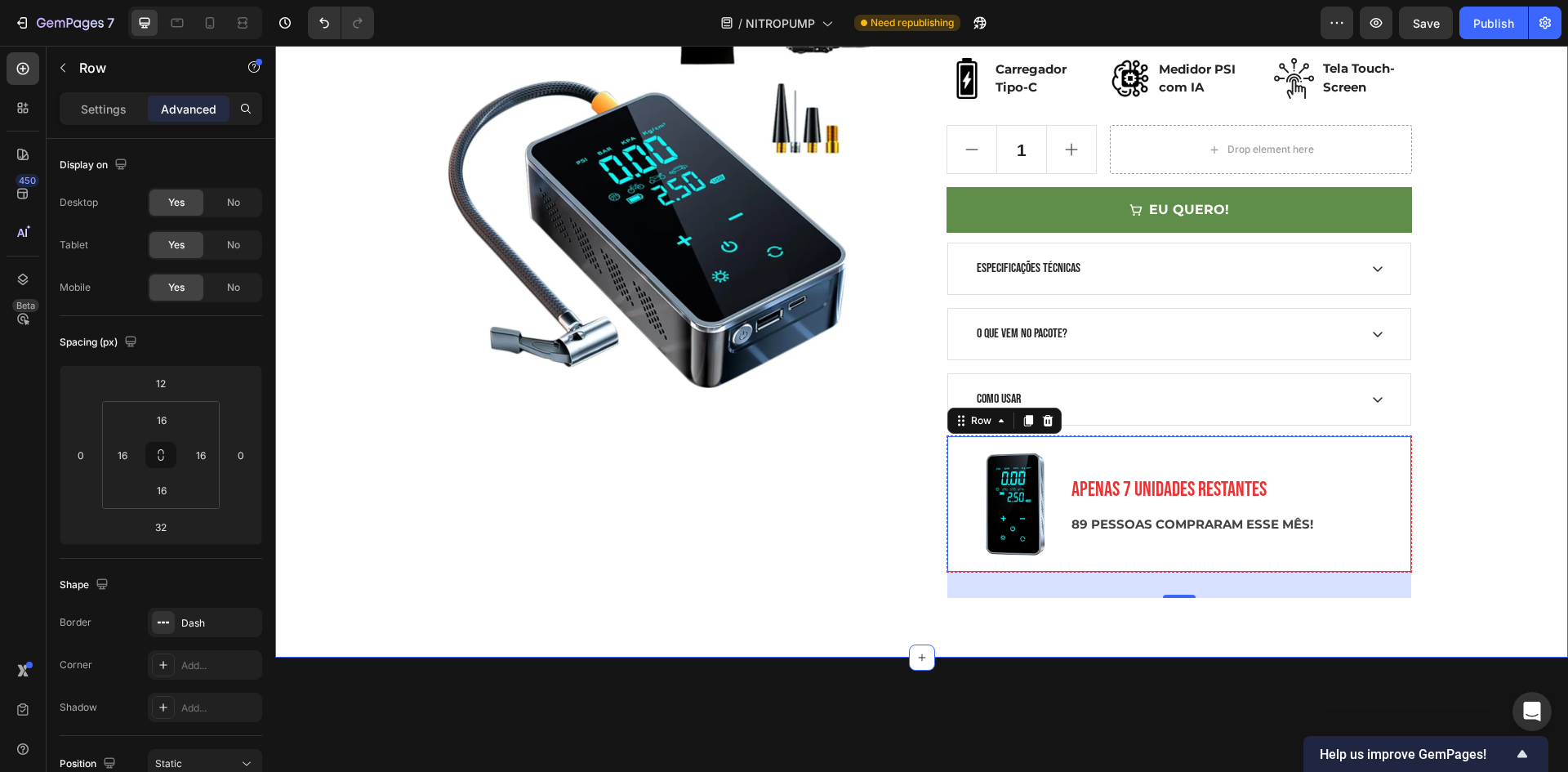
click at [1495, 263] on div "AUTONOMIA TOTAL 3 em 1 BOMBA DE AR - LANTERNA - POWER BANK Heading Row NITROPUM…" at bounding box center [921, 164] width 1268 height 870
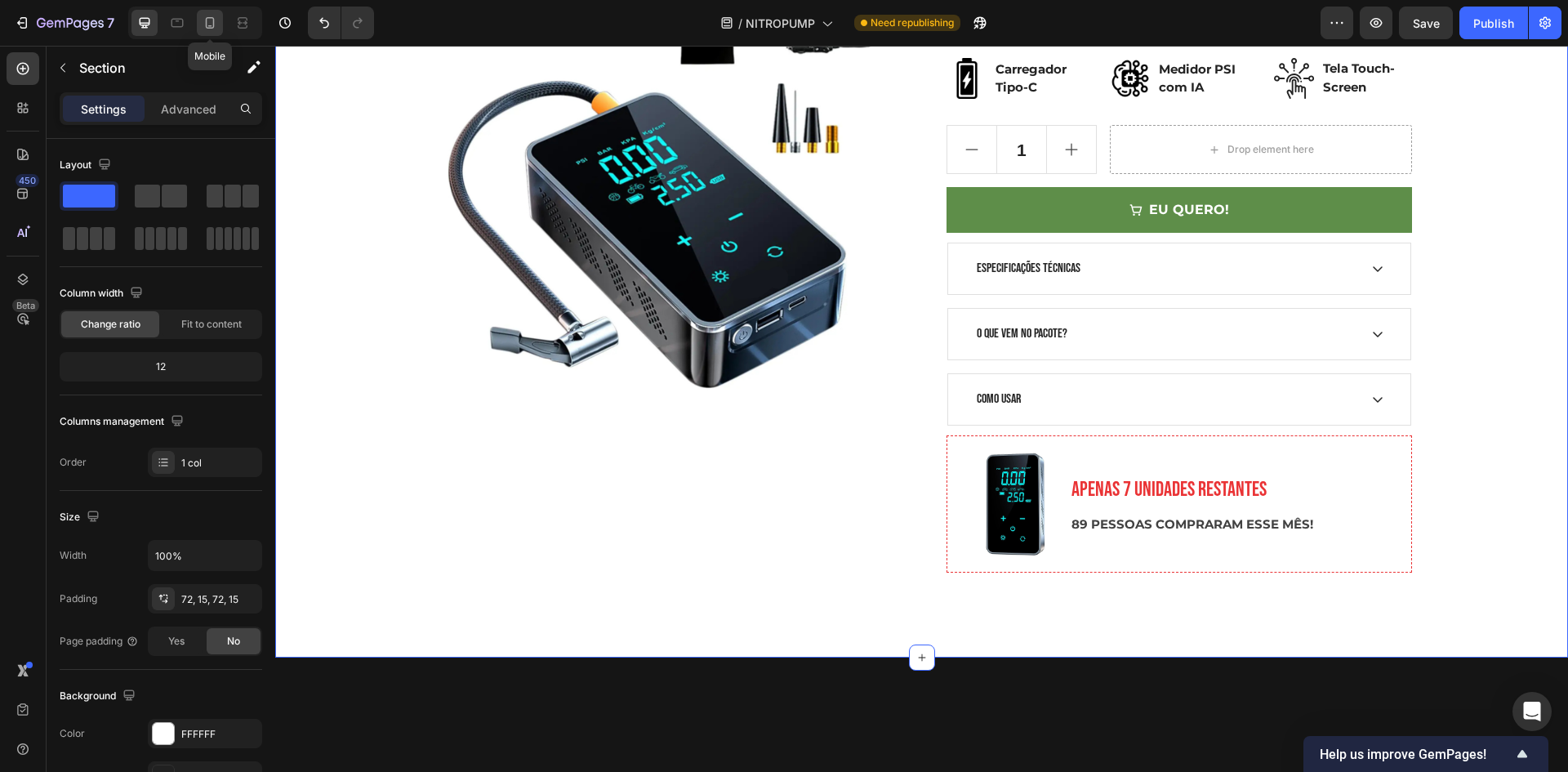
click at [204, 24] on icon at bounding box center [209, 23] width 16 height 16
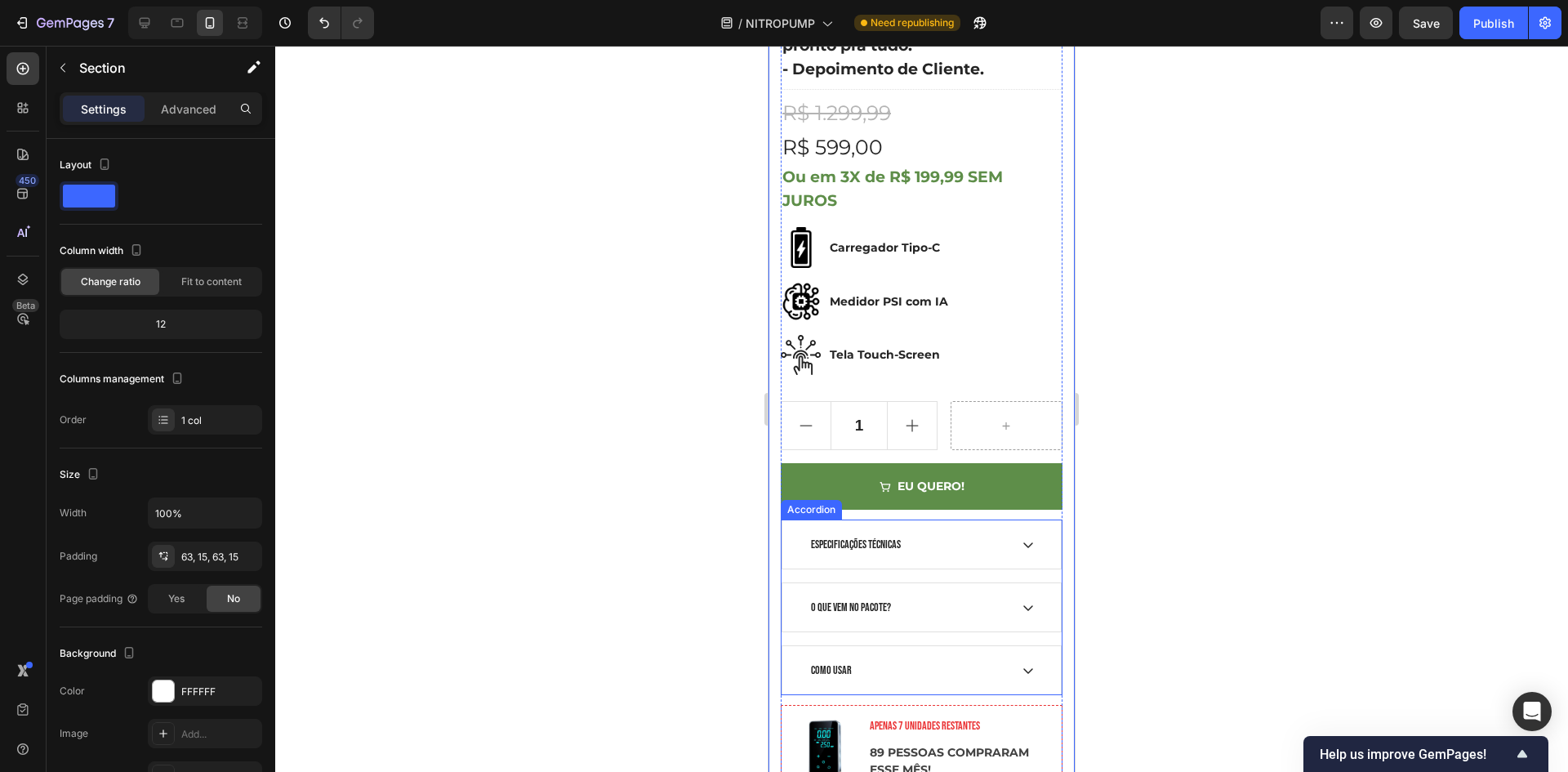
scroll to position [510, 0]
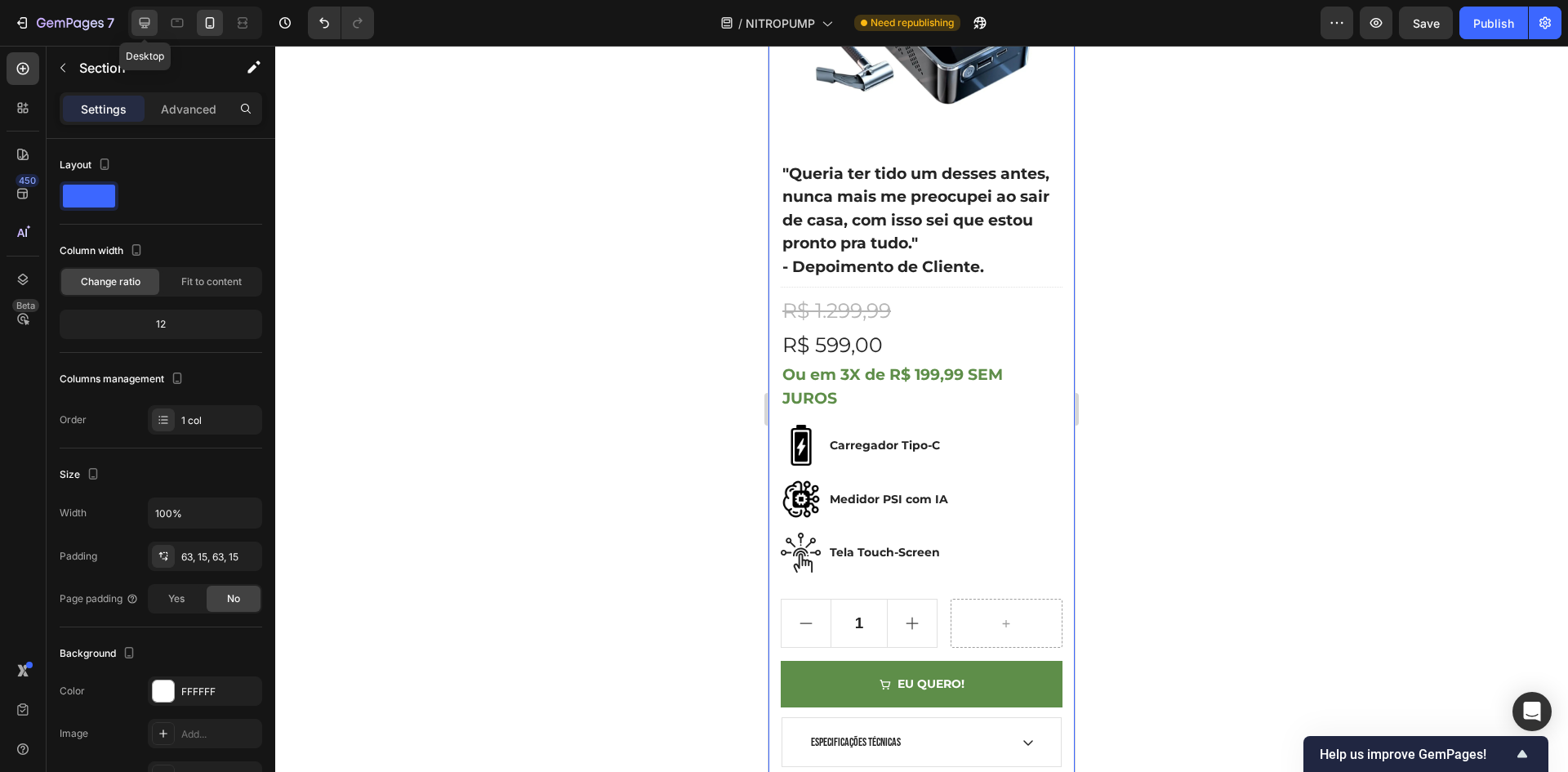
click at [133, 25] on div at bounding box center [144, 23] width 26 height 26
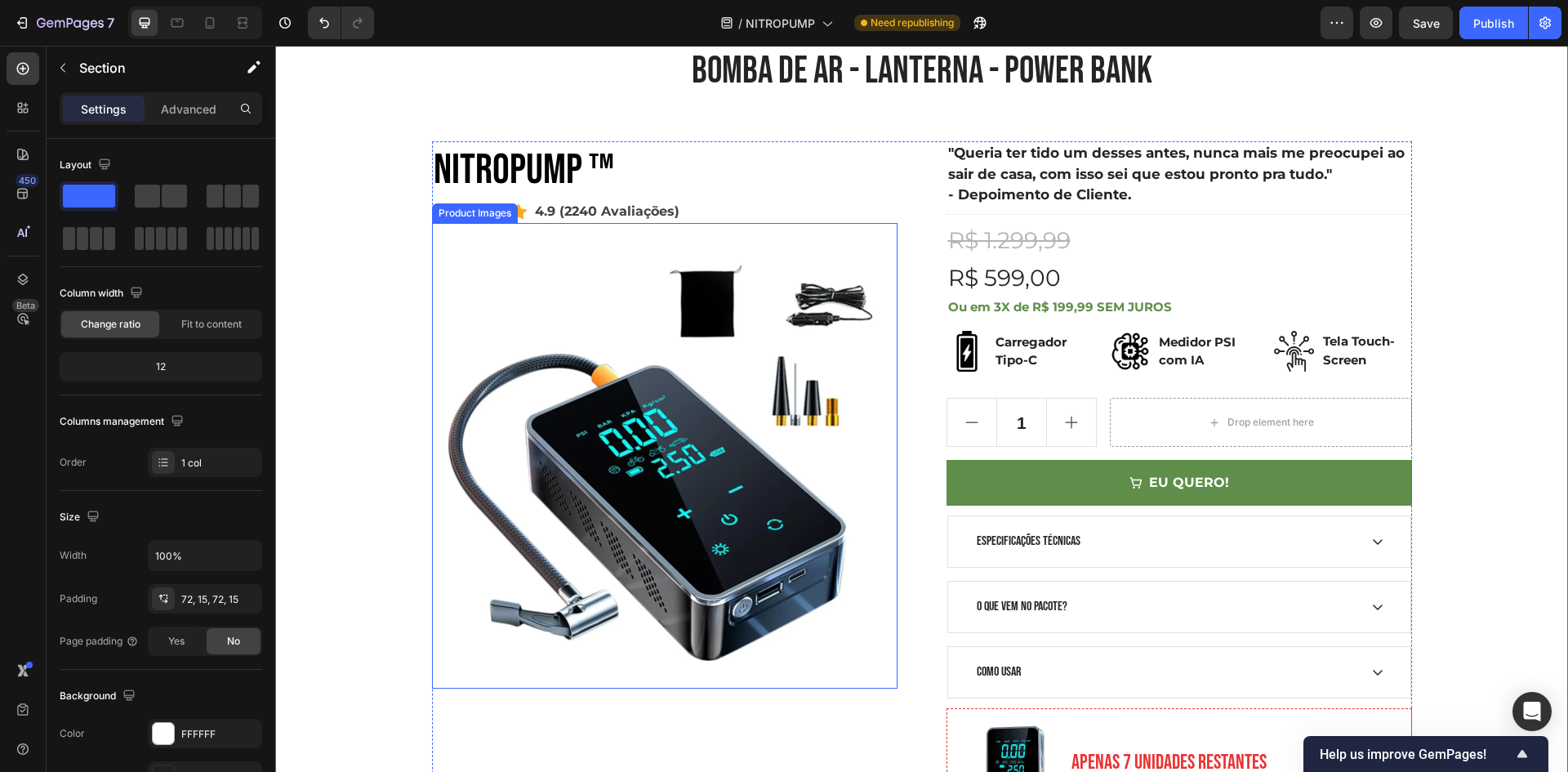
scroll to position [163, 0]
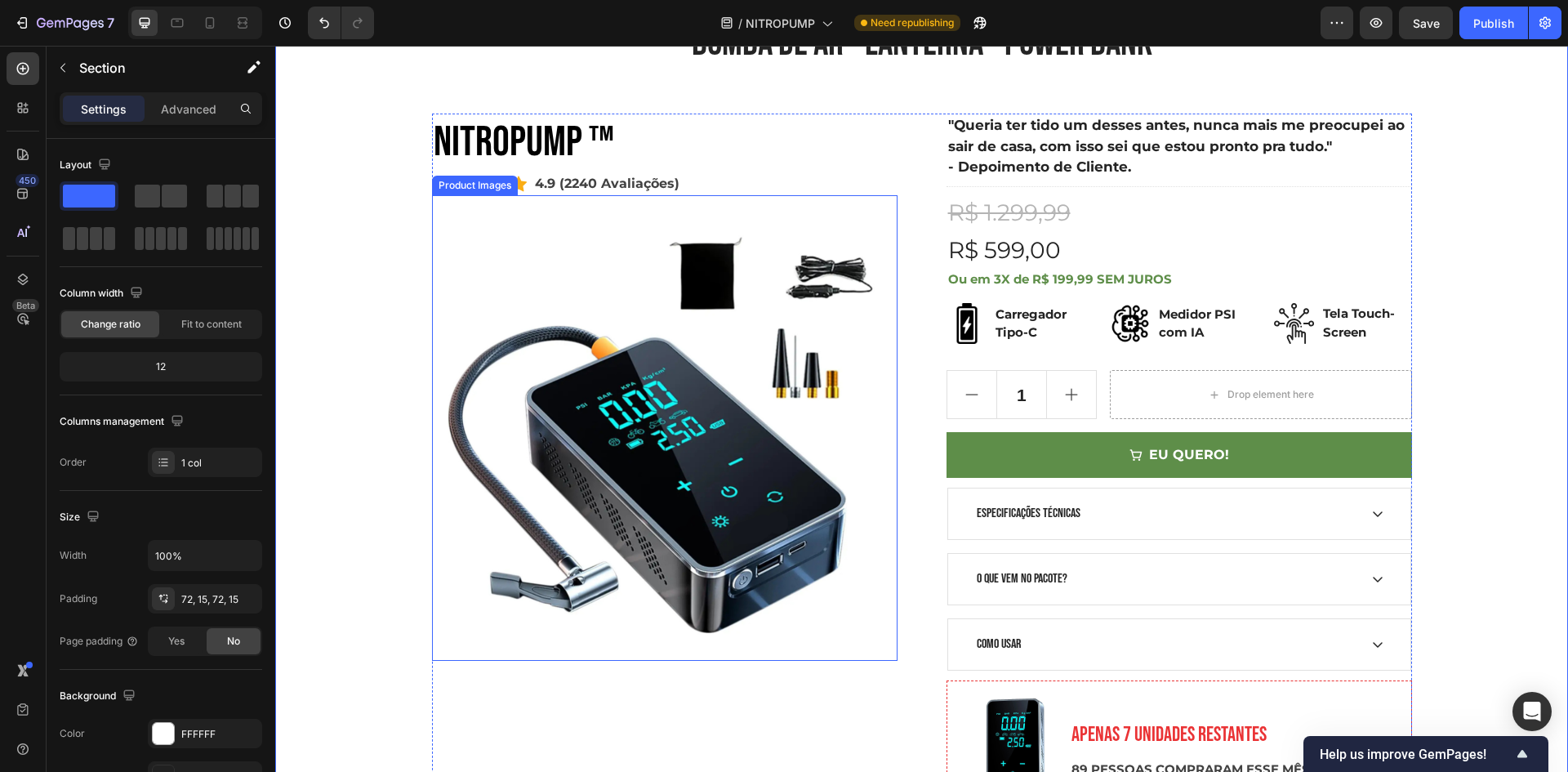
click at [660, 331] on img at bounding box center [665, 428] width 466 height 466
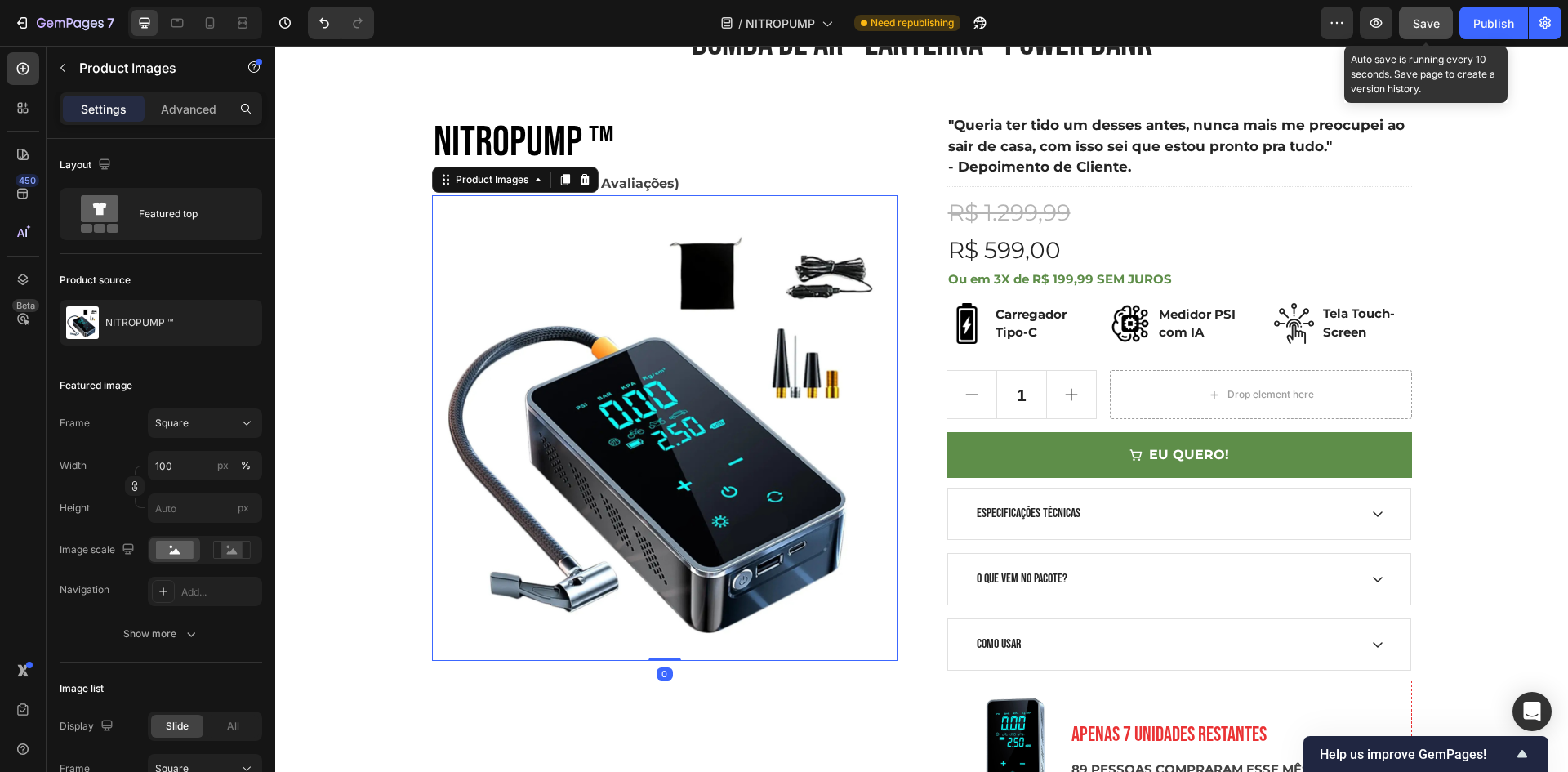
click at [1426, 33] on button "Save" at bounding box center [1426, 23] width 54 height 33
click at [1477, 29] on div "Publish" at bounding box center [1493, 23] width 41 height 17
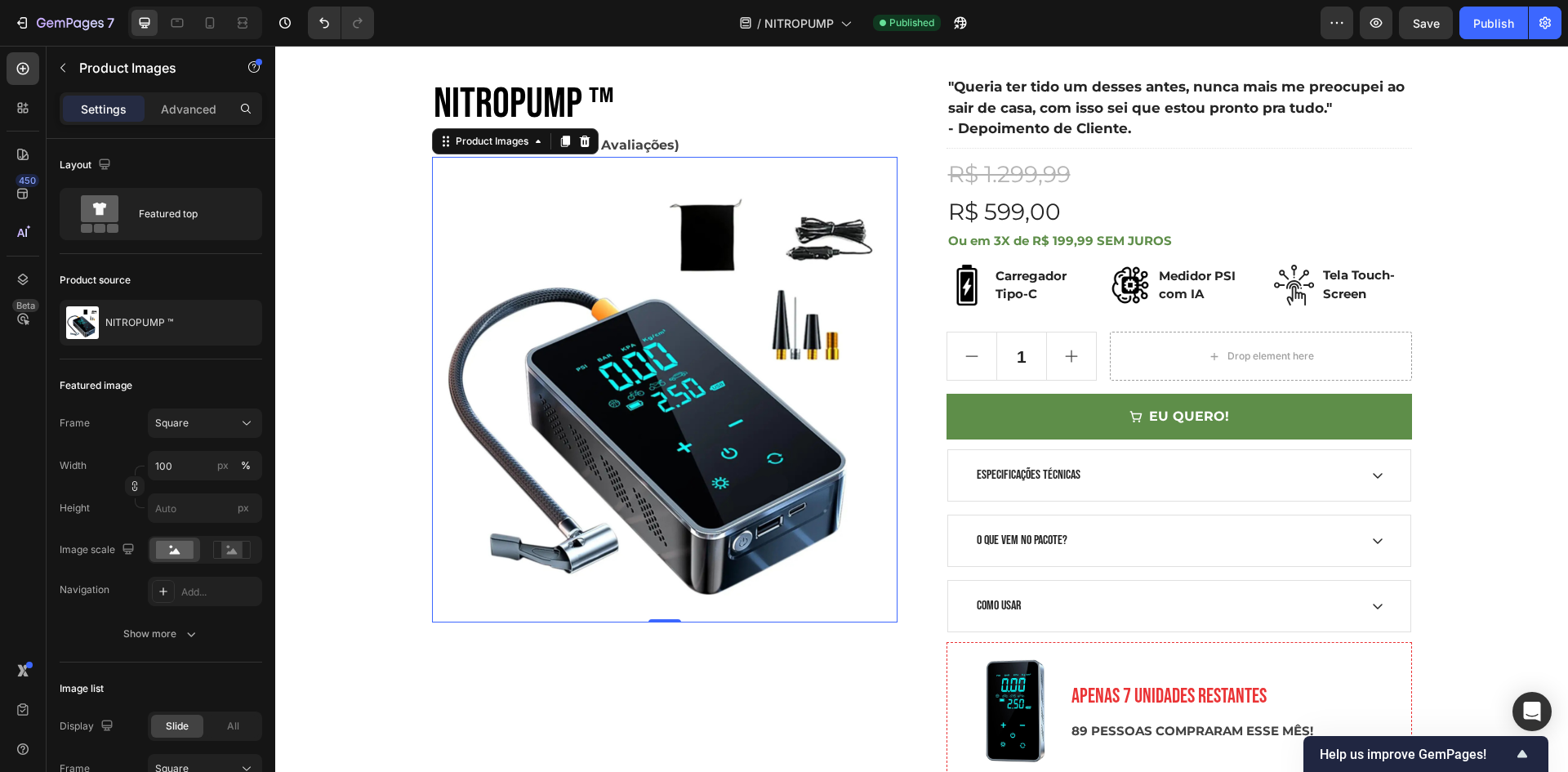
scroll to position [0, 0]
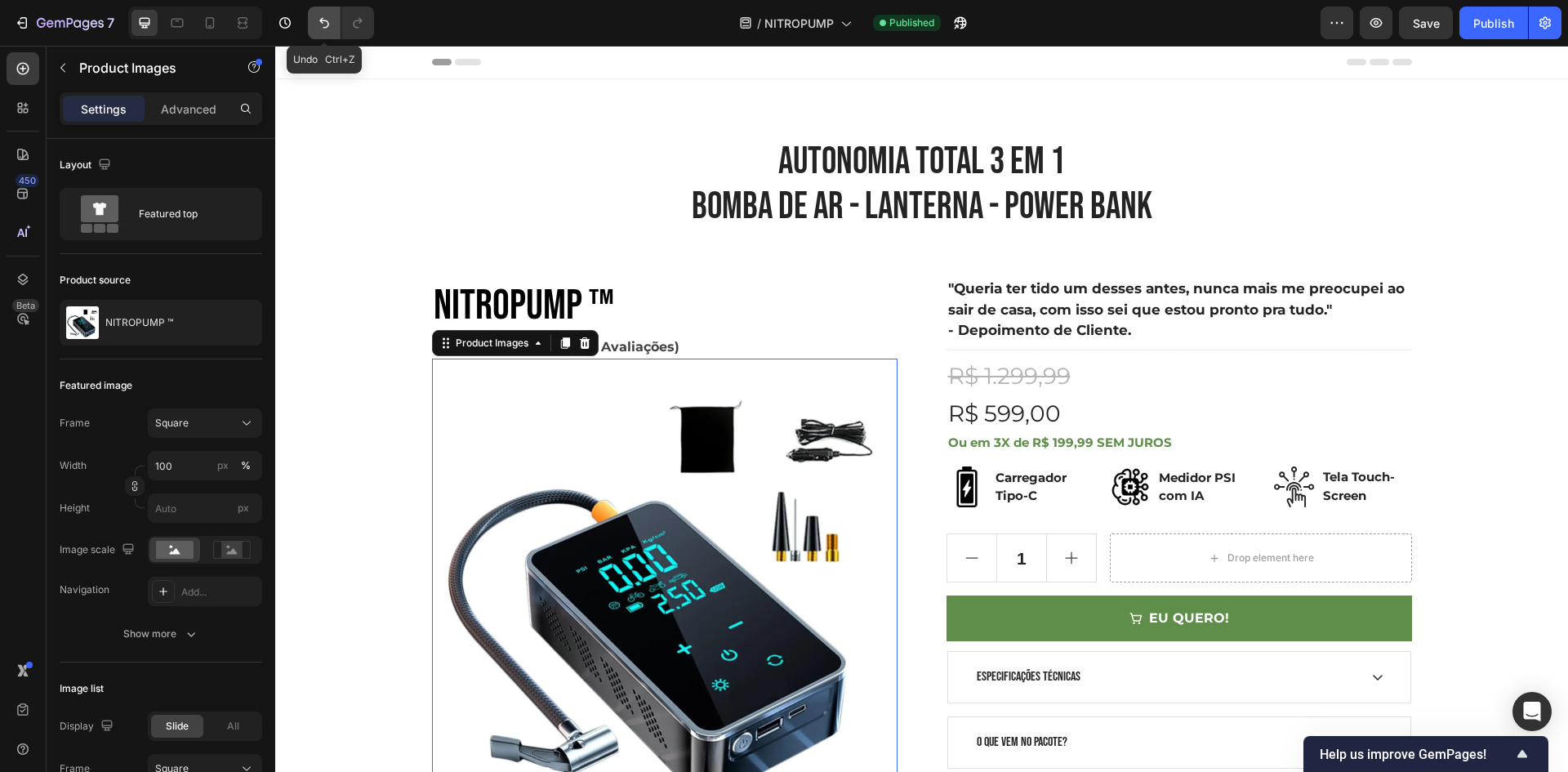
click at [310, 24] on button "Undo/Redo" at bounding box center [324, 23] width 32 height 33
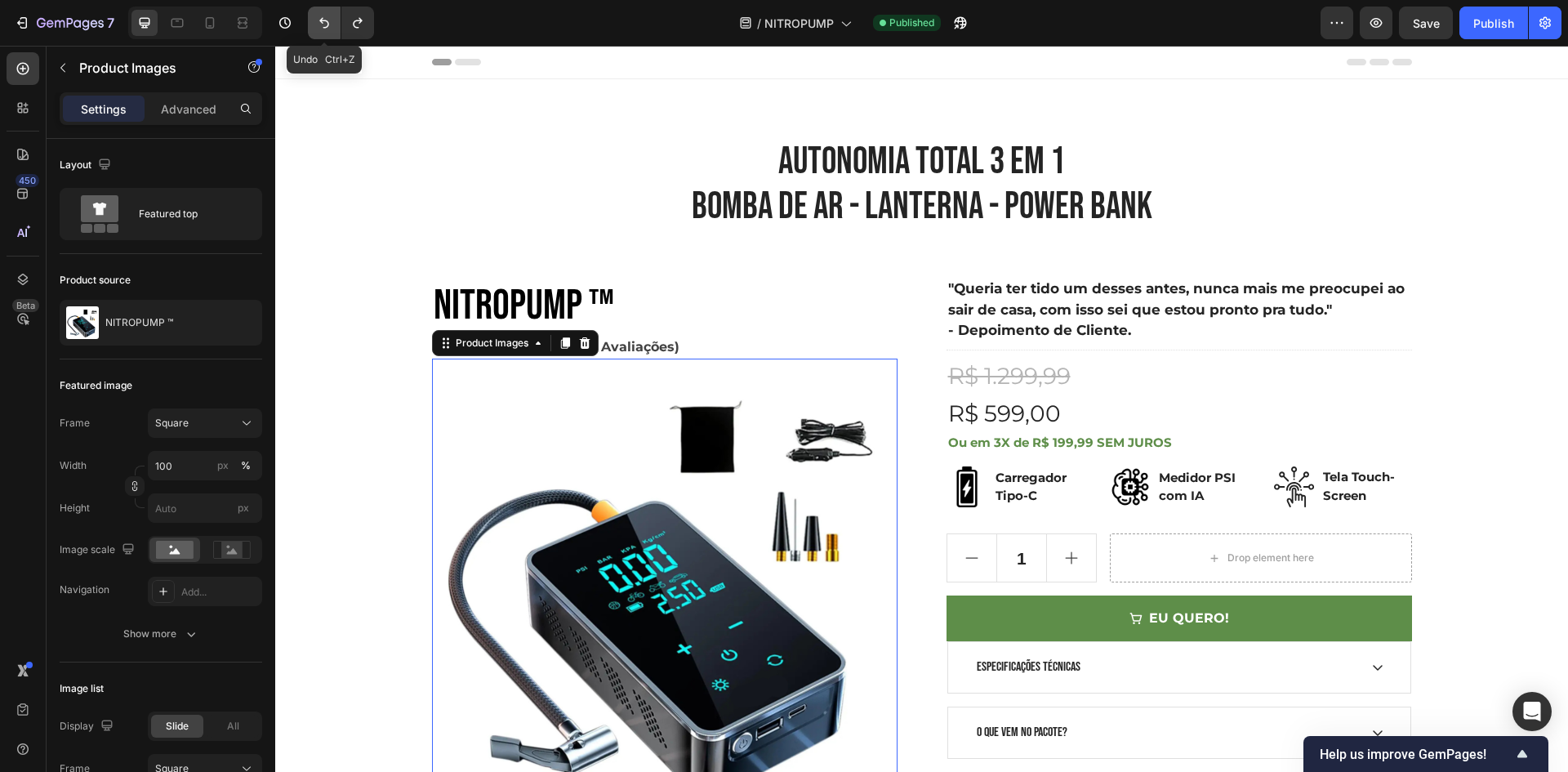
click at [310, 24] on button "Undo/Redo" at bounding box center [324, 23] width 32 height 33
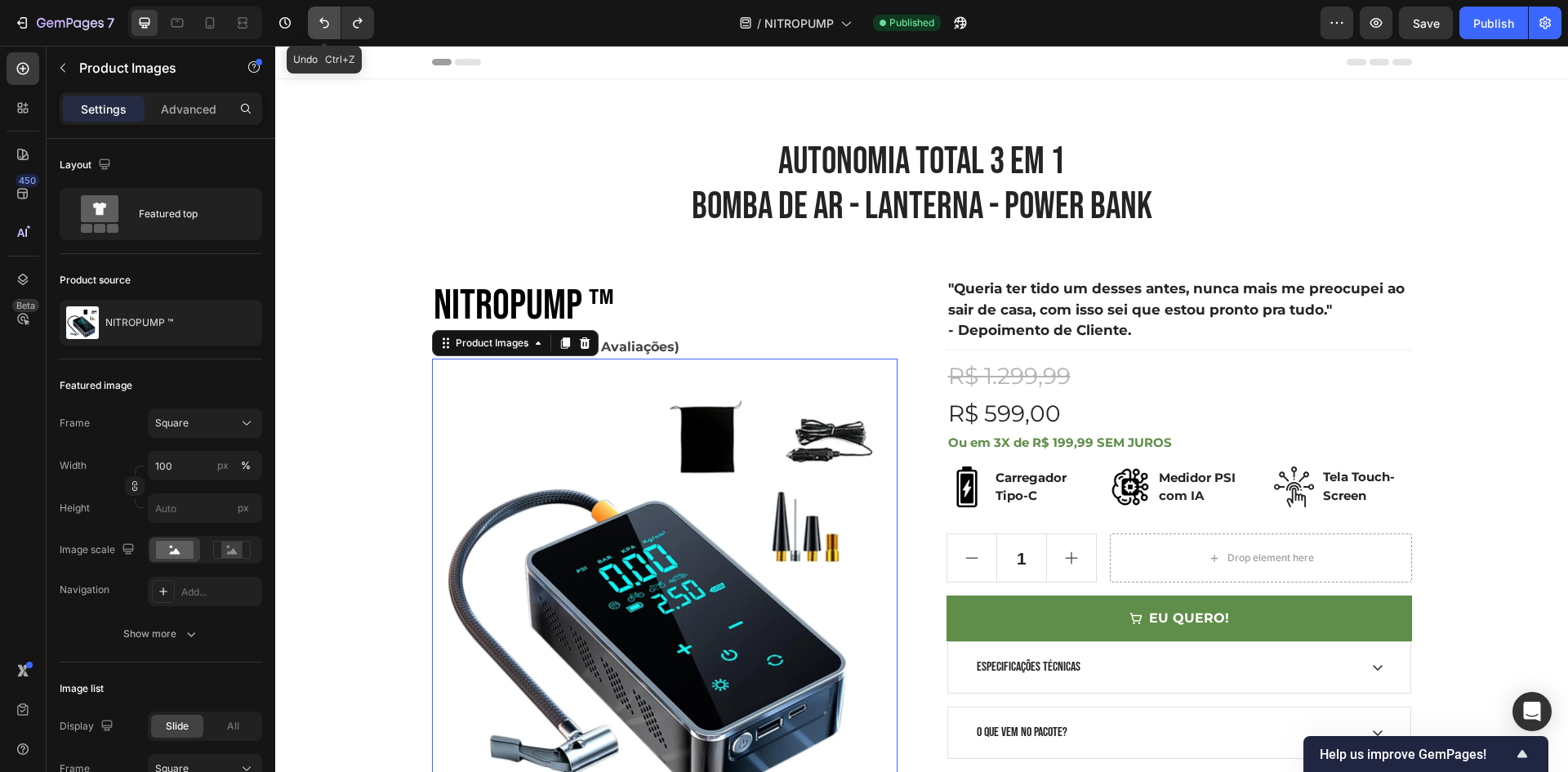
click at [310, 24] on button "Undo/Redo" at bounding box center [324, 23] width 32 height 33
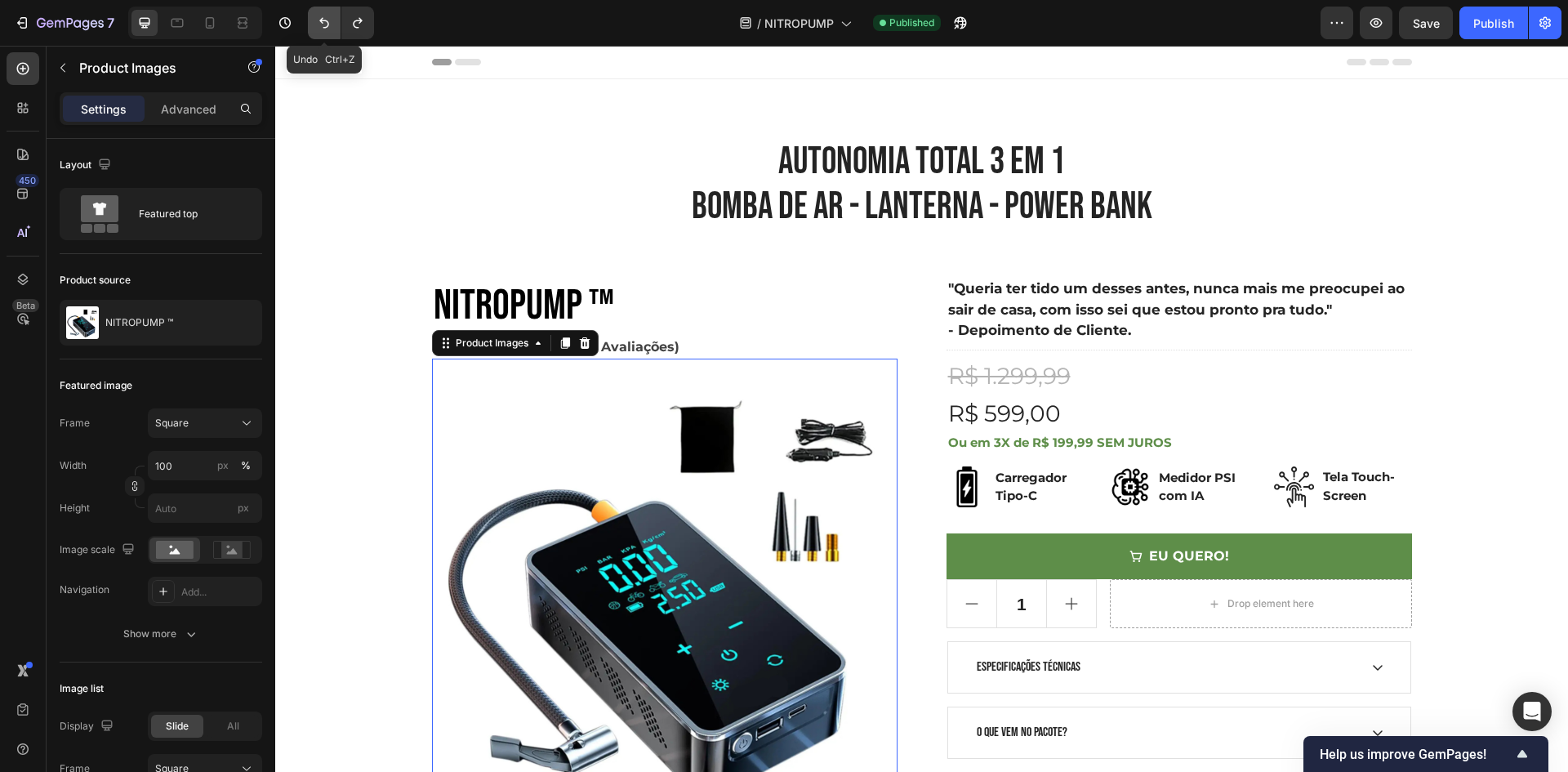
click at [320, 22] on icon "Undo/Redo" at bounding box center [324, 23] width 16 height 16
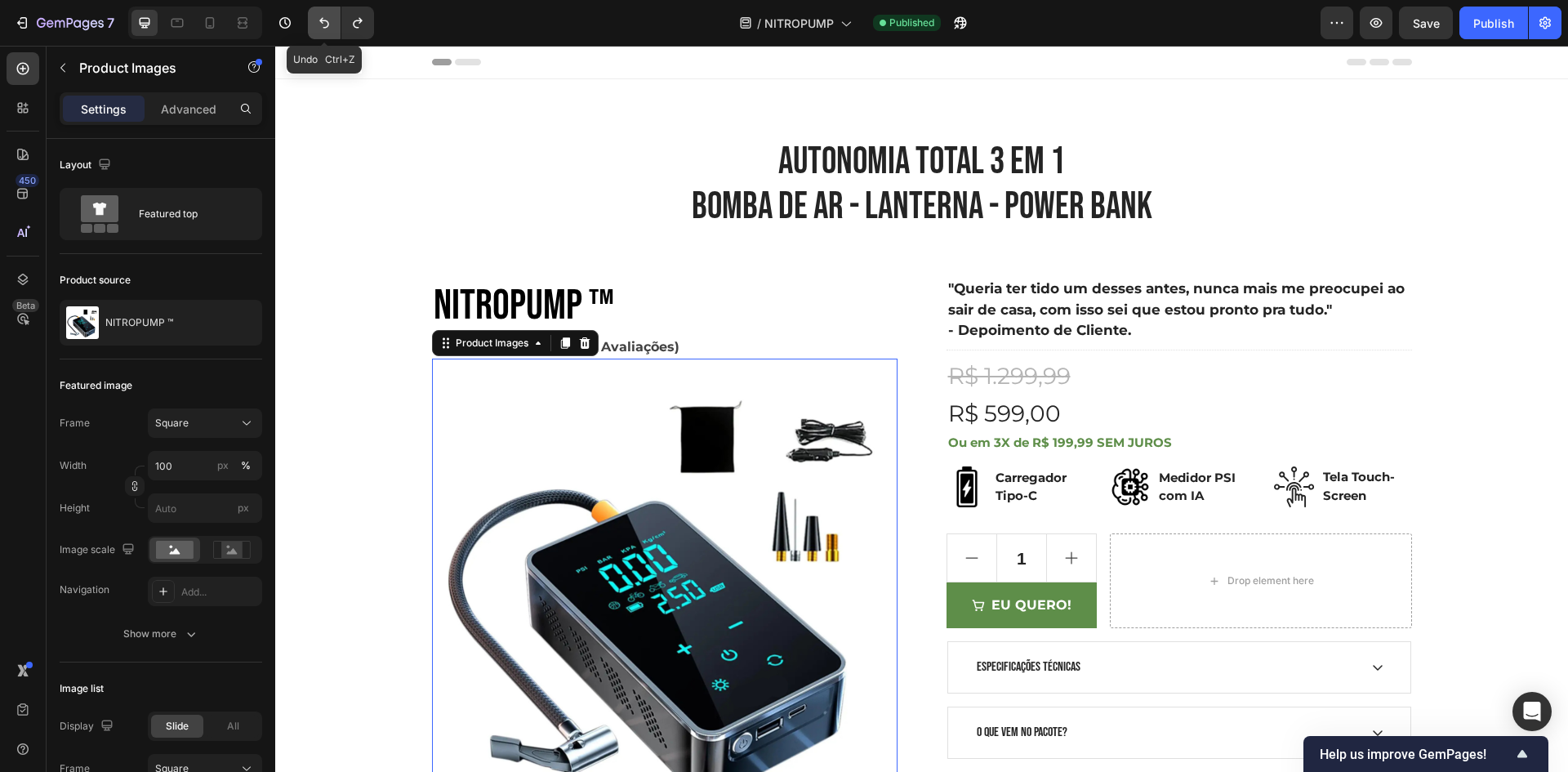
click at [320, 22] on icon "Undo/Redo" at bounding box center [324, 23] width 16 height 16
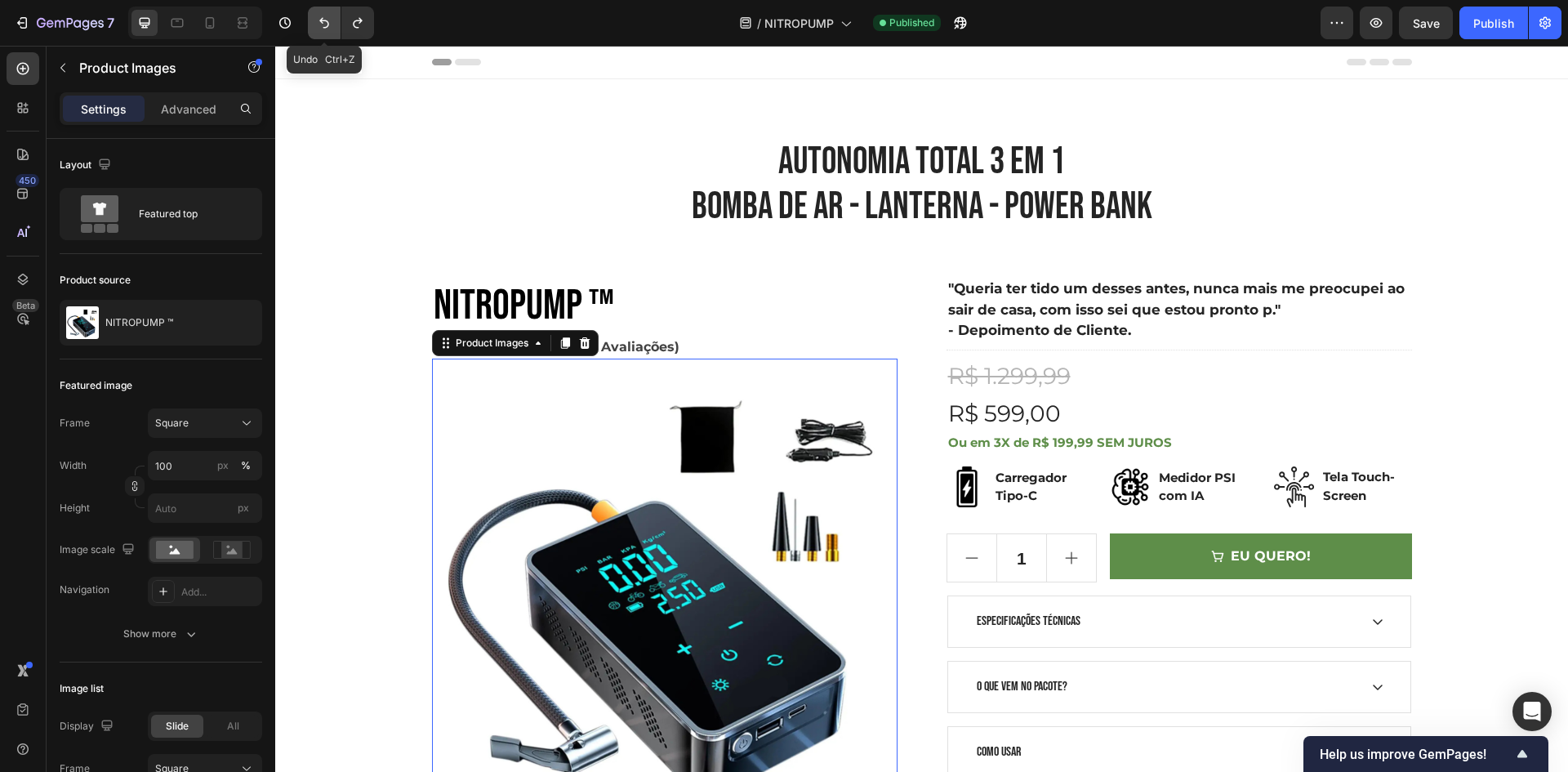
click at [321, 22] on icon "Undo/Redo" at bounding box center [324, 23] width 10 height 11
click at [321, 23] on icon "Undo/Redo" at bounding box center [324, 23] width 16 height 16
click at [321, 23] on icon "Undo/Redo" at bounding box center [324, 23] width 16 height 16
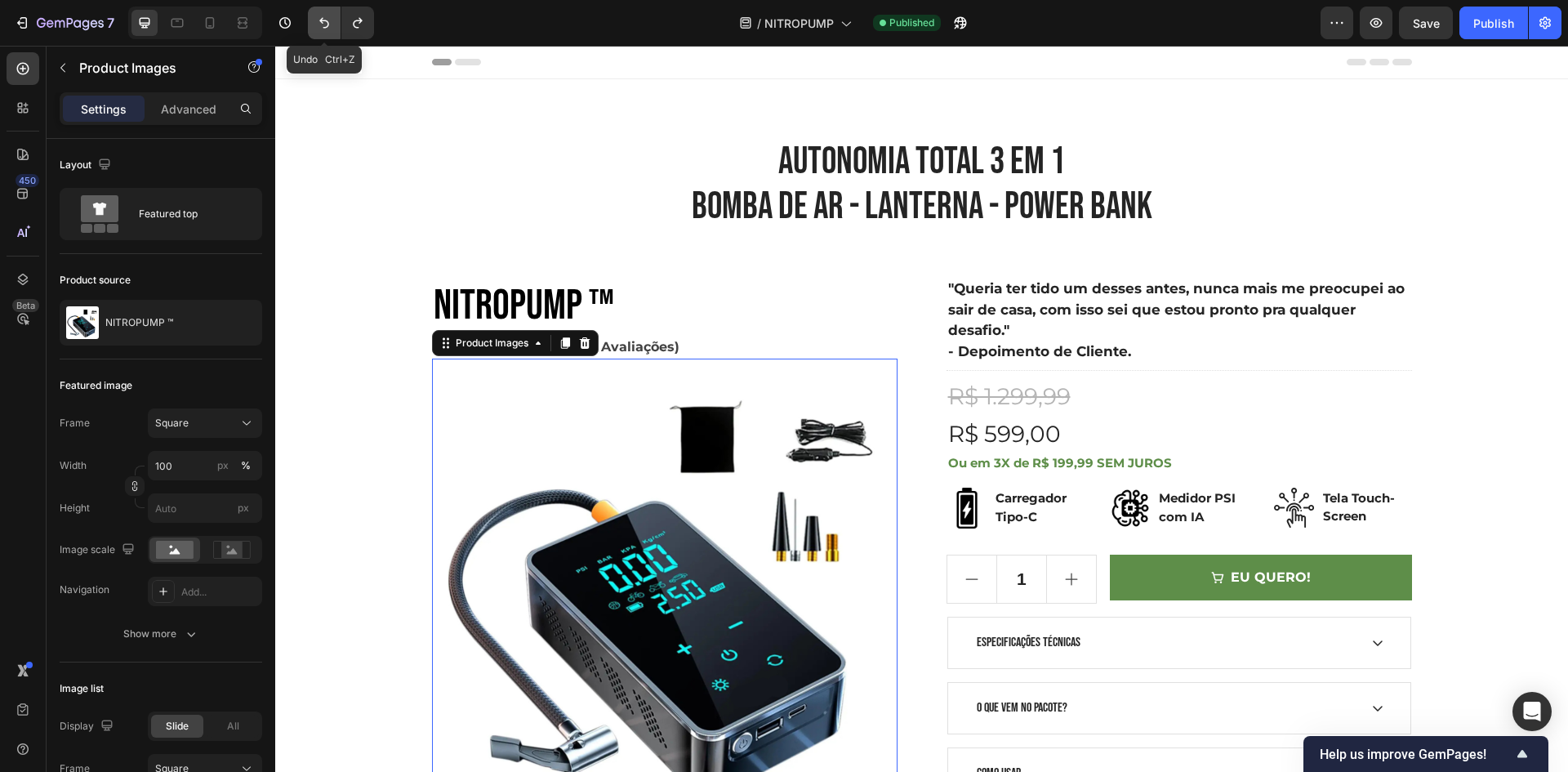
click at [321, 23] on icon "Undo/Redo" at bounding box center [324, 23] width 16 height 16
click at [321, 24] on icon "Undo/Redo" at bounding box center [324, 23] width 16 height 16
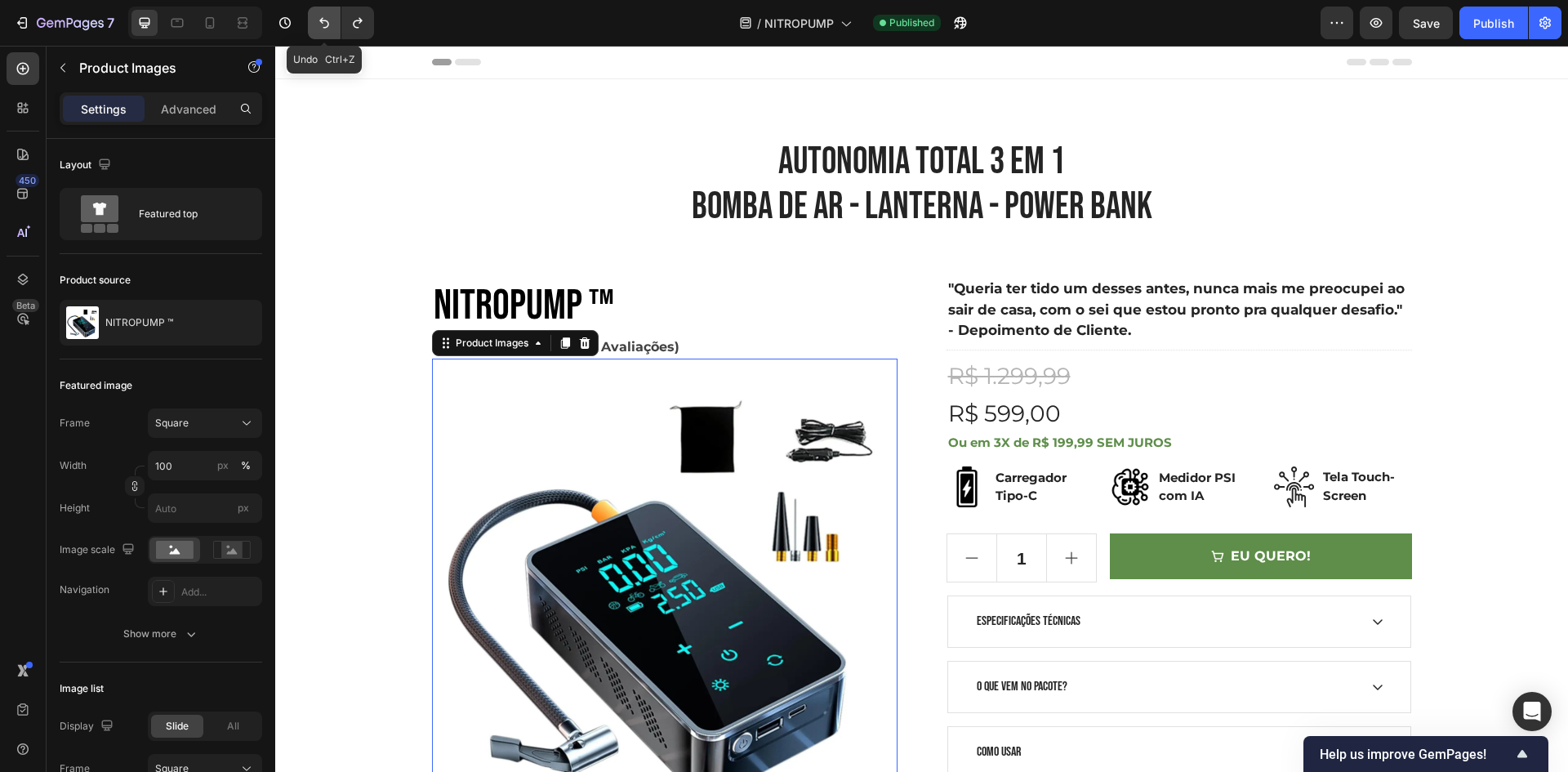
click at [321, 24] on icon "Undo/Redo" at bounding box center [324, 23] width 16 height 16
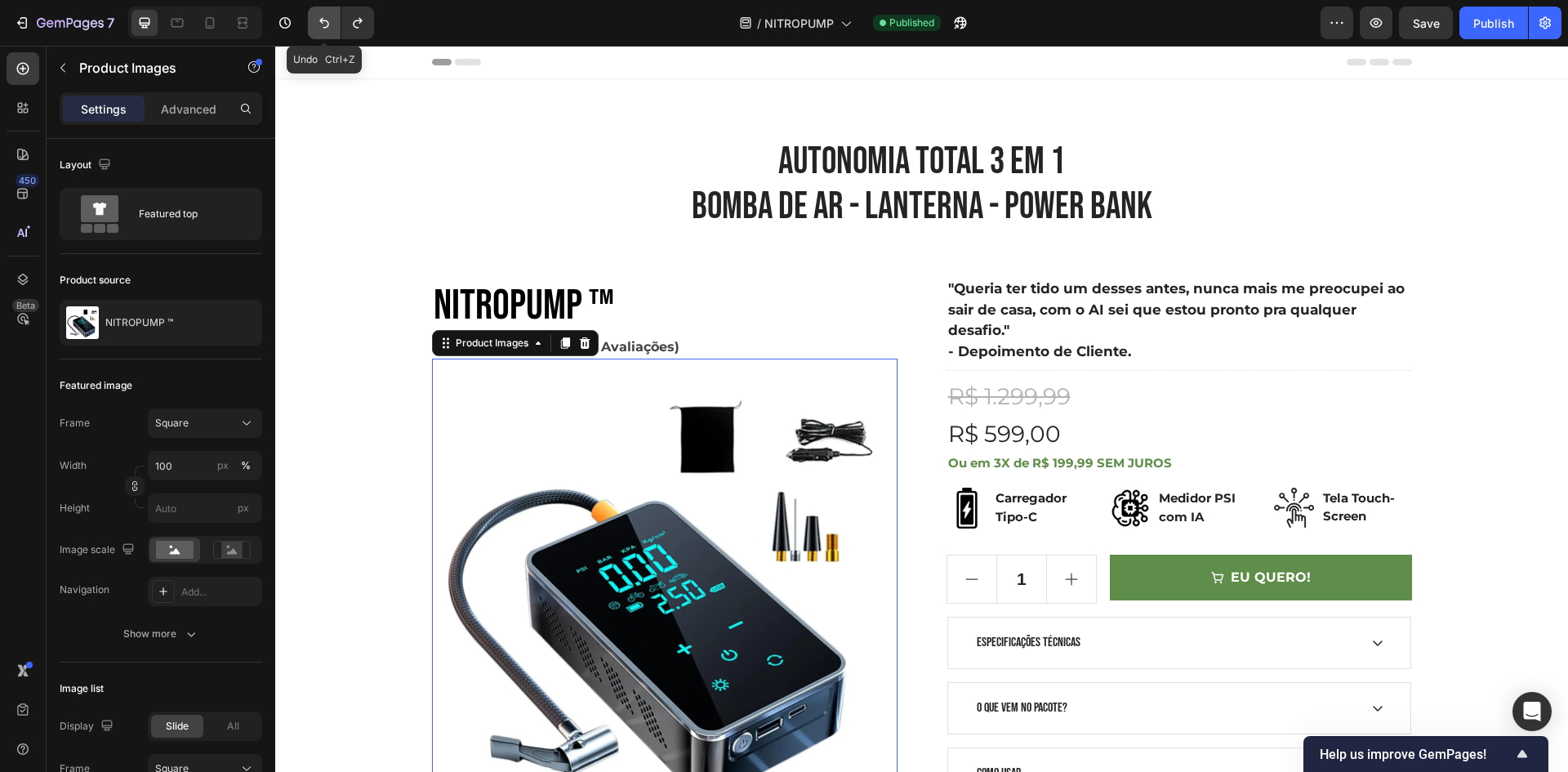
click at [321, 25] on icon "Undo/Redo" at bounding box center [324, 23] width 16 height 16
click at [321, 26] on icon "Undo/Redo" at bounding box center [324, 23] width 16 height 16
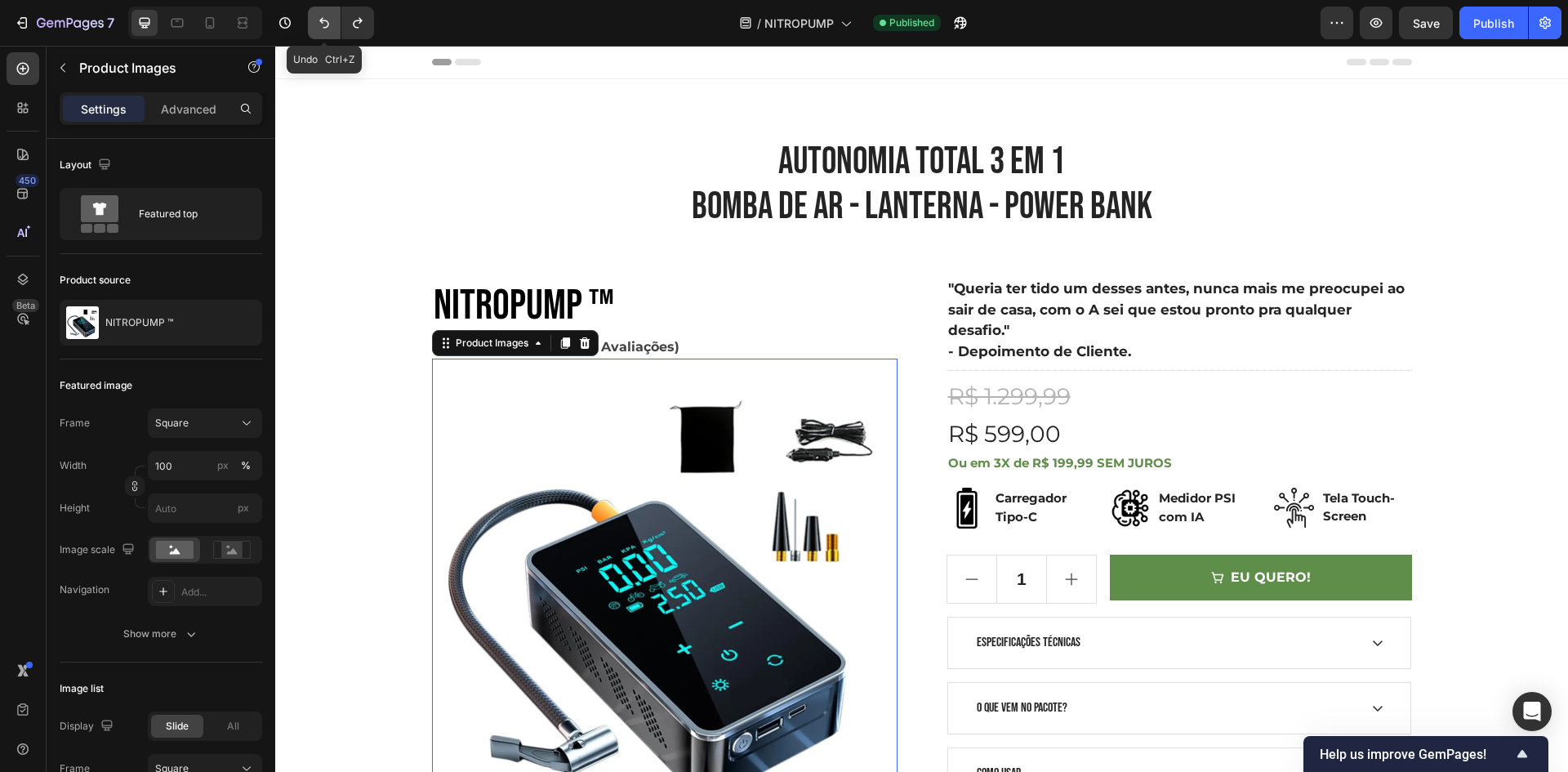
click at [321, 26] on icon "Undo/Redo" at bounding box center [324, 23] width 16 height 16
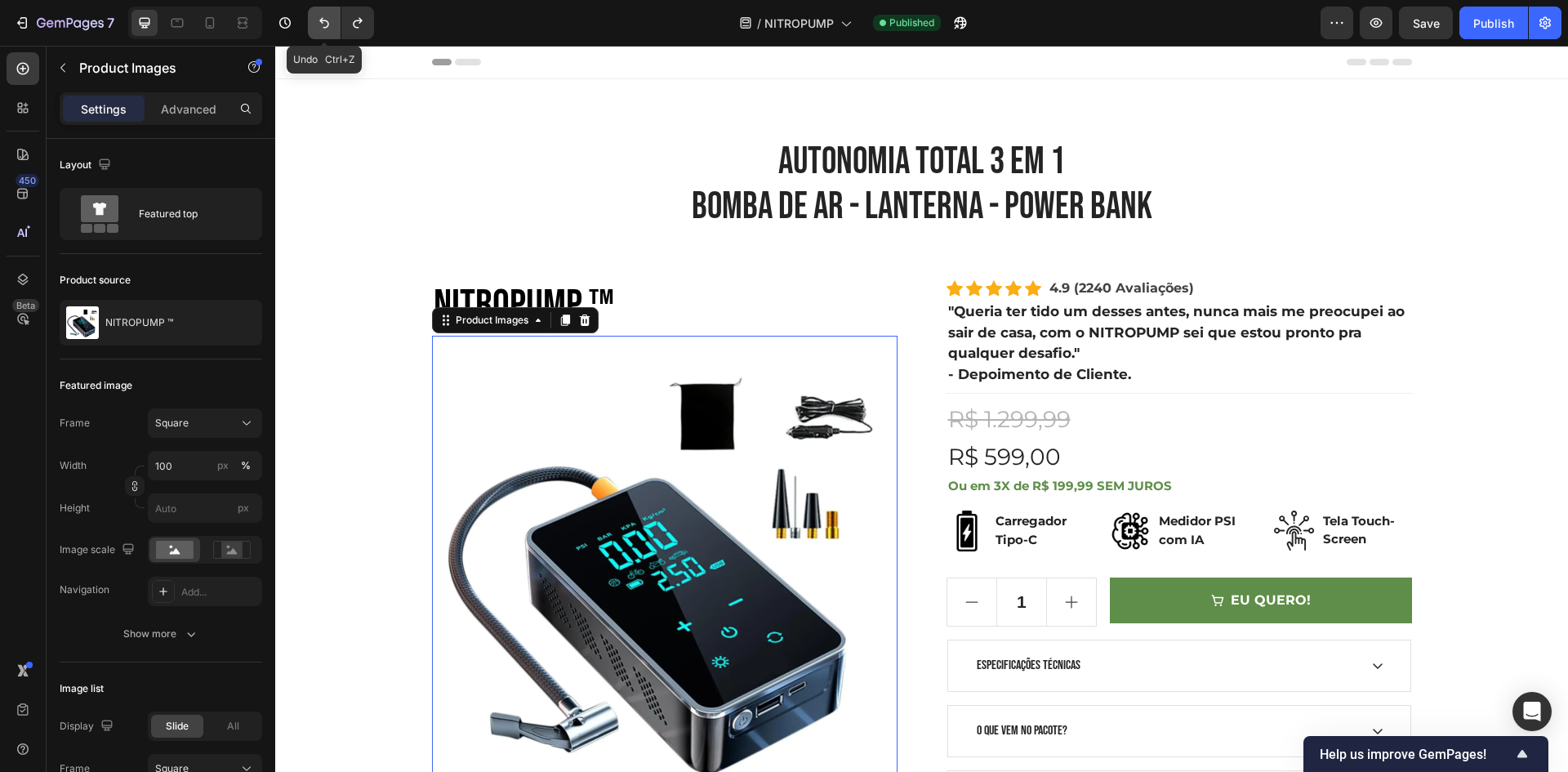
click at [321, 27] on icon "Undo/Redo" at bounding box center [324, 23] width 16 height 16
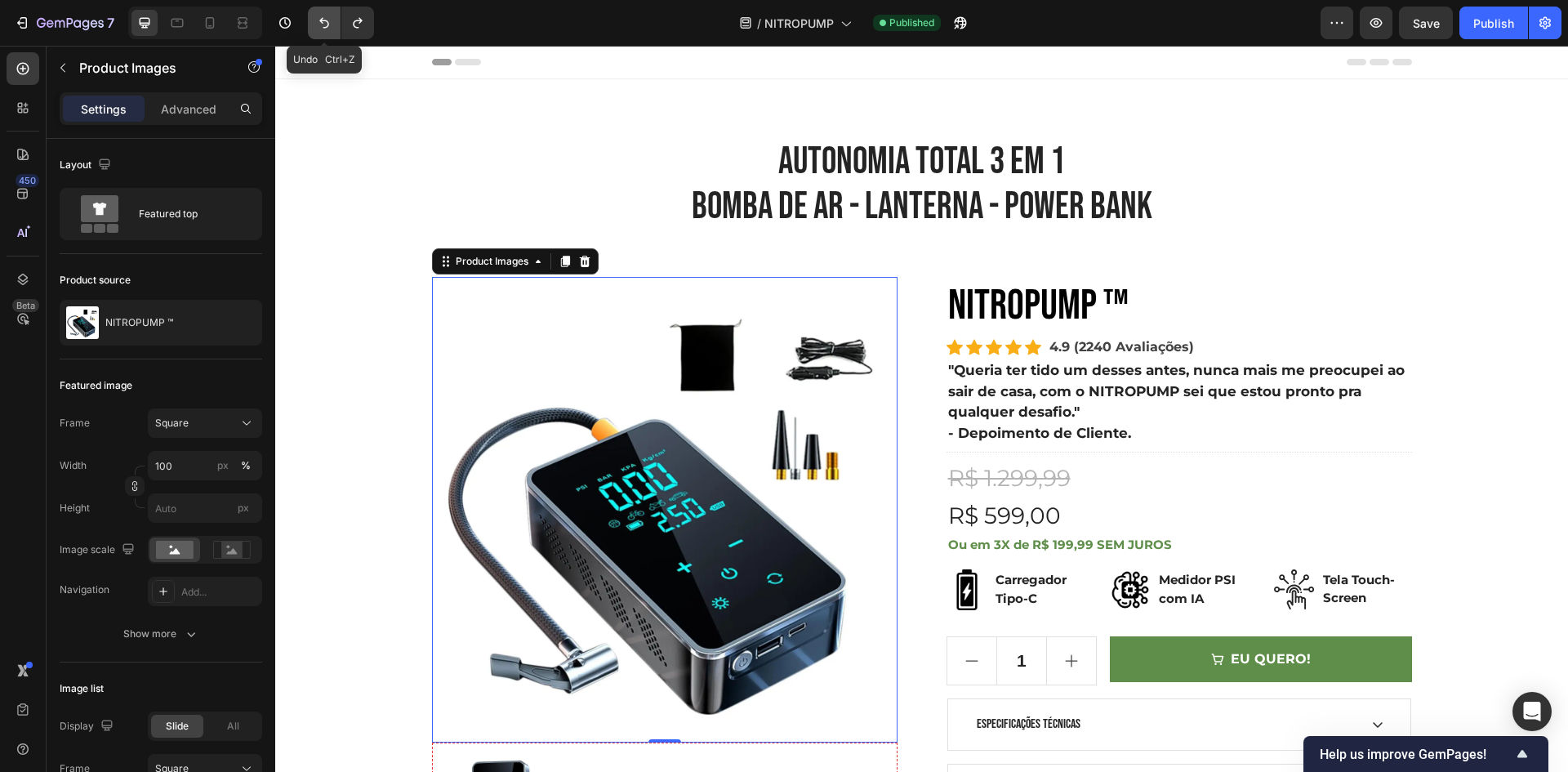
click at [321, 27] on icon "Undo/Redo" at bounding box center [324, 23] width 16 height 16
click at [321, 28] on icon "Undo/Redo" at bounding box center [324, 23] width 16 height 16
click at [366, 27] on button "Undo/Redo" at bounding box center [357, 23] width 32 height 33
click at [365, 28] on icon "Undo/Redo" at bounding box center [357, 23] width 16 height 16
click at [365, 30] on icon "Undo/Redo" at bounding box center [357, 23] width 16 height 16
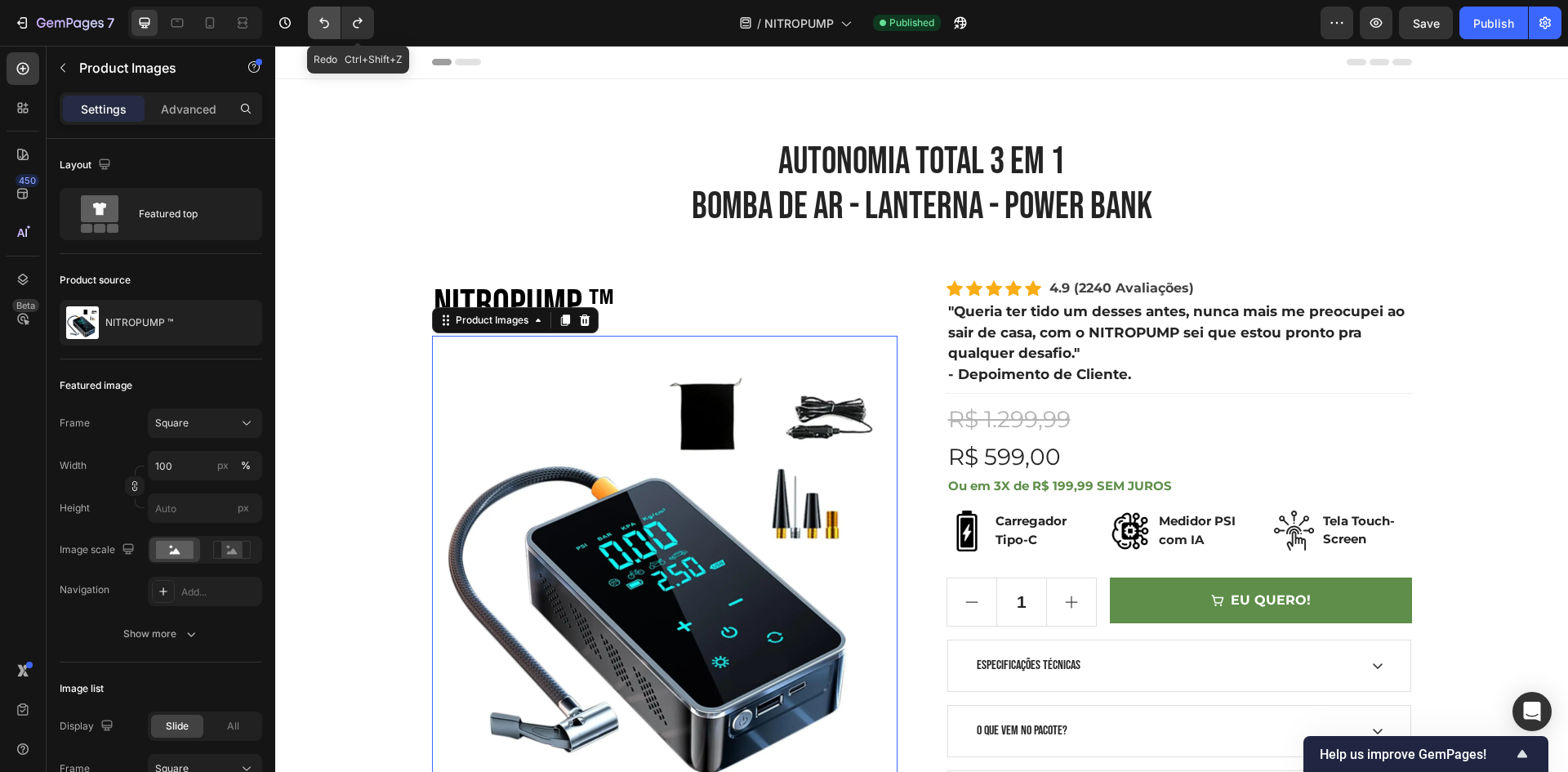
click at [327, 30] on icon "Undo/Redo" at bounding box center [324, 23] width 16 height 16
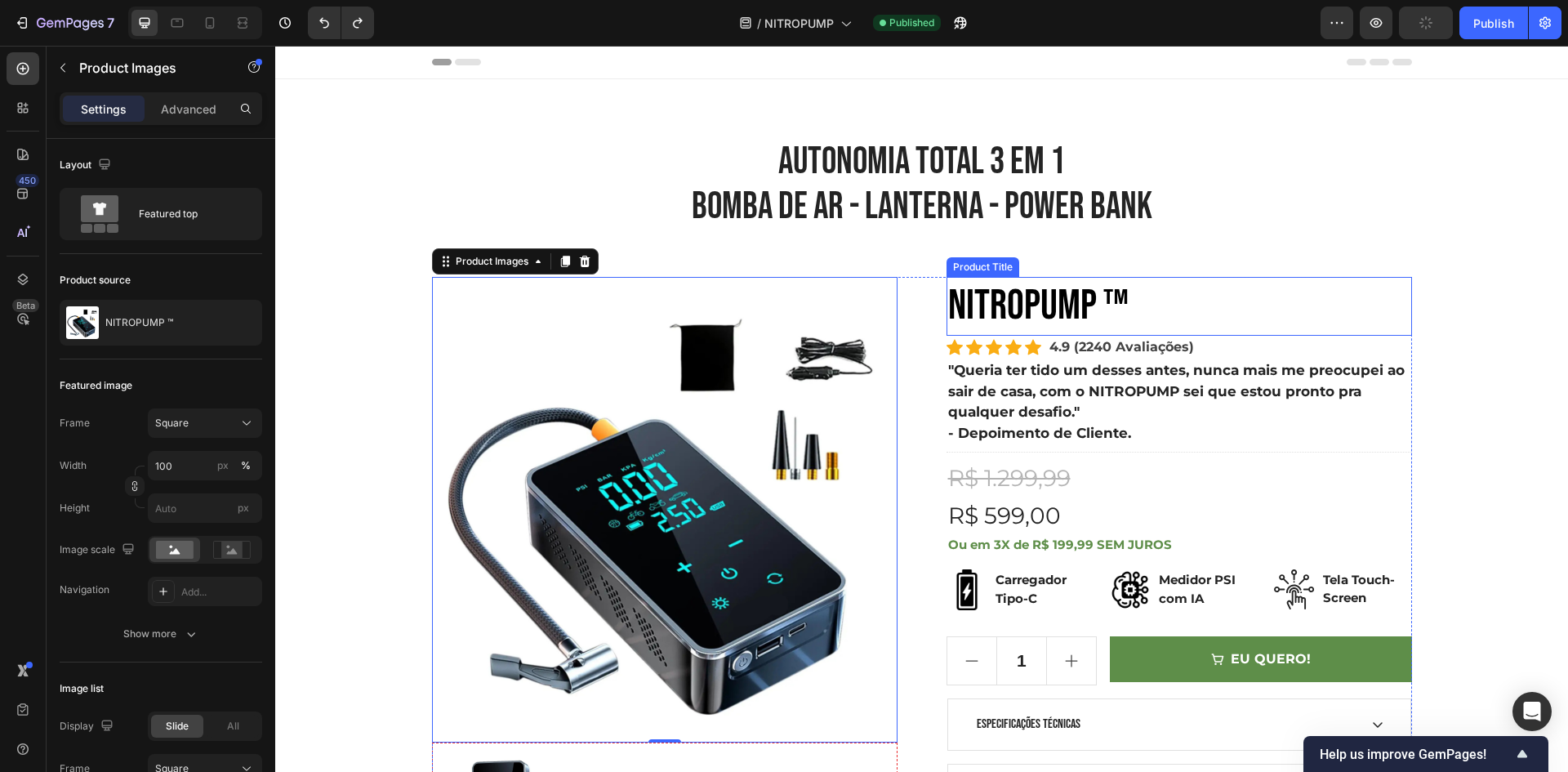
click at [1051, 298] on h2 "NITROPUMP ™" at bounding box center [1179, 306] width 466 height 59
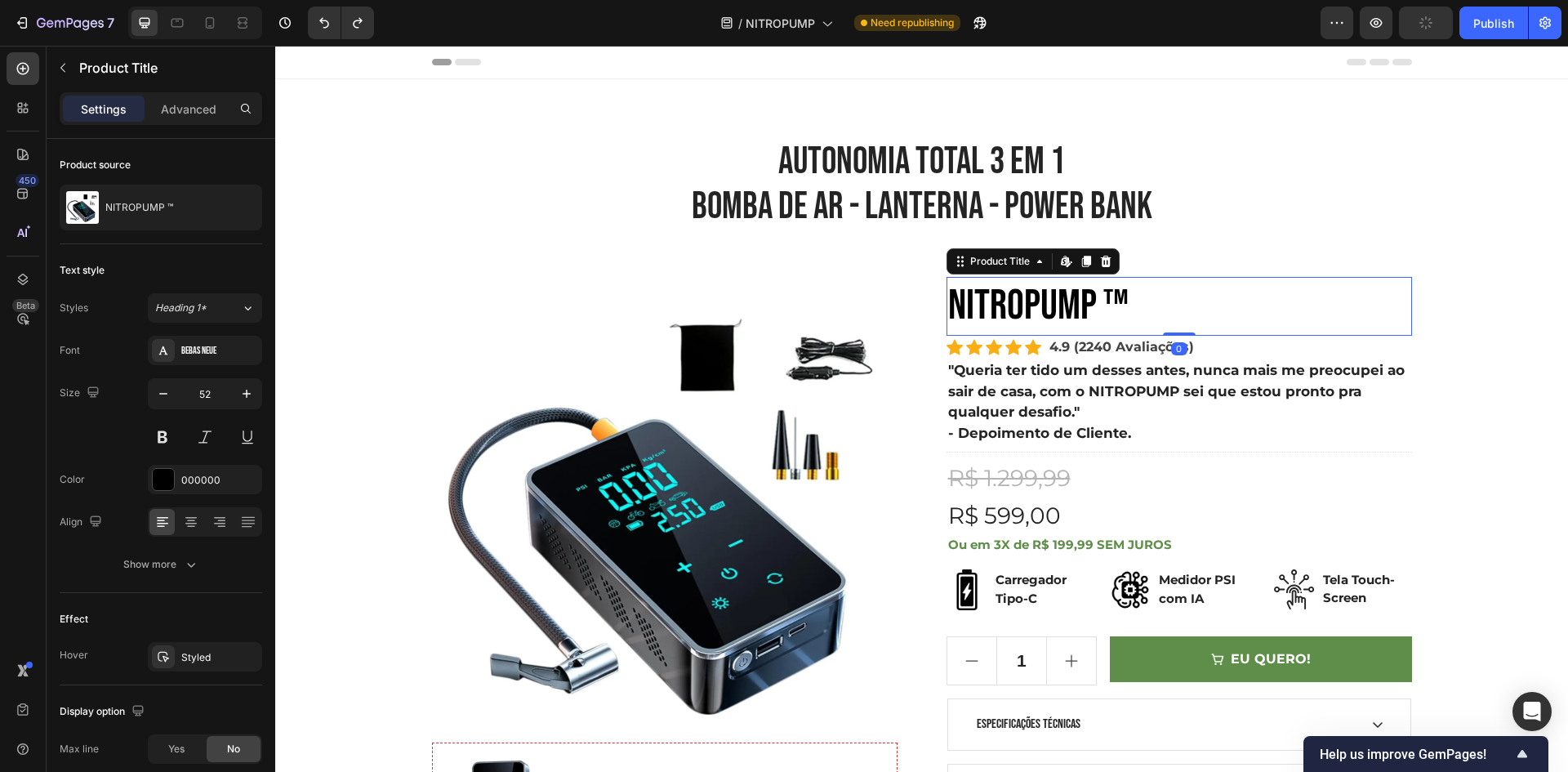
click at [1051, 298] on h2 "NITROPUMP ™" at bounding box center [1179, 306] width 466 height 59
click at [1043, 302] on h2 "NITROPUMP ™" at bounding box center [1179, 306] width 466 height 59
click at [1039, 299] on h2 "NITROPUMP ™" at bounding box center [1179, 306] width 466 height 59
drag, startPoint x: 1025, startPoint y: 302, endPoint x: 1061, endPoint y: 307, distance: 36.3
click at [1028, 302] on h2 "NITROPUMP ™" at bounding box center [1179, 306] width 466 height 59
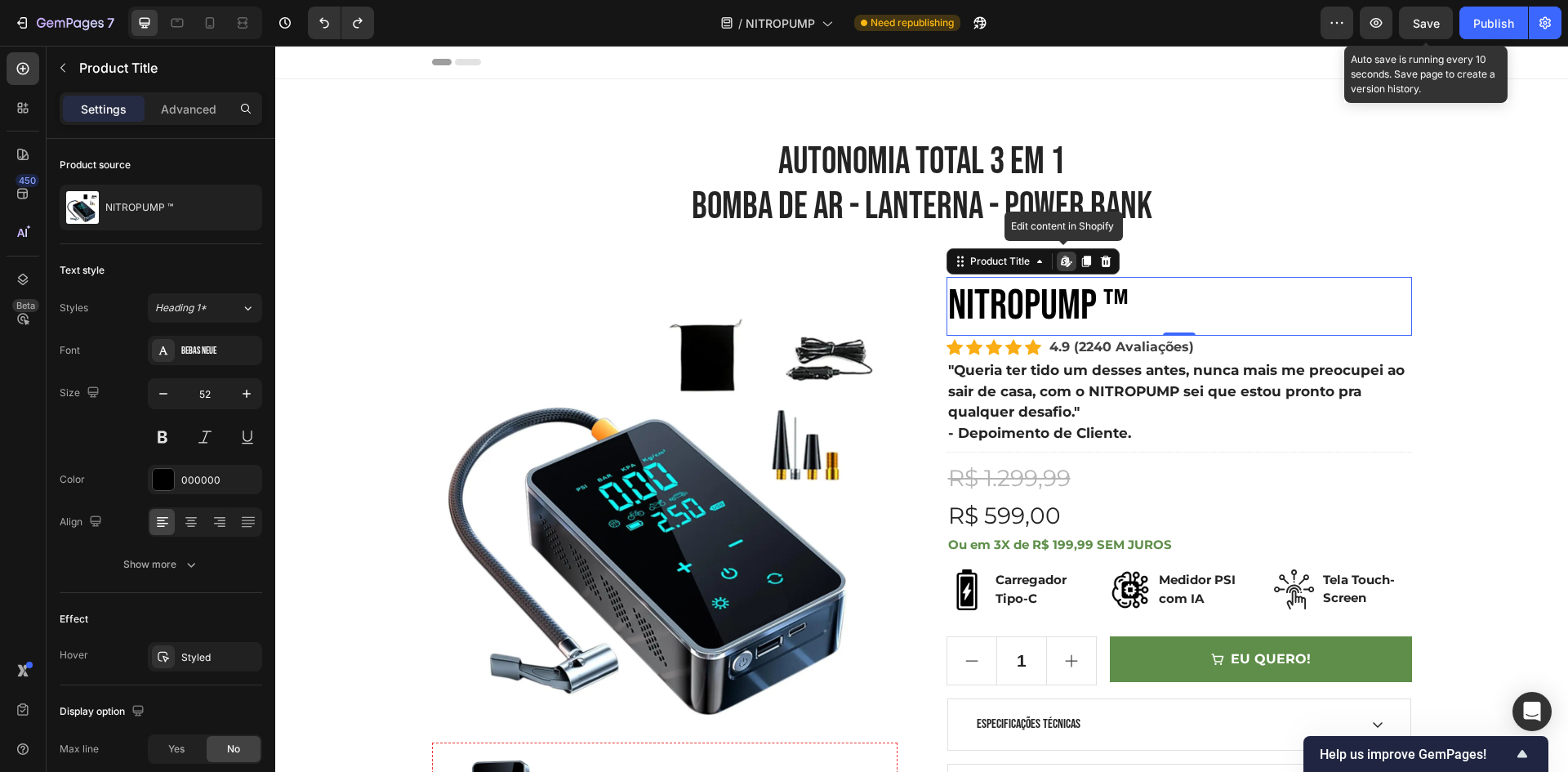
click at [1423, 23] on span "Save" at bounding box center [1426, 23] width 27 height 14
click at [1473, 22] on div "Publish" at bounding box center [1493, 23] width 41 height 17
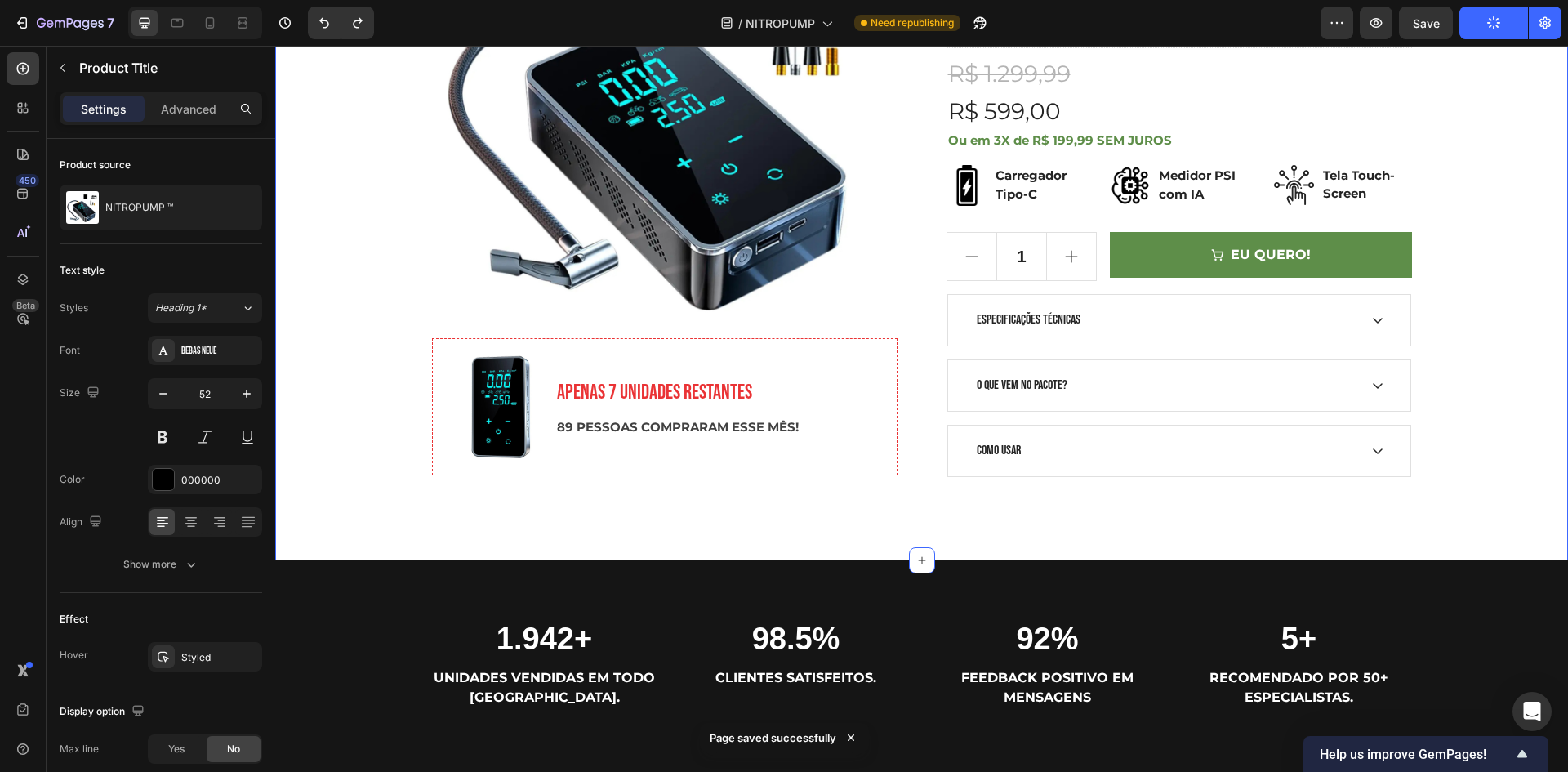
scroll to position [327, 0]
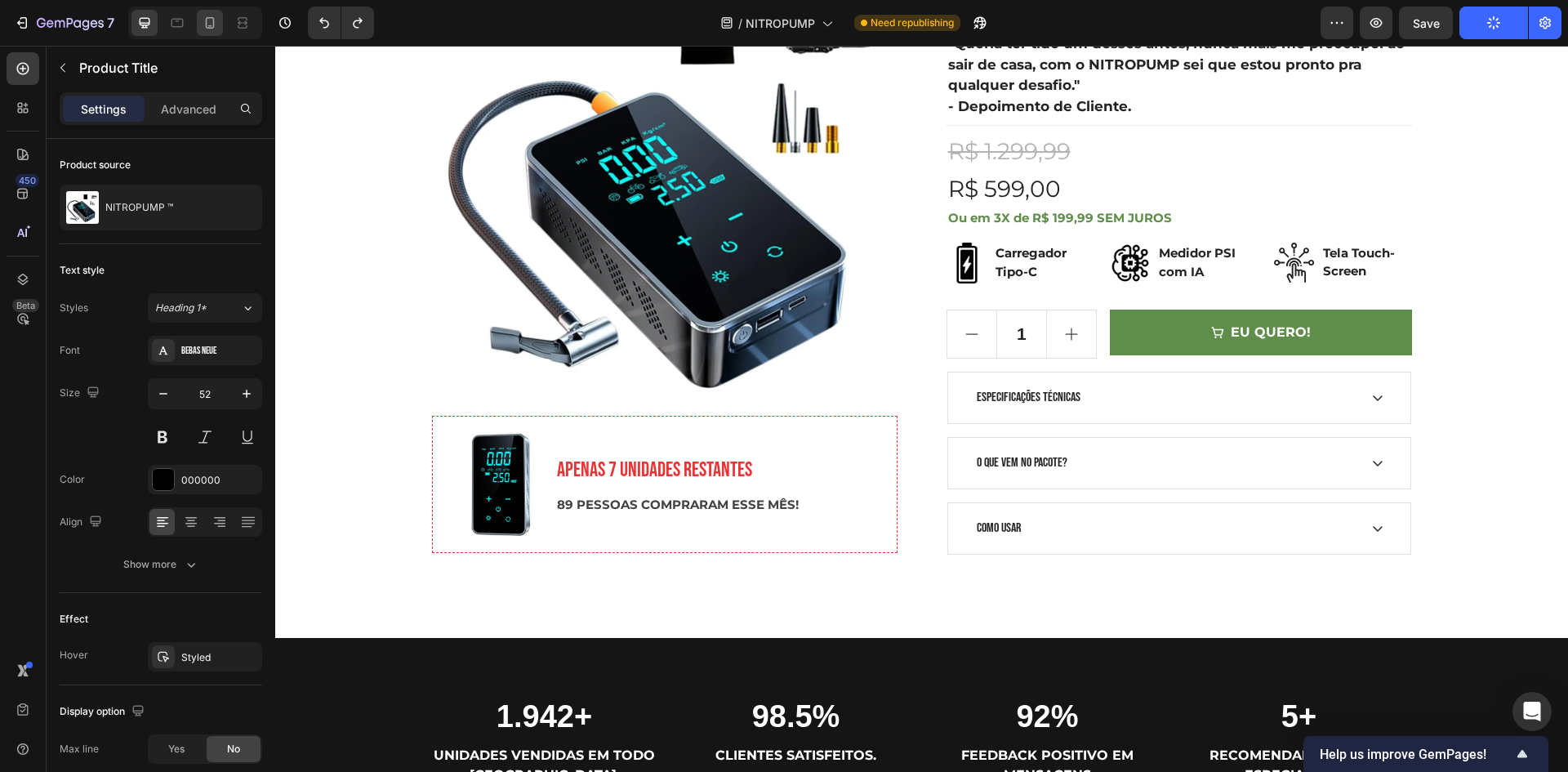
click at [202, 23] on icon at bounding box center [209, 23] width 16 height 16
type input "46"
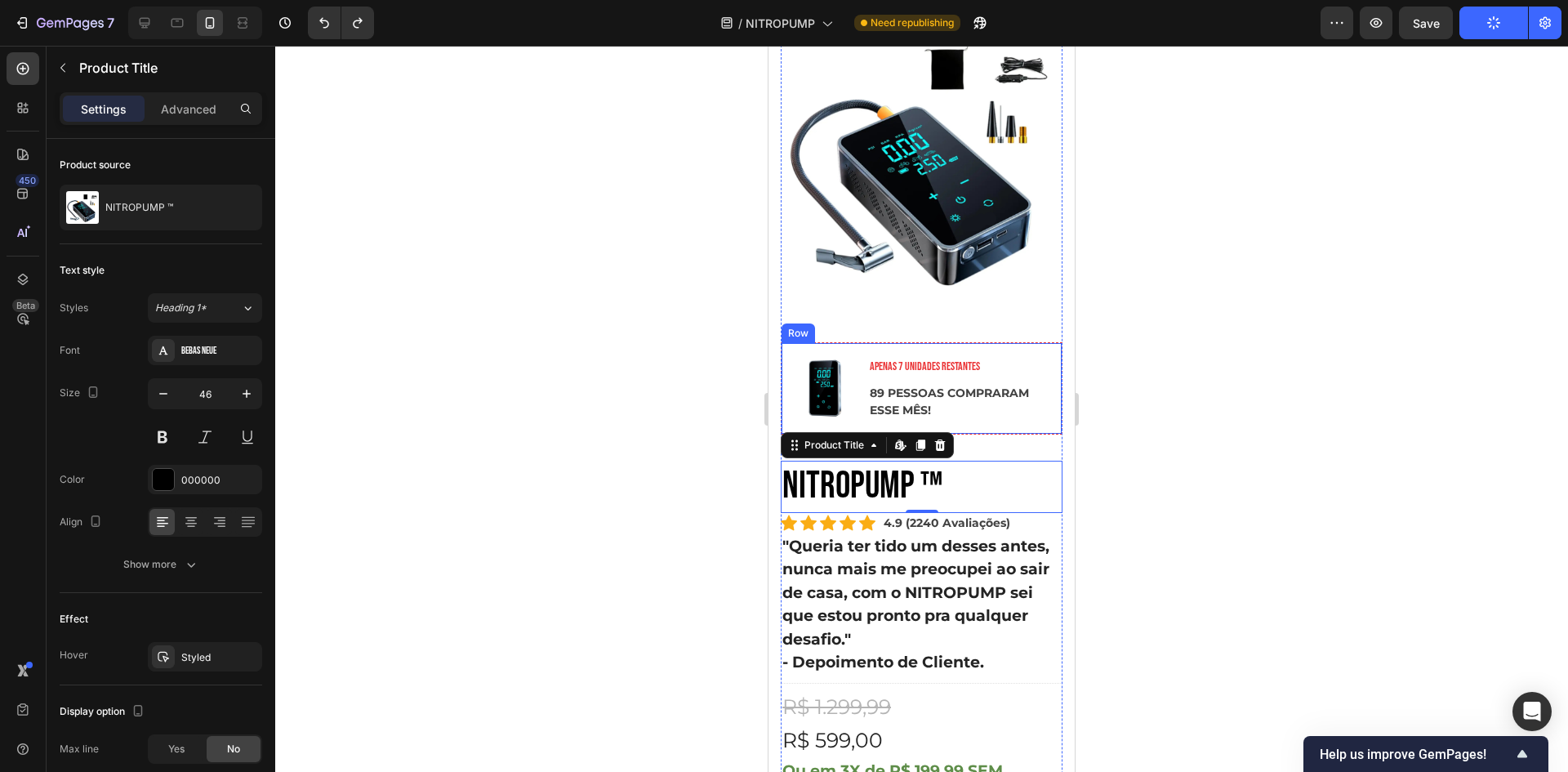
scroll to position [327, 0]
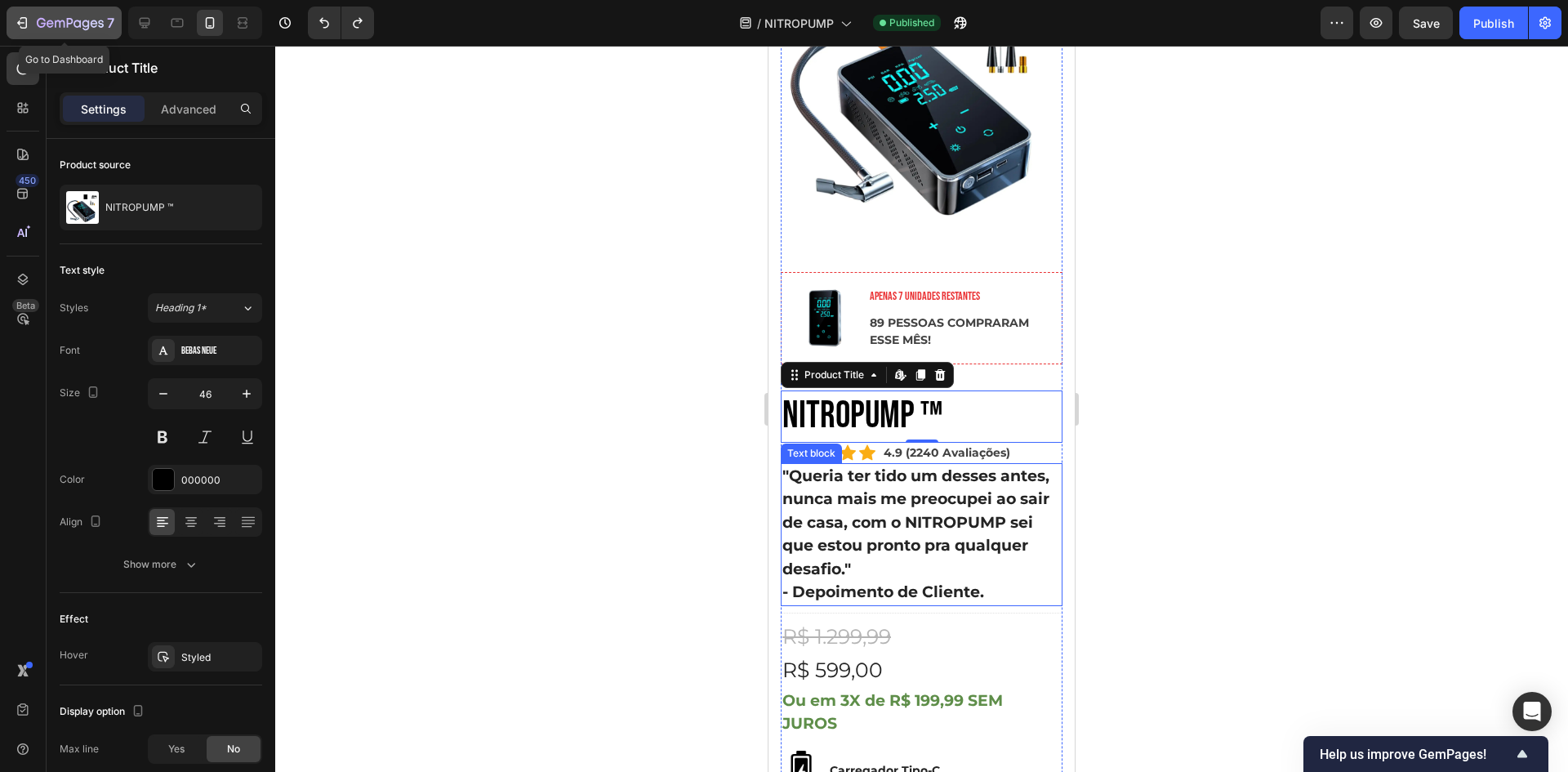
click at [22, 19] on icon "button" at bounding box center [22, 23] width 16 height 16
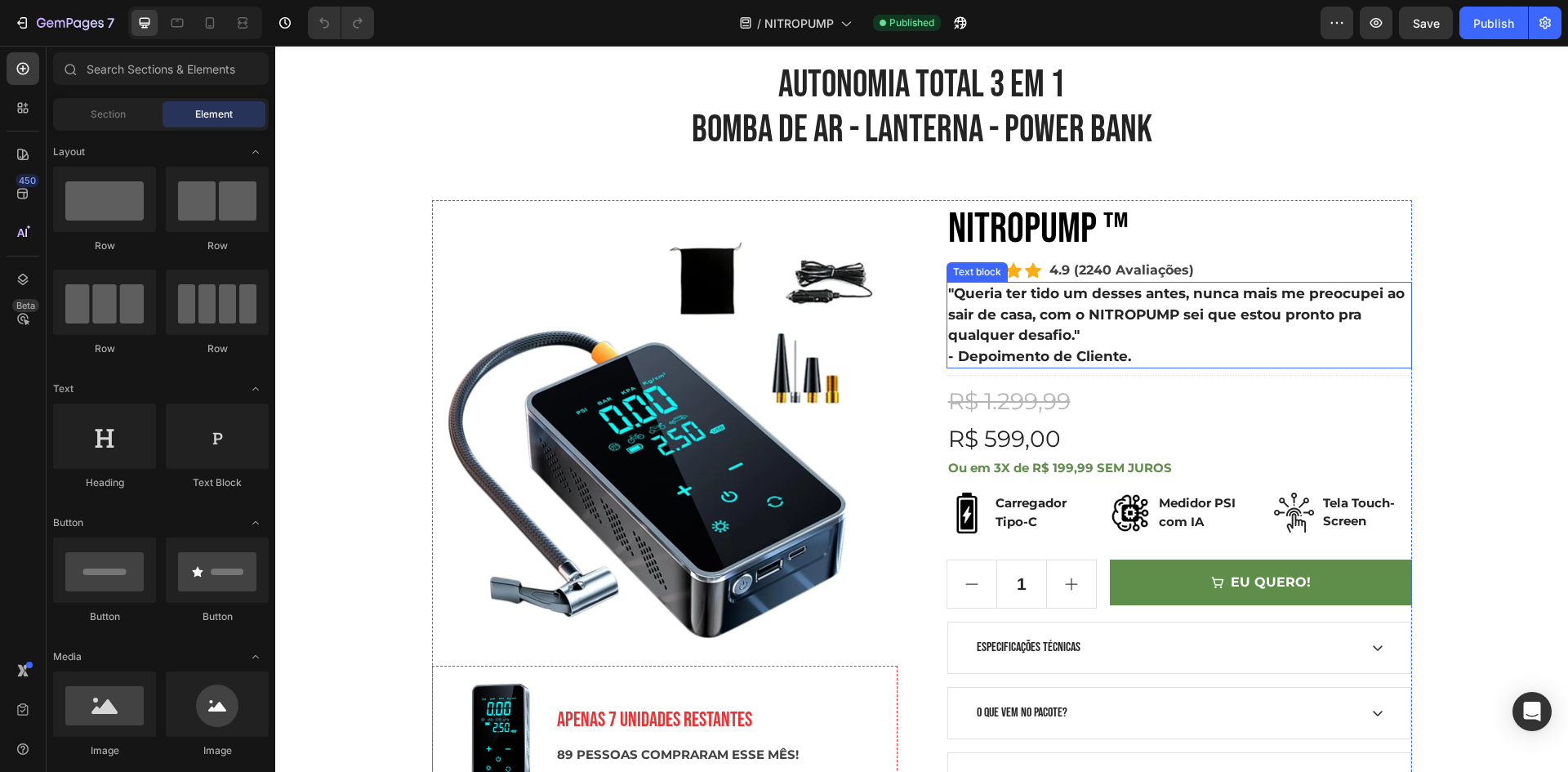
scroll to position [327, 0]
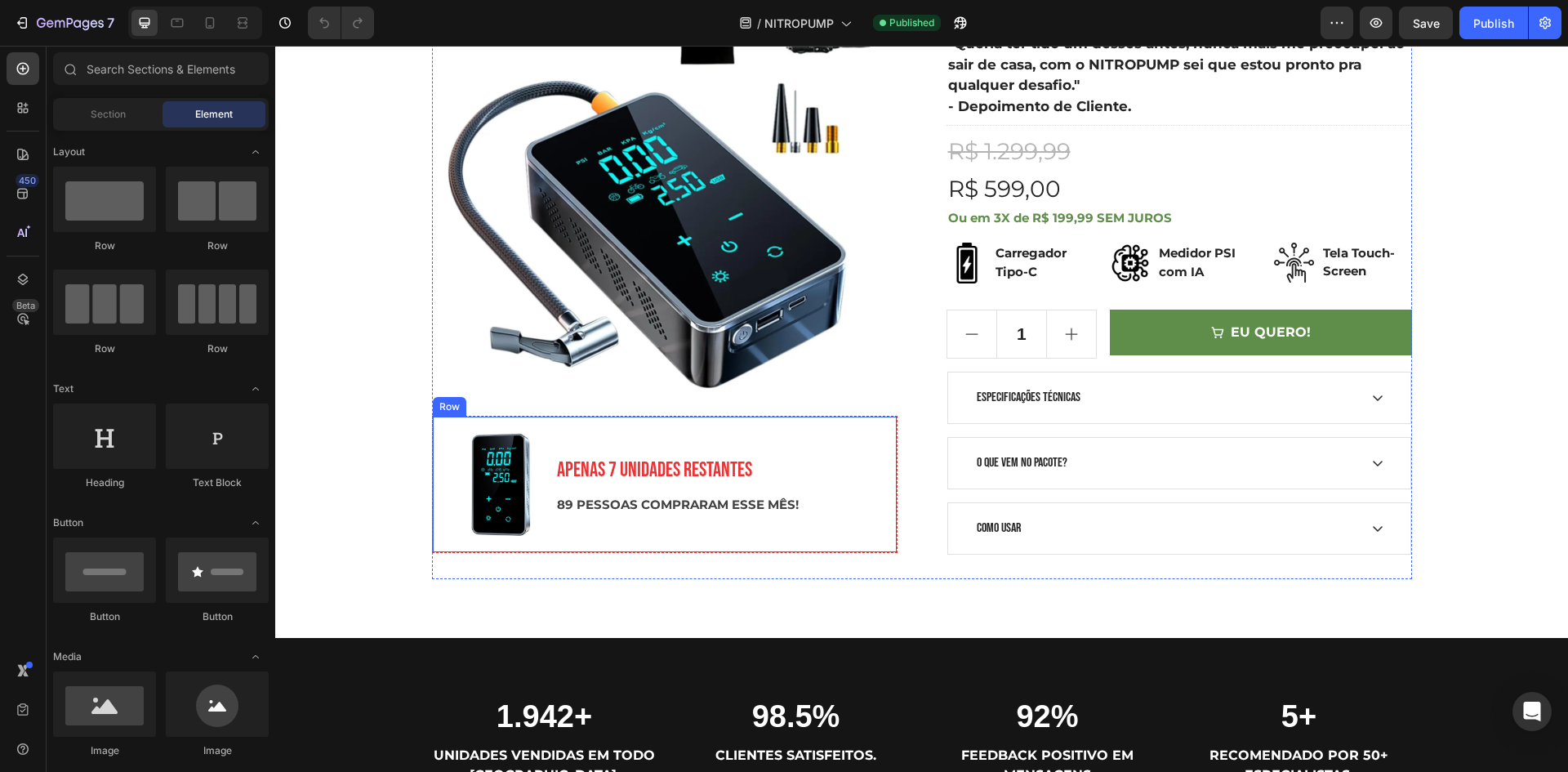
click at [678, 433] on div "APENAS 7 UNIDADES RESTANTES Text block 89 PESSOAS COMPRARAM ESSE MÊS! Text block" at bounding box center [719, 484] width 329 height 109
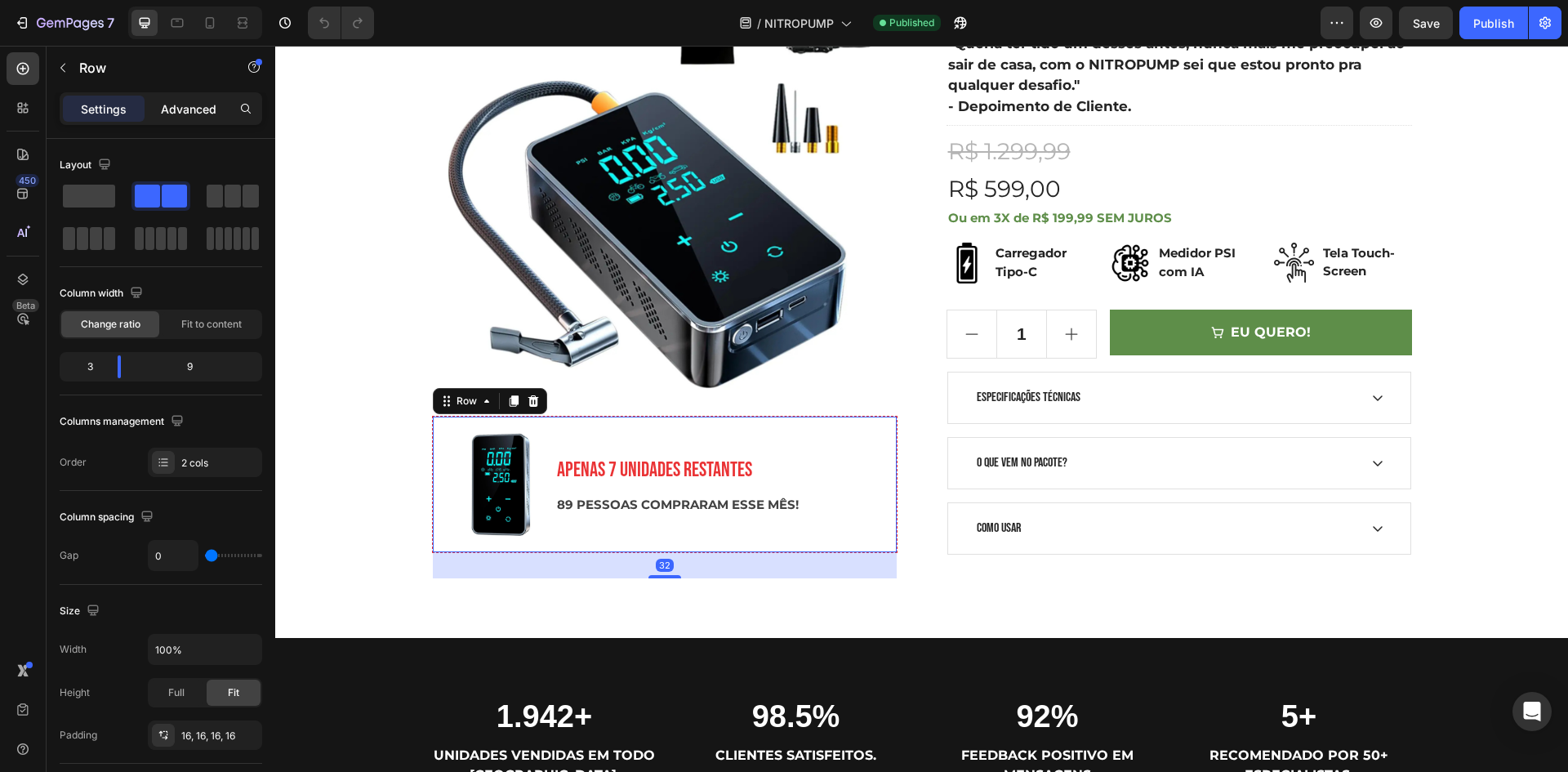
click at [169, 105] on p "Advanced" at bounding box center [189, 108] width 56 height 17
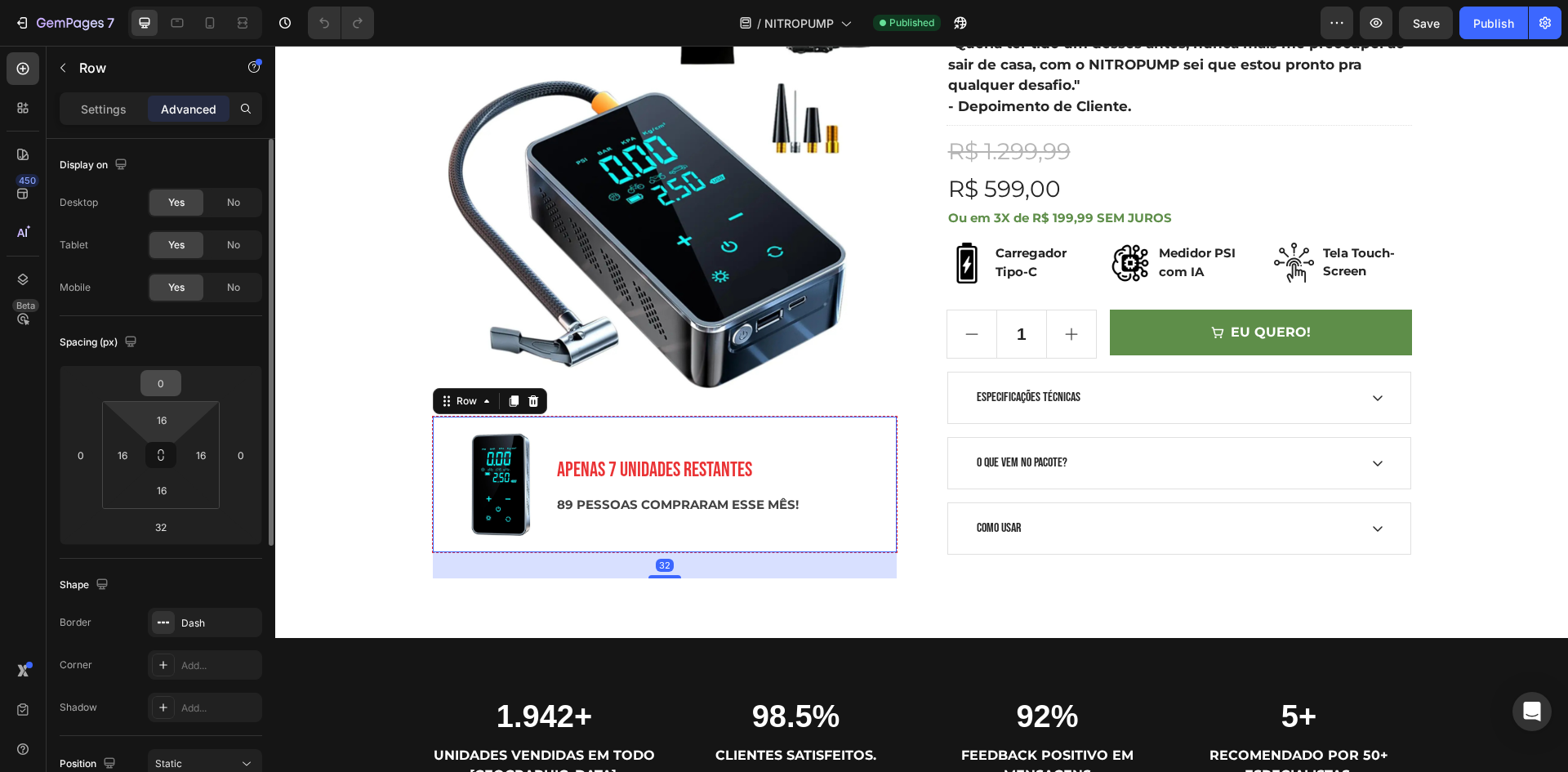
click at [179, 375] on div "0" at bounding box center [161, 383] width 41 height 26
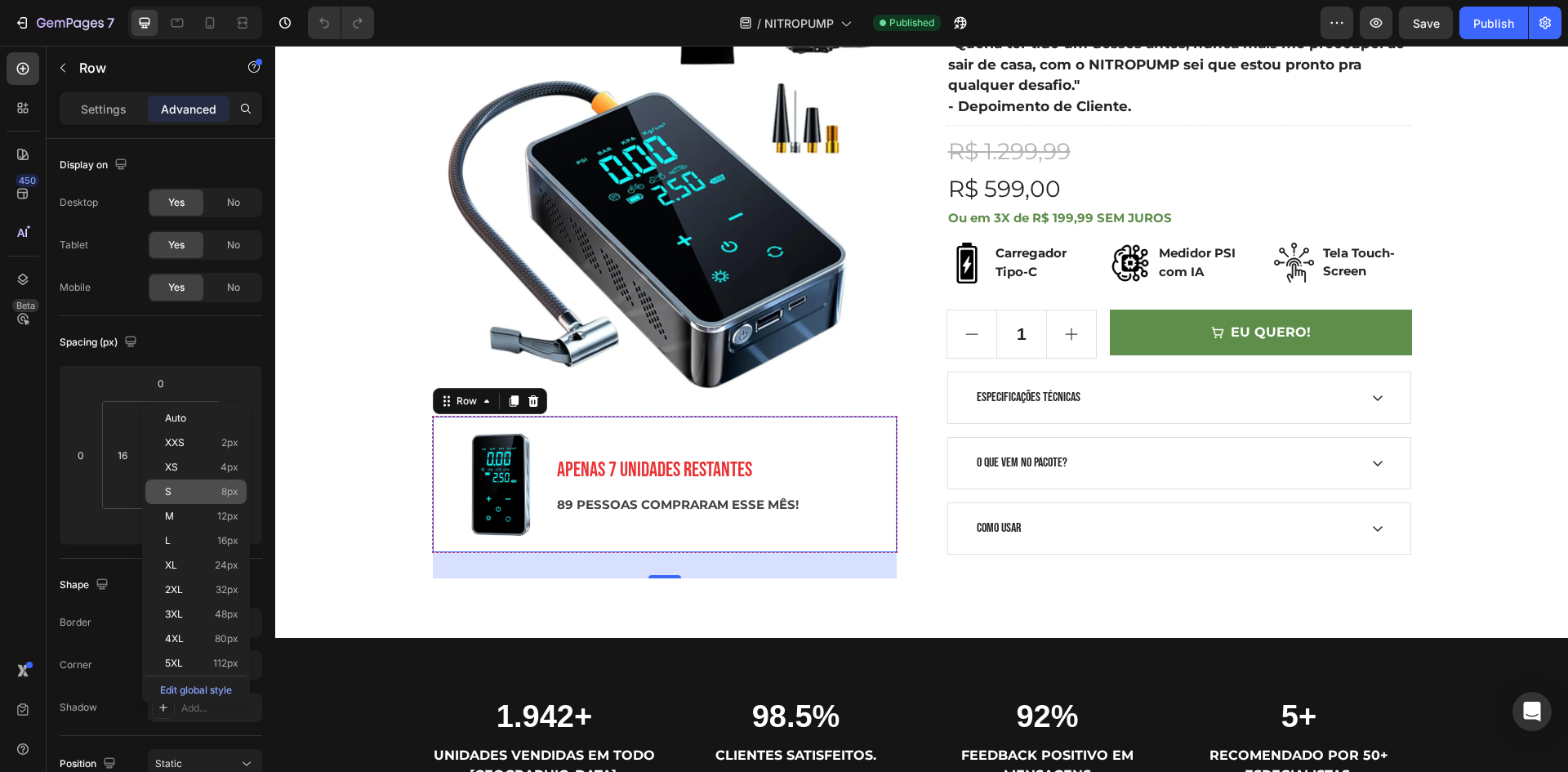
click at [208, 496] on p "S 8px" at bounding box center [201, 491] width 73 height 12
type input "8"
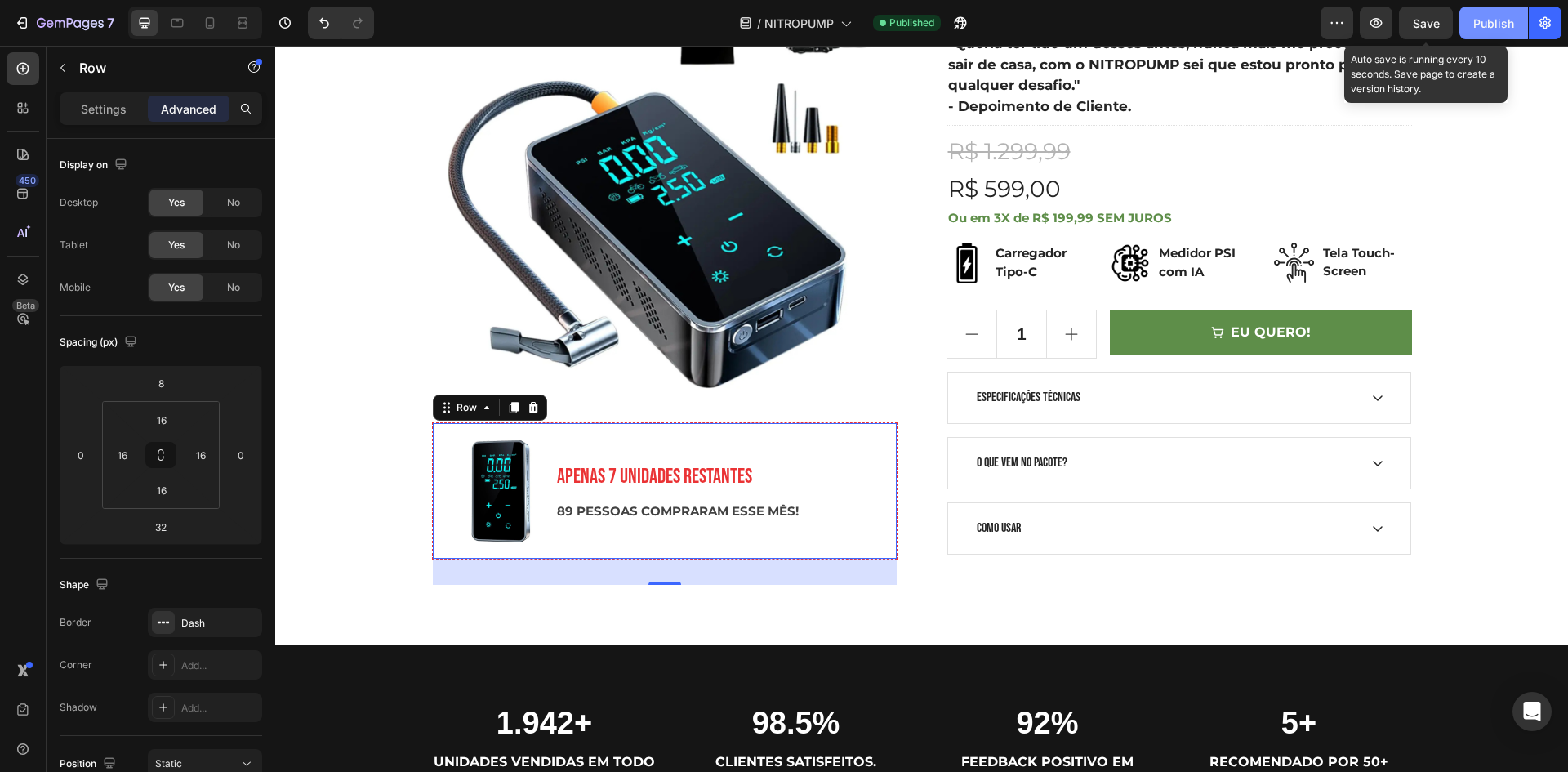
click at [1433, 23] on span "Save" at bounding box center [1426, 23] width 27 height 14
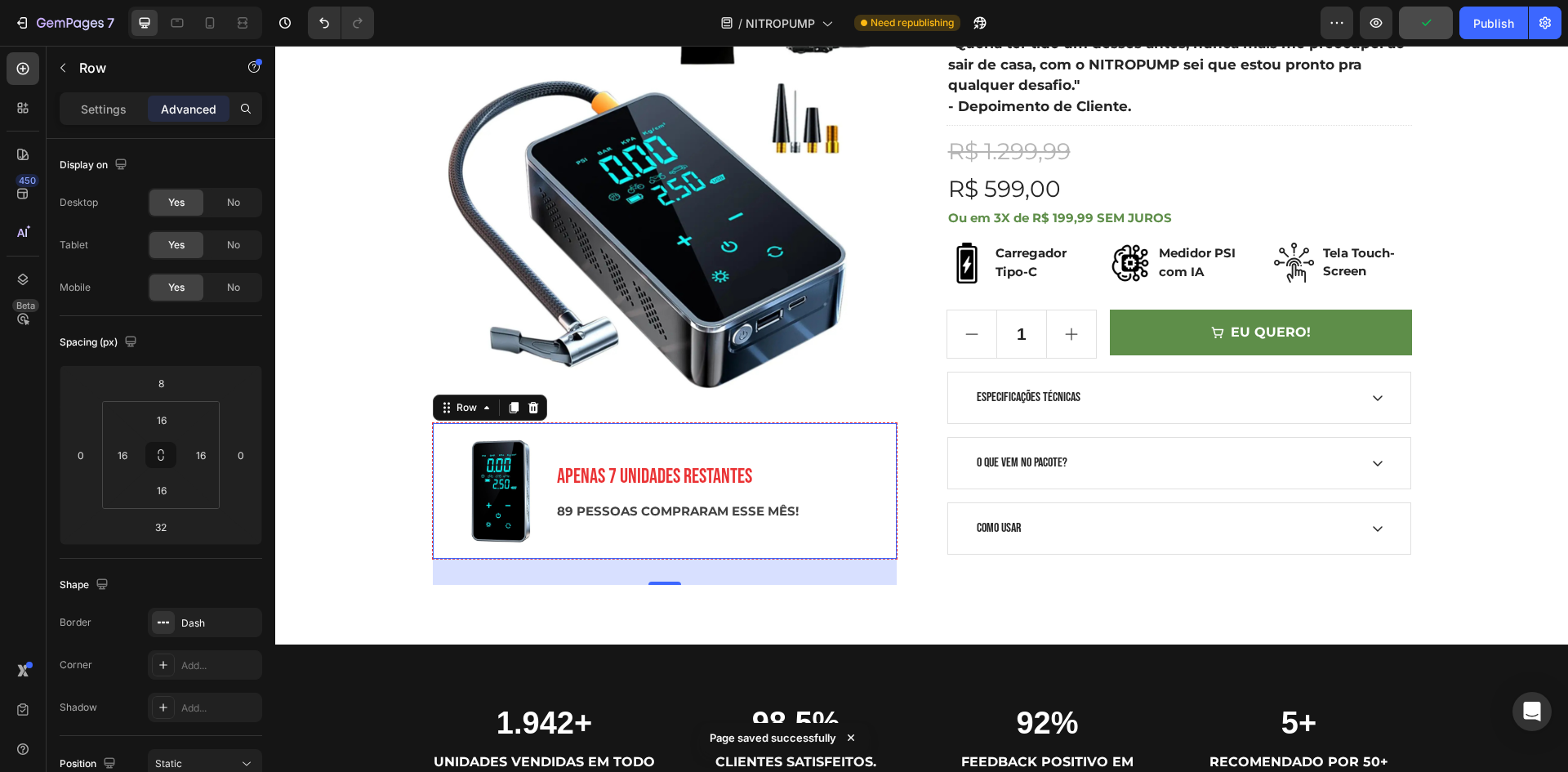
click at [1482, 24] on div "Publish" at bounding box center [1493, 23] width 41 height 17
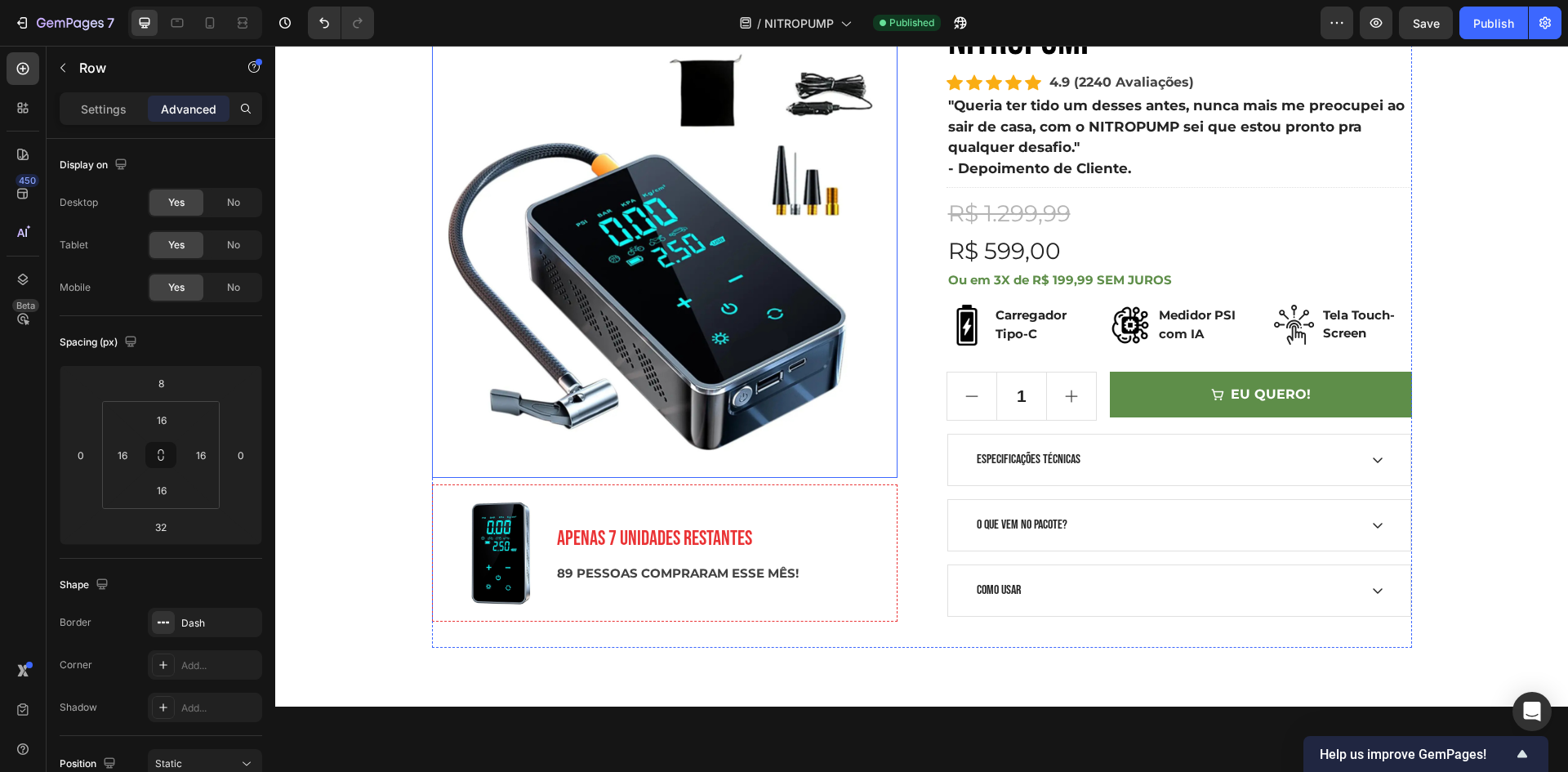
scroll to position [245, 0]
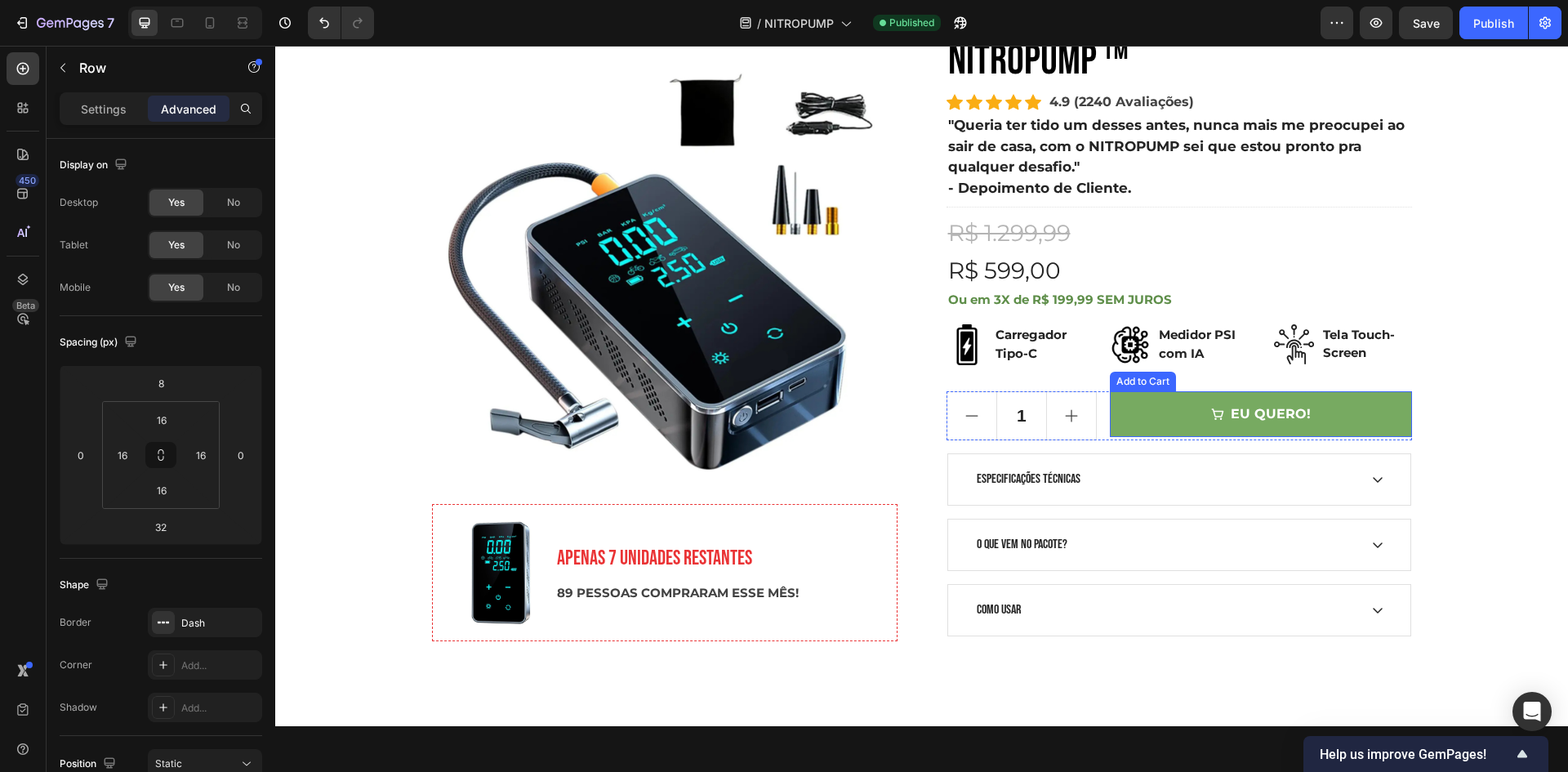
click at [1335, 418] on button "EU QUERO!" at bounding box center [1260, 414] width 302 height 46
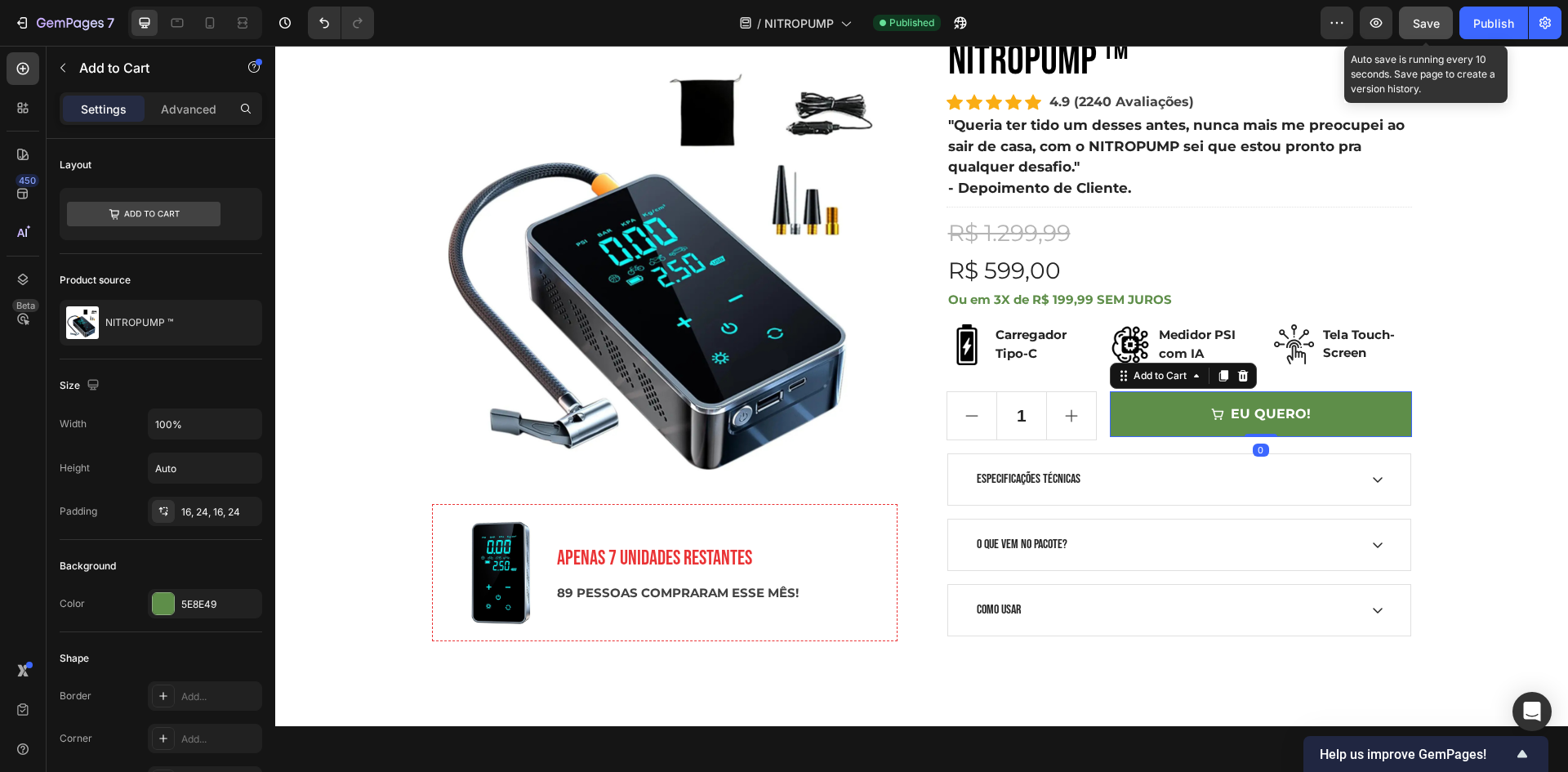
click at [1418, 22] on span "Save" at bounding box center [1426, 23] width 27 height 14
click at [1483, 22] on div "Publish" at bounding box center [1493, 23] width 41 height 17
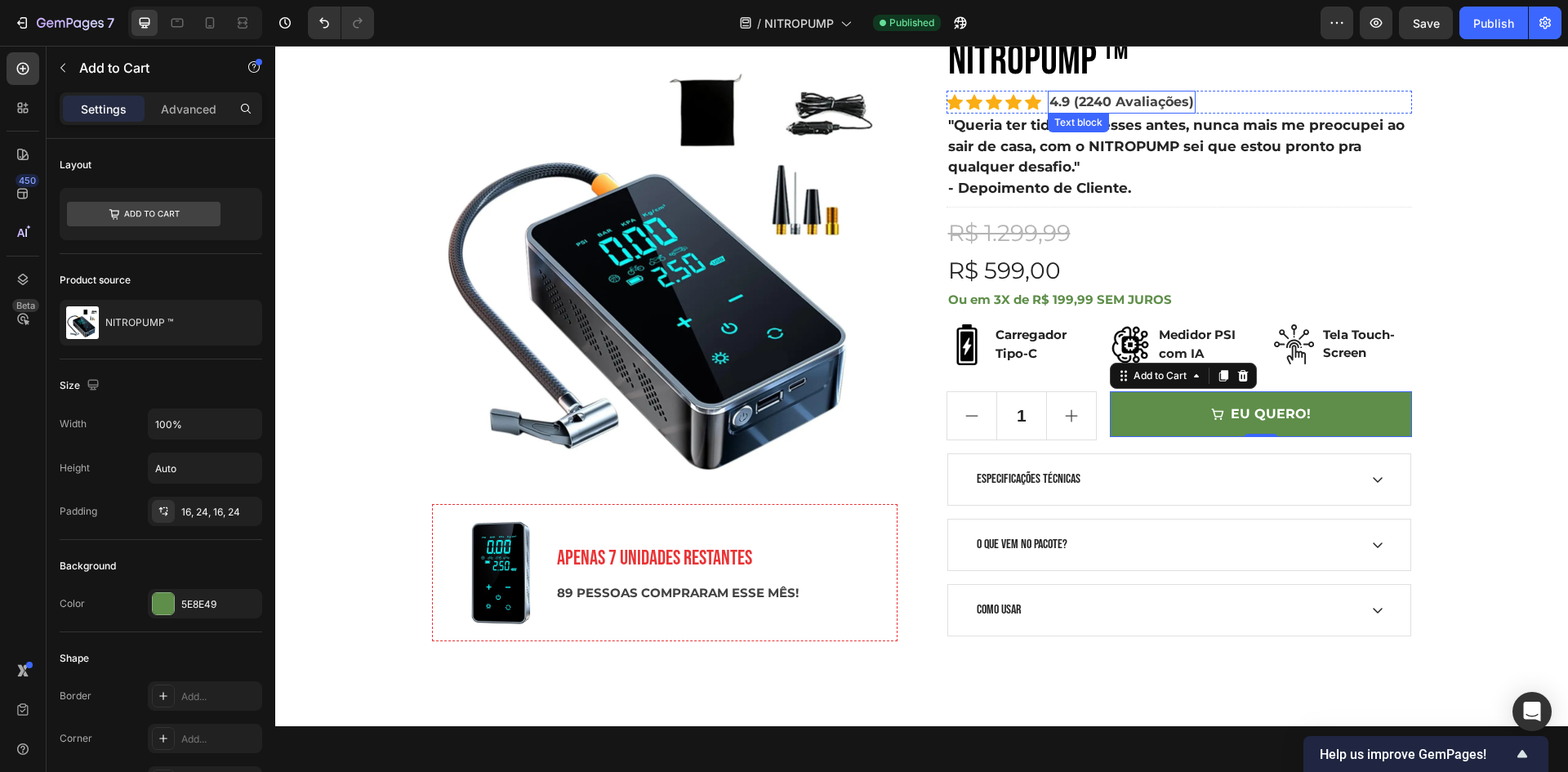
click at [1143, 108] on p "4.9 (2240 Avaliações)" at bounding box center [1121, 102] width 144 height 20
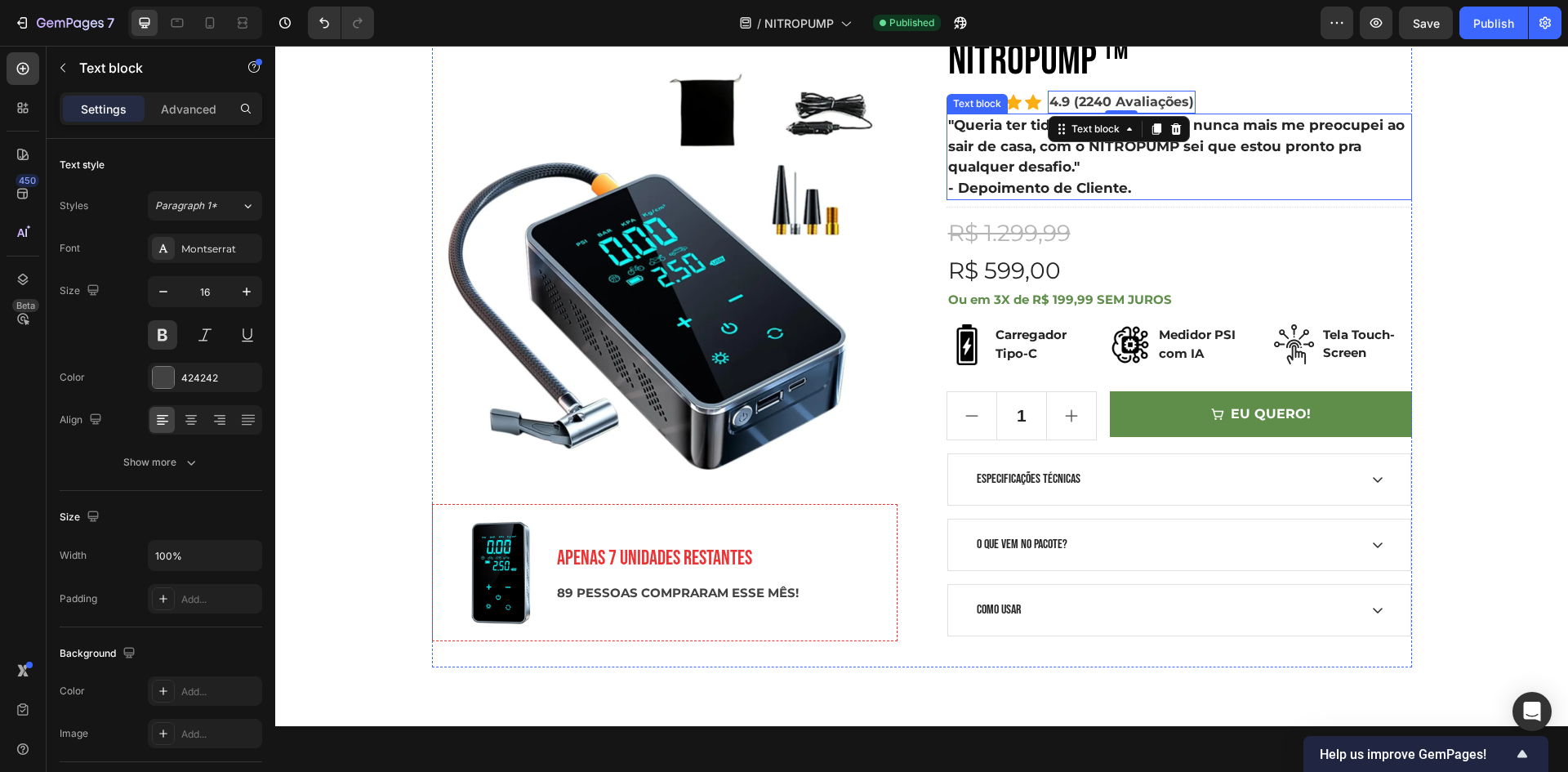
click at [1123, 150] on p ""Queria ter tido um desses antes, nunca mais me preocupei ao sair de casa, com …" at bounding box center [1179, 147] width 462 height 63
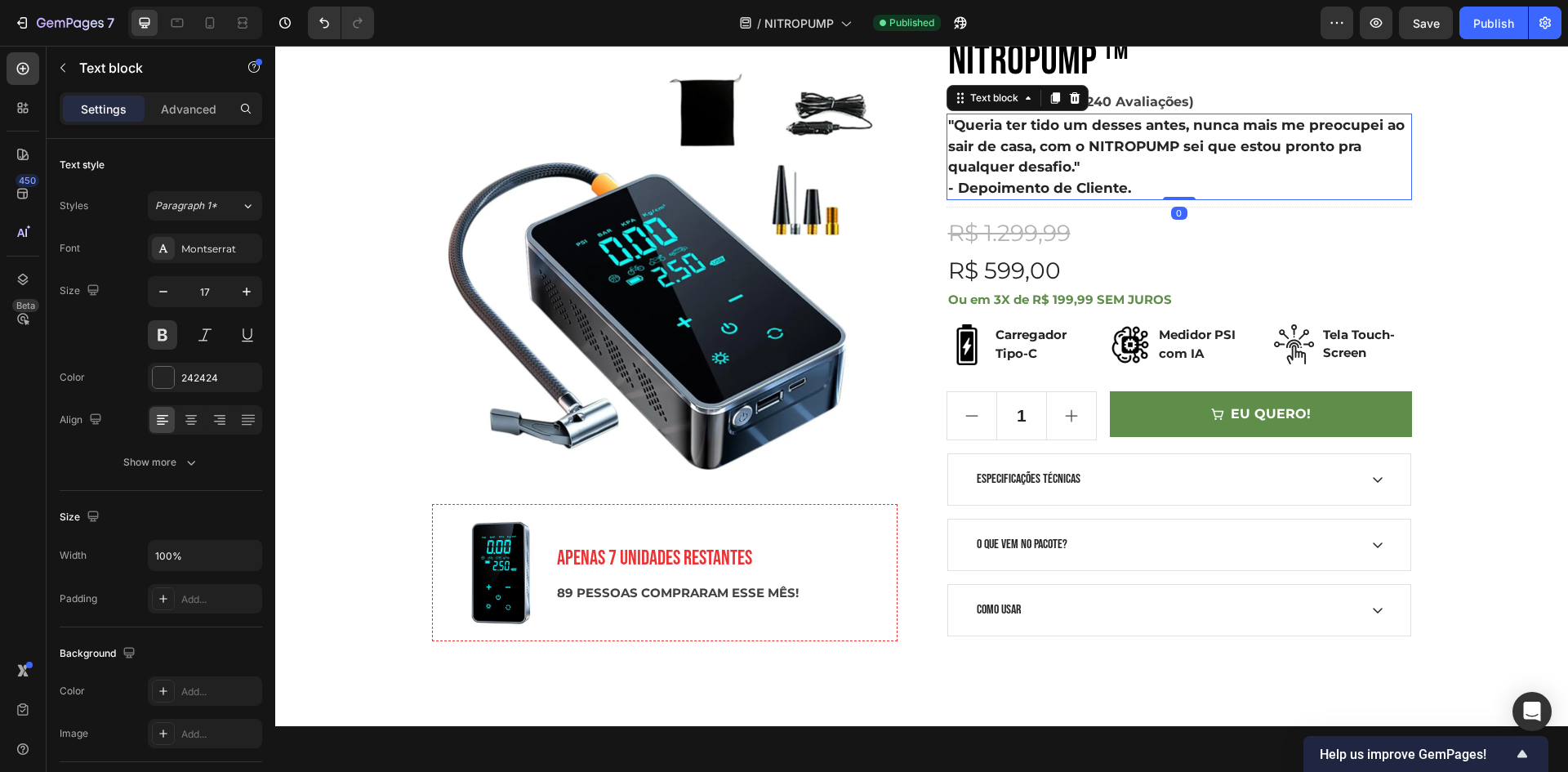
click at [1118, 143] on p ""Queria ter tido um desses antes, nunca mais me preocupei ao sair de casa, com …" at bounding box center [1179, 147] width 462 height 63
click at [1424, 26] on span "Save" at bounding box center [1426, 23] width 27 height 14
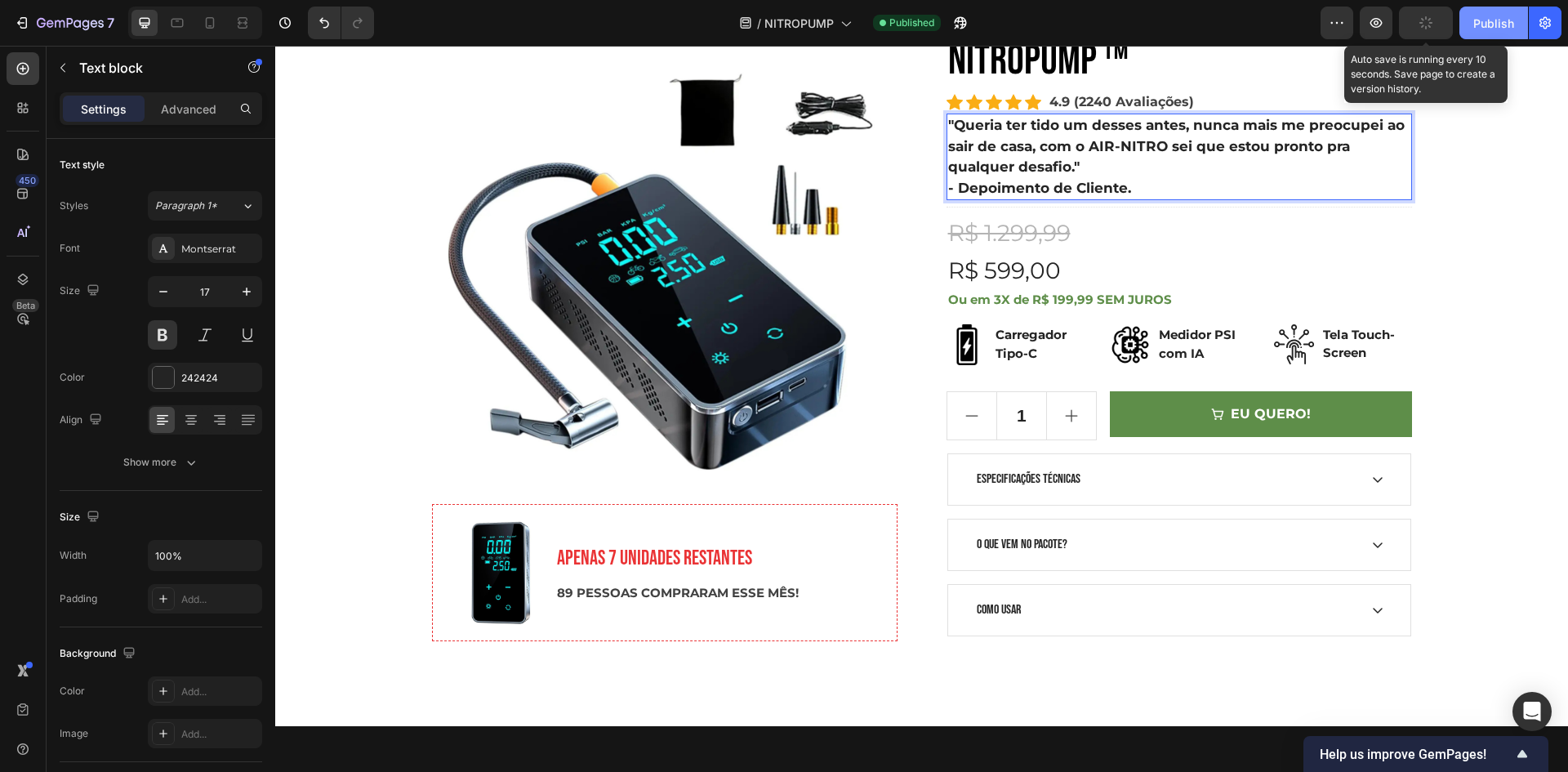
click at [1482, 26] on div "Publish" at bounding box center [1493, 23] width 41 height 17
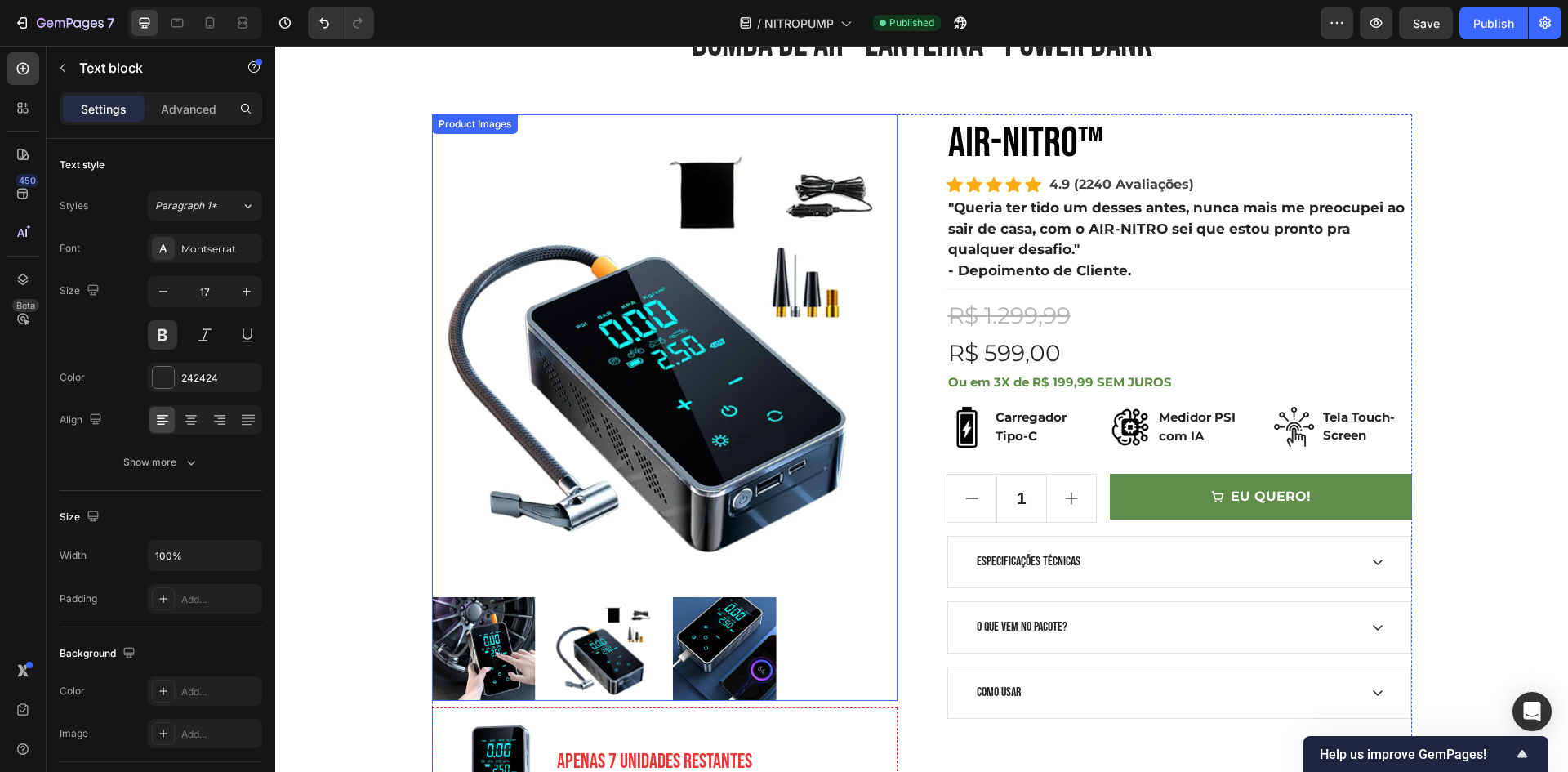
scroll to position [163, 0]
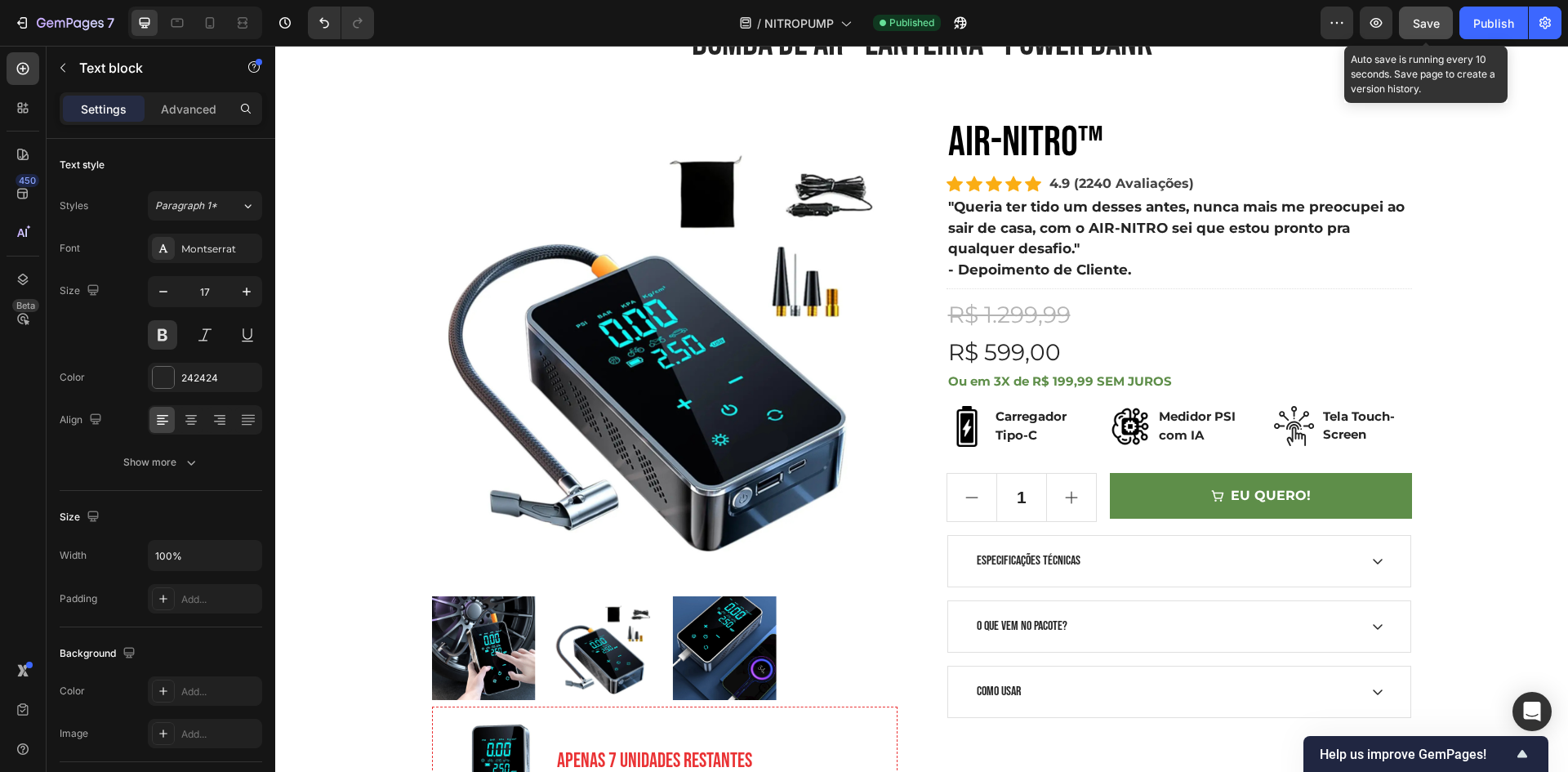
click at [1425, 21] on span "Save" at bounding box center [1426, 23] width 27 height 14
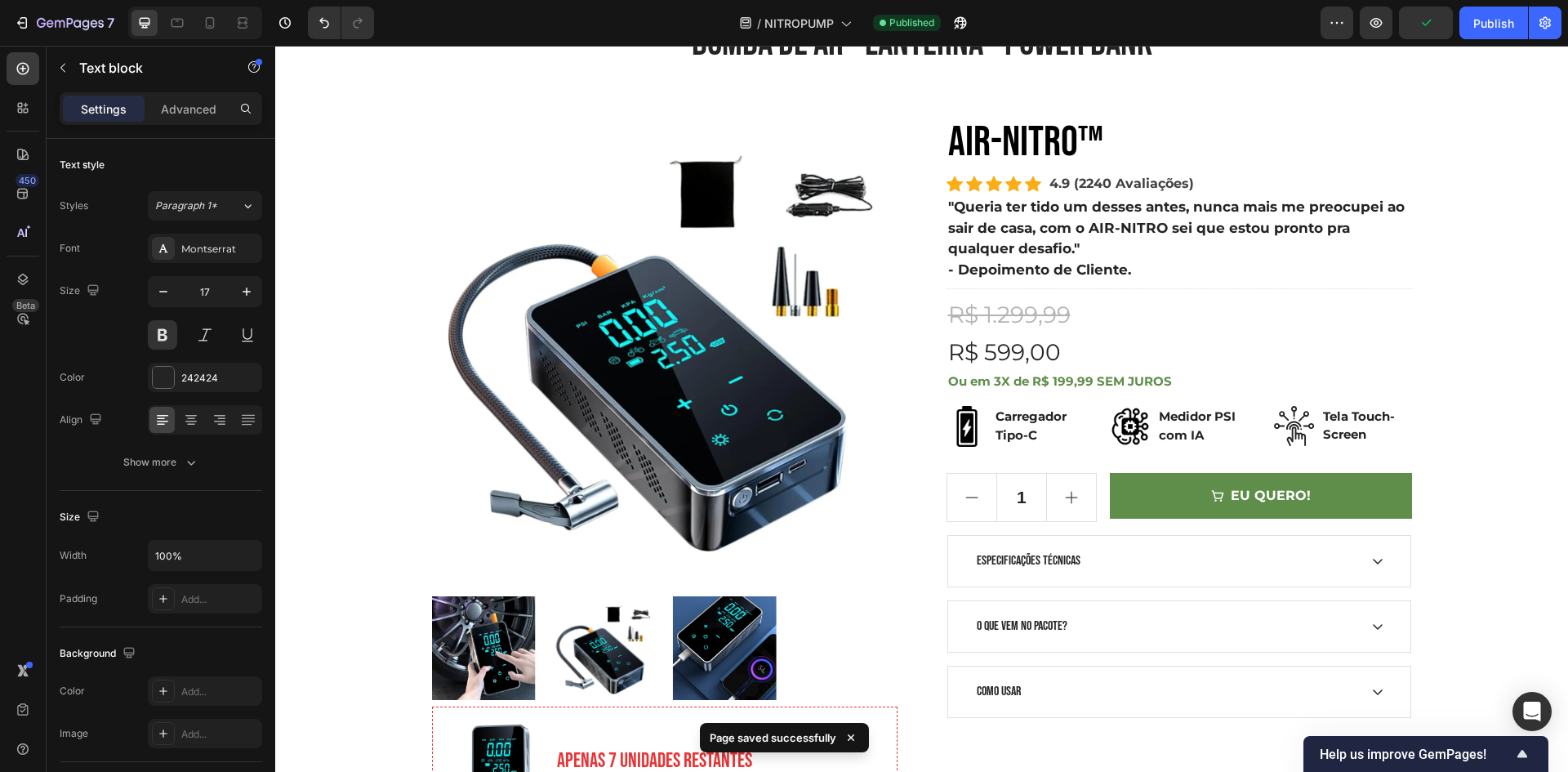
click at [1453, 24] on div "Preview Publish" at bounding box center [1441, 23] width 241 height 33
click at [1489, 30] on div "Publish" at bounding box center [1493, 23] width 41 height 17
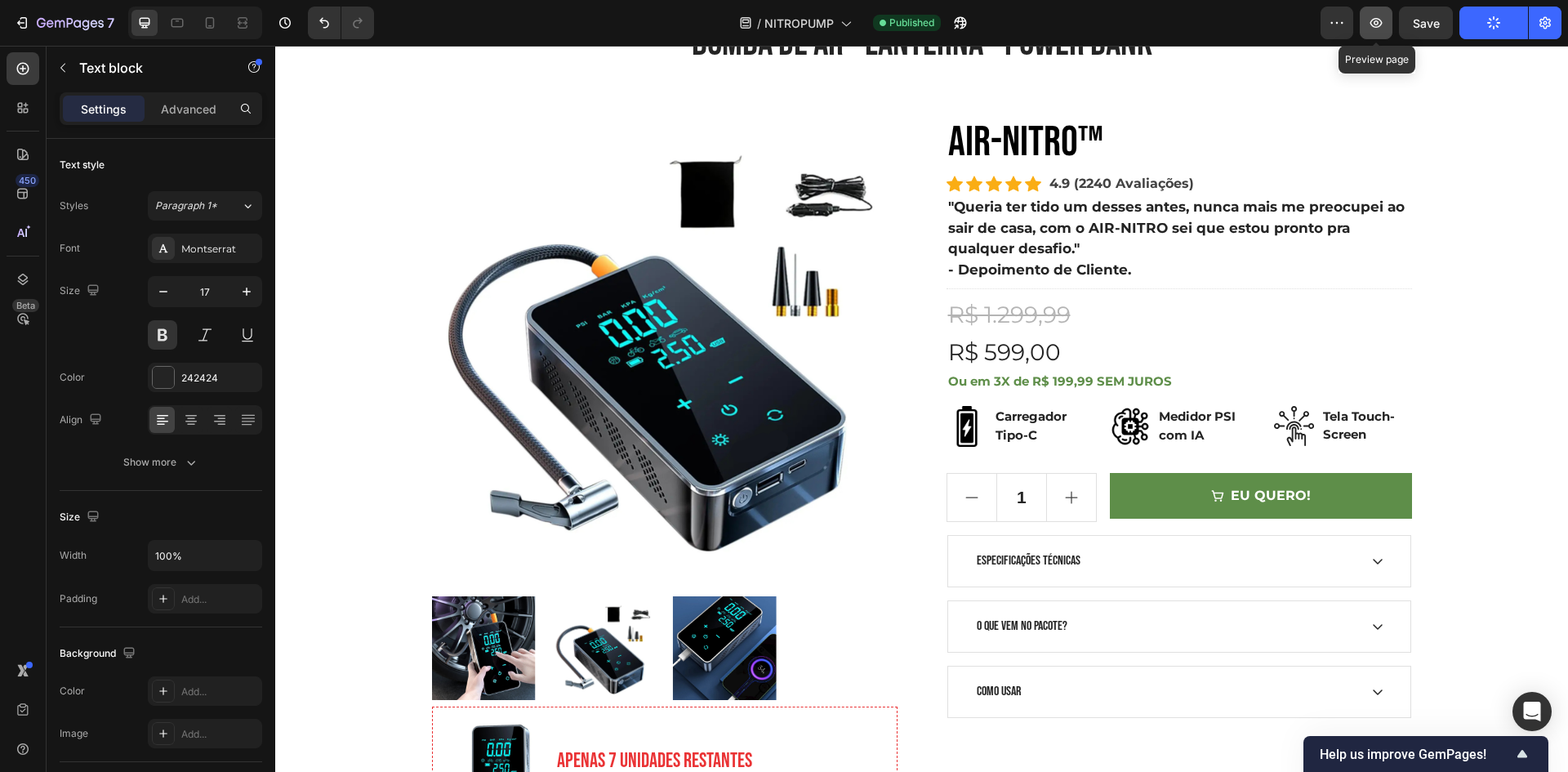
click at [1368, 29] on icon "button" at bounding box center [1376, 23] width 16 height 16
